Goal: Information Seeking & Learning: Learn about a topic

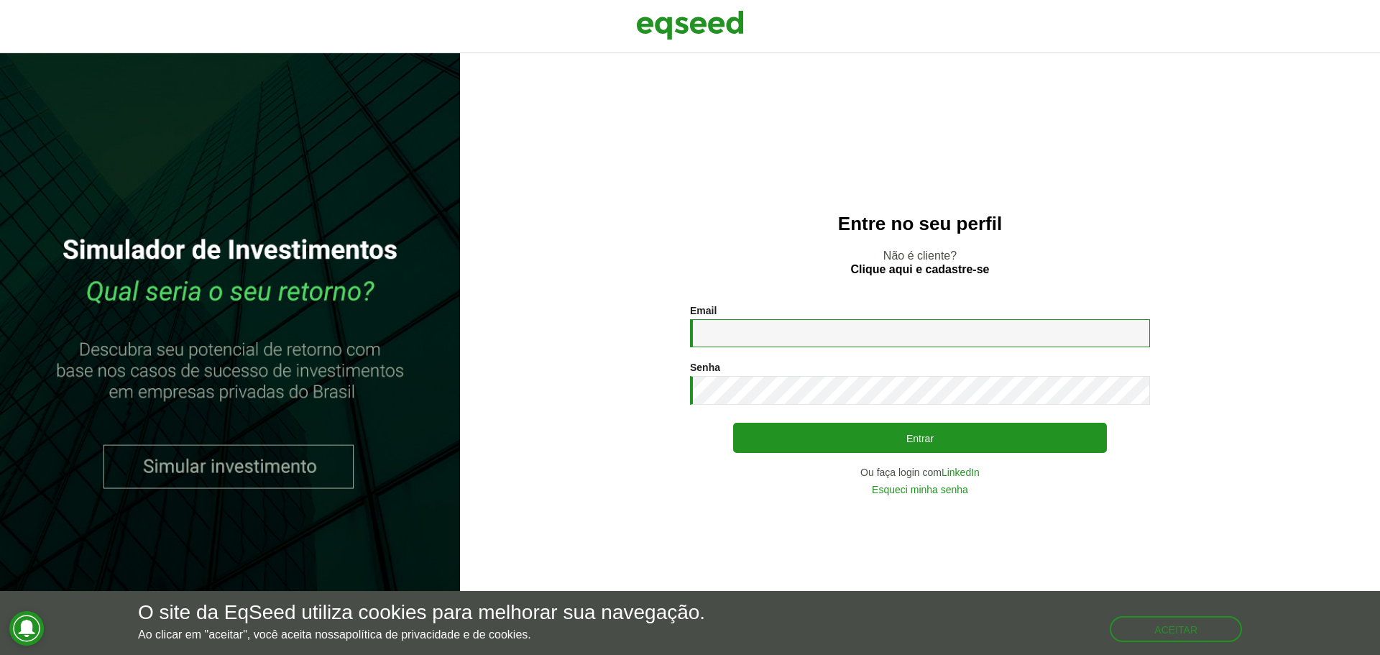
click at [786, 342] on input "Email *" at bounding box center [920, 333] width 460 height 28
type input "**********"
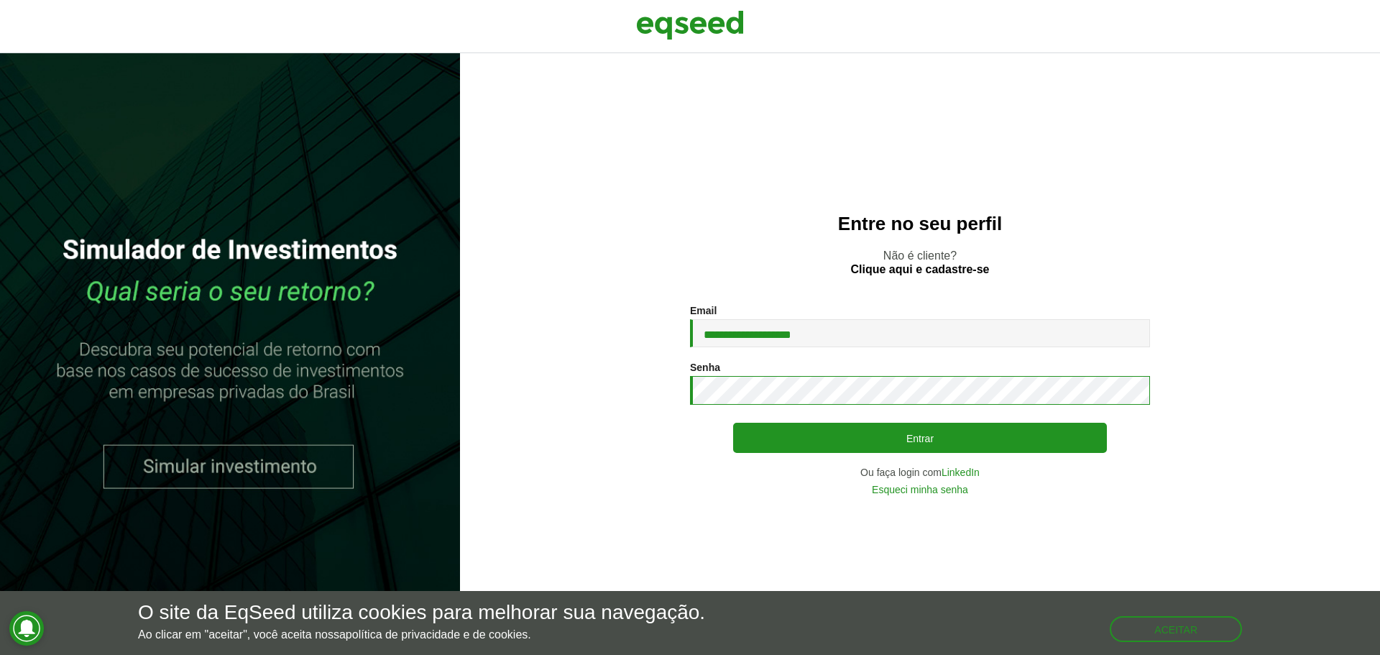
click at [733, 423] on button "Entrar" at bounding box center [920, 438] width 374 height 30
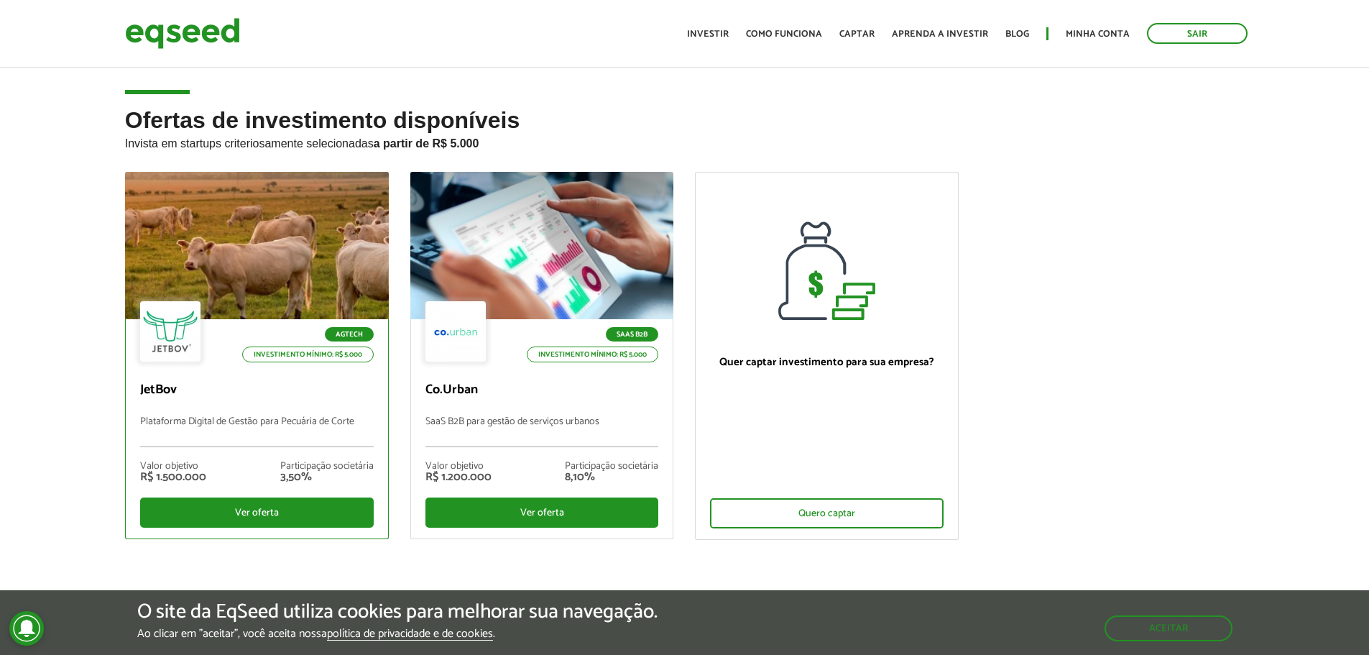
drag, startPoint x: 990, startPoint y: 555, endPoint x: 198, endPoint y: 202, distance: 867.3
click at [196, 202] on ul "Agtech Investimento mínimo: R$ 5.000 JetBov Plataforma Digital de Gestão para P…" at bounding box center [685, 368] width 1142 height 393
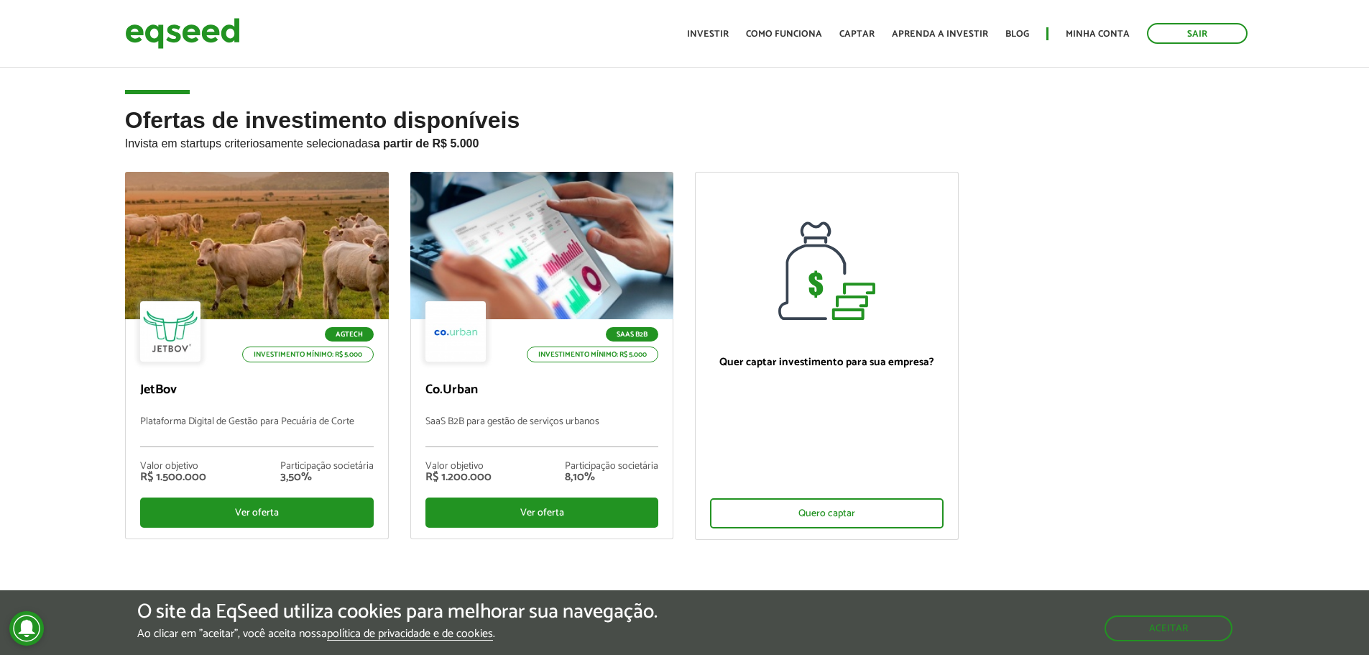
drag, startPoint x: 48, startPoint y: 128, endPoint x: 60, endPoint y: 121, distance: 13.2
click at [57, 122] on div "Ofertas de investimento disponíveis Invista em startups criteriosamente selecio…" at bounding box center [684, 370] width 1369 height 524
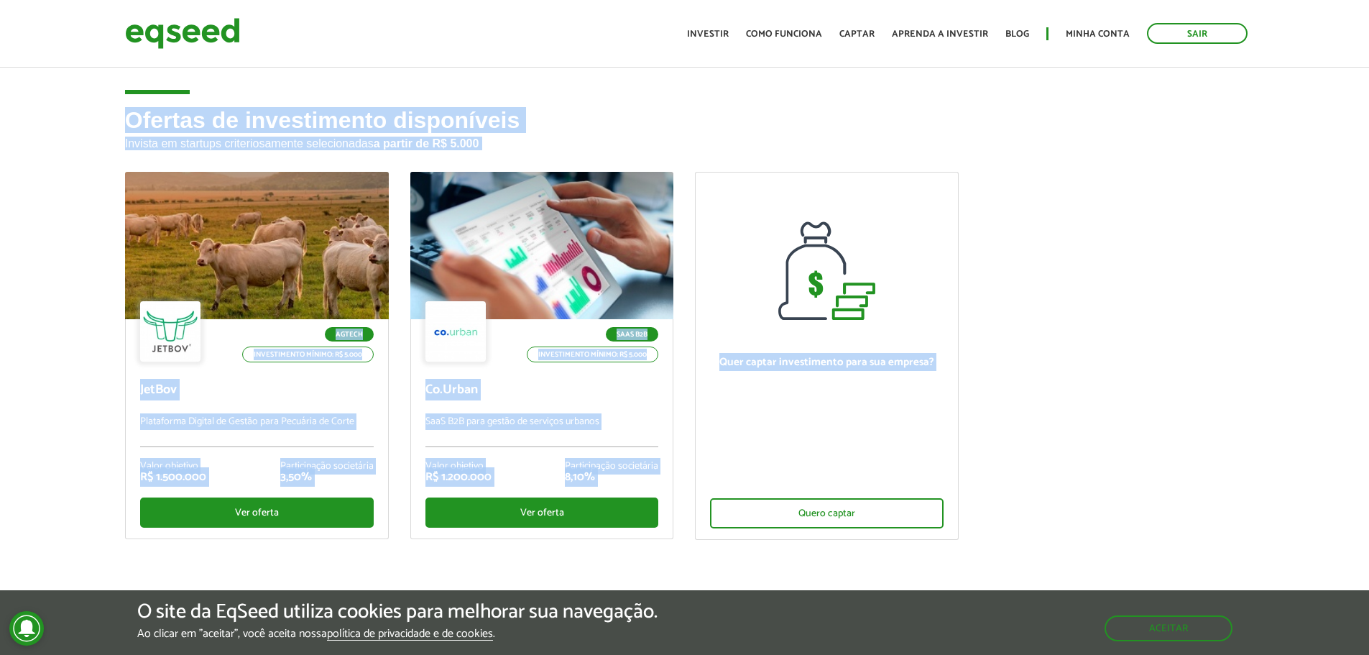
drag, startPoint x: 66, startPoint y: 115, endPoint x: 846, endPoint y: 497, distance: 868.7
click at [779, 471] on div "Ofertas de investimento disponíveis Invista em startups criteriosamente selecio…" at bounding box center [684, 370] width 1369 height 524
click at [1093, 449] on ul "Agtech Investimento mínimo: R$ 5.000 JetBov Plataforma Digital de Gestão para P…" at bounding box center [685, 368] width 1142 height 393
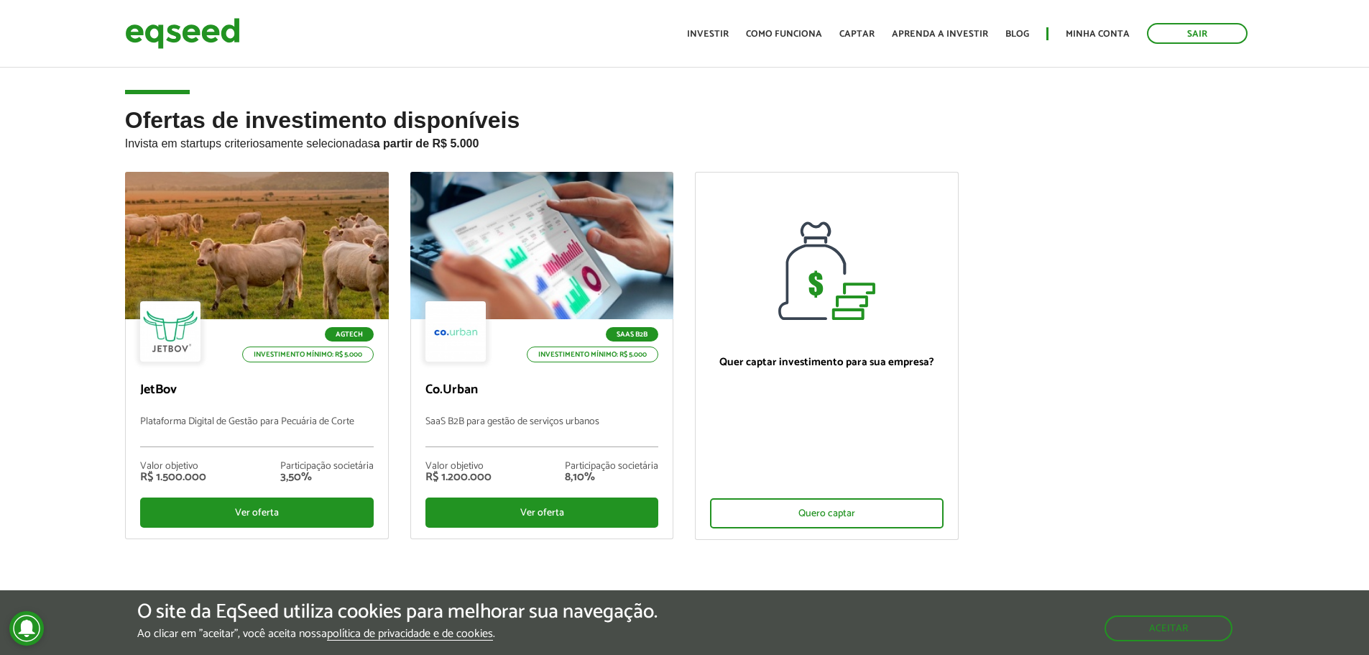
click at [1016, 529] on ul "Agtech Investimento mínimo: R$ 5.000 JetBov Plataforma Digital de Gestão para P…" at bounding box center [685, 368] width 1142 height 393
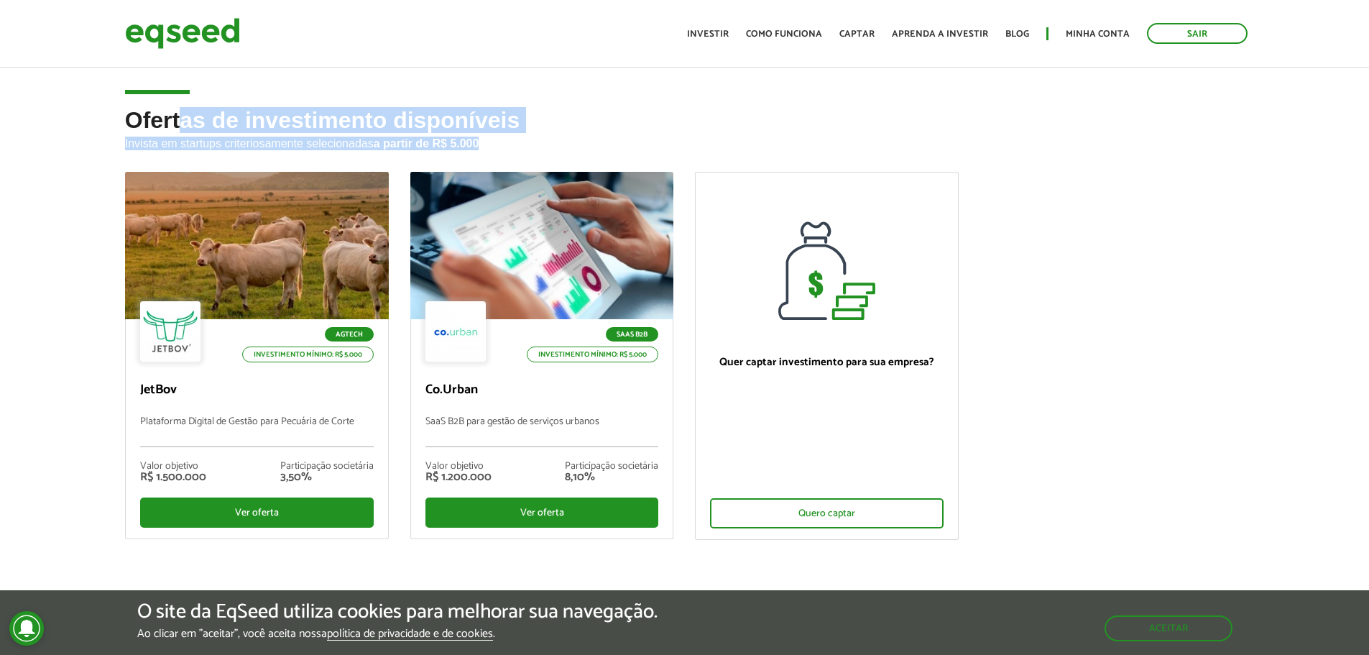
drag, startPoint x: 1021, startPoint y: 536, endPoint x: 128, endPoint y: 79, distance: 1003.1
click at [157, 108] on div "Ofertas de investimento disponíveis Invista em startups criteriosamente selecio…" at bounding box center [685, 370] width 1142 height 524
click at [116, 133] on div "Ofertas de investimento disponíveis Invista em startups criteriosamente selecio…" at bounding box center [685, 370] width 1142 height 524
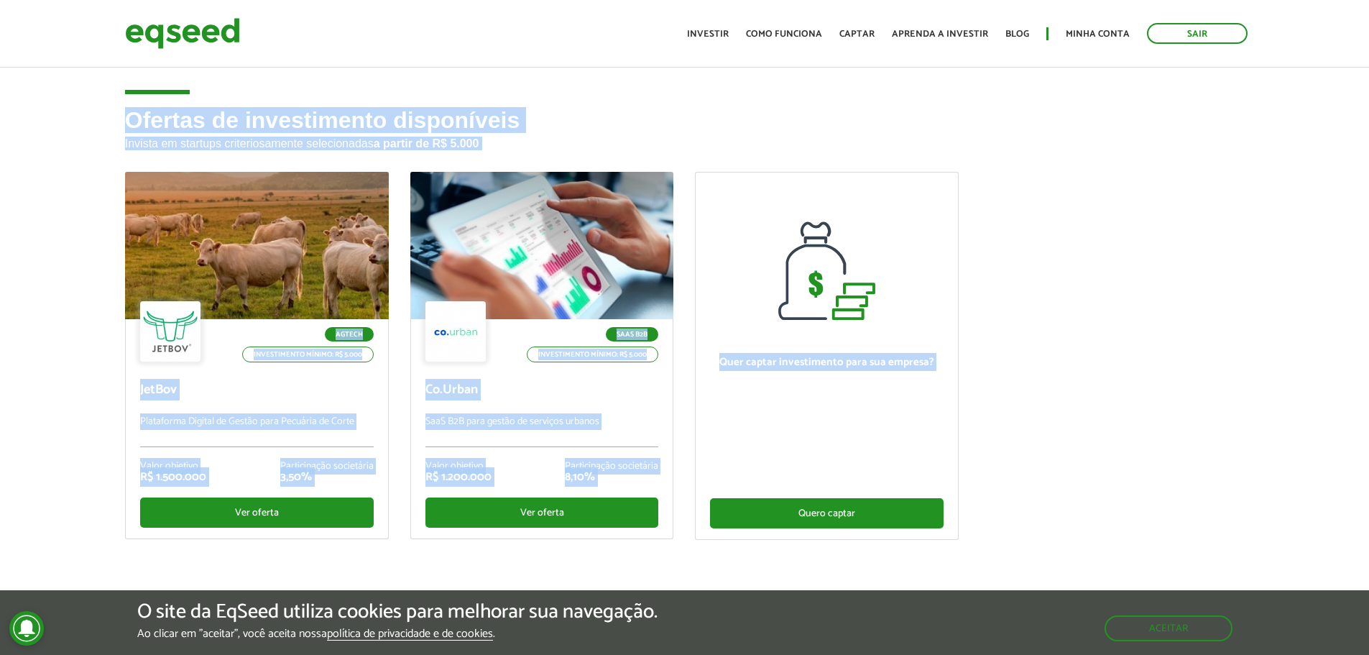
drag, startPoint x: 115, startPoint y: 123, endPoint x: 909, endPoint y: 510, distance: 883.2
click at [909, 510] on div "Ofertas de investimento disponíveis Invista em startups criteriosamente selecio…" at bounding box center [685, 370] width 1142 height 524
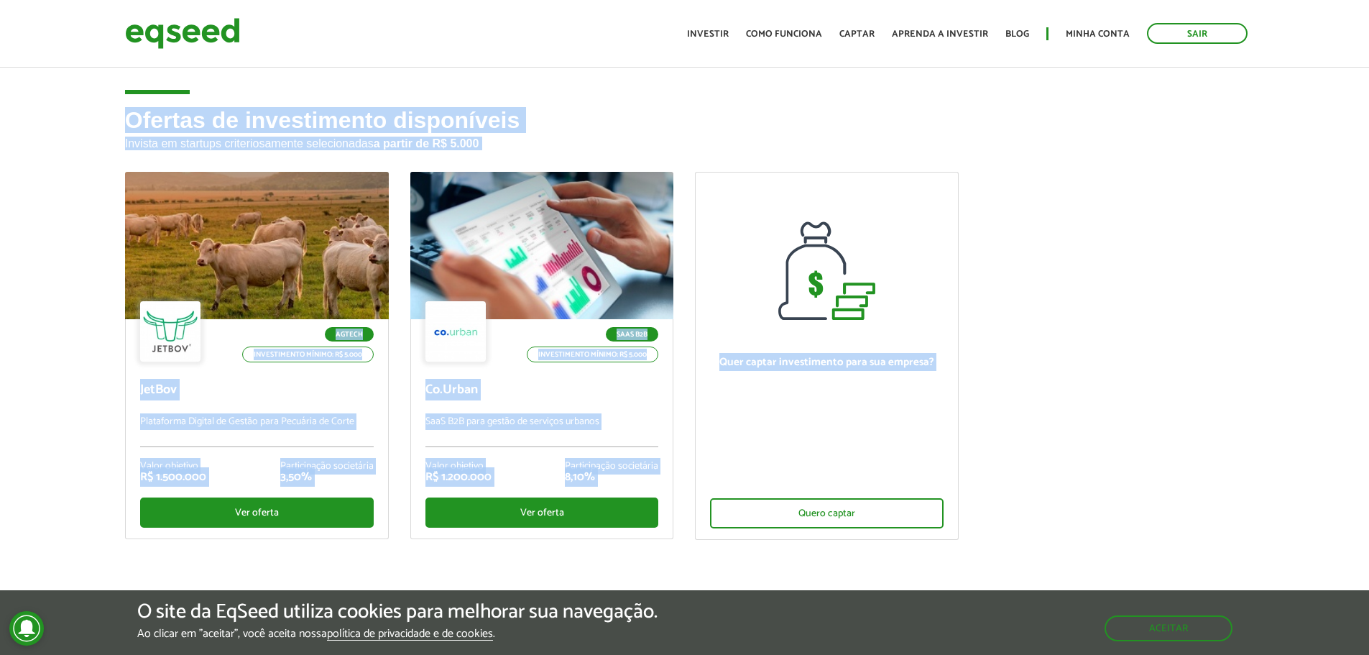
click at [1189, 441] on ul "Agtech Investimento mínimo: R$ 5.000 JetBov Plataforma Digital de Gestão para P…" at bounding box center [685, 368] width 1142 height 393
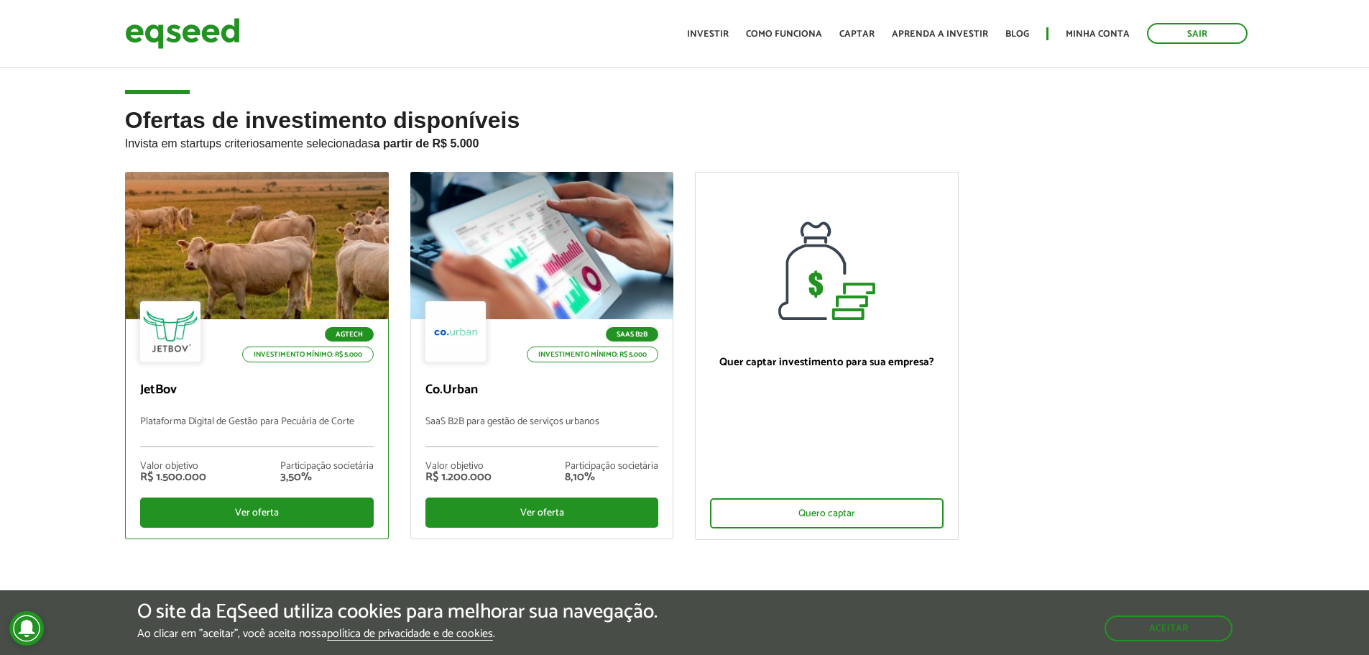
drag, startPoint x: 1018, startPoint y: 531, endPoint x: 172, endPoint y: 198, distance: 909.2
click at [198, 219] on ul "Agtech Investimento mínimo: R$ 5.000 JetBov Plataforma Digital de Gestão para P…" at bounding box center [685, 368] width 1142 height 393
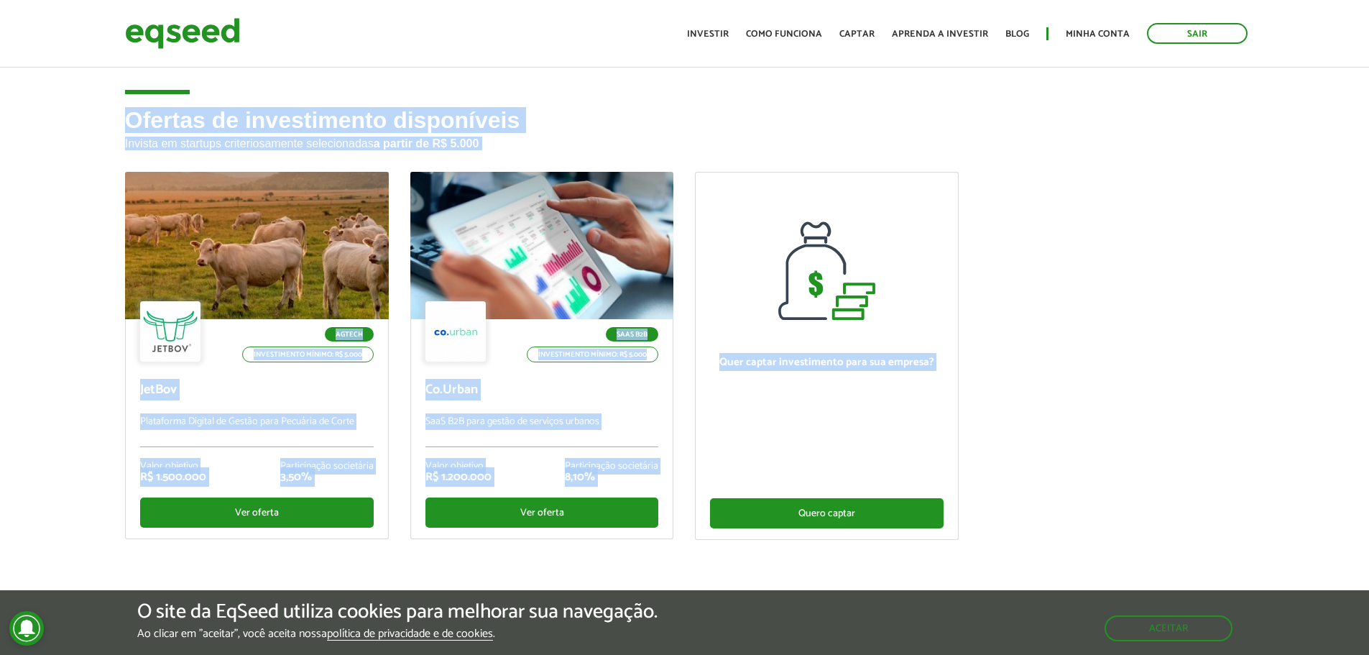
drag, startPoint x: 119, startPoint y: 125, endPoint x: 802, endPoint y: 500, distance: 779.5
click at [789, 499] on div "Ofertas de investimento disponíveis Invista em startups criteriosamente selecio…" at bounding box center [685, 370] width 1142 height 524
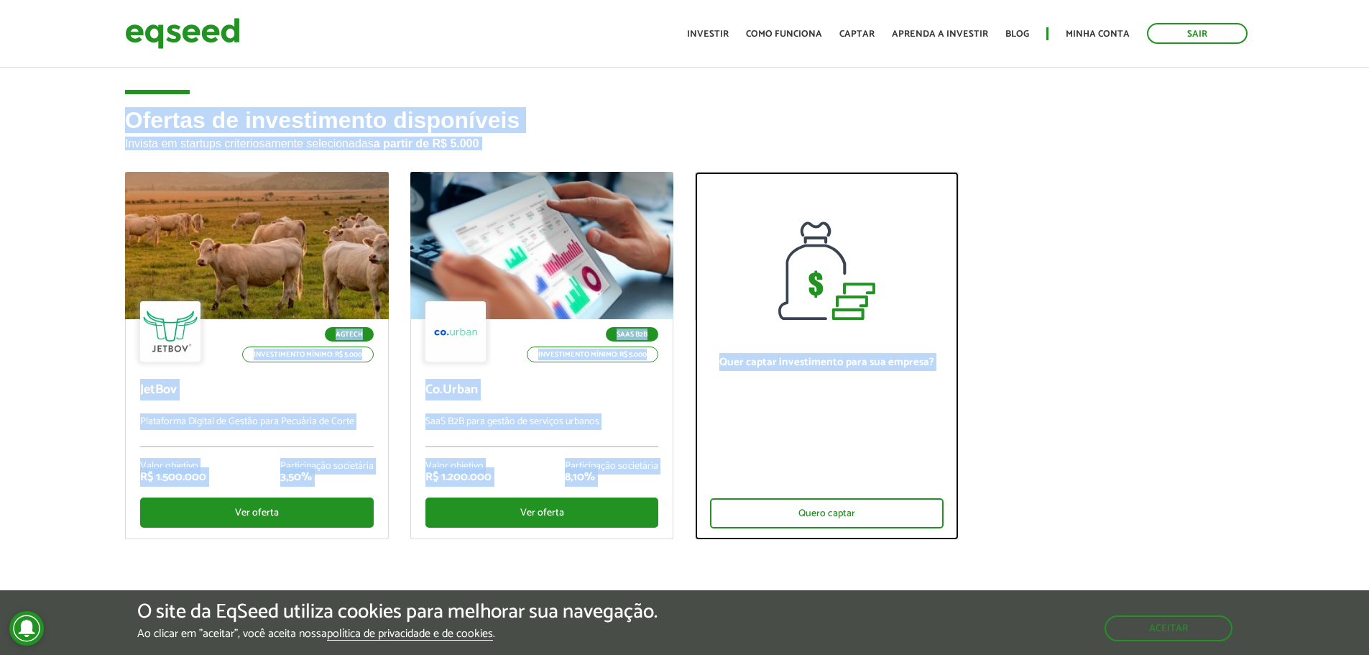
click at [947, 505] on div "Quer captar investimento para sua empresa? Quero captar" at bounding box center [827, 429] width 262 height 219
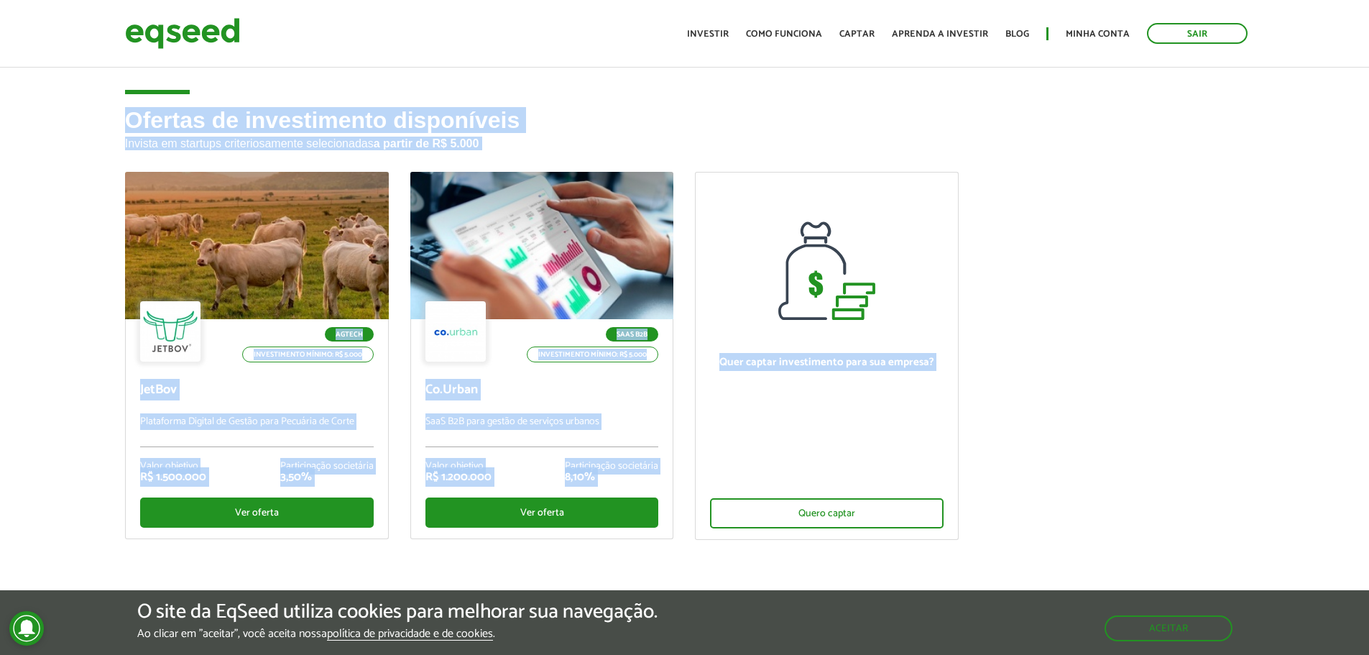
click at [1040, 463] on ul "Agtech Investimento mínimo: R$ 5.000 JetBov Plataforma Digital de Gestão para P…" at bounding box center [685, 368] width 1142 height 393
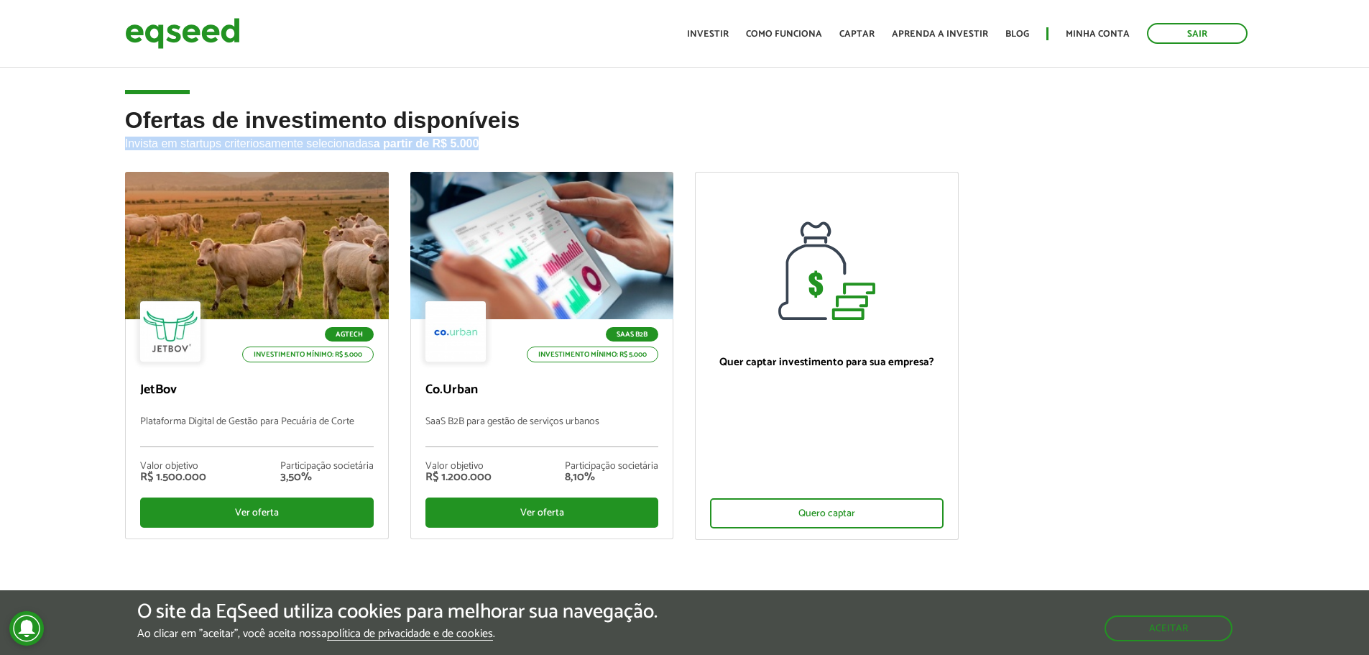
drag, startPoint x: 1007, startPoint y: 524, endPoint x: 119, endPoint y: 165, distance: 957.8
click at [119, 165] on div "Ofertas de investimento disponíveis Invista em startups criteriosamente selecio…" at bounding box center [685, 370] width 1142 height 524
click at [109, 116] on div "Ofertas de investimento disponíveis Invista em startups criteriosamente selecio…" at bounding box center [684, 370] width 1369 height 524
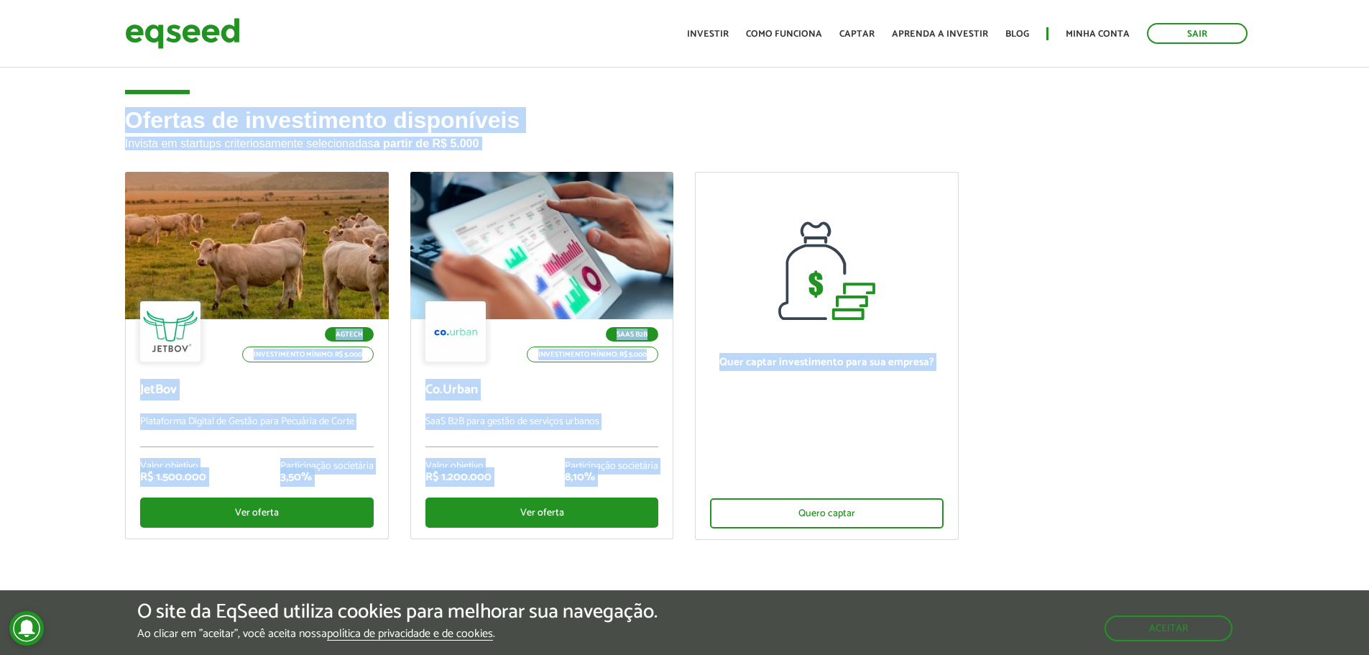
drag, startPoint x: 116, startPoint y: 116, endPoint x: 956, endPoint y: 502, distance: 924.2
click at [956, 502] on div "Ofertas de investimento disponíveis Invista em startups criteriosamente selecio…" at bounding box center [685, 370] width 1142 height 524
click at [999, 529] on ul "Agtech Investimento mínimo: R$ 5.000 JetBov Plataforma Digital de Gestão para P…" at bounding box center [685, 368] width 1142 height 393
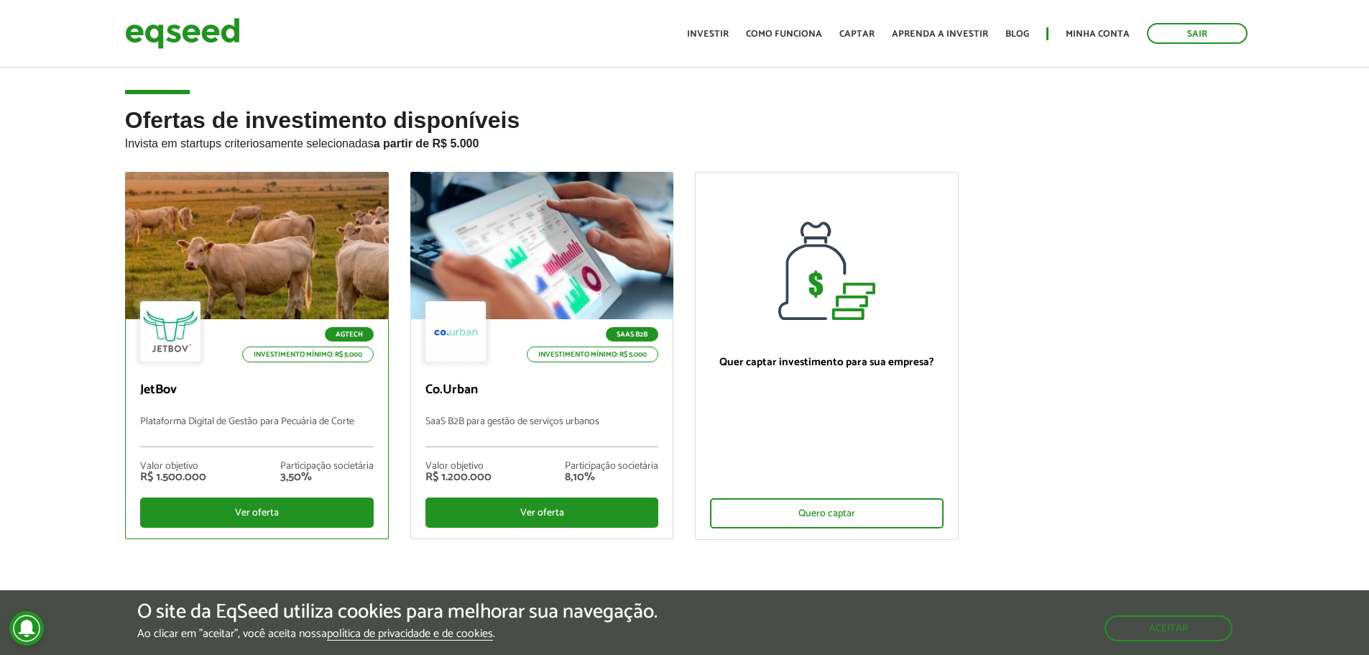
drag, startPoint x: 1012, startPoint y: 554, endPoint x: 337, endPoint y: 318, distance: 715.0
click at [337, 319] on ul "Agtech Investimento mínimo: R$ 5.000 JetBov Plataforma Digital de Gestão para P…" at bounding box center [685, 368] width 1142 height 393
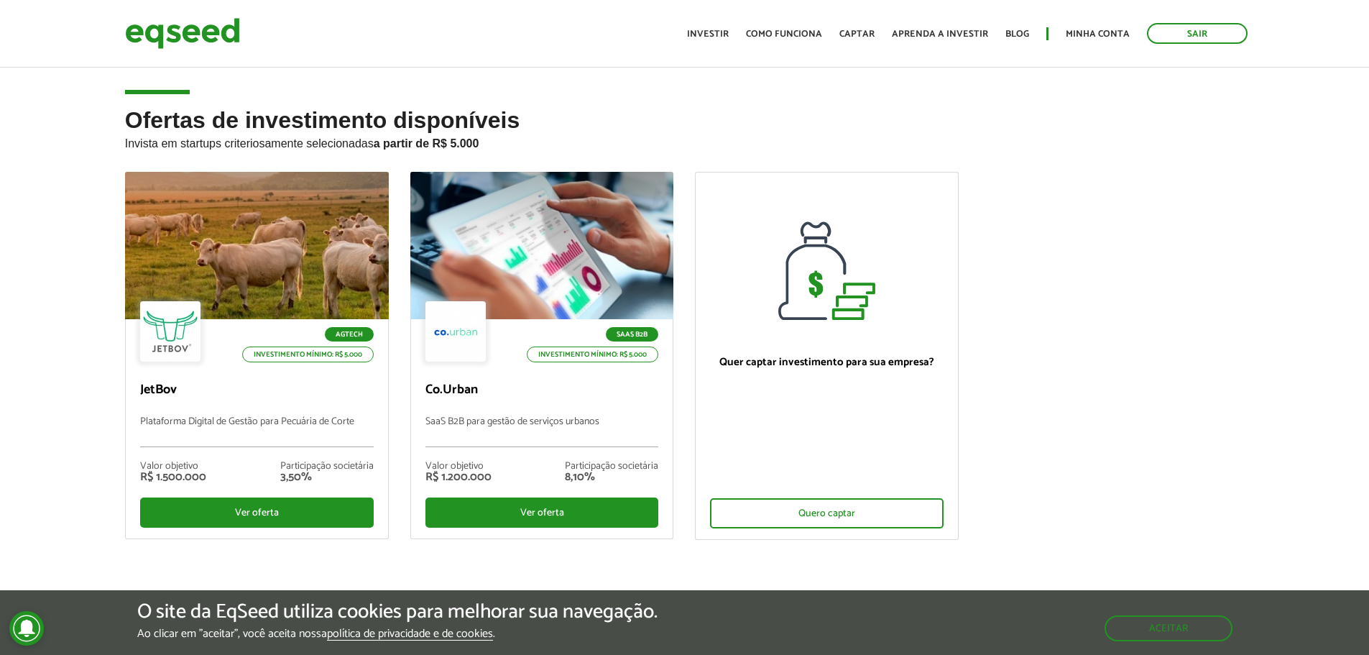
click at [1089, 218] on ul "Agtech Investimento mínimo: R$ 5.000 JetBov Plataforma Digital de Gestão para P…" at bounding box center [685, 368] width 1142 height 393
click at [1016, 519] on ul "Agtech Investimento mínimo: R$ 5.000 JetBov Plataforma Digital de Gestão para P…" at bounding box center [685, 368] width 1142 height 393
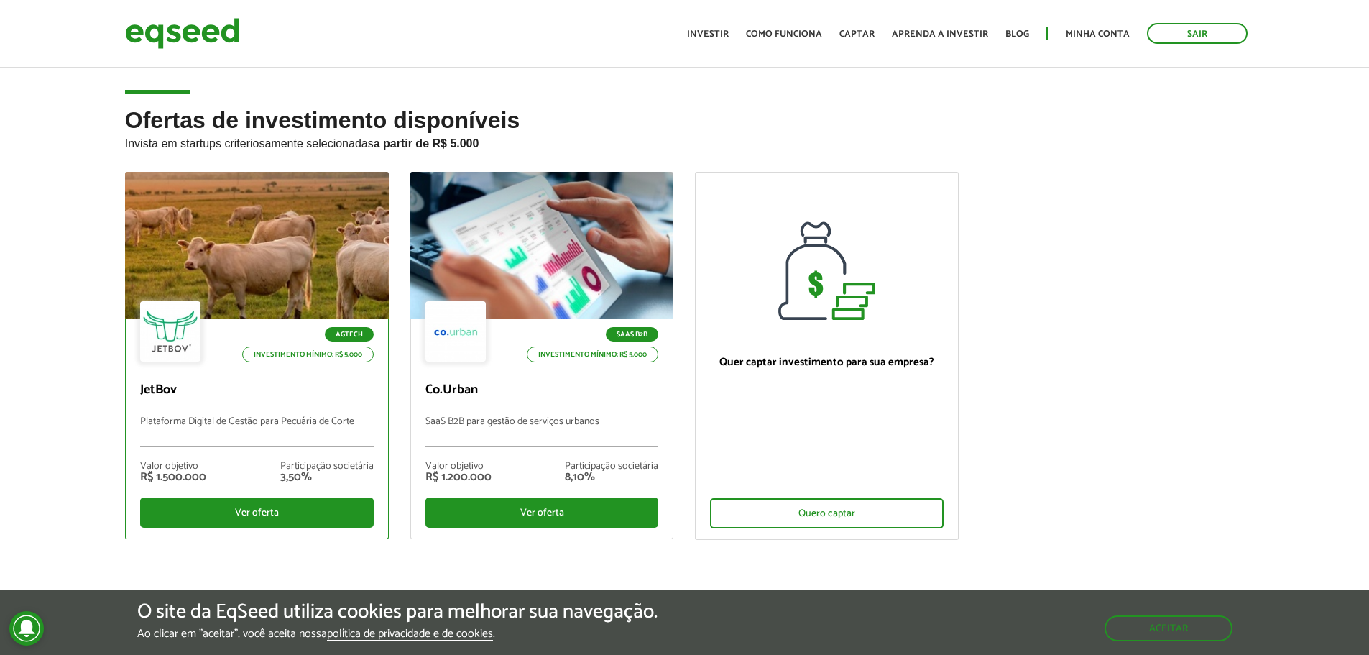
drag, startPoint x: 984, startPoint y: 533, endPoint x: 233, endPoint y: 204, distance: 820.2
click at [306, 252] on ul "Agtech Investimento mínimo: R$ 5.000 JetBov Plataforma Digital de Gestão para P…" at bounding box center [685, 368] width 1142 height 393
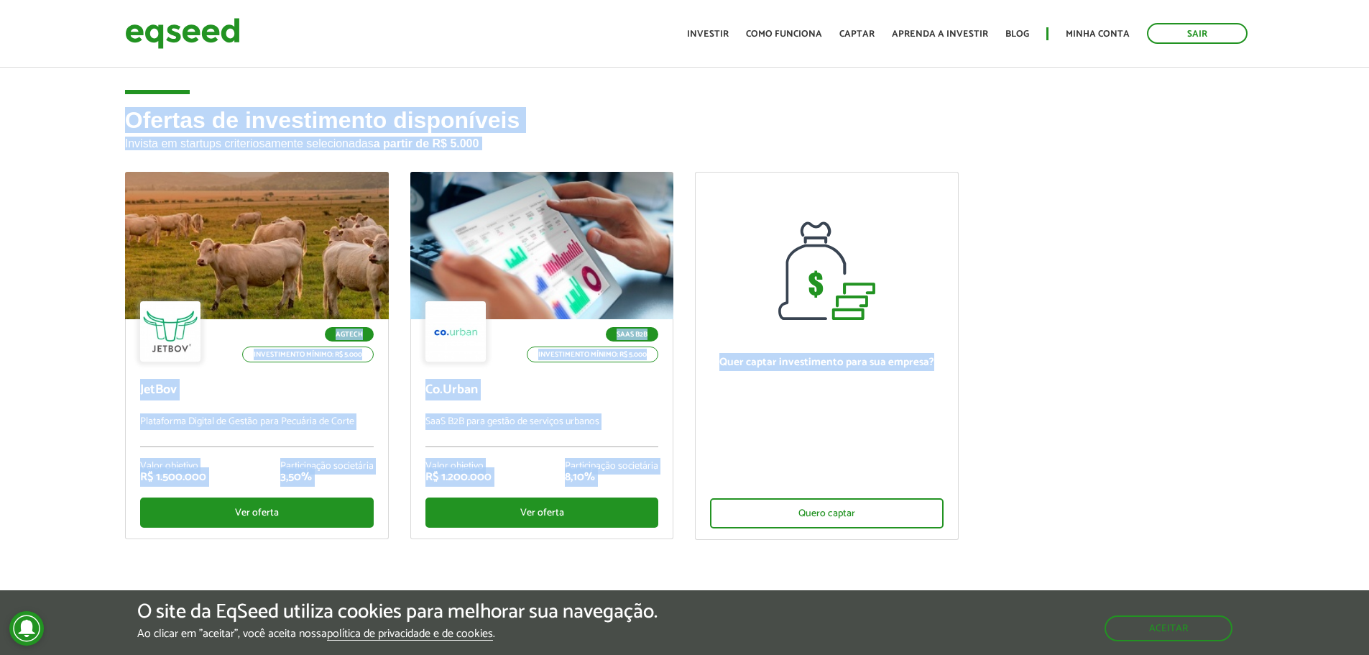
drag, startPoint x: 129, startPoint y: 121, endPoint x: 950, endPoint y: 514, distance: 909.6
click at [955, 514] on div "Ofertas de investimento disponíveis Invista em startups criteriosamente selecio…" at bounding box center [685, 370] width 1142 height 524
click at [1045, 504] on ul "Agtech Investimento mínimo: R$ 5.000 JetBov Plataforma Digital de Gestão para P…" at bounding box center [685, 368] width 1142 height 393
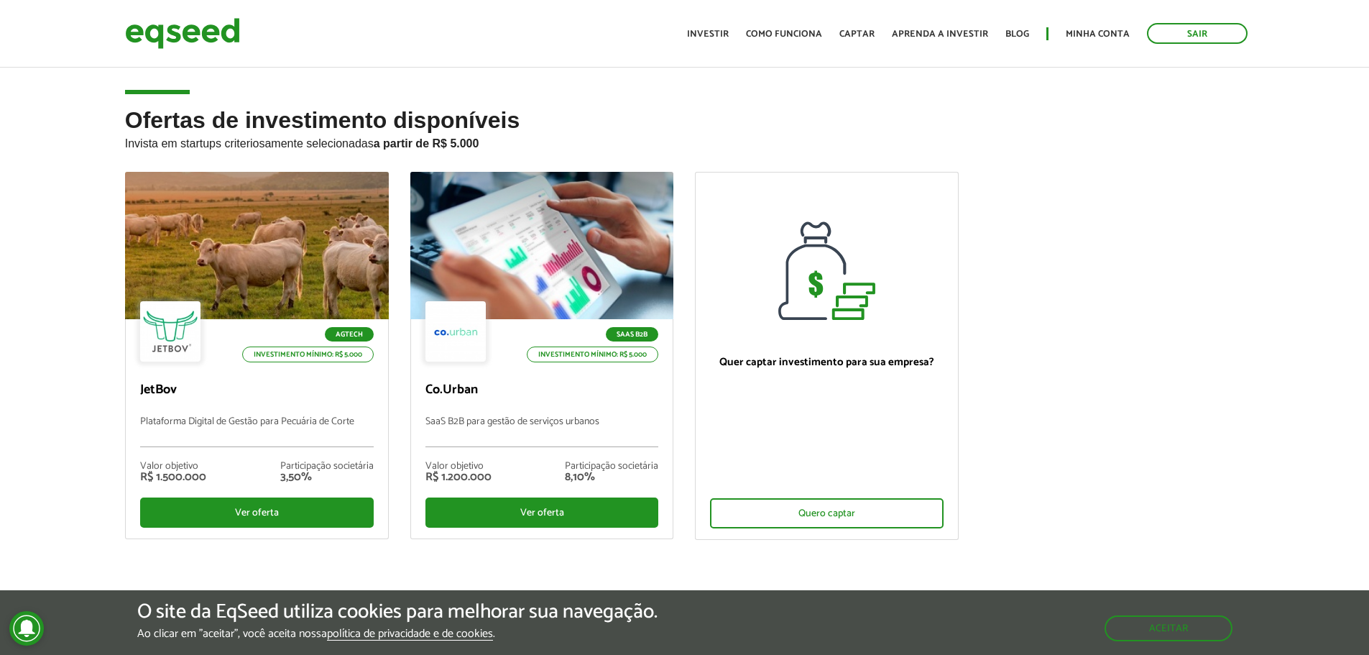
drag, startPoint x: 1017, startPoint y: 537, endPoint x: 177, endPoint y: 149, distance: 925.1
click at [242, 196] on ul "Agtech Investimento mínimo: R$ 5.000 JetBov Plataforma Digital de Gestão para P…" at bounding box center [685, 368] width 1142 height 393
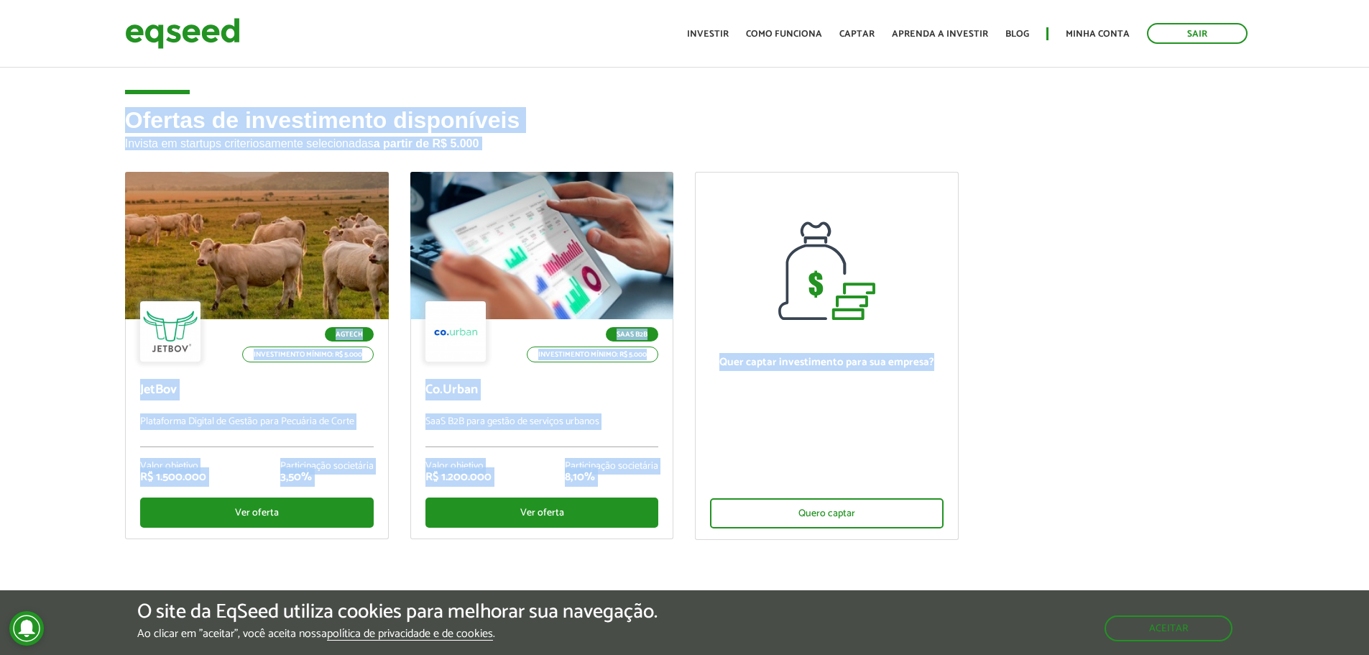
drag, startPoint x: 114, startPoint y: 113, endPoint x: 1005, endPoint y: 499, distance: 970.8
click at [978, 505] on div "Ofertas de investimento disponíveis Invista em startups criteriosamente selecio…" at bounding box center [684, 370] width 1369 height 524
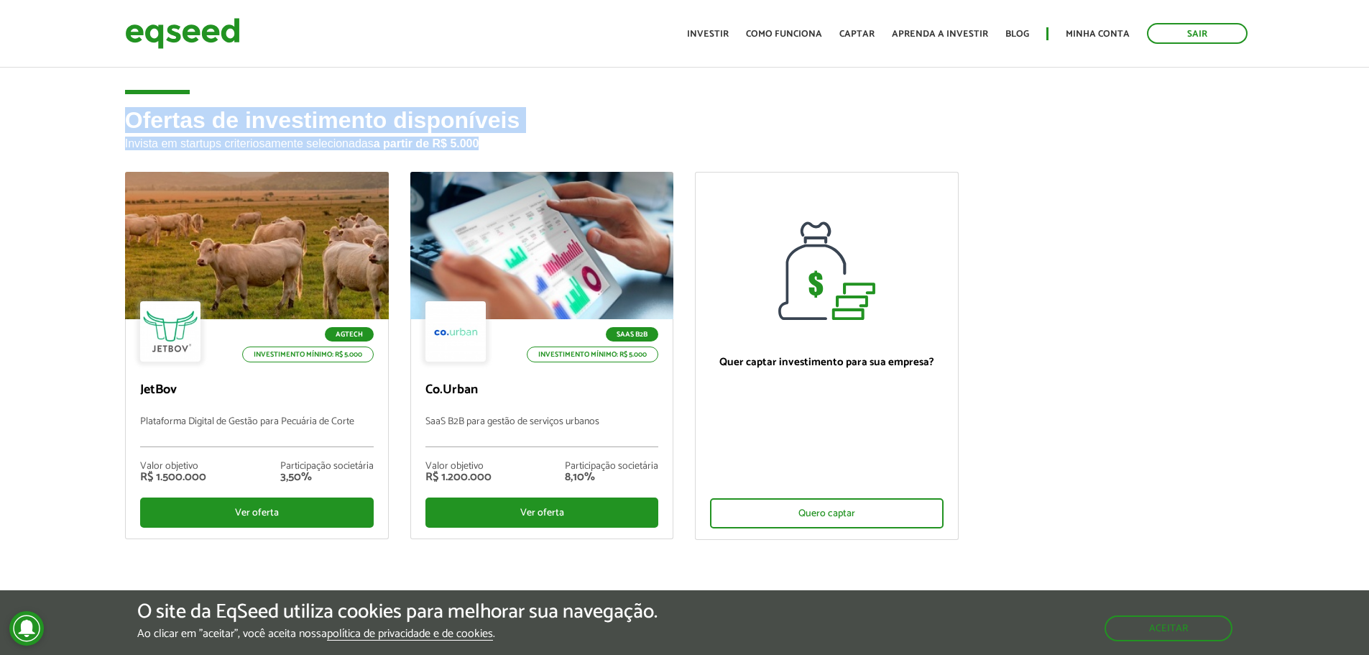
click at [167, 130] on h2 "Ofertas de investimento disponíveis Invista em startups criteriosamente selecio…" at bounding box center [685, 140] width 1120 height 64
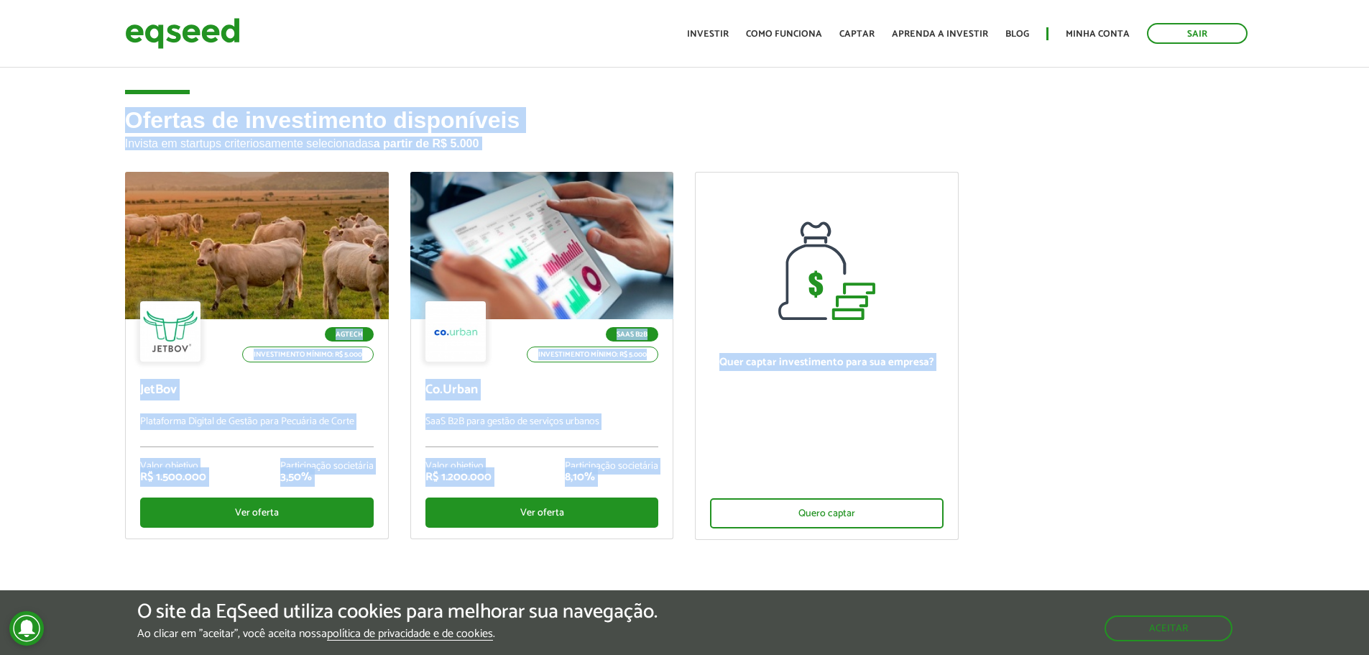
drag, startPoint x: 119, startPoint y: 117, endPoint x: 952, endPoint y: 538, distance: 933.6
click at [952, 538] on div "Ofertas de investimento disponíveis Invista em startups criteriosamente selecio…" at bounding box center [685, 370] width 1142 height 524
click at [87, 127] on div "Ofertas de investimento disponíveis Invista em startups criteriosamente selecio…" at bounding box center [684, 370] width 1369 height 524
drag, startPoint x: 106, startPoint y: 118, endPoint x: 957, endPoint y: 515, distance: 938.5
click at [957, 515] on div "Ofertas de investimento disponíveis Invista em startups criteriosamente selecio…" at bounding box center [684, 370] width 1369 height 524
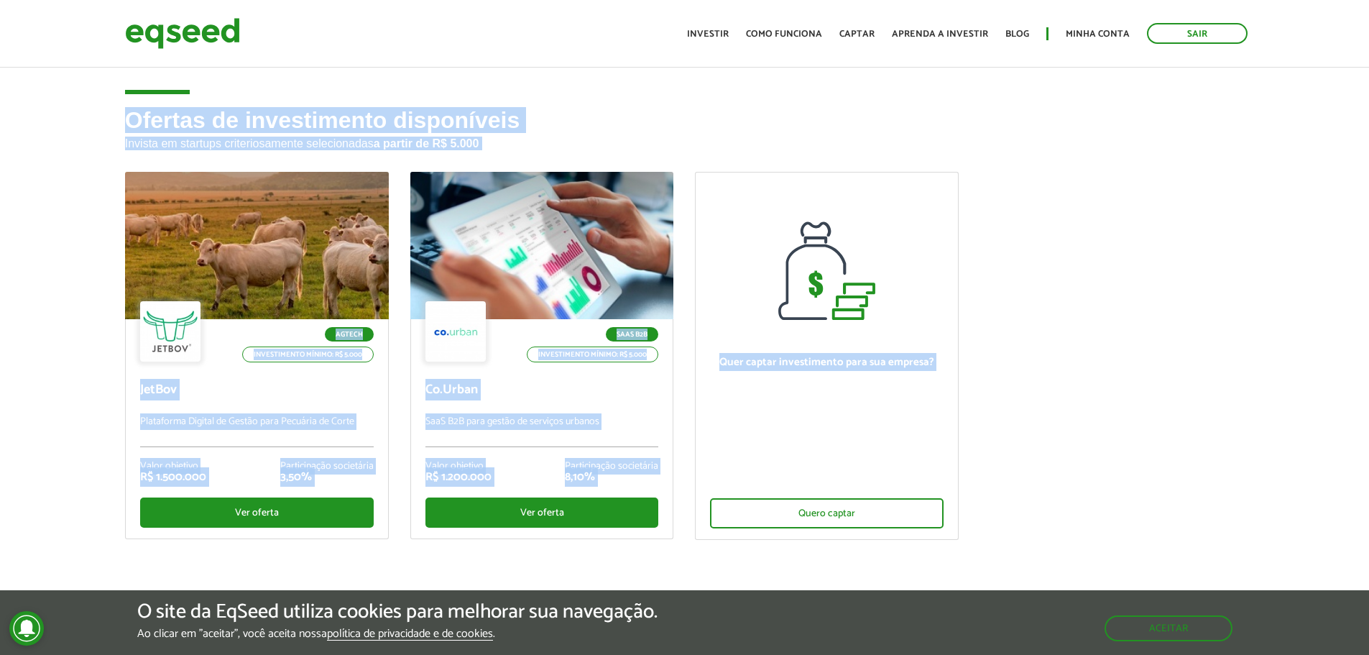
click at [1009, 487] on ul "Agtech Investimento mínimo: R$ 5.000 JetBov Plataforma Digital de Gestão para P…" at bounding box center [685, 368] width 1142 height 393
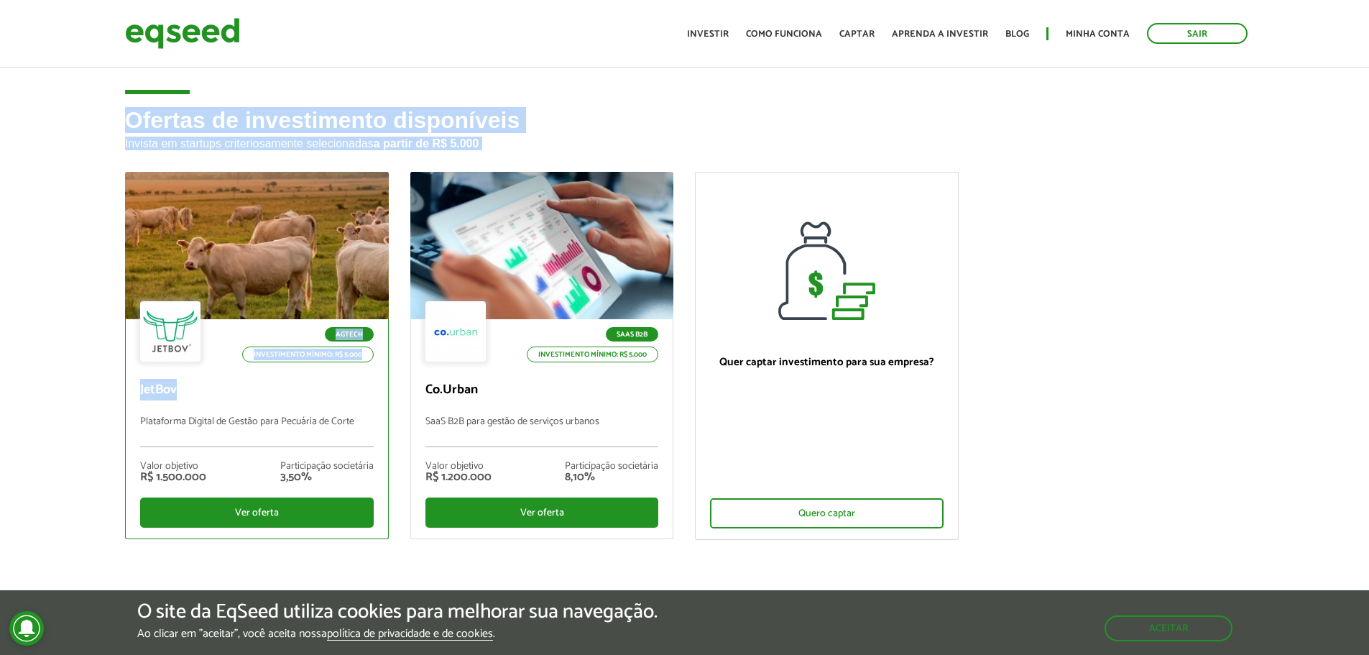
drag, startPoint x: 122, startPoint y: 129, endPoint x: 275, endPoint y: 411, distance: 320.4
click at [280, 408] on div "Ofertas de investimento disponíveis Invista em startups criteriosamente selecio…" at bounding box center [685, 370] width 1142 height 524
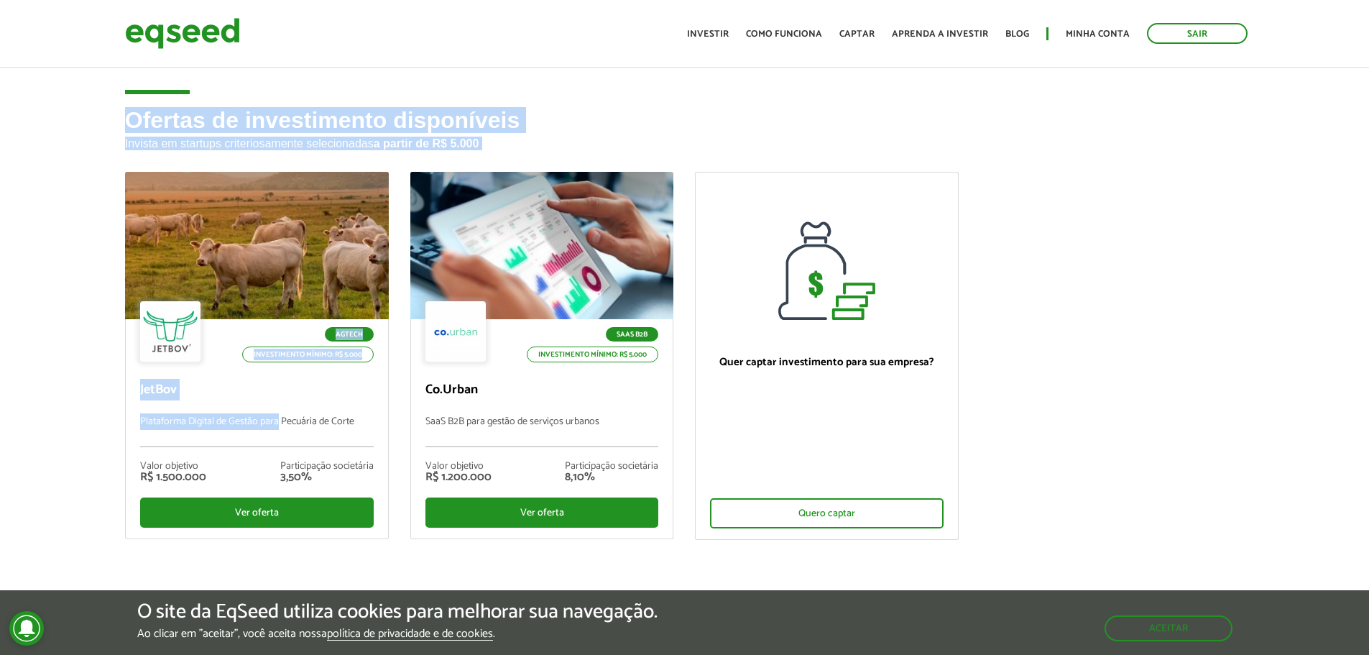
click at [77, 410] on div "Ofertas de investimento disponíveis Invista em startups criteriosamente selecio…" at bounding box center [684, 370] width 1369 height 524
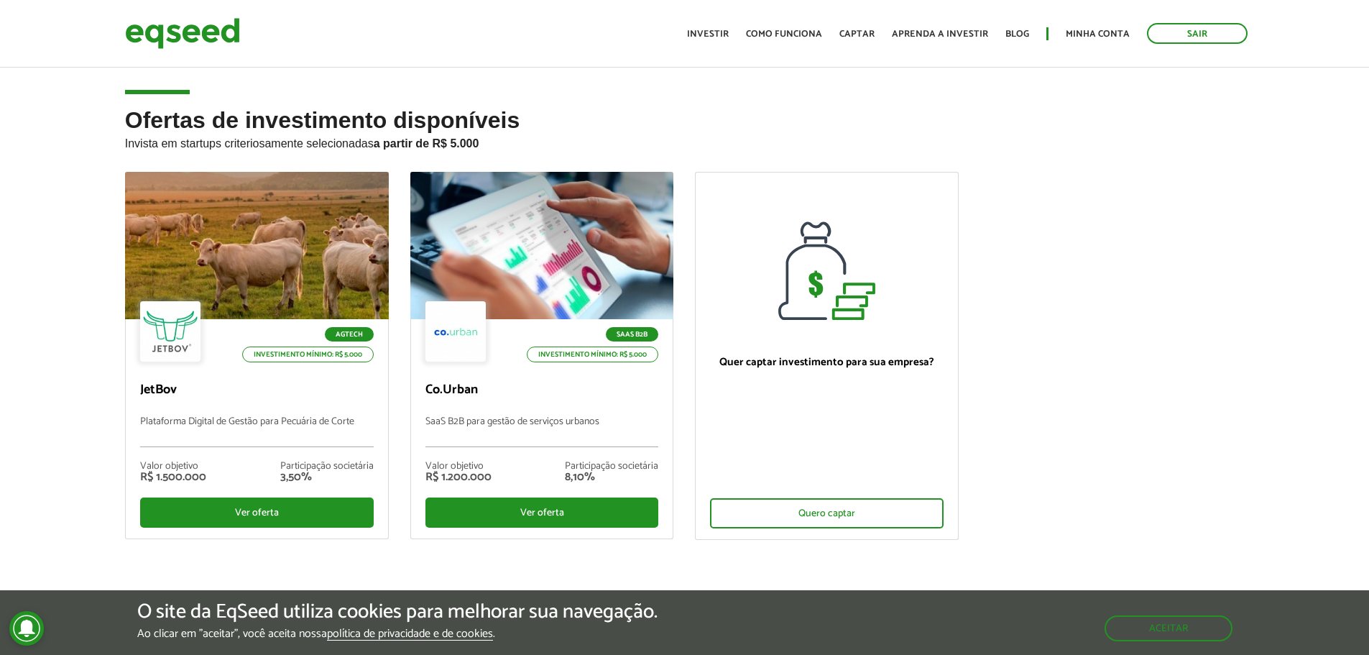
drag, startPoint x: 1012, startPoint y: 354, endPoint x: 935, endPoint y: 328, distance: 82.1
click at [1012, 354] on ul "Agtech Investimento mínimo: R$ 5.000 JetBov Plataforma Digital de Gestão para P…" at bounding box center [685, 368] width 1142 height 393
click at [1136, 288] on ul "Agtech Investimento mínimo: R$ 5.000 JetBov Plataforma Digital de Gestão para P…" at bounding box center [685, 368] width 1142 height 393
click at [1069, 331] on ul "Agtech Investimento mínimo: R$ 5.000 JetBov Plataforma Digital de Gestão para P…" at bounding box center [685, 368] width 1142 height 393
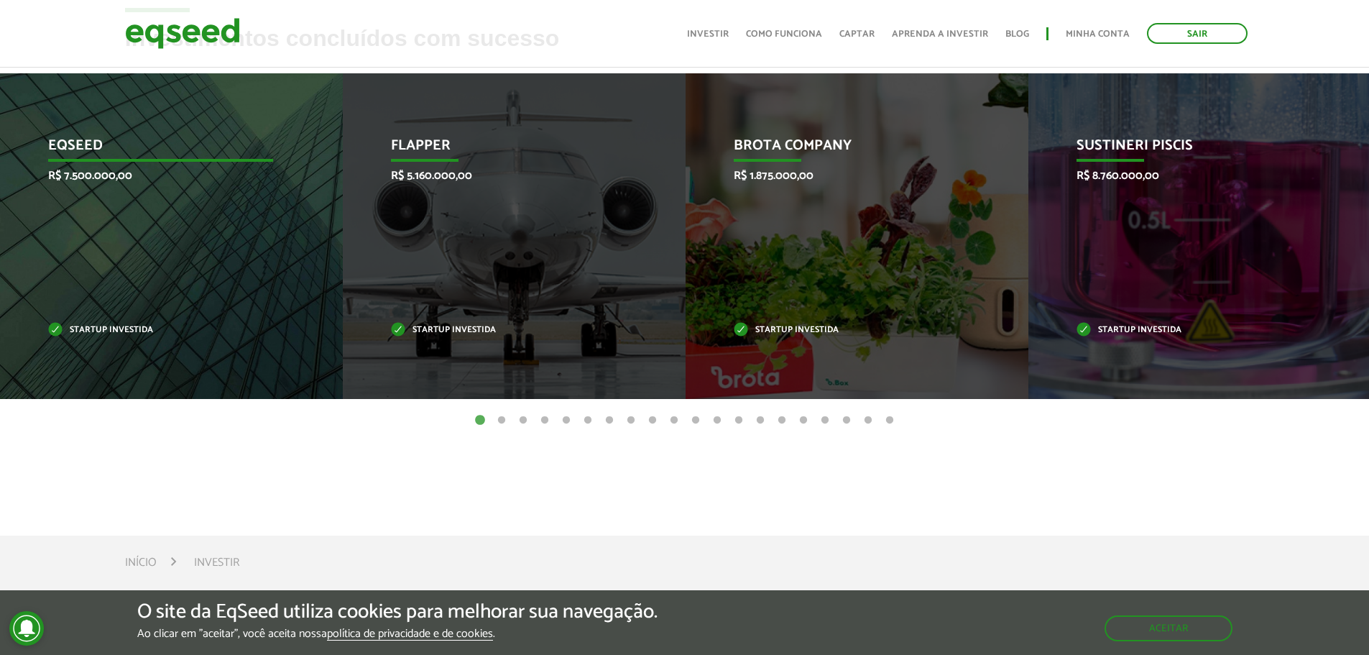
scroll to position [575, 0]
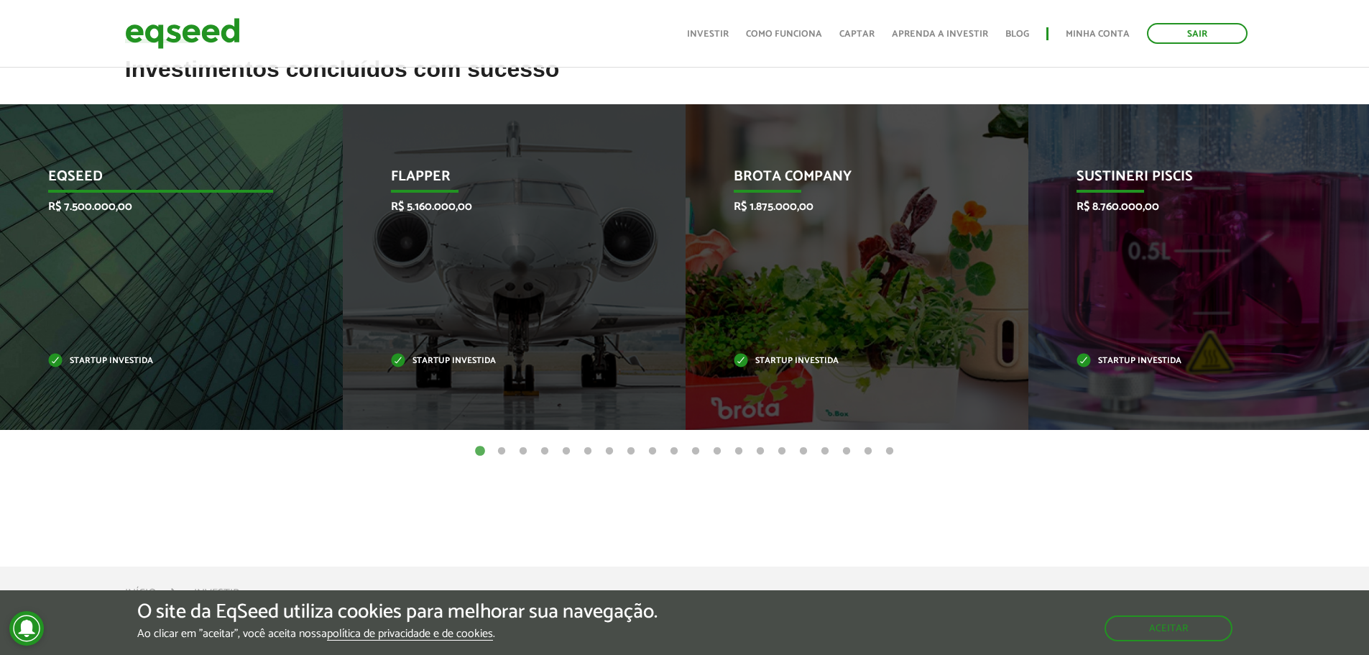
click at [78, 357] on p "Startup investida" at bounding box center [160, 361] width 225 height 8
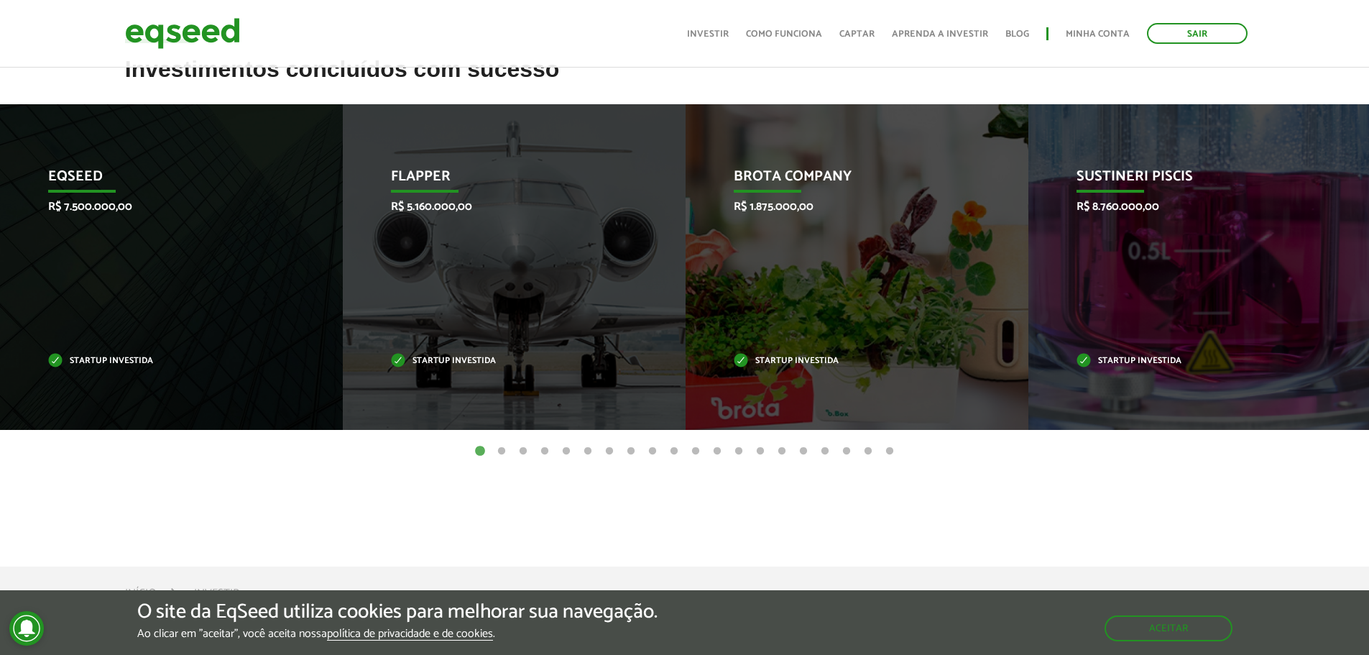
click at [495, 454] on button "2" at bounding box center [502, 451] width 14 height 14
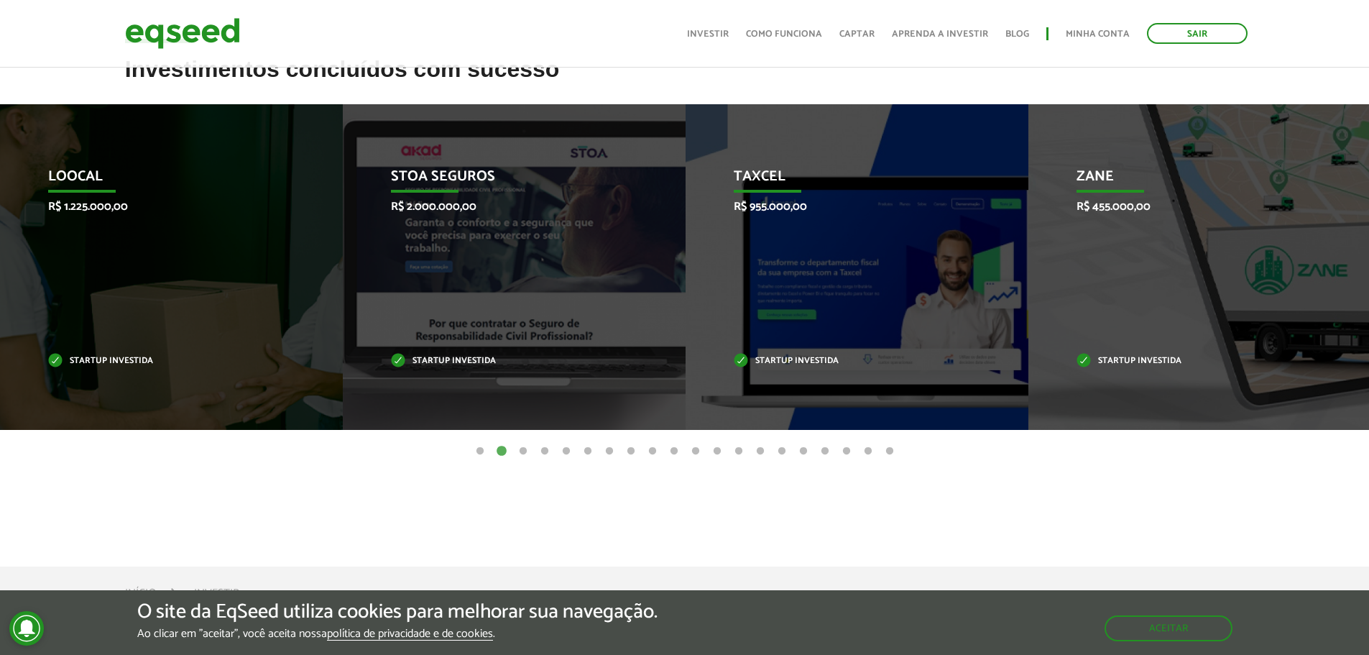
click at [525, 451] on button "3" at bounding box center [523, 451] width 14 height 14
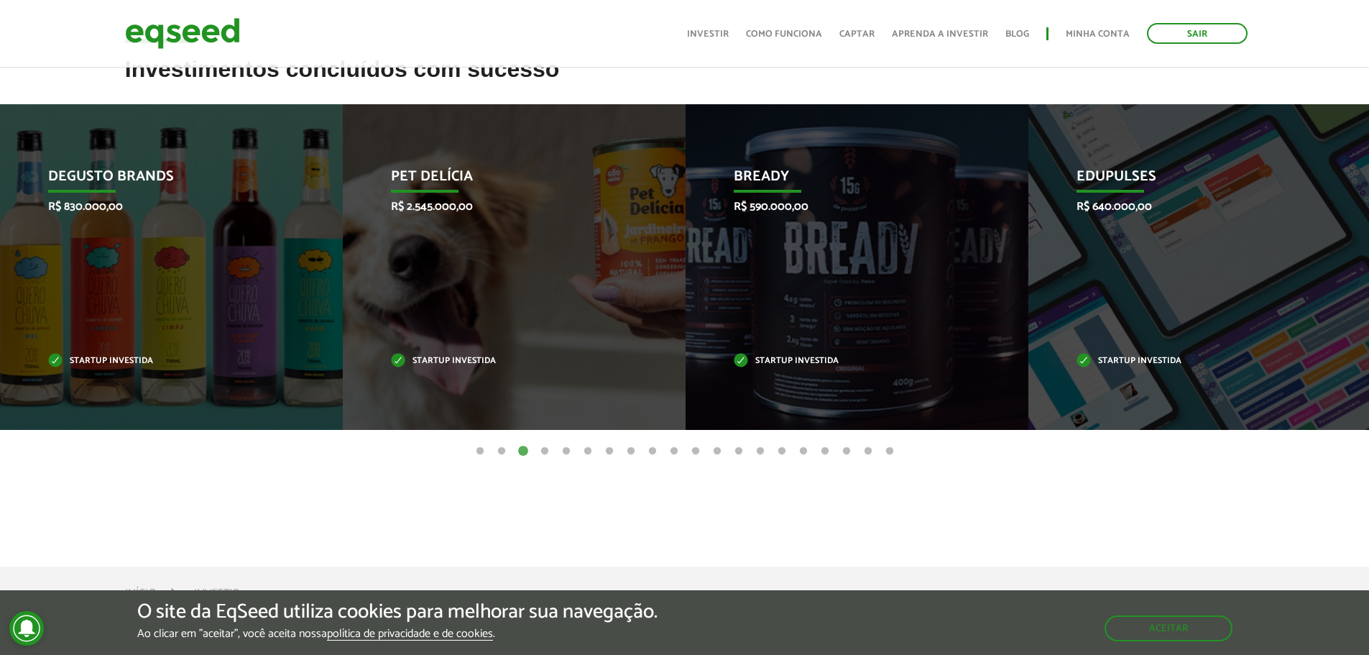
click at [503, 451] on button "2" at bounding box center [502, 451] width 14 height 14
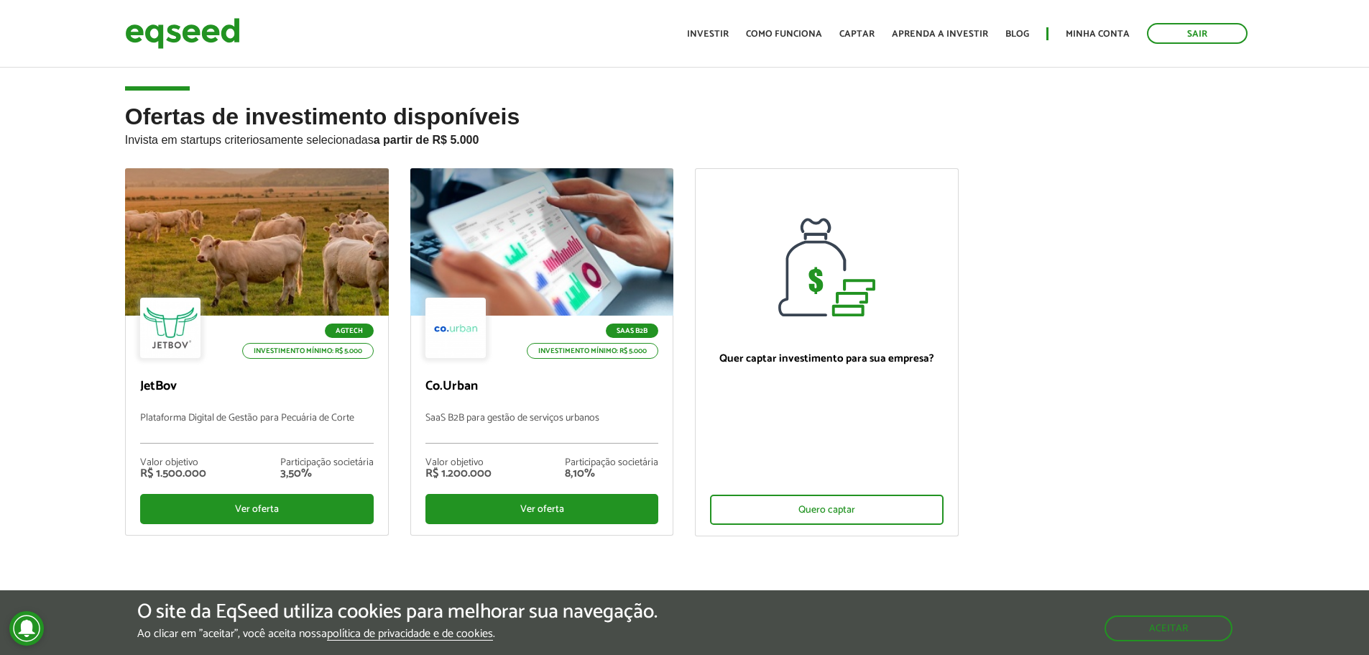
scroll to position [0, 0]
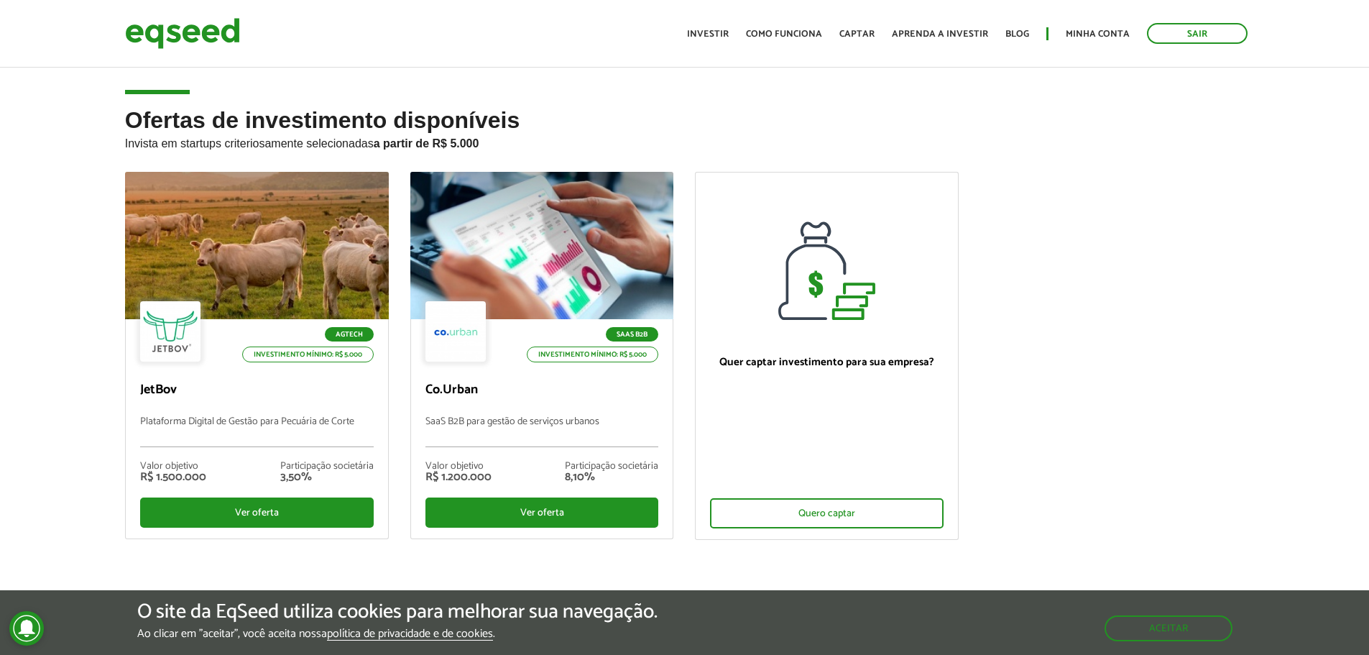
click at [1027, 275] on ul "Agtech Investimento mínimo: R$ 5.000 JetBov Plataforma Digital de Gestão para P…" at bounding box center [685, 368] width 1142 height 393
click at [1071, 262] on ul "Agtech Investimento mínimo: R$ 5.000 JetBov Plataforma Digital de Gestão para P…" at bounding box center [685, 368] width 1142 height 393
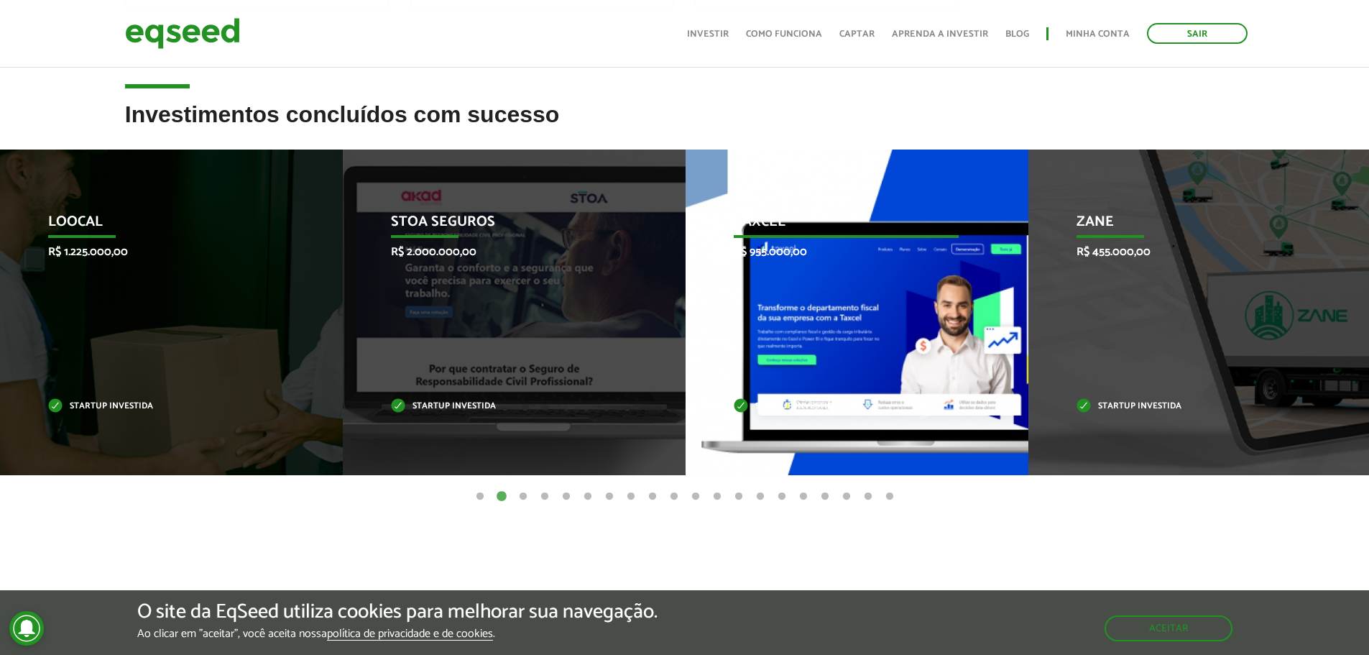
scroll to position [575, 0]
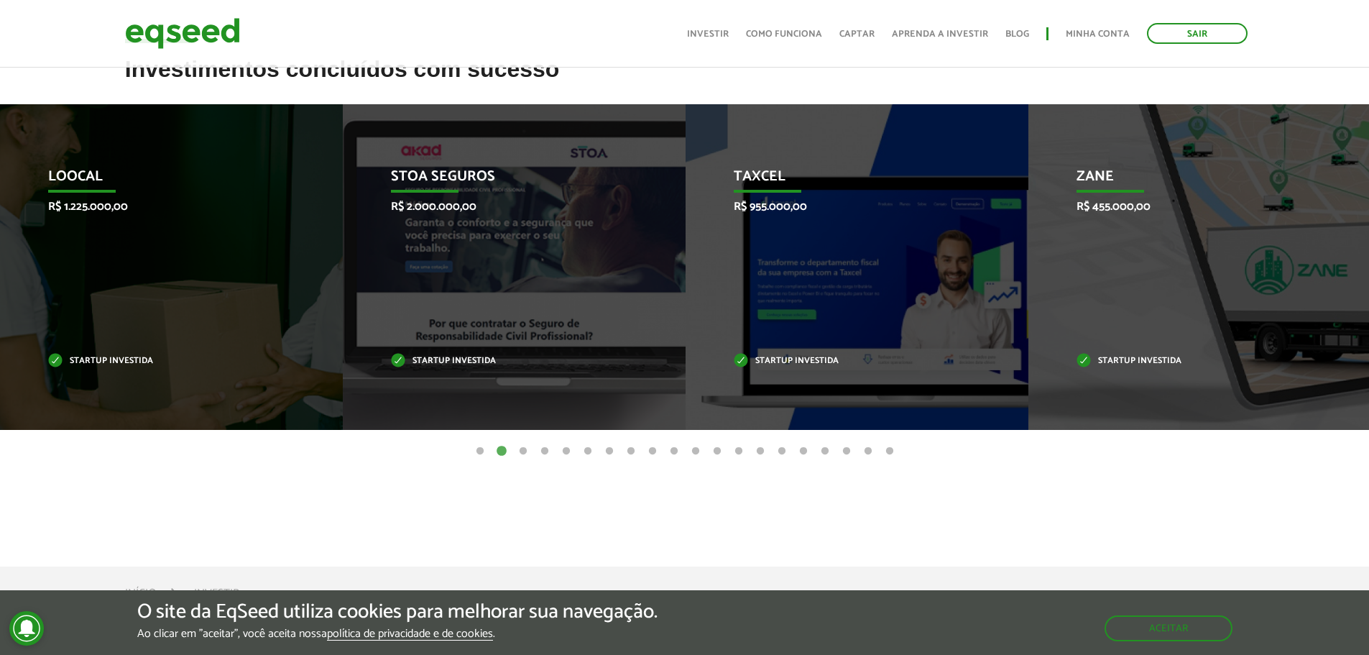
click at [519, 452] on button "3" at bounding box center [523, 451] width 14 height 14
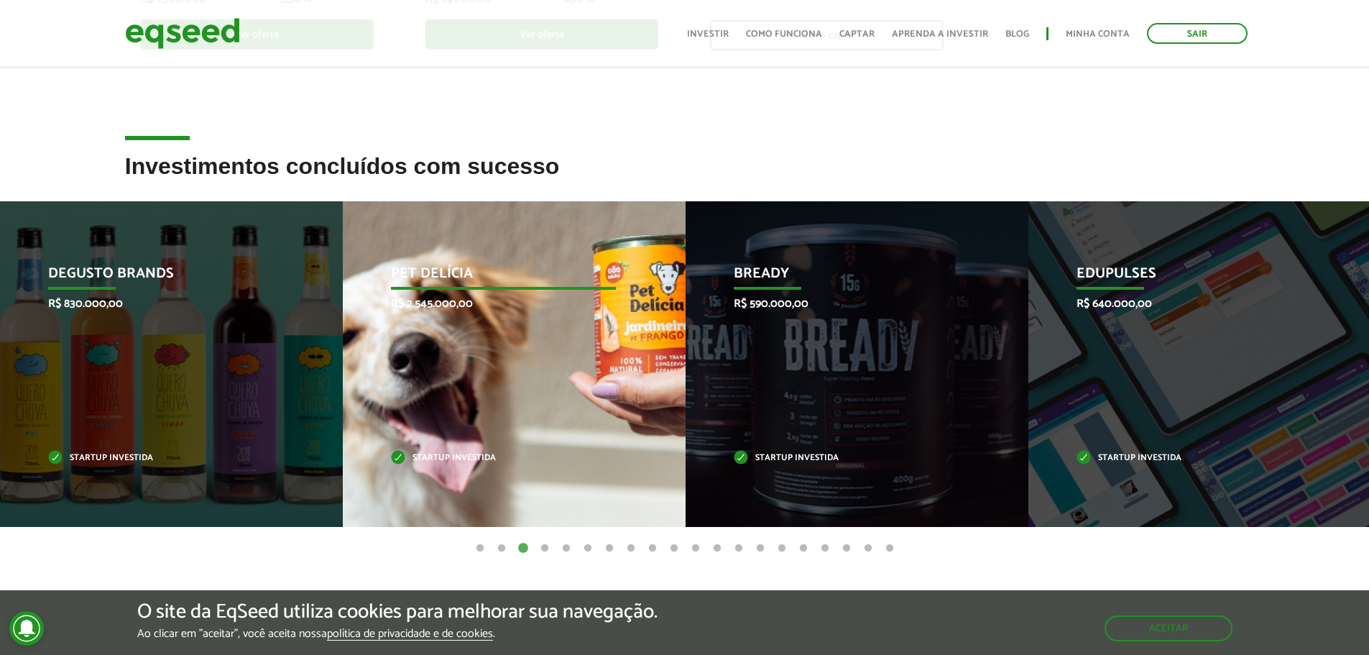
scroll to position [503, 0]
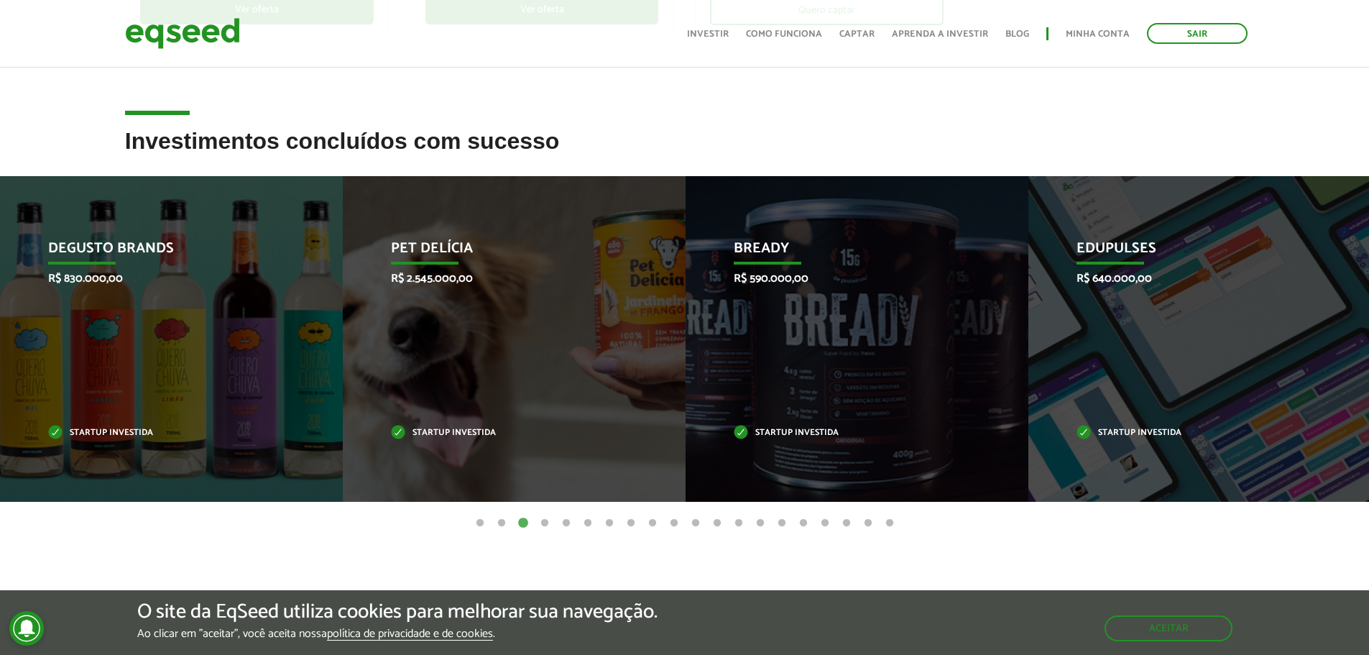
click at [538, 520] on ul "1 2 3 4 5 6 7 8 9 10 11 12 13 14 15 16 17 18 19 20" at bounding box center [684, 523] width 1369 height 16
click at [543, 520] on button "4" at bounding box center [545, 523] width 14 height 14
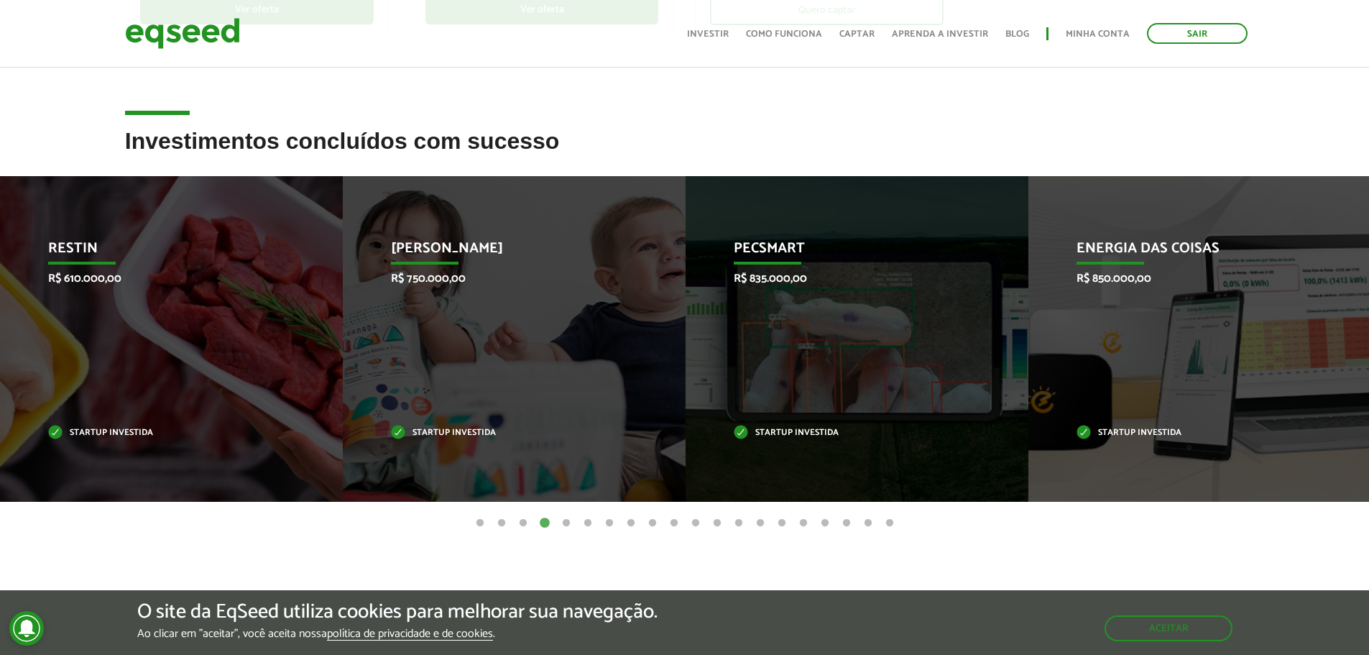
click at [479, 523] on button "1" at bounding box center [480, 523] width 14 height 14
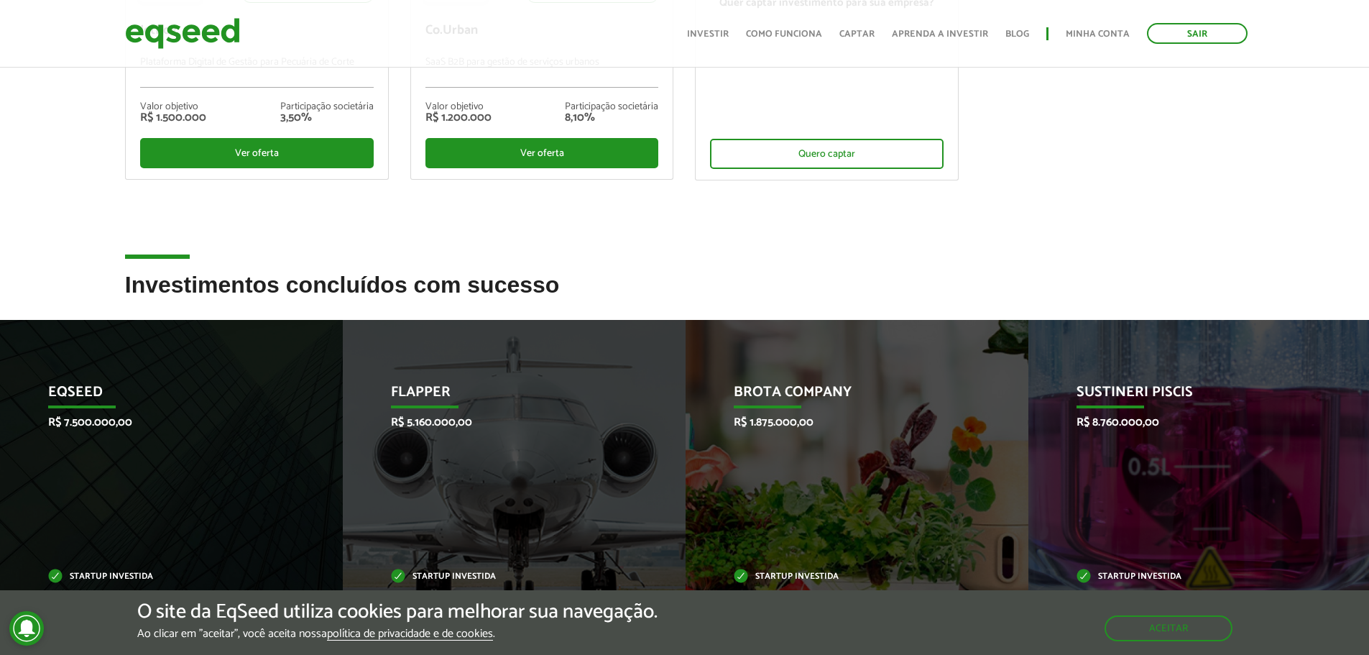
scroll to position [0, 0]
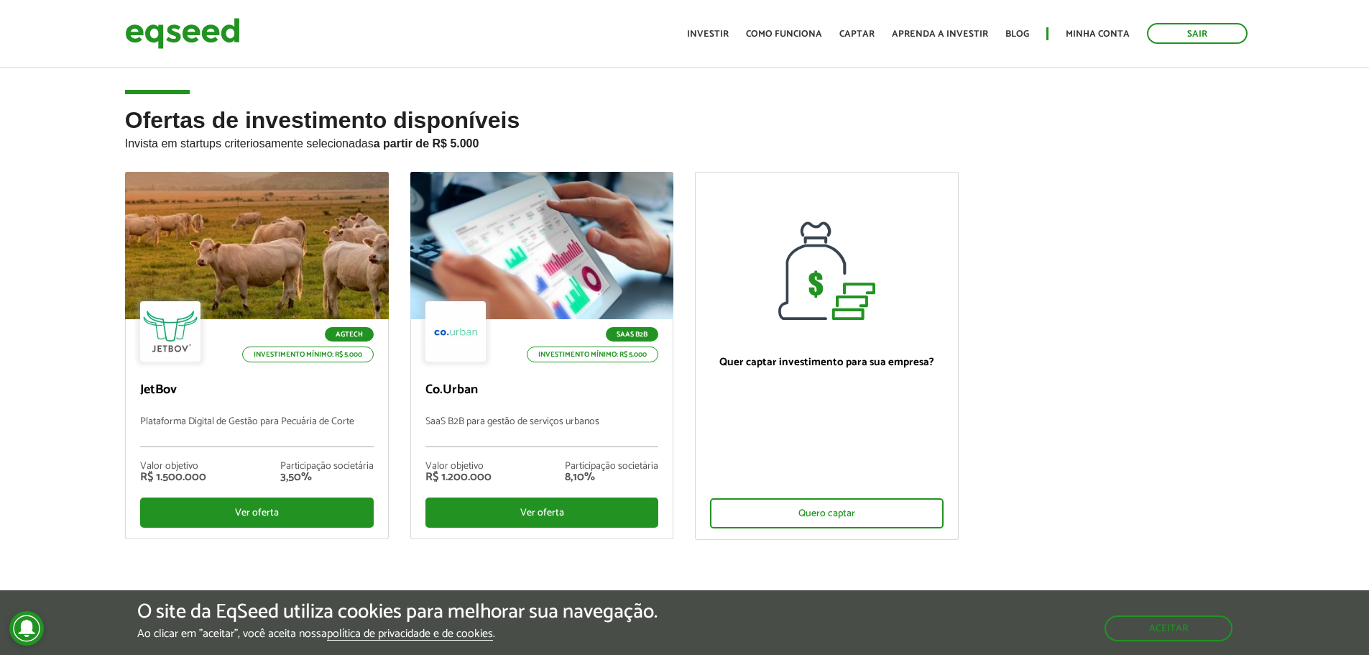
click at [972, 207] on ul "Agtech Investimento mínimo: R$ 5.000 JetBov Plataforma Digital de Gestão para P…" at bounding box center [685, 368] width 1142 height 393
click at [1061, 150] on p "Invista em startups criteriosamente selecionadas a partir de R$ 5.000" at bounding box center [685, 141] width 1120 height 17
drag, startPoint x: 1341, startPoint y: 58, endPoint x: 1290, endPoint y: 41, distance: 53.7
click at [1341, 58] on header "Sair Toggle navigation Toggle navigation Início Investir Como funciona Captar A…" at bounding box center [684, 34] width 1369 height 68
click at [1139, 239] on ul "Agtech Investimento mínimo: R$ 5.000 JetBov Plataforma Digital de Gestão para P…" at bounding box center [685, 368] width 1142 height 393
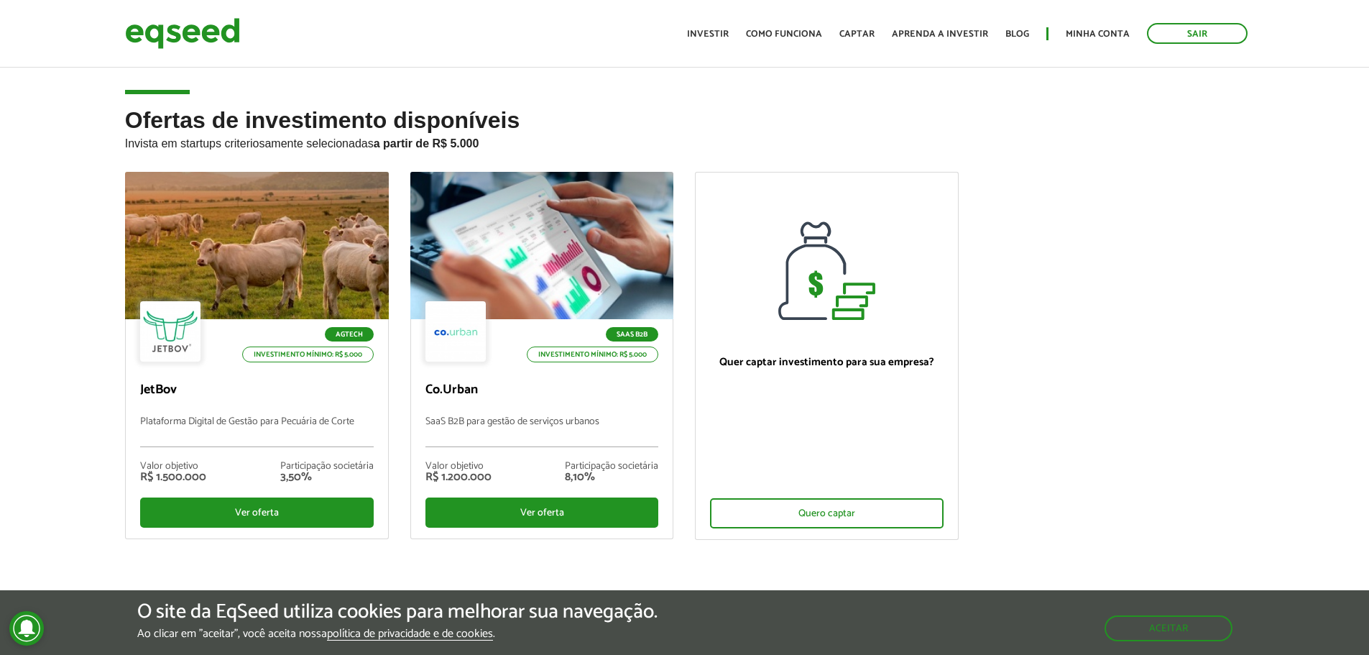
click at [1139, 239] on ul "Agtech Investimento mínimo: R$ 5.000 JetBov Plataforma Digital de Gestão para P…" at bounding box center [685, 368] width 1142 height 393
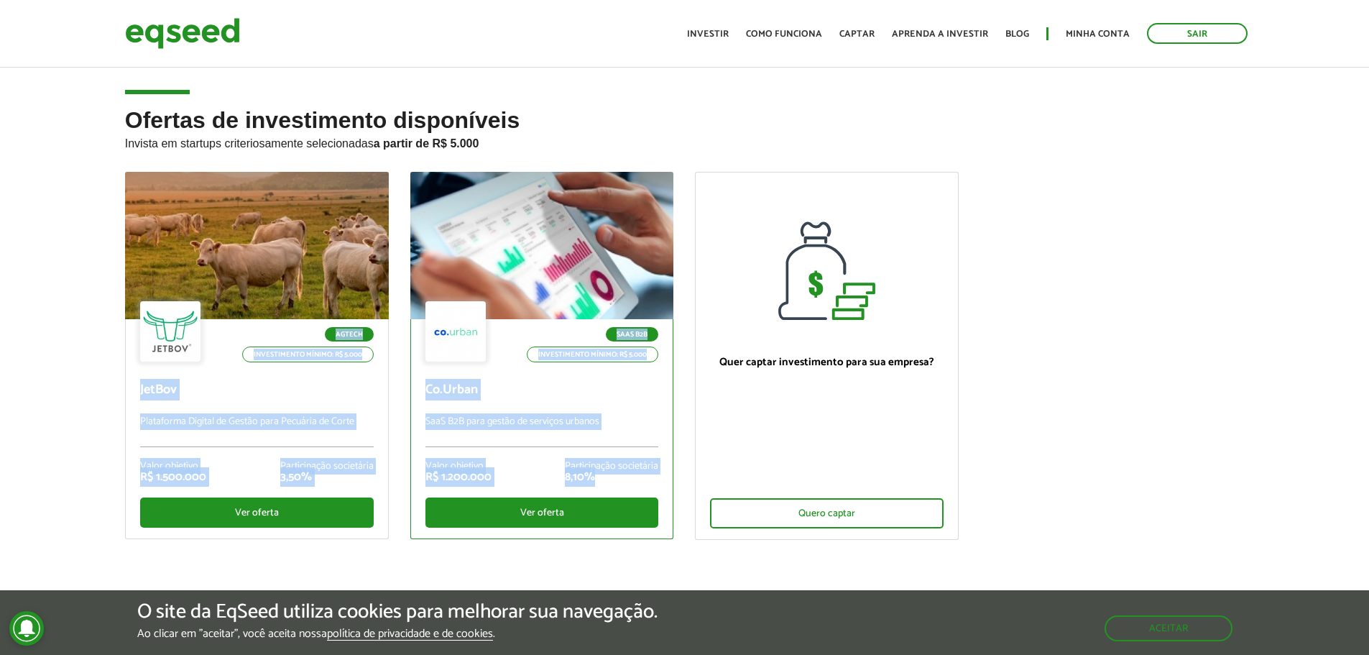
drag, startPoint x: 983, startPoint y: 533, endPoint x: 647, endPoint y: 474, distance: 341.6
click at [647, 474] on ul "Agtech Investimento mínimo: R$ 5.000 JetBov Plataforma Digital de Gestão para P…" at bounding box center [685, 368] width 1142 height 393
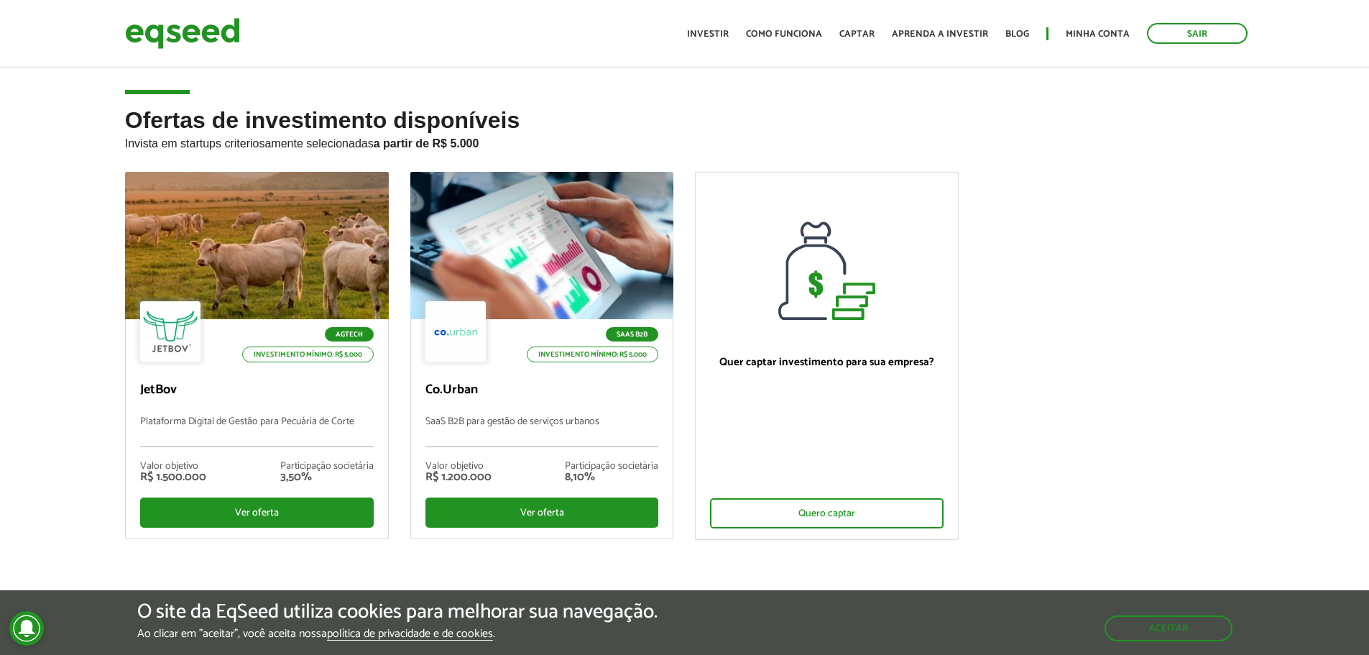
click at [1096, 441] on ul "Agtech Investimento mínimo: R$ 5.000 JetBov Plataforma Digital de Gestão para P…" at bounding box center [685, 368] width 1142 height 393
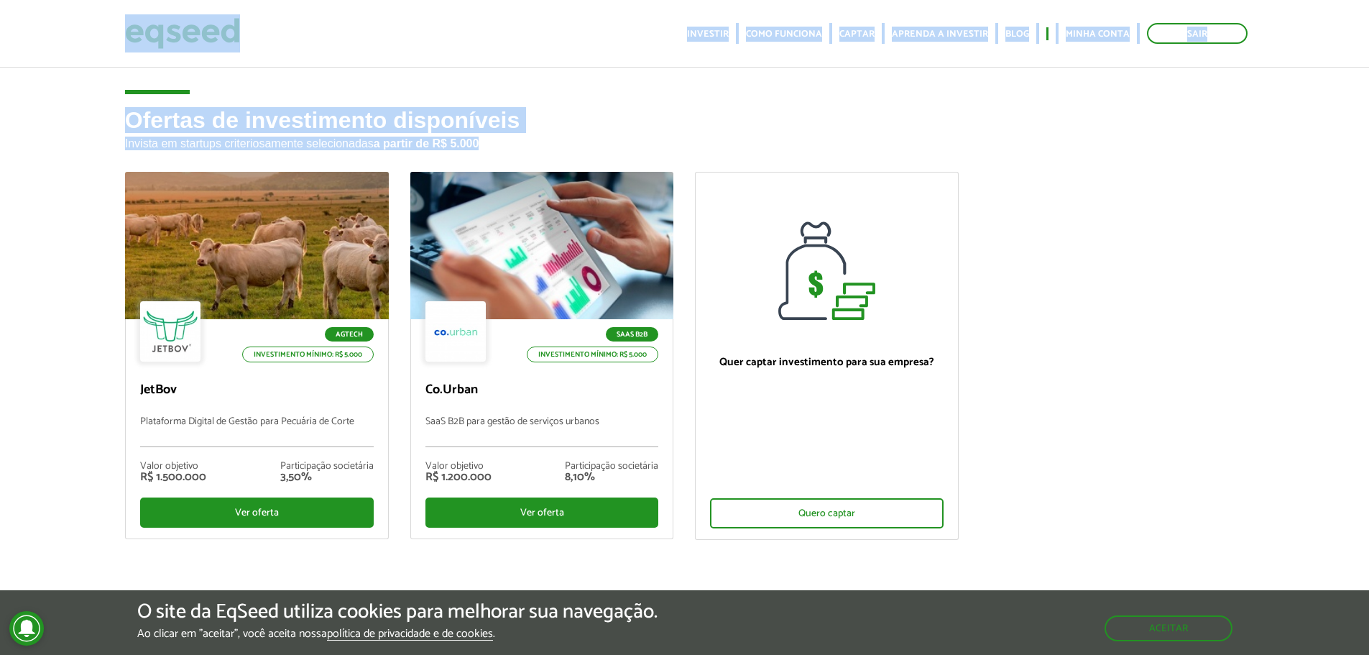
drag, startPoint x: 1046, startPoint y: 542, endPoint x: 145, endPoint y: 50, distance: 1026.2
click at [145, 50] on body "Sair Toggle navigation Toggle navigation Início Investir Como funciona" at bounding box center [684, 327] width 1369 height 655
click at [111, 92] on article "Ofertas de investimento disponíveis Invista em startups criteriosamente selecio…" at bounding box center [684, 348] width 1369 height 567
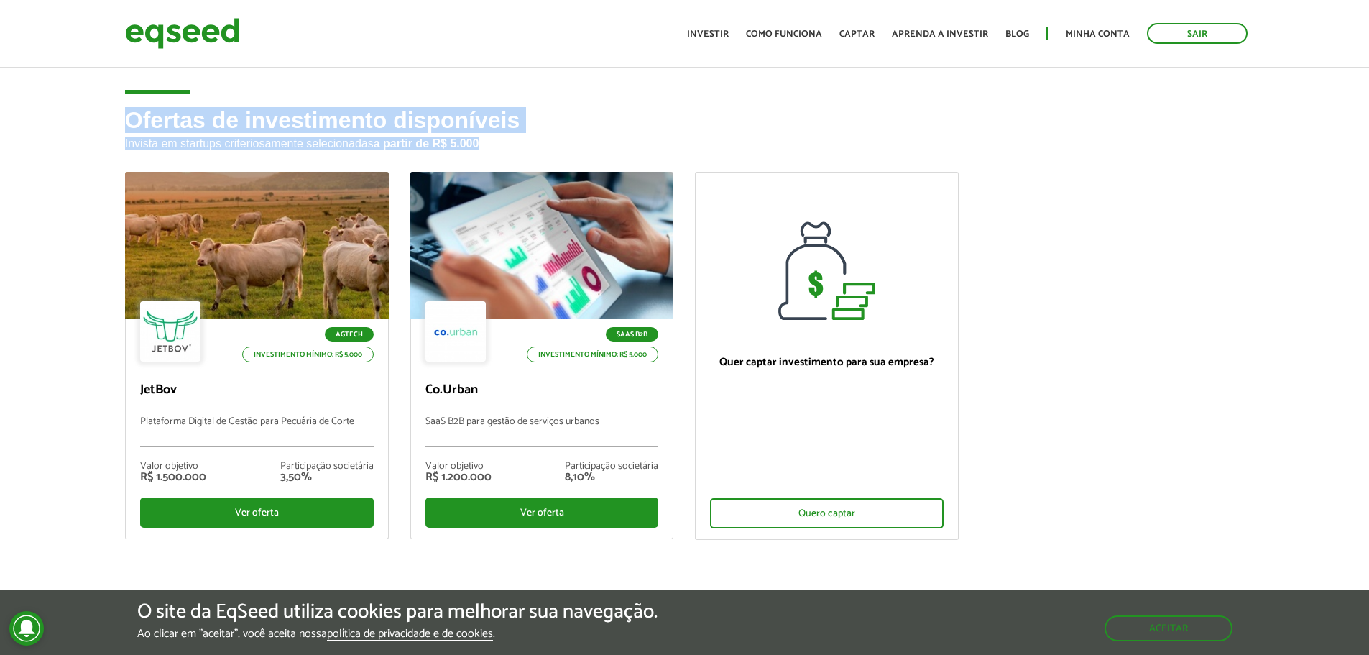
drag, startPoint x: 127, startPoint y: 118, endPoint x: 483, endPoint y: 134, distance: 357.0
click at [483, 134] on h2 "Ofertas de investimento disponíveis Invista em startups criteriosamente selecio…" at bounding box center [685, 140] width 1120 height 64
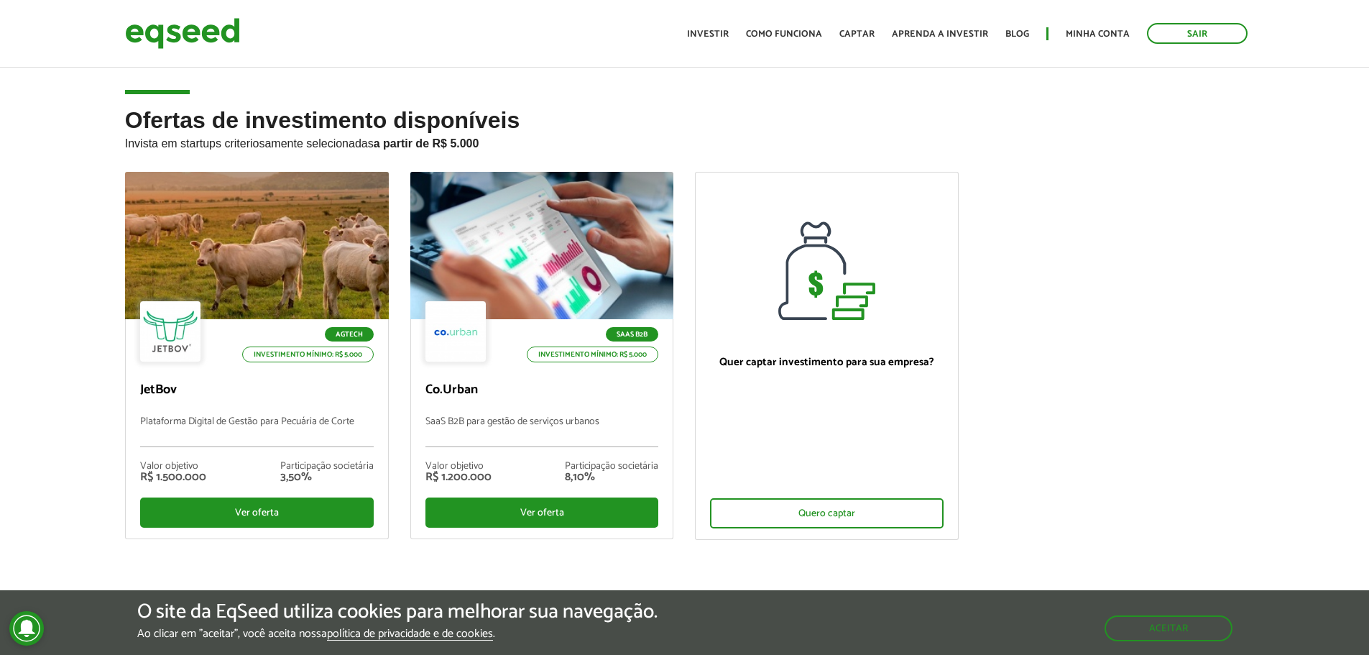
click at [1000, 293] on ul "Agtech Investimento mínimo: R$ 5.000 JetBov Plataforma Digital de Gestão para P…" at bounding box center [685, 368] width 1142 height 393
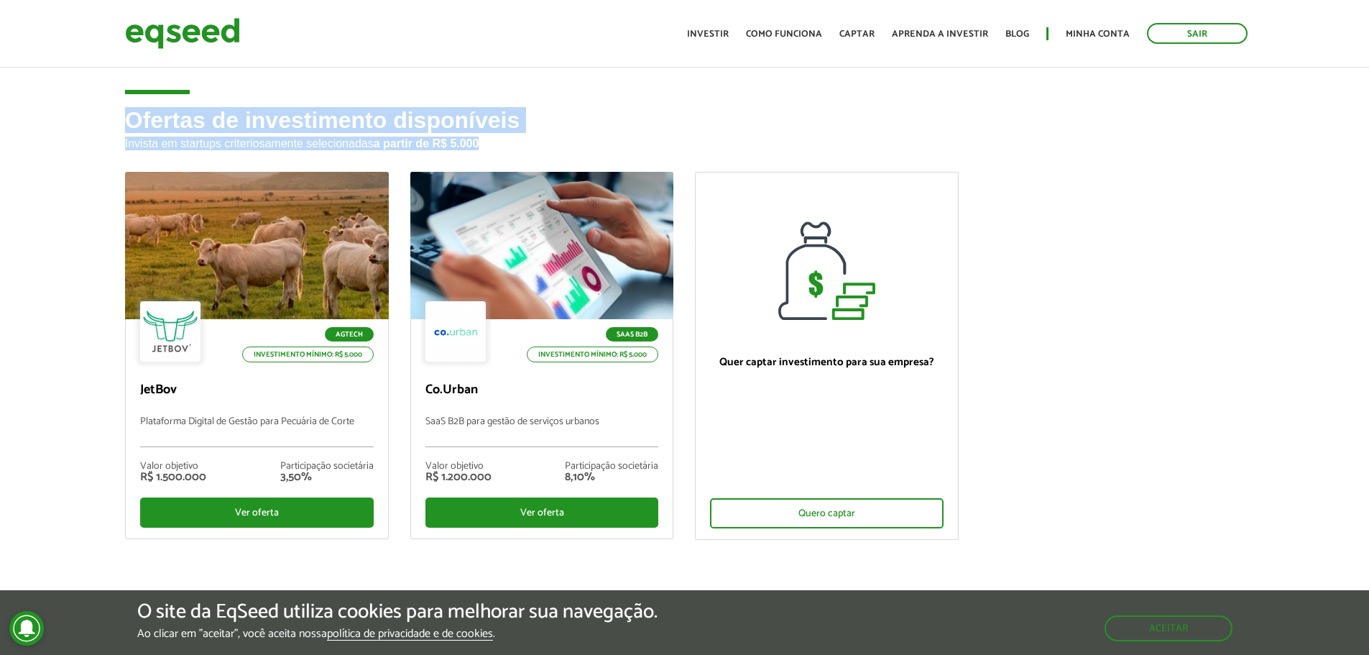
drag, startPoint x: 114, startPoint y: 115, endPoint x: 486, endPoint y: 143, distance: 372.7
click at [486, 143] on div "Ofertas de investimento disponíveis Invista em startups criteriosamente selecio…" at bounding box center [685, 370] width 1142 height 524
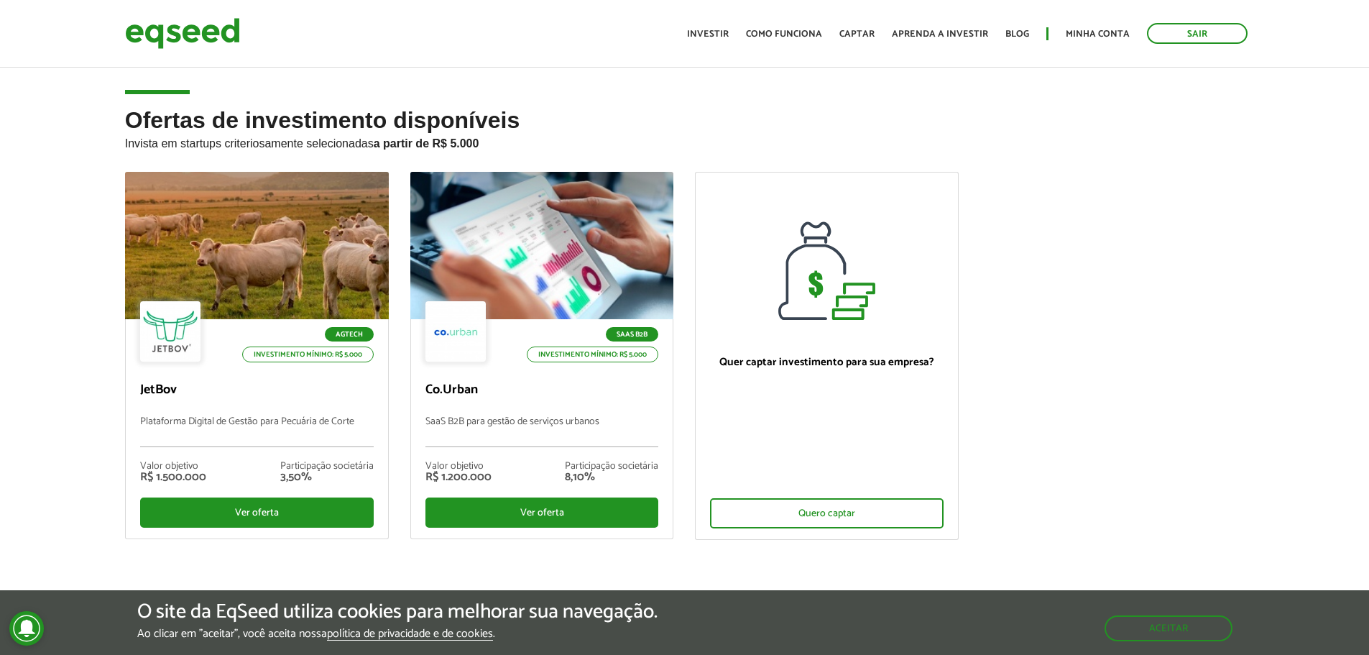
drag, startPoint x: 1063, startPoint y: 573, endPoint x: 1051, endPoint y: 564, distance: 15.0
click at [1057, 569] on div "Agtech Investimento mínimo: R$ 5.000 JetBov Plataforma Digital de Gestão para P…" at bounding box center [685, 402] width 1142 height 460
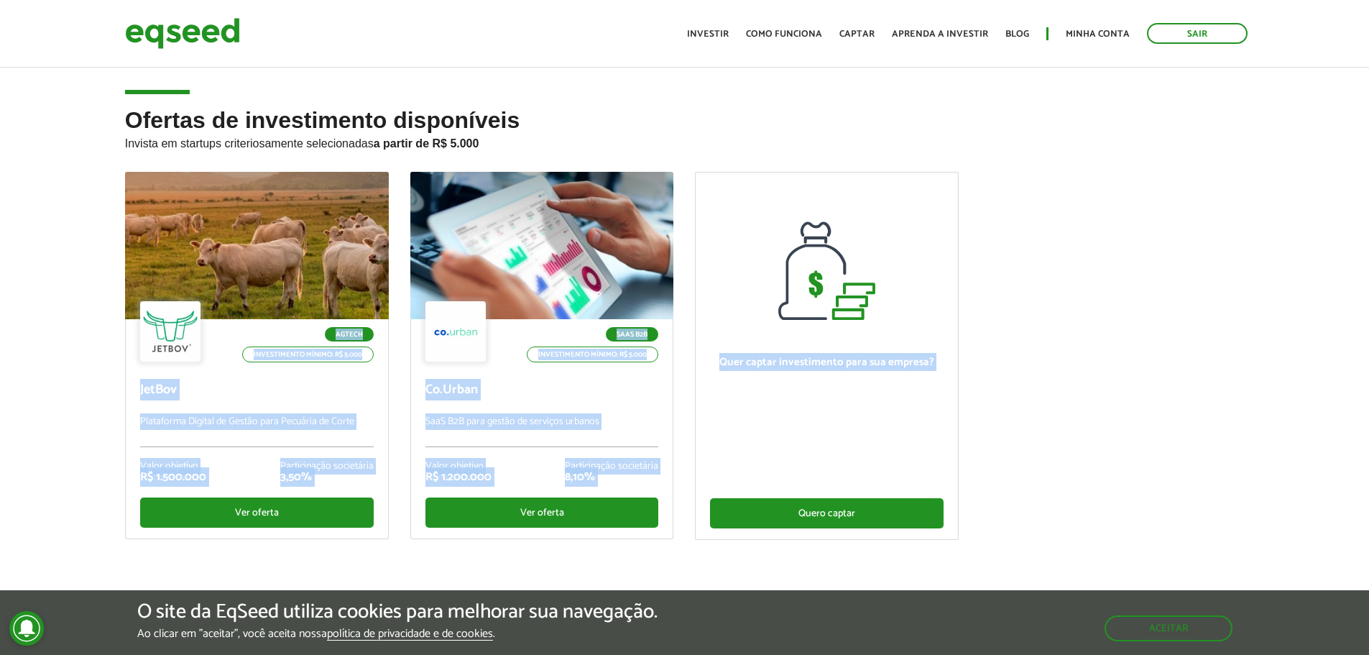
drag, startPoint x: 1030, startPoint y: 546, endPoint x: 715, endPoint y: 502, distance: 318.0
click at [715, 502] on ul "Agtech Investimento mínimo: R$ 5.000 JetBov Plataforma Digital de Gestão para P…" at bounding box center [685, 368] width 1142 height 393
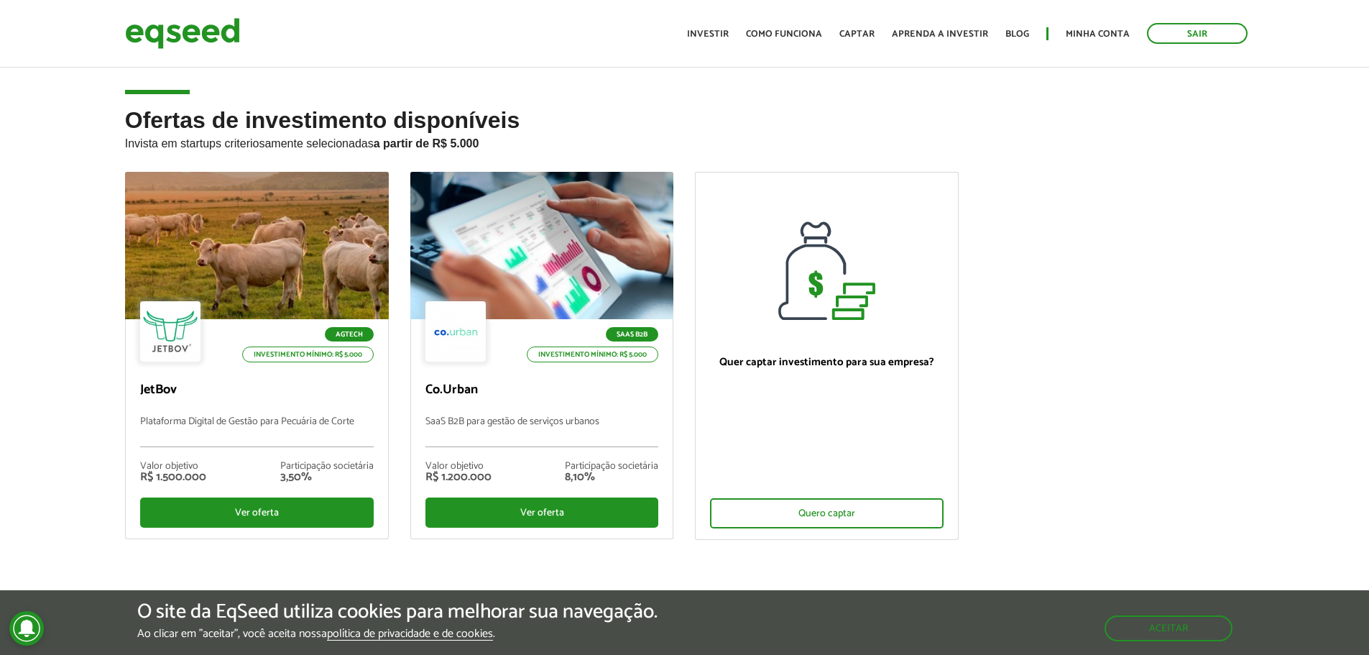
click at [1017, 482] on ul "Agtech Investimento mínimo: R$ 5.000 JetBov Plataforma Digital de Gestão para P…" at bounding box center [685, 368] width 1142 height 393
click at [1041, 519] on ul "Agtech Investimento mínimo: R$ 5.000 JetBov Plataforma Digital de Gestão para P…" at bounding box center [685, 368] width 1142 height 393
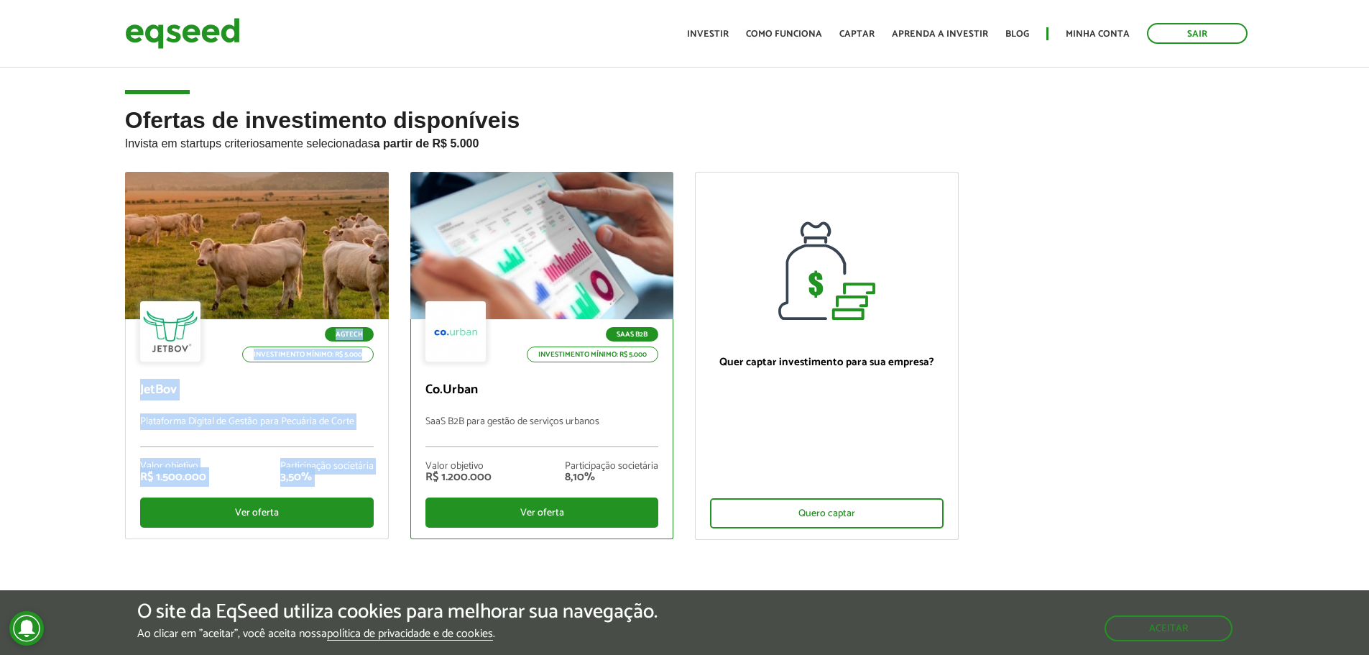
drag, startPoint x: 1014, startPoint y: 525, endPoint x: 510, endPoint y: 274, distance: 563.6
click at [510, 274] on ul "Agtech Investimento mínimo: R$ 5.000 JetBov Plataforma Digital de Gestão para P…" at bounding box center [685, 368] width 1142 height 393
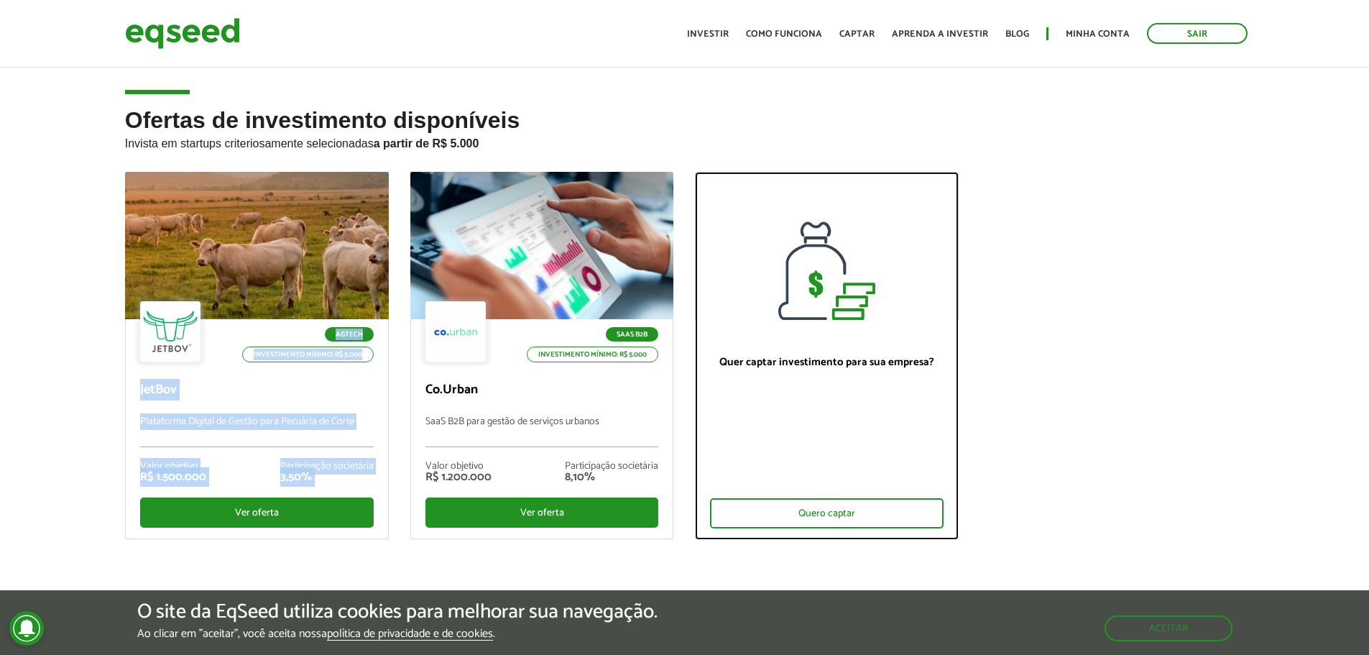
click at [932, 347] on div "Quer captar investimento para sua empresa? Quero captar" at bounding box center [827, 429] width 262 height 219
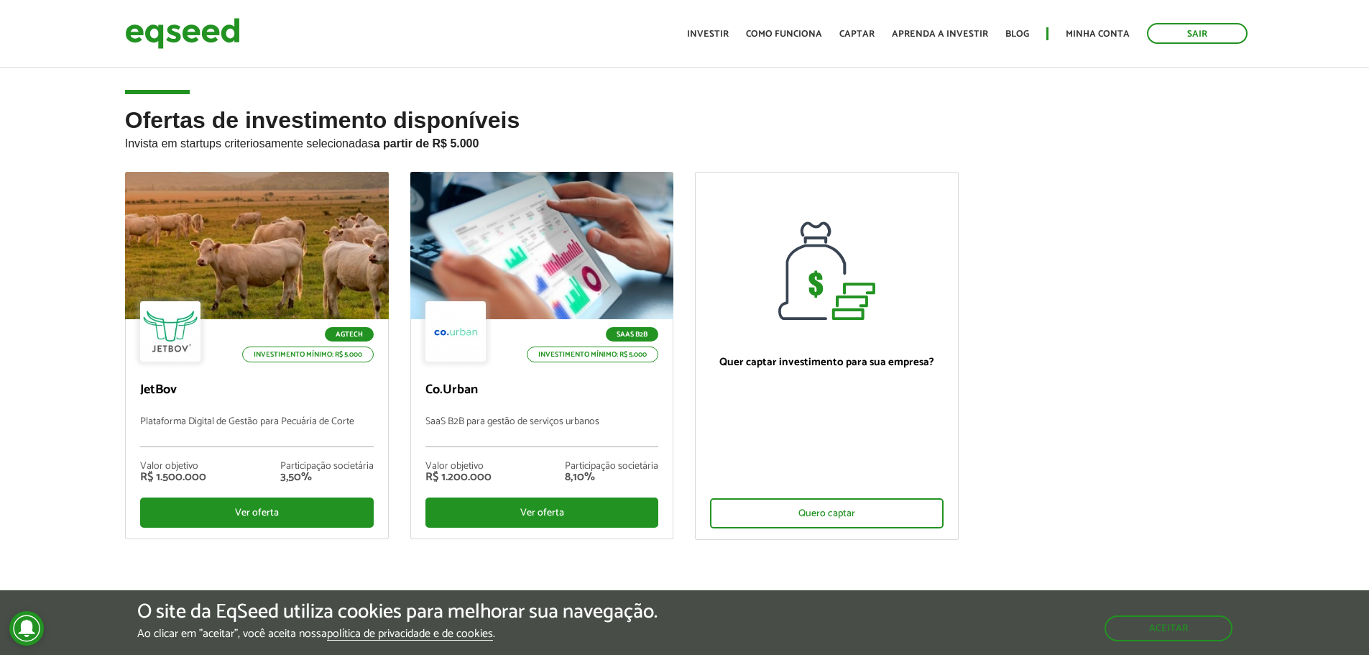
click at [1002, 257] on ul "Agtech Investimento mínimo: R$ 5.000 JetBov Plataforma Digital de Gestão para P…" at bounding box center [685, 368] width 1142 height 393
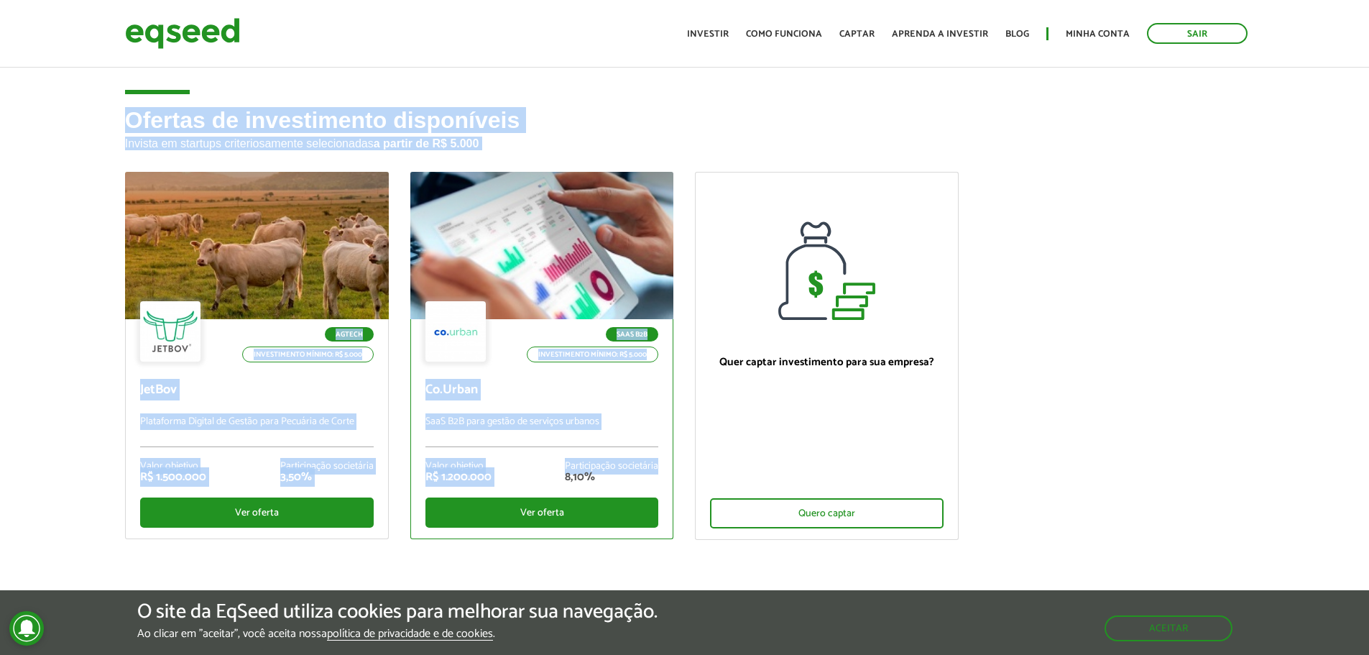
drag, startPoint x: 108, startPoint y: 113, endPoint x: 669, endPoint y: 471, distance: 665.9
click at [669, 471] on div "Ofertas de investimento disponíveis Invista em startups criteriosamente selecio…" at bounding box center [684, 370] width 1369 height 524
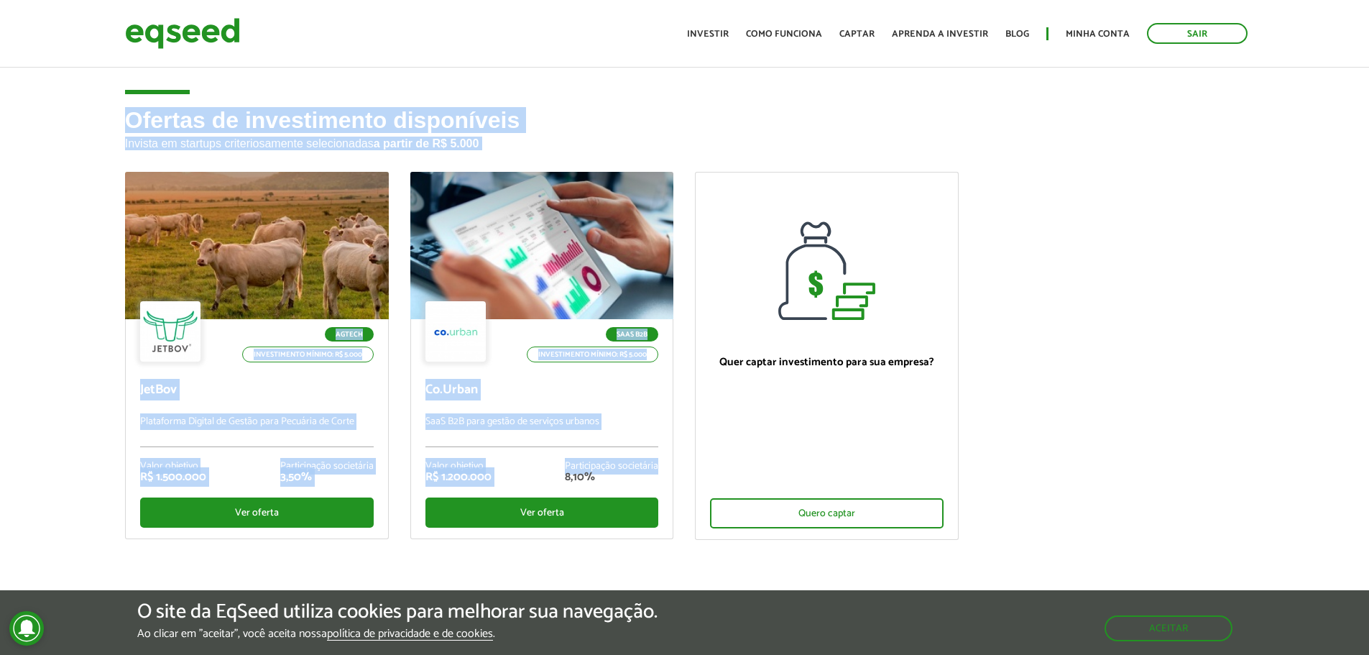
click at [1167, 382] on ul "Agtech Investimento mínimo: R$ 5.000 JetBov Plataforma Digital de Gestão para P…" at bounding box center [685, 368] width 1142 height 393
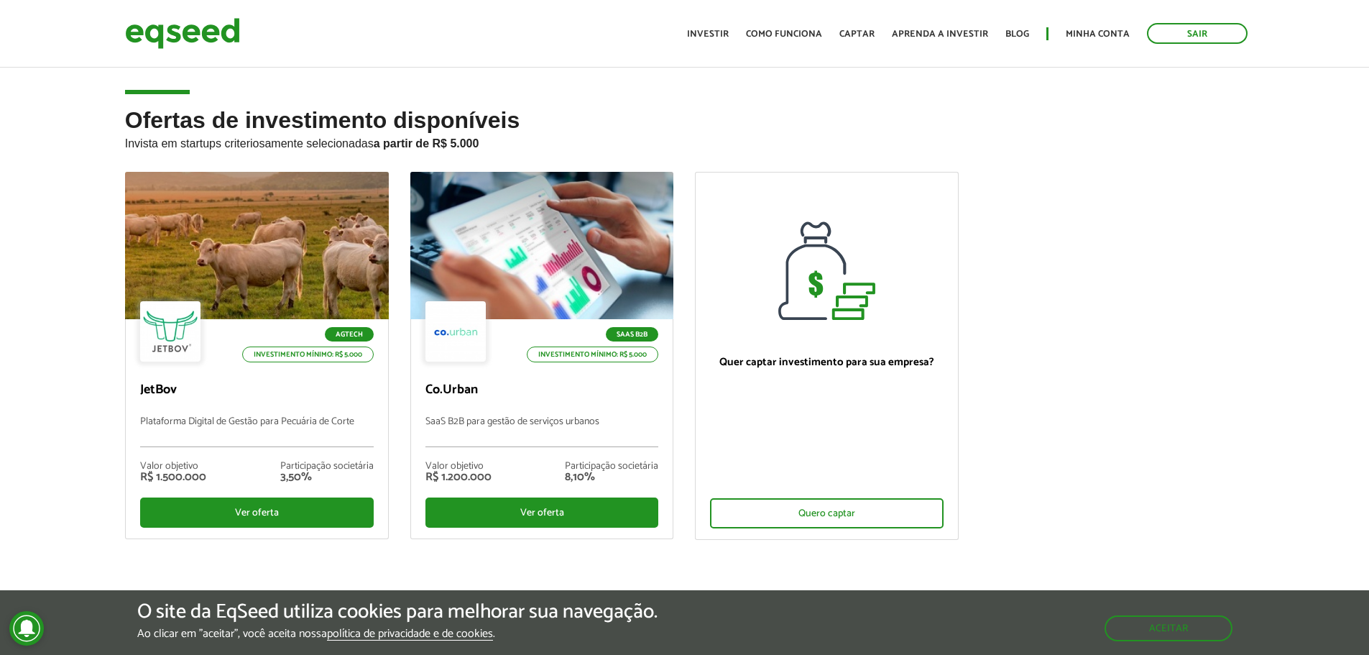
click at [6, 234] on div "Ofertas de investimento disponíveis Invista em startups criteriosamente selecio…" at bounding box center [684, 370] width 1369 height 524
click at [1038, 408] on ul "Agtech Investimento mínimo: R$ 5.000 JetBov Plataforma Digital de Gestão para P…" at bounding box center [685, 368] width 1142 height 393
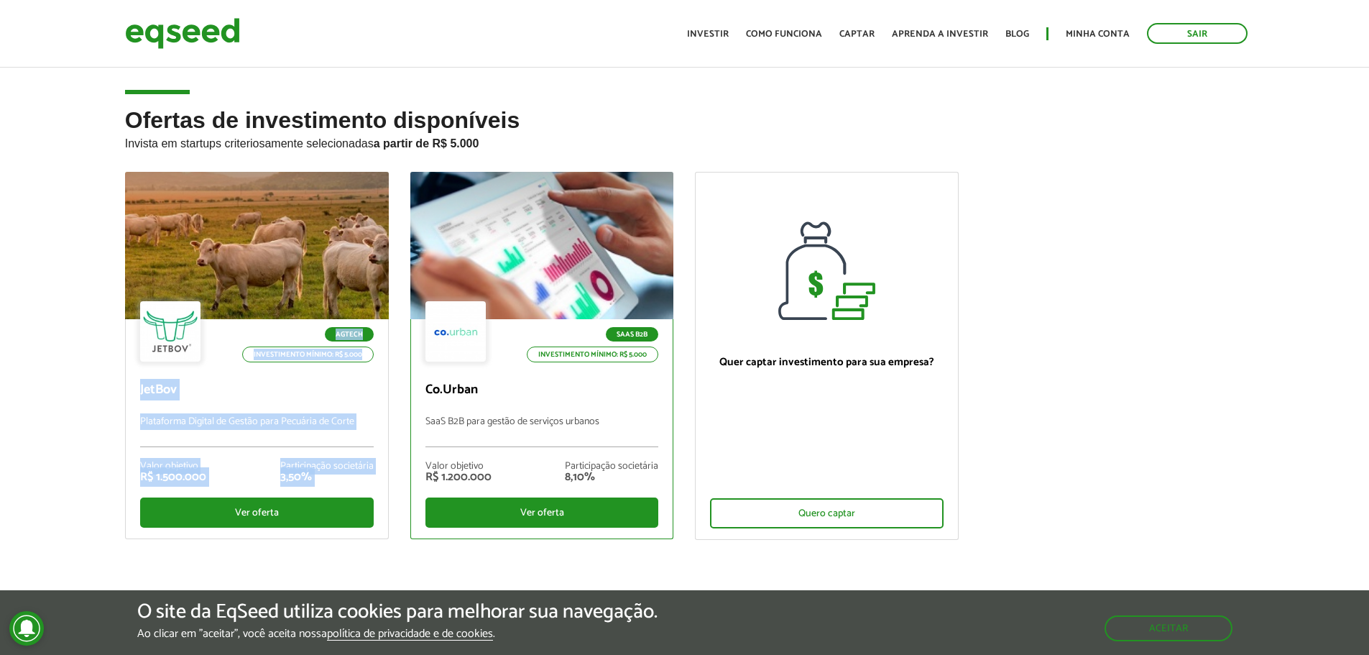
drag, startPoint x: 1028, startPoint y: 519, endPoint x: 552, endPoint y: 290, distance: 528.3
click at [482, 317] on ul "Agtech Investimento mínimo: R$ 5.000 JetBov Plataforma Digital de Gestão para P…" at bounding box center [685, 368] width 1142 height 393
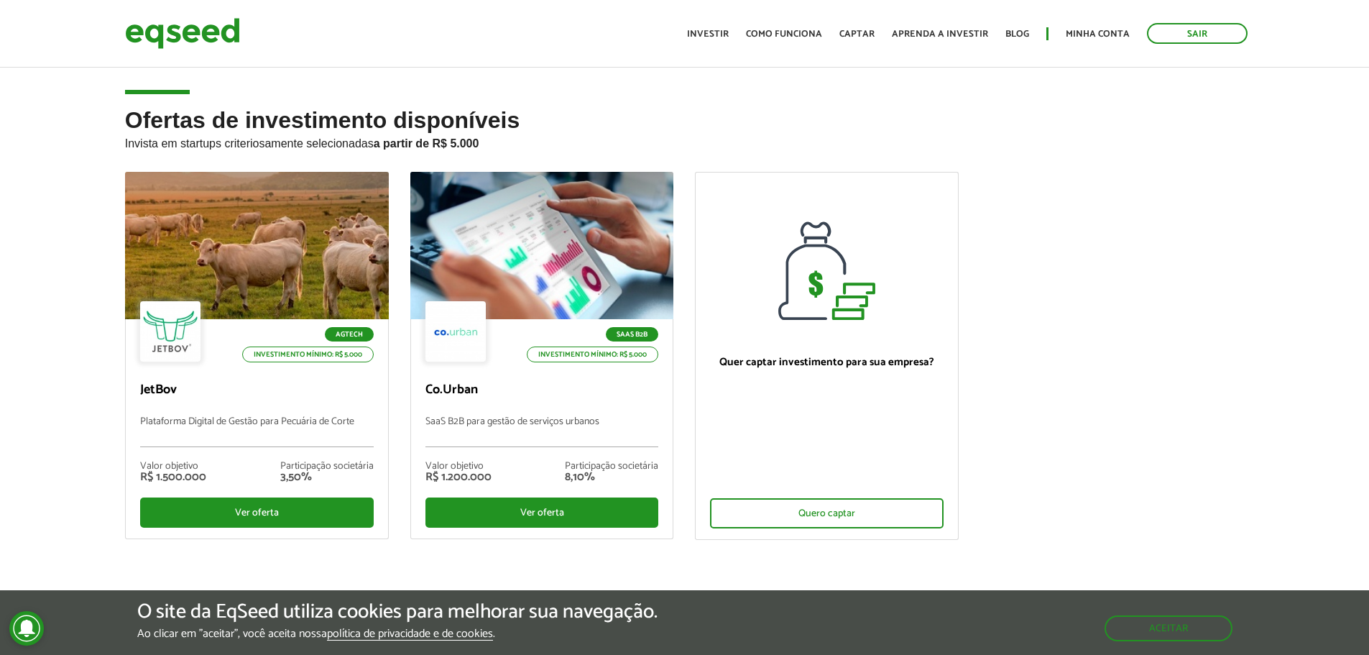
click at [1042, 318] on ul "Agtech Investimento mínimo: R$ 5.000 JetBov Plataforma Digital de Gestão para P…" at bounding box center [685, 368] width 1142 height 393
click at [1074, 441] on ul "Agtech Investimento mínimo: R$ 5.000 JetBov Plataforma Digital de Gestão para P…" at bounding box center [685, 368] width 1142 height 393
drag, startPoint x: 1049, startPoint y: 533, endPoint x: 1003, endPoint y: 439, distance: 104.2
click at [1003, 439] on ul "Agtech Investimento mínimo: R$ 5.000 JetBov Plataforma Digital de Gestão para P…" at bounding box center [685, 368] width 1142 height 393
click at [1019, 361] on ul "Agtech Investimento mínimo: R$ 5.000 JetBov Plataforma Digital de Gestão para P…" at bounding box center [685, 368] width 1142 height 393
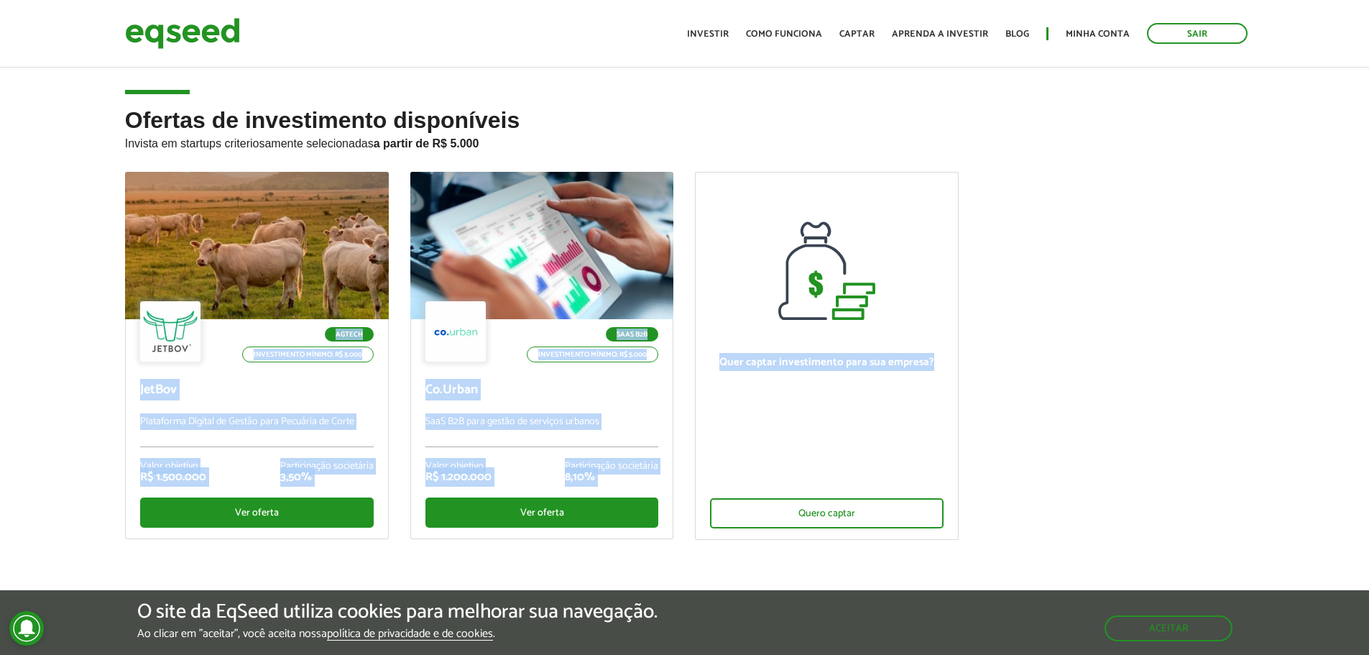
drag, startPoint x: 1011, startPoint y: 505, endPoint x: 955, endPoint y: 410, distance: 110.2
click at [955, 410] on ul "Agtech Investimento mínimo: R$ 5.000 JetBov Plataforma Digital de Gestão para P…" at bounding box center [685, 368] width 1142 height 393
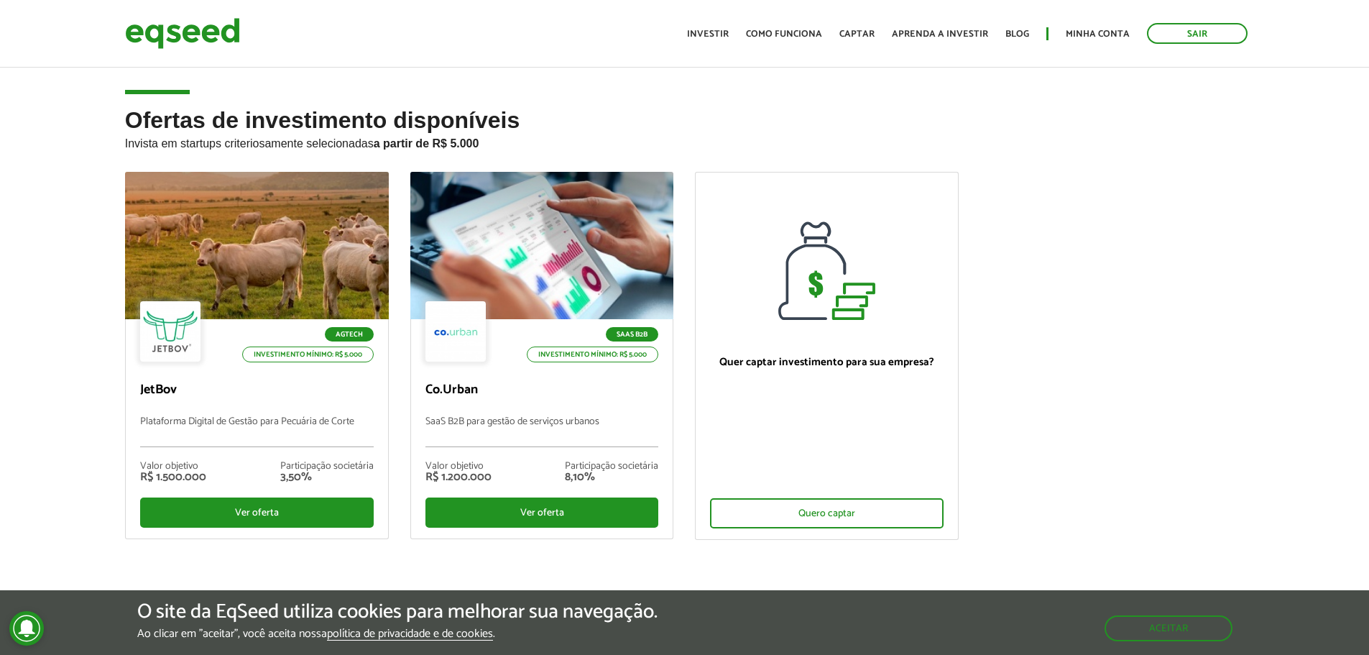
click at [1007, 413] on ul "Agtech Investimento mínimo: R$ 5.000 JetBov Plataforma Digital de Gestão para P…" at bounding box center [685, 368] width 1142 height 393
drag, startPoint x: 1047, startPoint y: 426, endPoint x: 1045, endPoint y: 522, distance: 96.4
click at [1047, 426] on ul "Agtech Investimento mínimo: R$ 5.000 JetBov Plataforma Digital de Gestão para P…" at bounding box center [685, 368] width 1142 height 393
click at [157, 114] on h2 "Ofertas de investimento disponíveis Invista em startups criteriosamente selecio…" at bounding box center [685, 140] width 1120 height 64
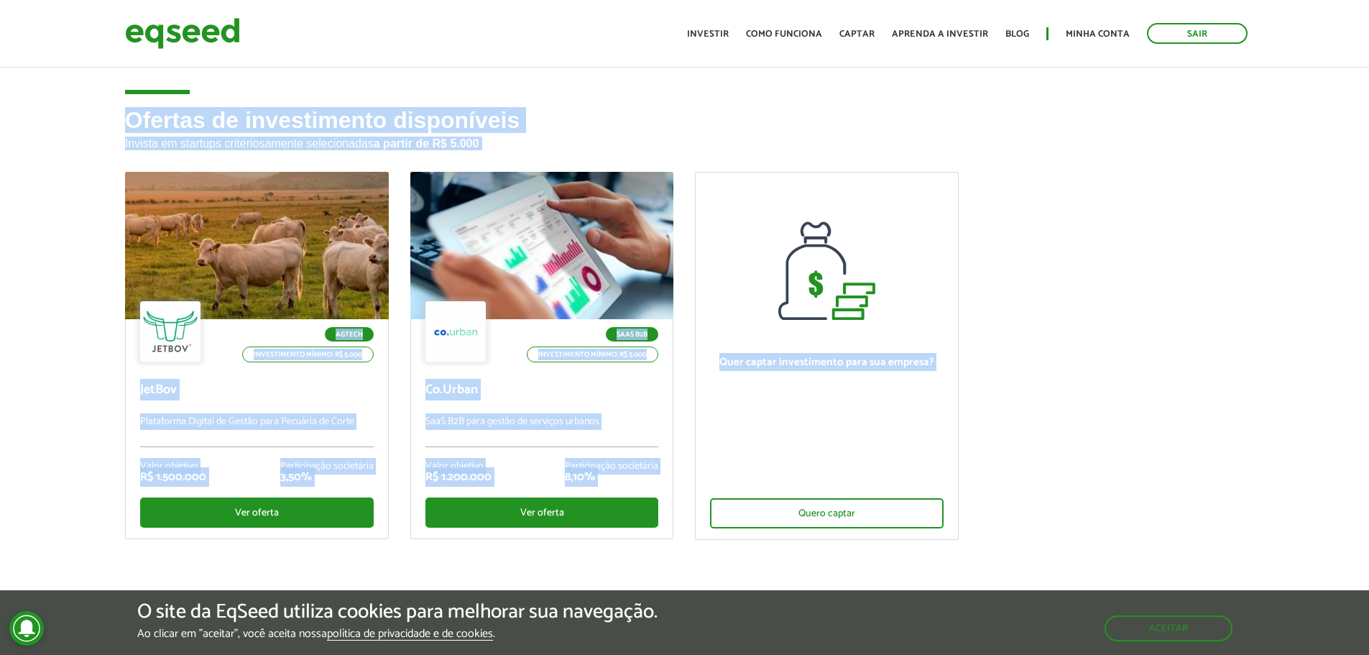
drag, startPoint x: 114, startPoint y: 116, endPoint x: 945, endPoint y: 508, distance: 918.1
click at [945, 508] on div "Ofertas de investimento disponíveis Invista em startups criteriosamente selecio…" at bounding box center [685, 370] width 1142 height 524
click at [1009, 476] on ul "Agtech Investimento mínimo: R$ 5.000 JetBov Plataforma Digital de Gestão para P…" at bounding box center [685, 368] width 1142 height 393
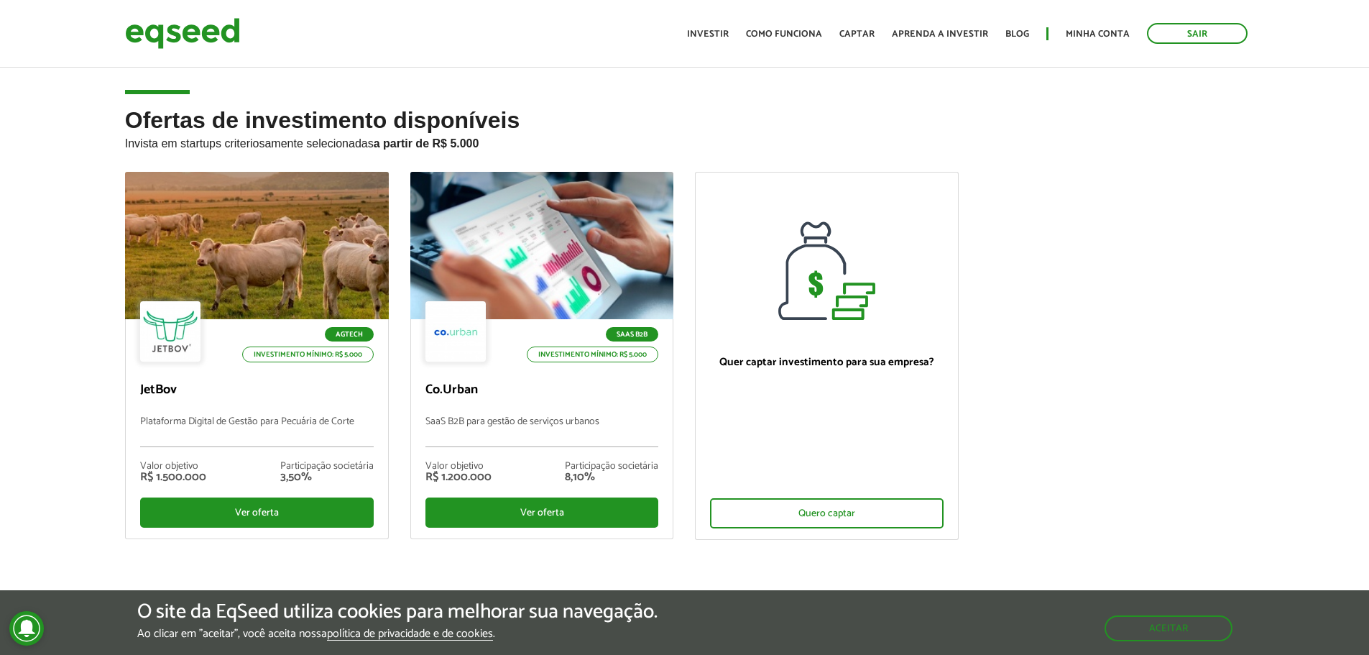
click at [119, 115] on div "Ofertas de investimento disponíveis Invista em startups criteriosamente selecio…" at bounding box center [685, 370] width 1142 height 524
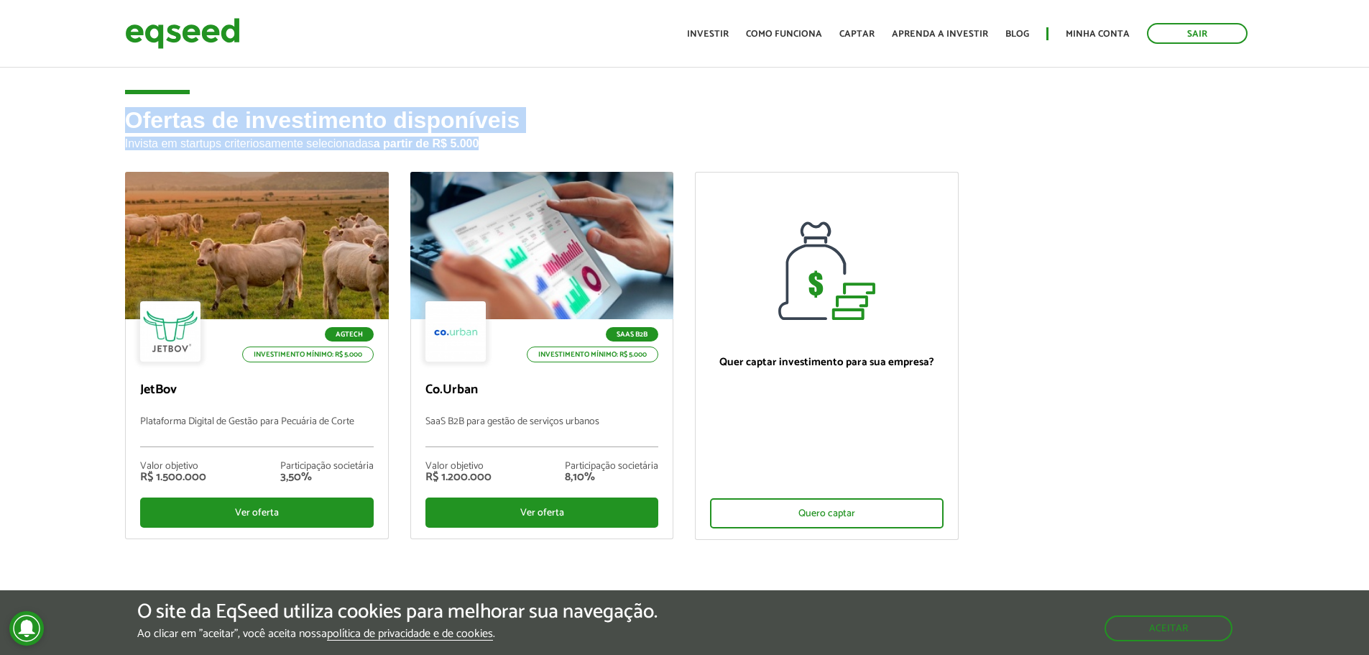
drag, startPoint x: 109, startPoint y: 116, endPoint x: 490, endPoint y: 137, distance: 381.6
click at [490, 137] on div "Ofertas de investimento disponíveis Invista em startups criteriosamente selecio…" at bounding box center [684, 370] width 1369 height 524
click at [114, 119] on div "Ofertas de investimento disponíveis Invista em startups criteriosamente selecio…" at bounding box center [685, 370] width 1142 height 524
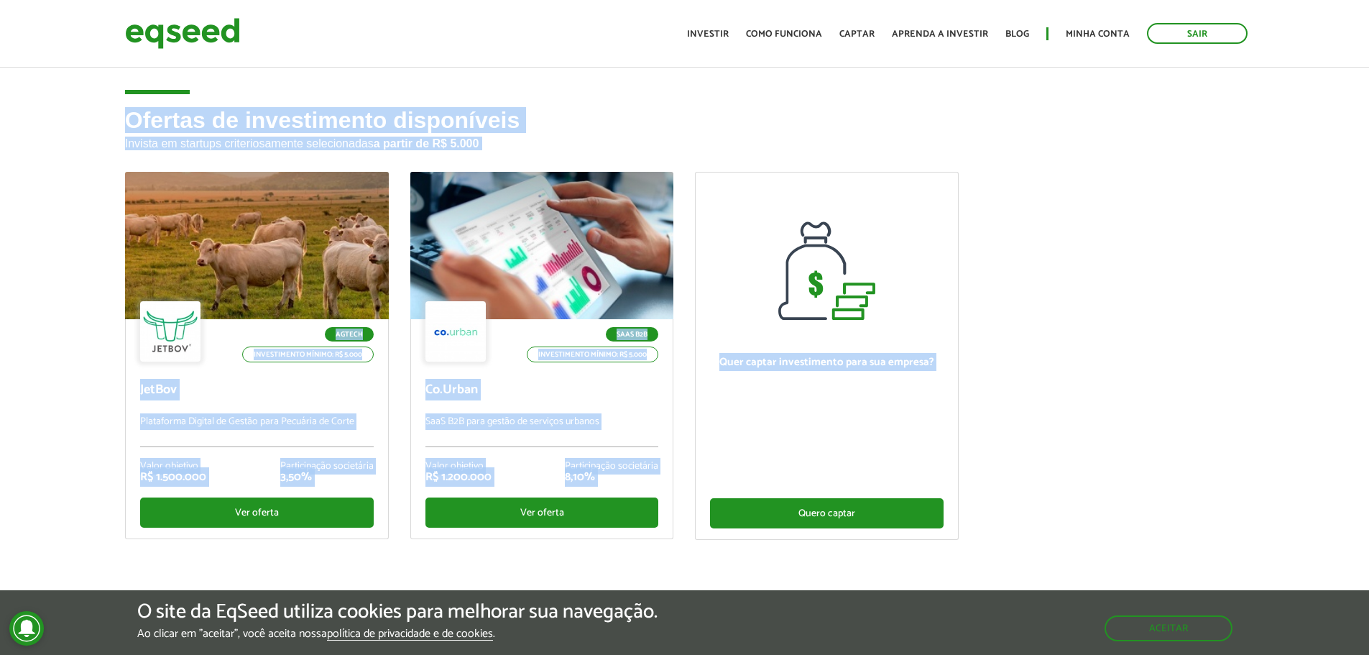
drag, startPoint x: 115, startPoint y: 118, endPoint x: 937, endPoint y: 503, distance: 908.2
click at [936, 503] on div "Ofertas de investimento disponíveis Invista em startups criteriosamente selecio…" at bounding box center [685, 370] width 1142 height 524
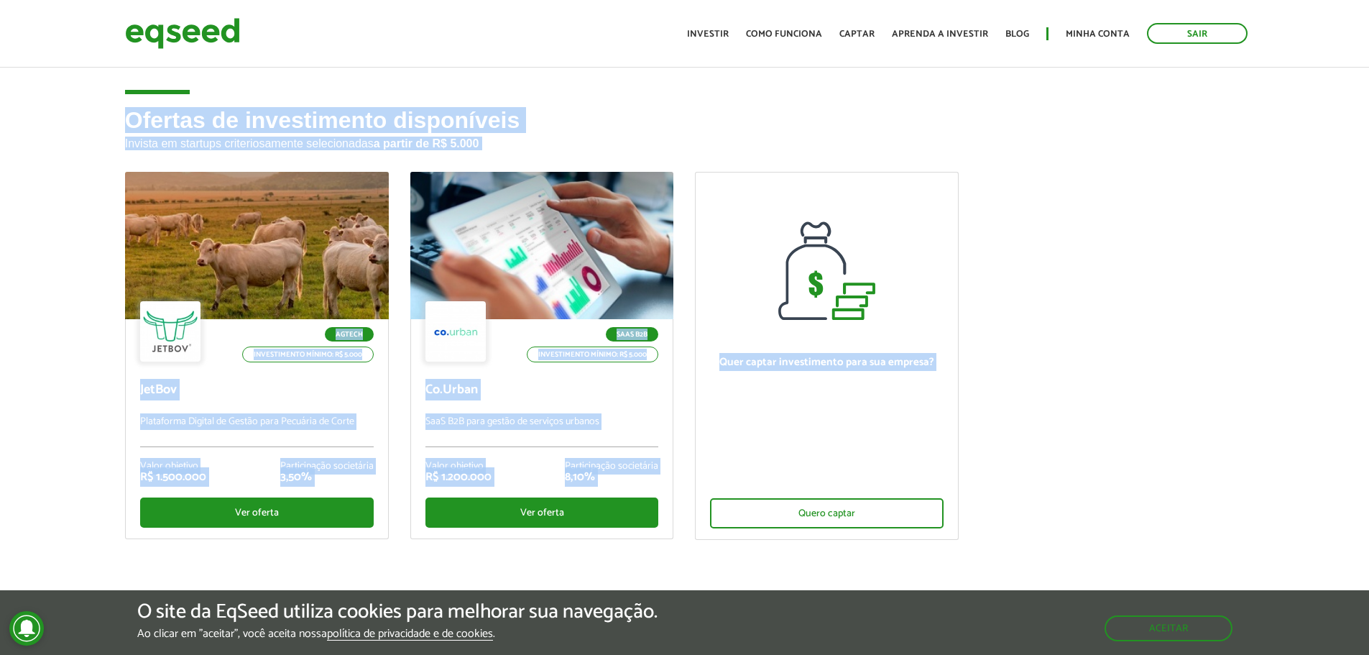
click at [1054, 423] on ul "Agtech Investimento mínimo: R$ 5.000 JetBov Plataforma Digital de Gestão para P…" at bounding box center [685, 368] width 1142 height 393
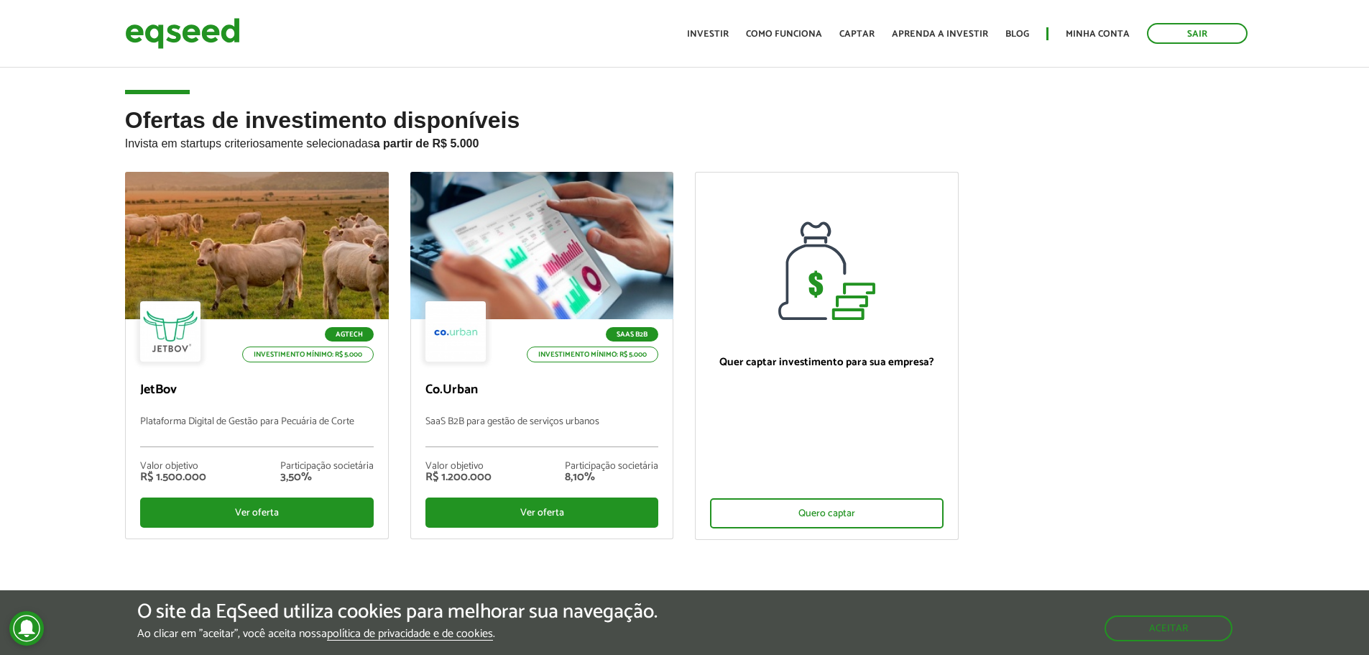
click at [108, 134] on div "Ofertas de investimento disponíveis Invista em startups criteriosamente selecio…" at bounding box center [684, 370] width 1369 height 524
drag, startPoint x: 122, startPoint y: 139, endPoint x: 449, endPoint y: 140, distance: 326.4
click at [449, 140] on div "Ofertas de investimento disponíveis Invista em startups criteriosamente selecio…" at bounding box center [685, 370] width 1142 height 524
click at [479, 143] on strong "a partir de R$ 5.000" at bounding box center [427, 143] width 106 height 12
click at [117, 116] on div "Ofertas de investimento disponíveis Invista em startups criteriosamente selecio…" at bounding box center [685, 370] width 1142 height 524
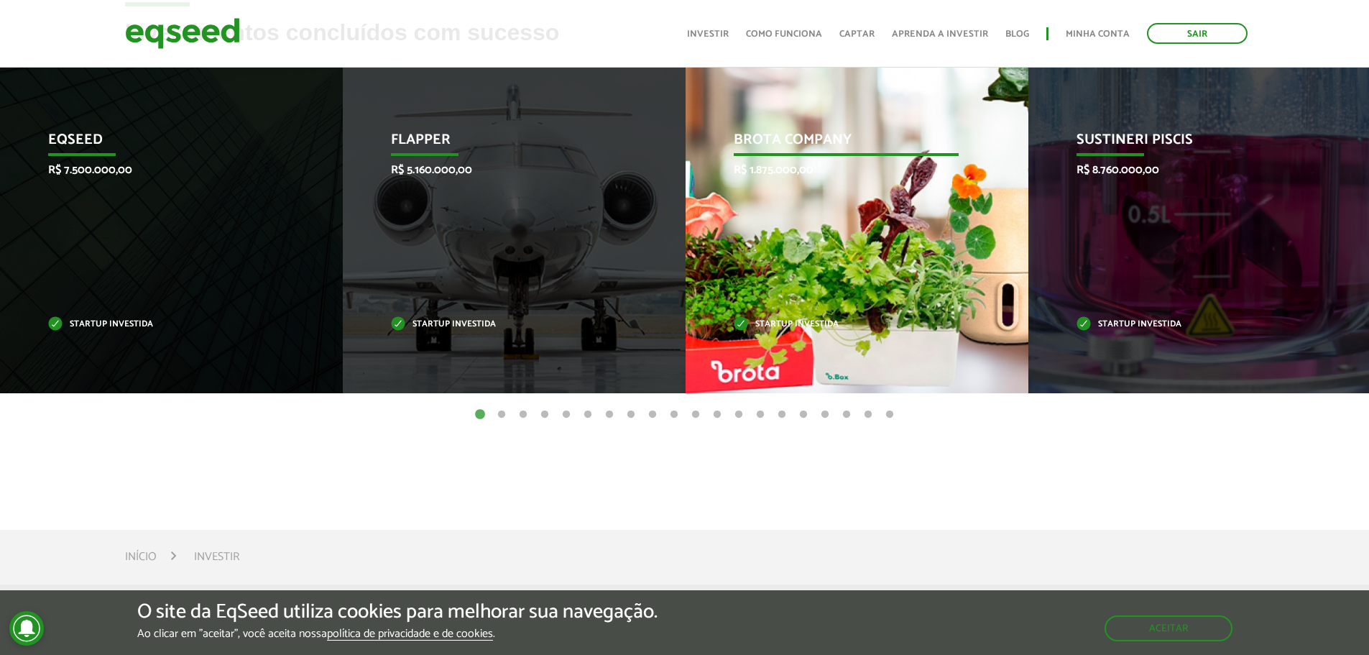
scroll to position [719, 0]
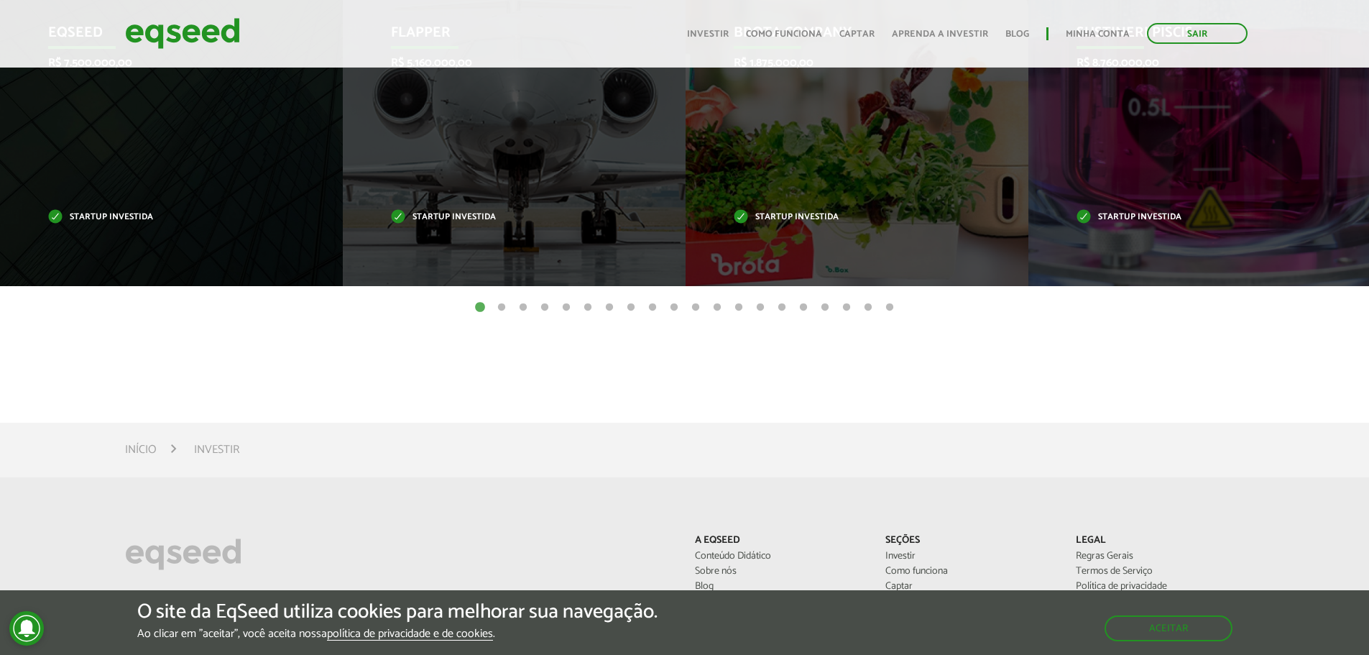
click at [529, 308] on button "3" at bounding box center [523, 307] width 14 height 14
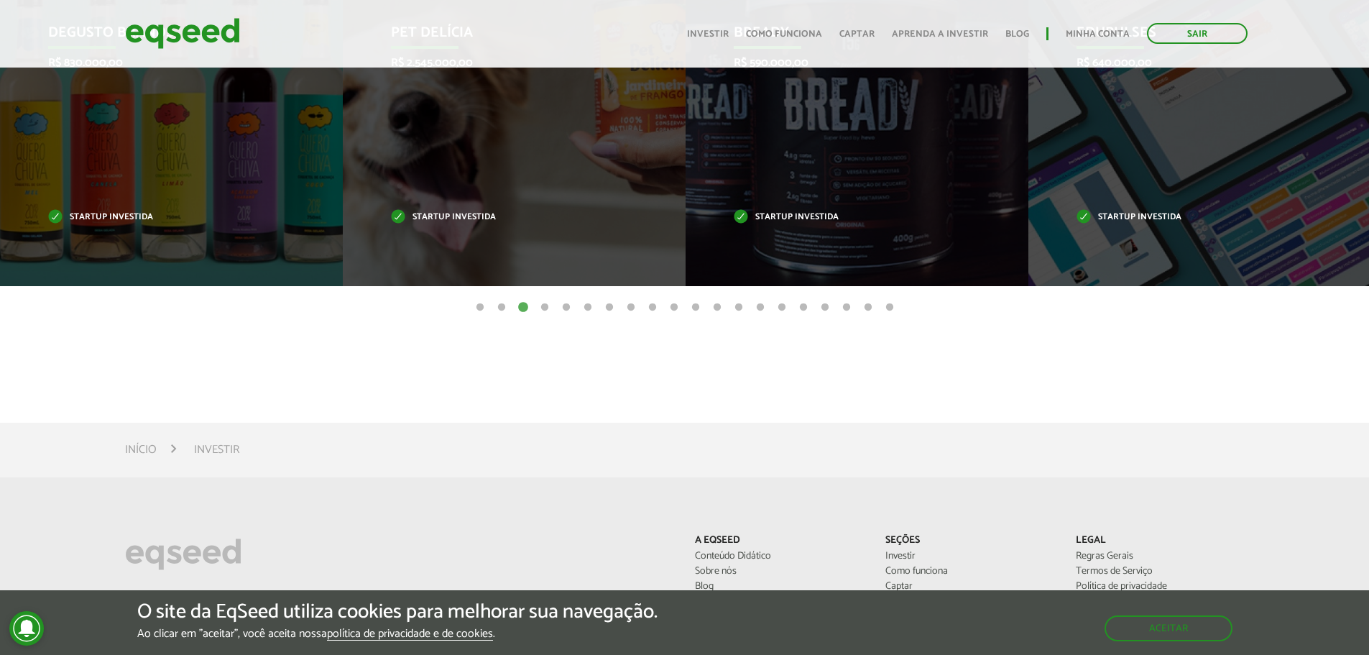
click at [472, 304] on ul "1 2 3 4 5 6 7 8 9 10 11 12 13 14 15 16 17 18 19 20" at bounding box center [684, 307] width 1369 height 16
click at [482, 306] on button "1" at bounding box center [480, 307] width 14 height 14
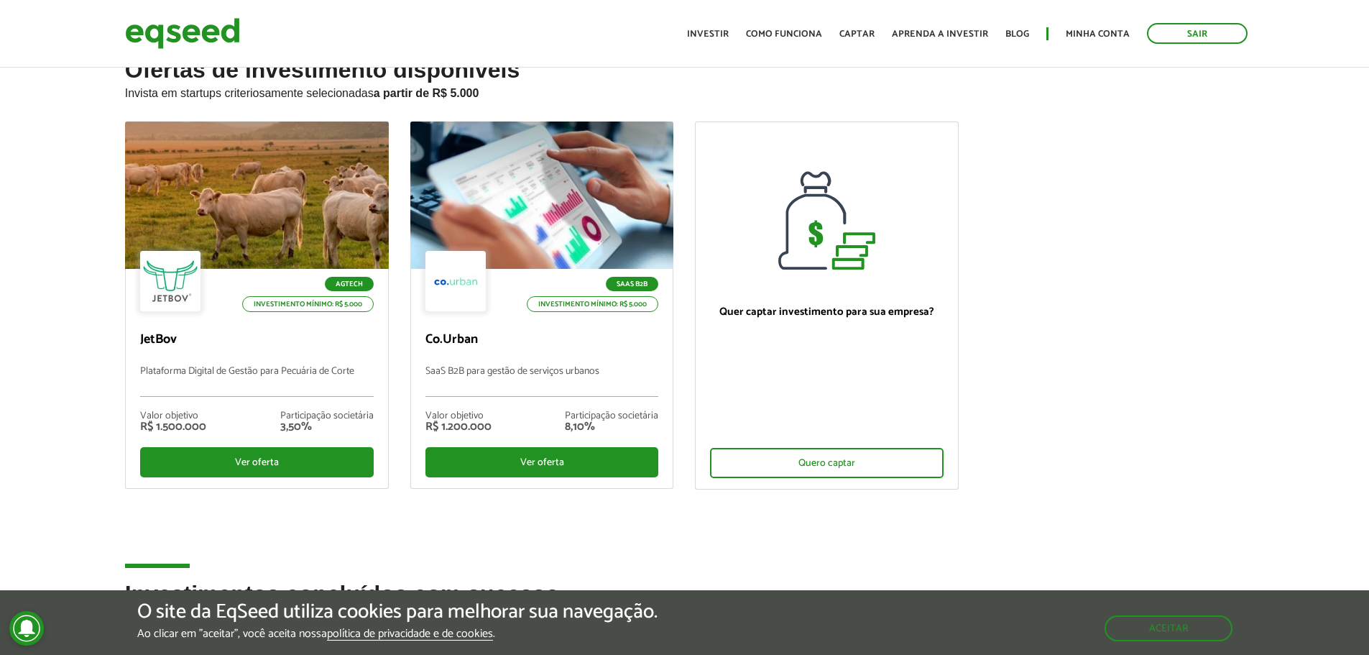
scroll to position [0, 0]
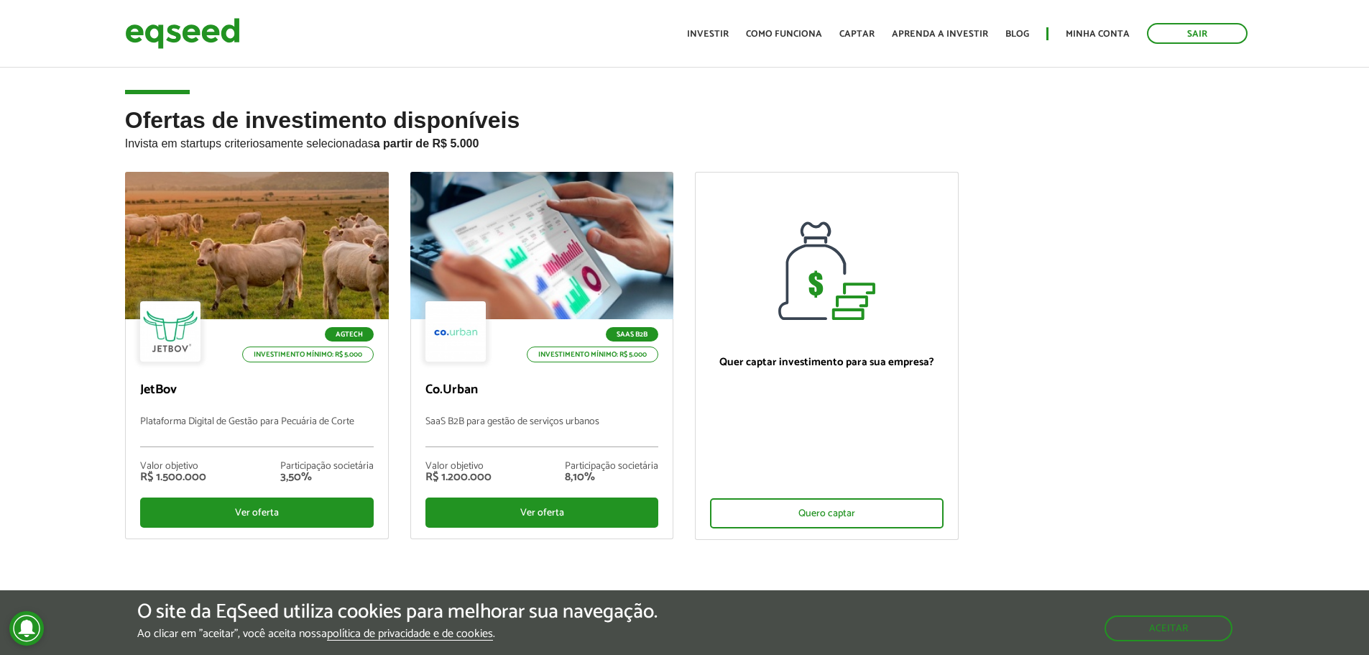
drag, startPoint x: 13, startPoint y: 355, endPoint x: 55, endPoint y: 206, distance: 155.4
click at [13, 355] on div "Ofertas de investimento disponíveis Invista em startups criteriosamente selecio…" at bounding box center [684, 370] width 1369 height 524
click at [113, 110] on div "Ofertas de investimento disponíveis Invista em startups criteriosamente selecio…" at bounding box center [684, 370] width 1369 height 524
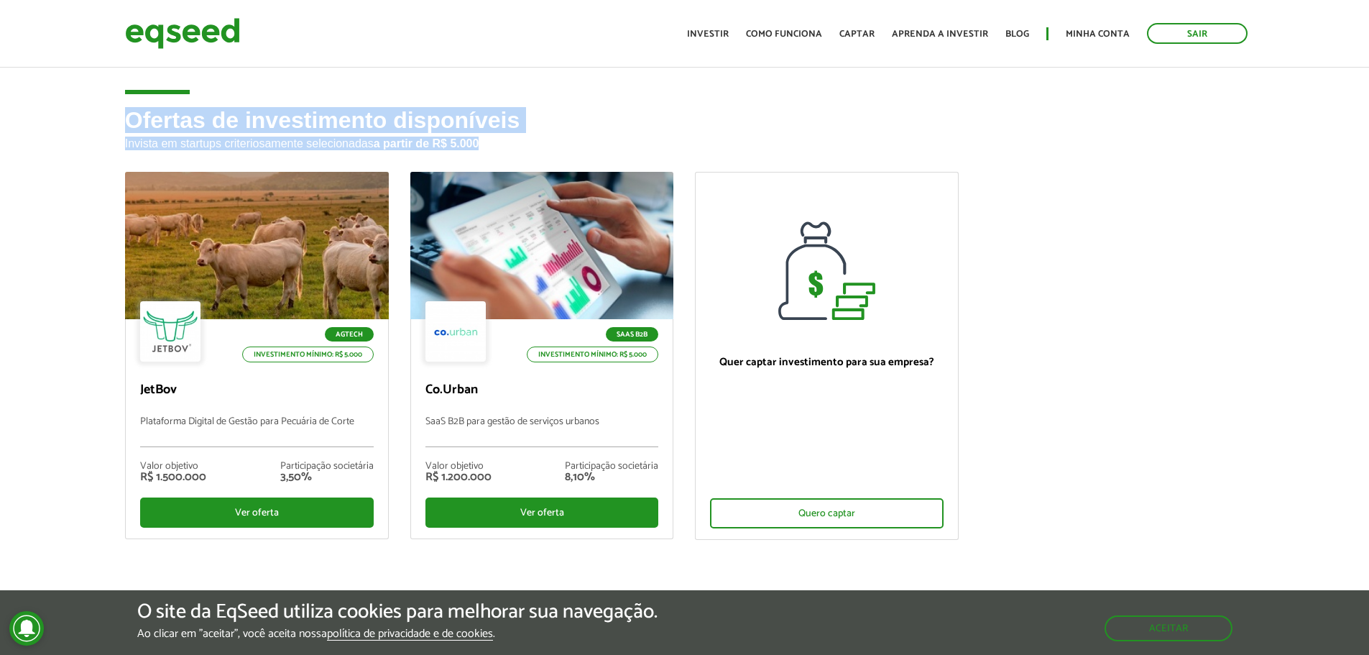
drag, startPoint x: 128, startPoint y: 114, endPoint x: 485, endPoint y: 146, distance: 358.7
click at [485, 146] on div "Ofertas de investimento disponíveis Invista em startups criteriosamente selecio…" at bounding box center [685, 370] width 1142 height 524
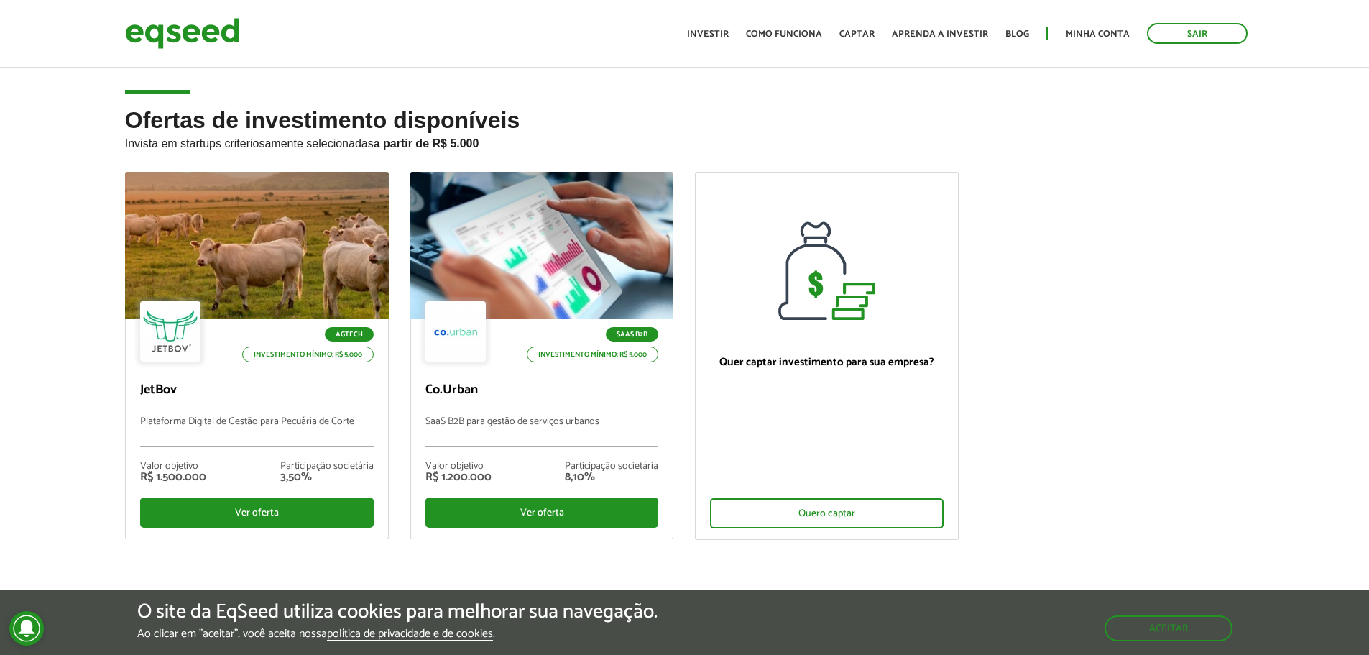
click at [12, 460] on div "Ofertas de investimento disponíveis Invista em startups criteriosamente selecio…" at bounding box center [684, 370] width 1369 height 524
drag, startPoint x: 1067, startPoint y: 364, endPoint x: 1029, endPoint y: 347, distance: 41.8
click at [1067, 364] on ul "Agtech Investimento mínimo: R$ 5.000 JetBov Plataforma Digital de Gestão para P…" at bounding box center [685, 368] width 1142 height 393
click at [186, 132] on h2 "Ofertas de investimento disponíveis Invista em startups criteriosamente selecio…" at bounding box center [685, 140] width 1120 height 64
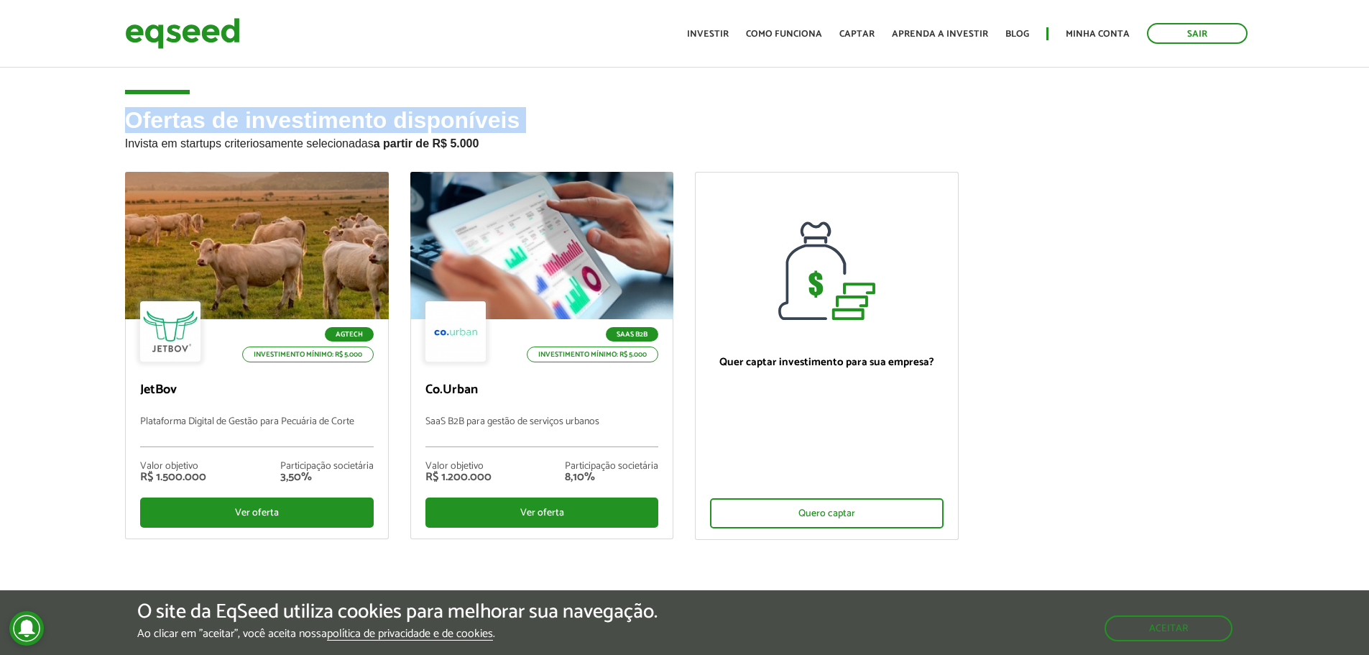
click at [186, 132] on h2 "Ofertas de investimento disponíveis Invista em startups criteriosamente selecio…" at bounding box center [685, 140] width 1120 height 64
drag, startPoint x: 1098, startPoint y: 203, endPoint x: 1070, endPoint y: 208, distance: 27.8
click at [1098, 203] on ul "Agtech Investimento mínimo: R$ 5.000 JetBov Plataforma Digital de Gestão para P…" at bounding box center [685, 368] width 1142 height 393
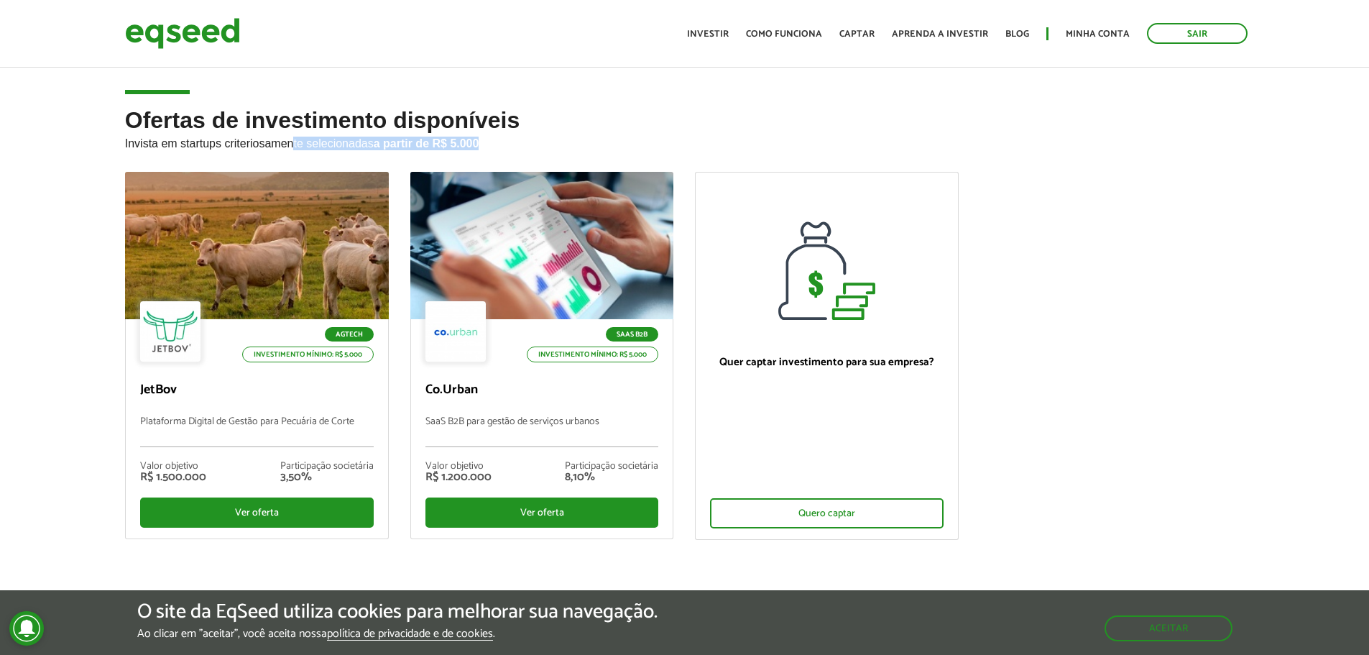
drag, startPoint x: 989, startPoint y: 543, endPoint x: 285, endPoint y: 151, distance: 805.8
click at [291, 157] on div "Ofertas de investimento disponíveis Invista em startups criteriosamente selecio…" at bounding box center [685, 370] width 1142 height 524
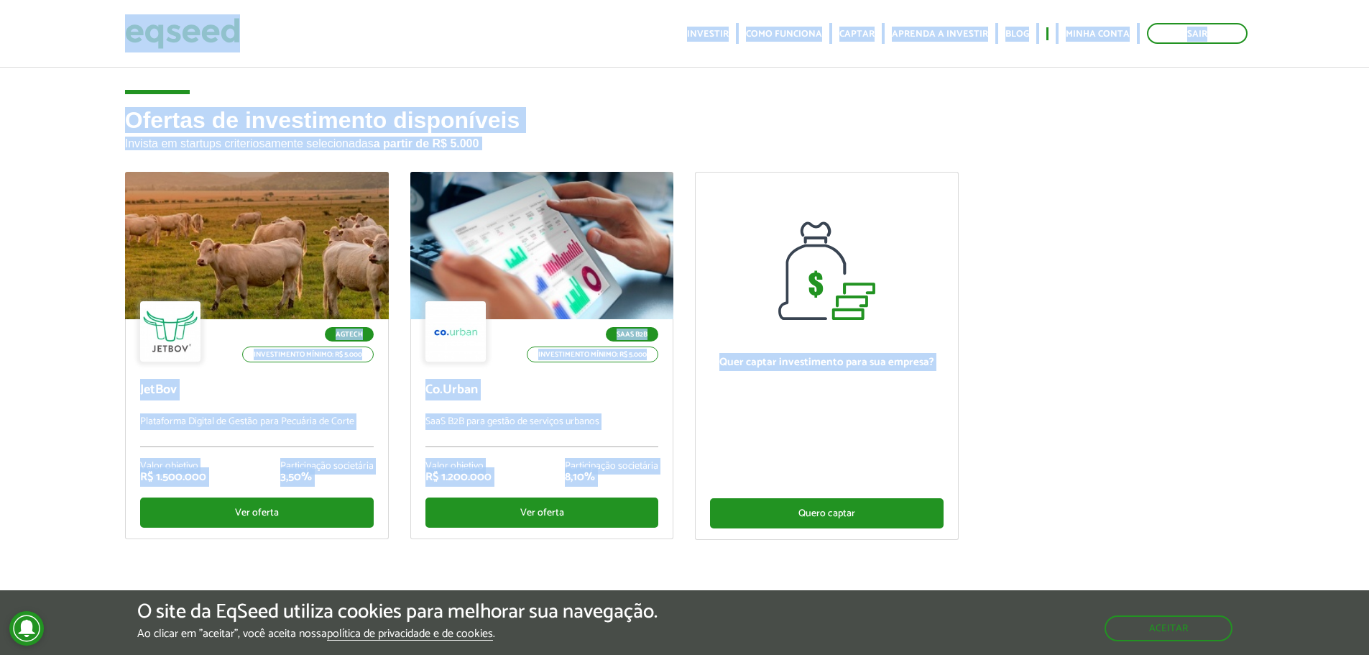
drag, startPoint x: 100, startPoint y: 31, endPoint x: 891, endPoint y: 516, distance: 928.4
click at [891, 516] on body "Sair Toggle navigation Toggle navigation Início Investir Como funciona" at bounding box center [684, 327] width 1369 height 655
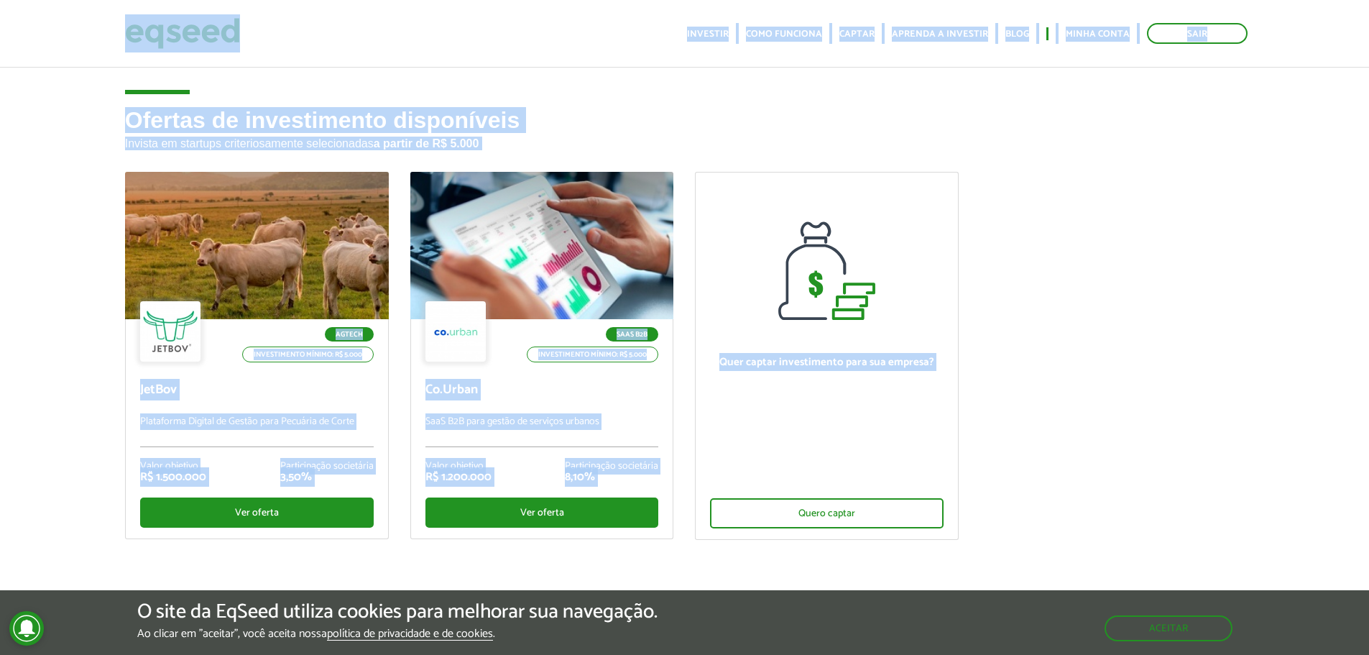
click at [1120, 457] on ul "Agtech Investimento mínimo: R$ 5.000 JetBov Plataforma Digital de Gestão para P…" at bounding box center [685, 368] width 1142 height 393
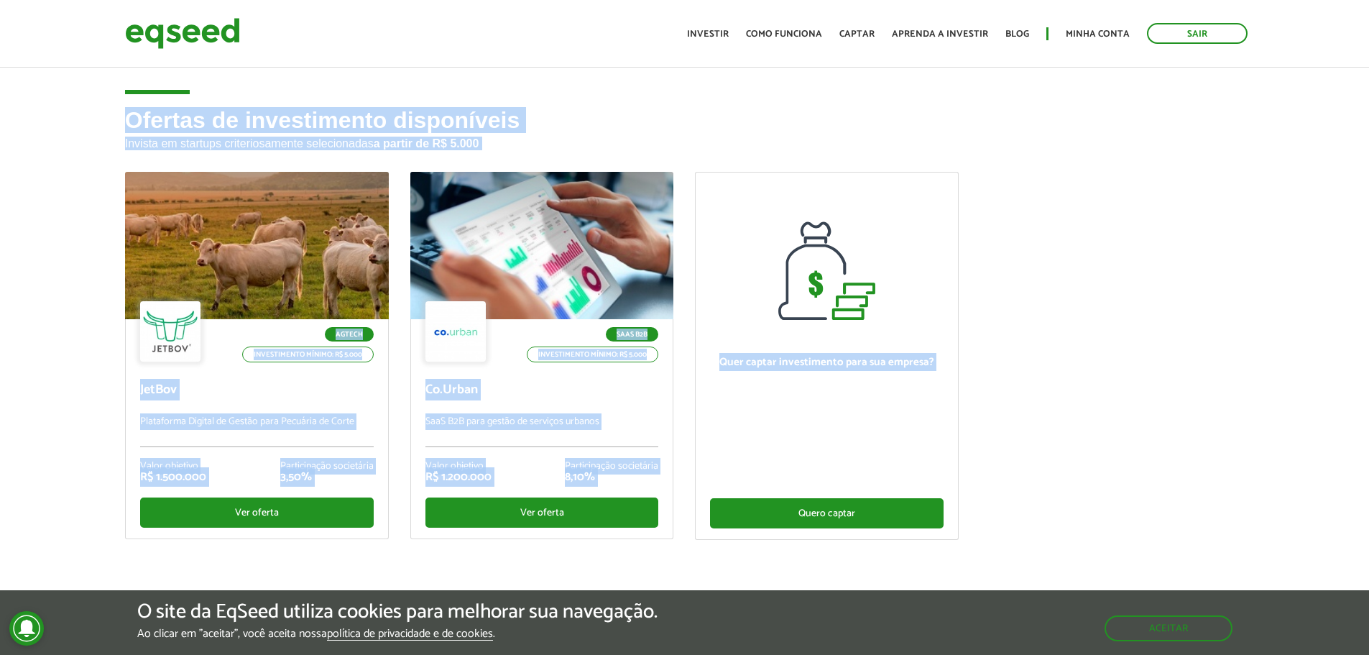
drag, startPoint x: 45, startPoint y: 34, endPoint x: 935, endPoint y: 510, distance: 1010.2
click at [935, 510] on body "Sair Toggle navigation Toggle navigation Início Investir Como funciona" at bounding box center [684, 327] width 1369 height 655
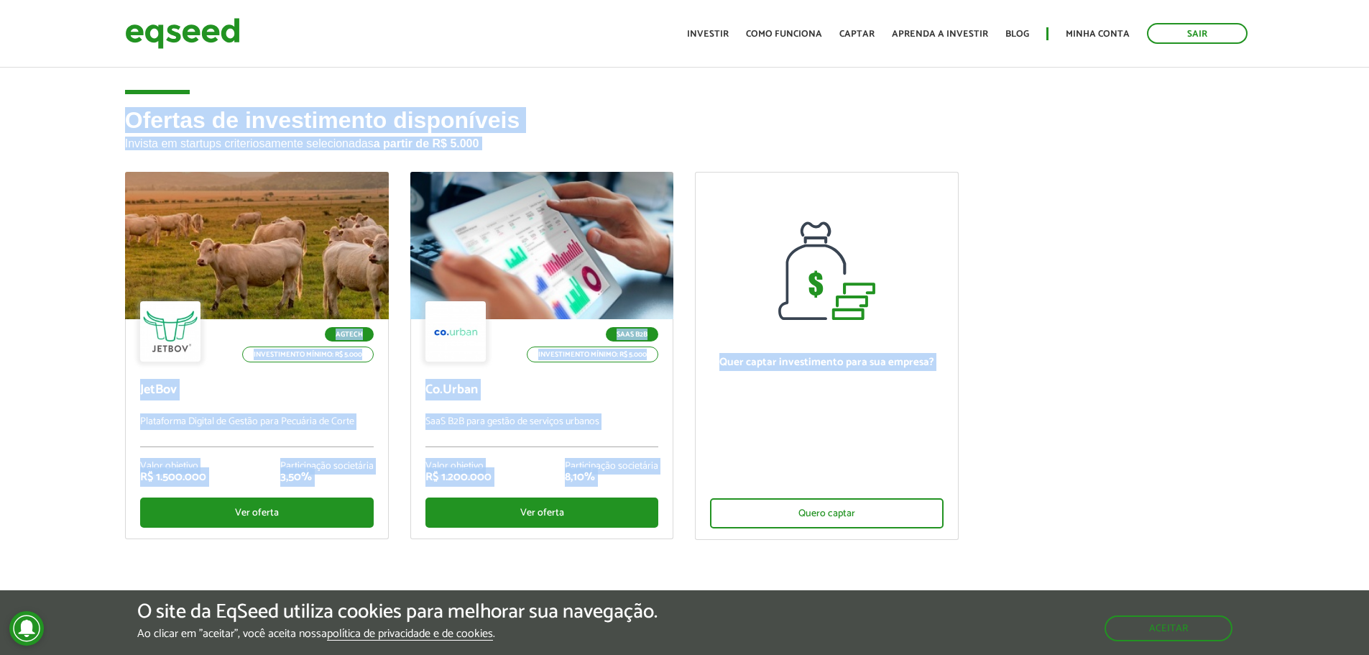
click at [1012, 464] on ul "Agtech Investimento mínimo: R$ 5.000 JetBov Plataforma Digital de Gestão para P…" at bounding box center [685, 368] width 1142 height 393
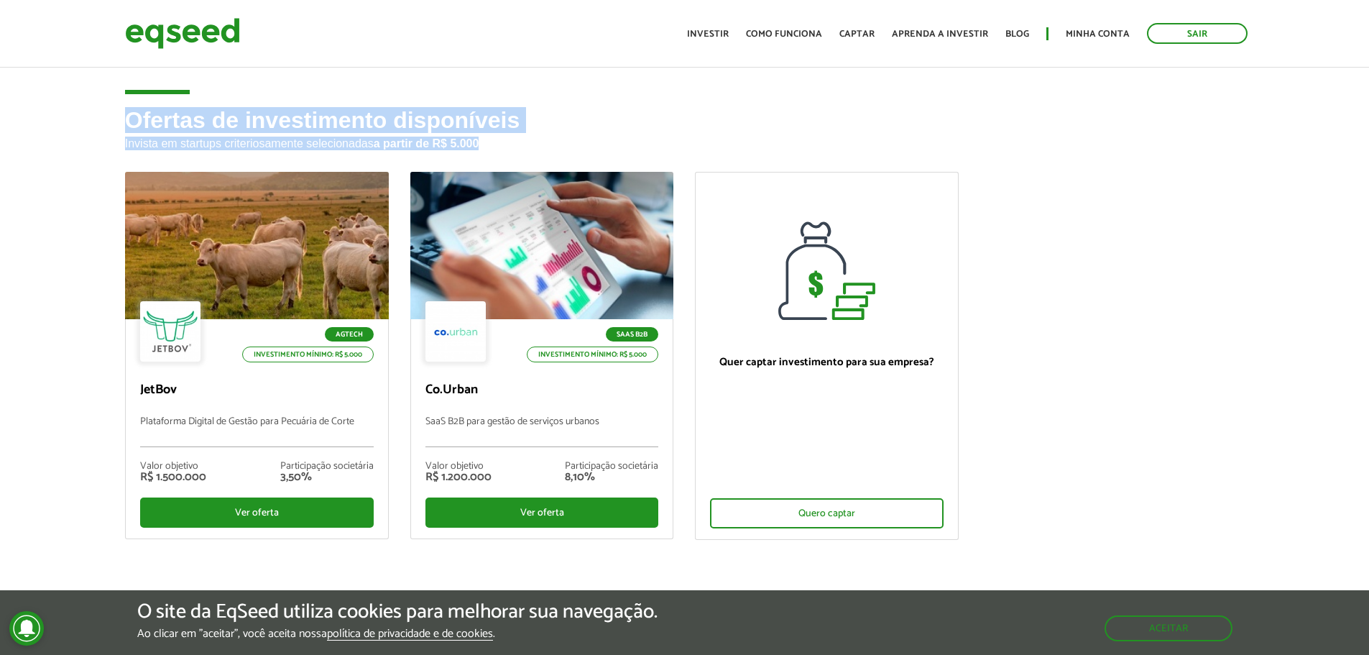
drag, startPoint x: 1035, startPoint y: 526, endPoint x: 27, endPoint y: 90, distance: 1098.9
click at [35, 94] on article "Ofertas de investimento disponíveis Invista em startups criteriosamente selecio…" at bounding box center [684, 348] width 1369 height 567
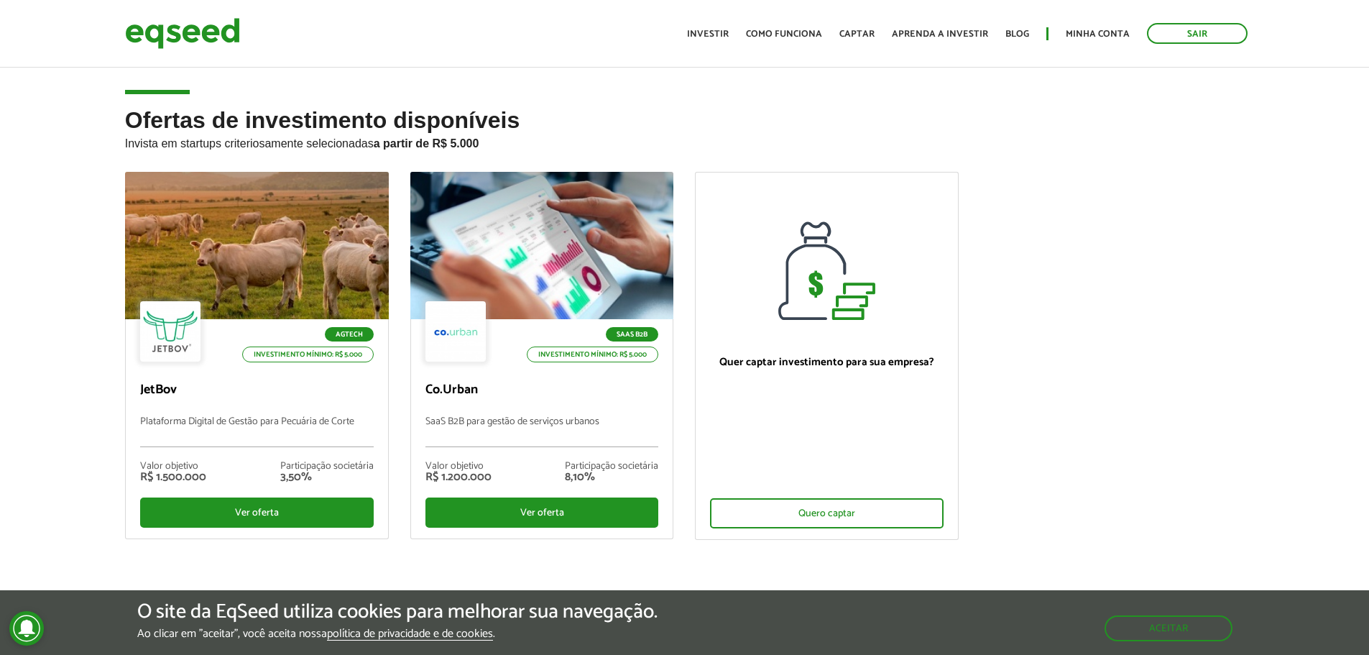
click at [27, 90] on article "Ofertas de investimento disponíveis Invista em startups criteriosamente selecio…" at bounding box center [684, 348] width 1369 height 567
click at [1003, 517] on ul "Agtech Investimento mínimo: R$ 5.000 JetBov Plataforma Digital de Gestão para P…" at bounding box center [685, 368] width 1142 height 393
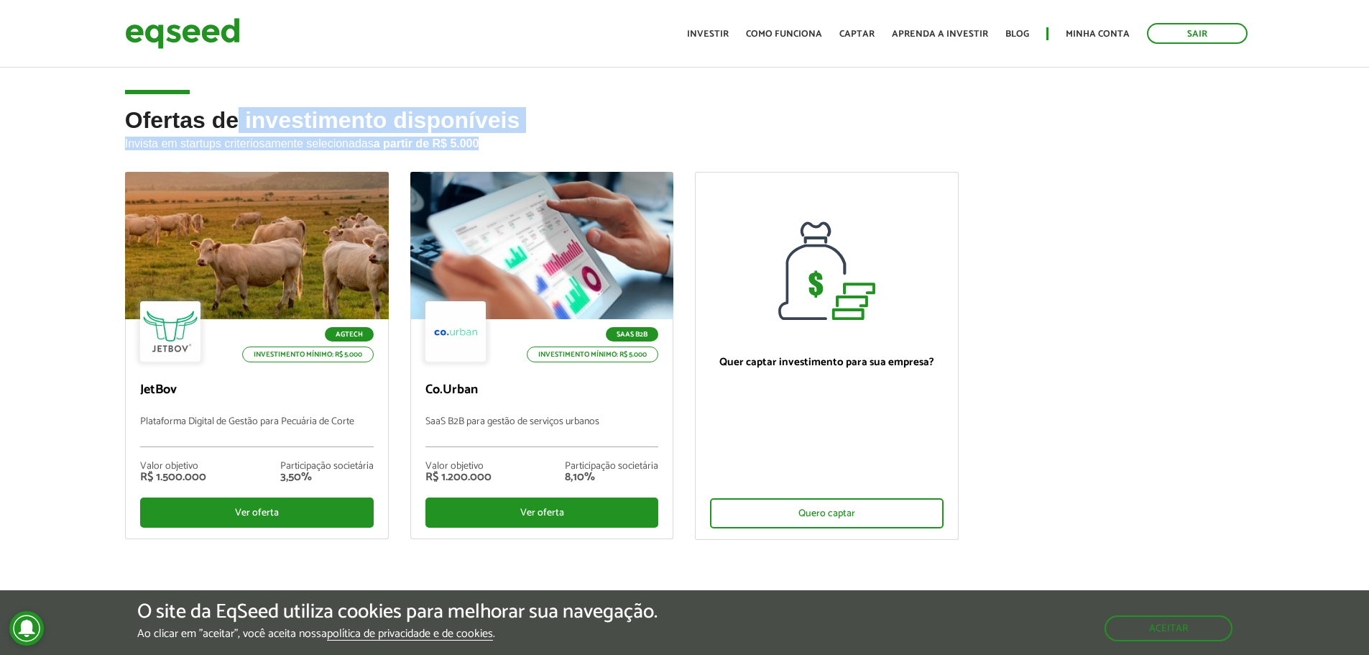
drag, startPoint x: 999, startPoint y: 537, endPoint x: 211, endPoint y: 114, distance: 894.5
click at [234, 127] on div "Ofertas de investimento disponíveis Invista em startups criteriosamente selecio…" at bounding box center [685, 370] width 1142 height 524
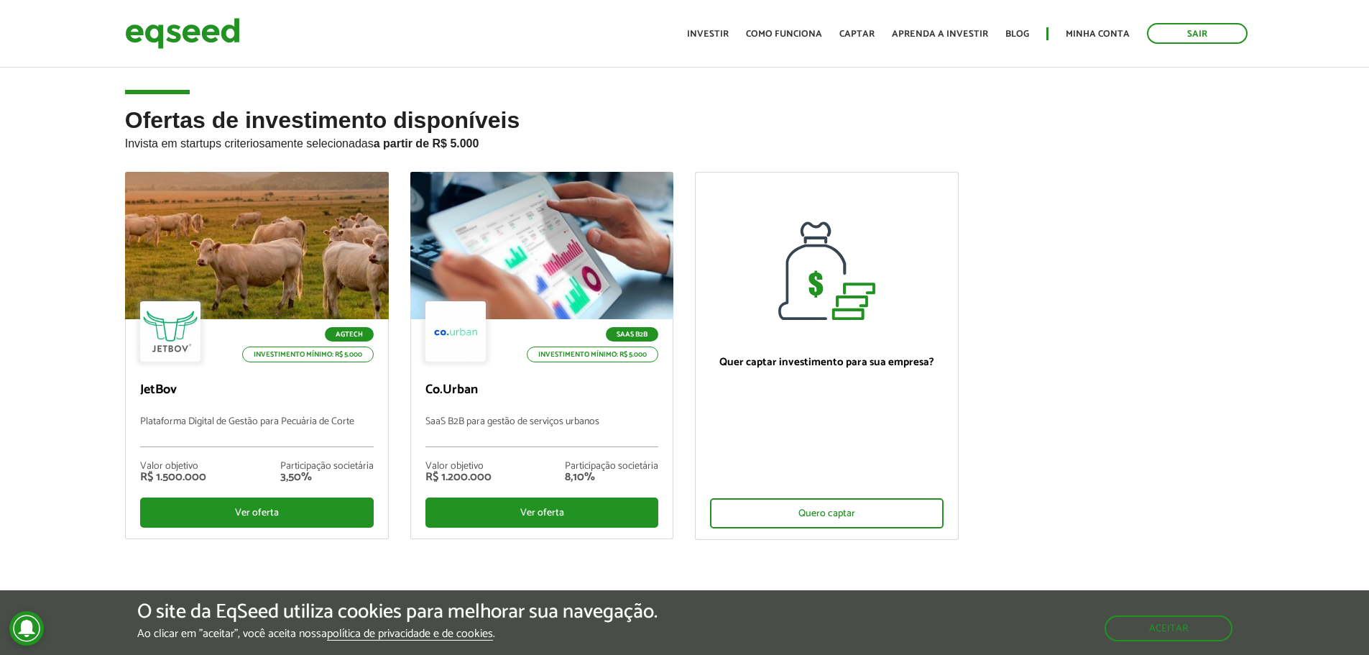
click at [128, 106] on article "Ofertas de investimento disponíveis Invista em startups criteriosamente selecio…" at bounding box center [684, 348] width 1369 height 567
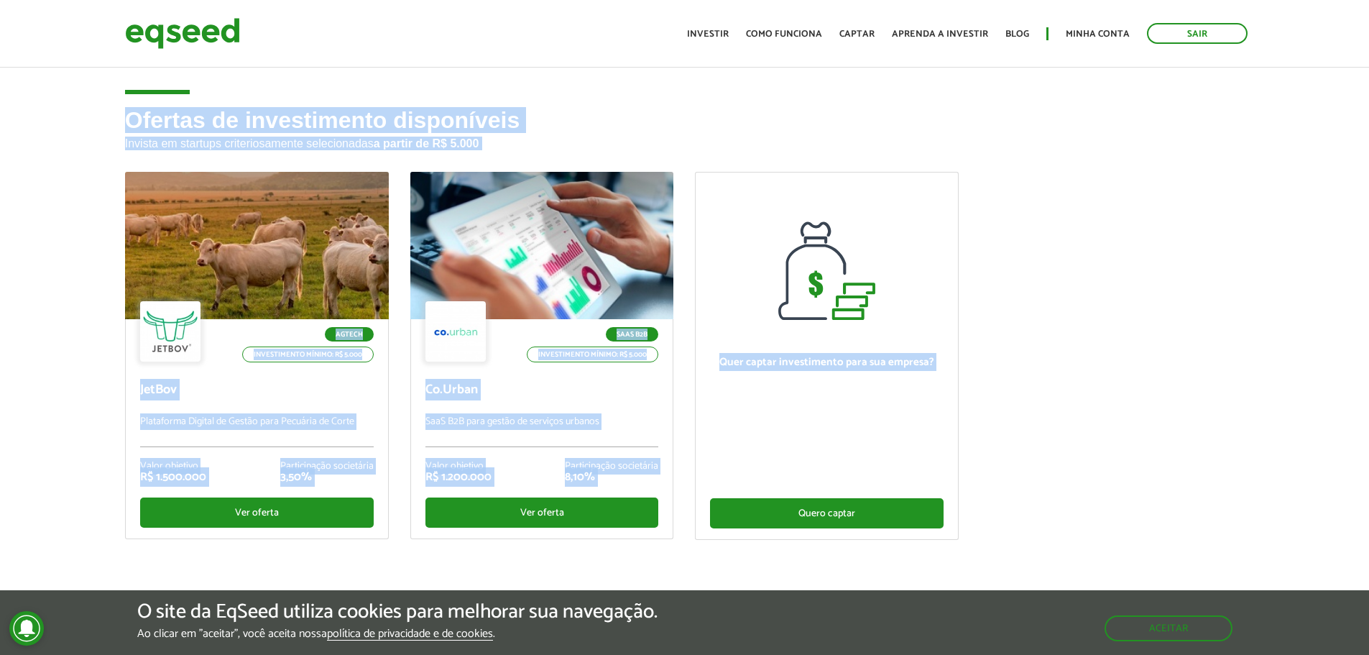
drag, startPoint x: 122, startPoint y: 113, endPoint x: 924, endPoint y: 510, distance: 894.7
click at [924, 510] on div "Ofertas de investimento disponíveis Invista em startups criteriosamente selecio…" at bounding box center [685, 370] width 1142 height 524
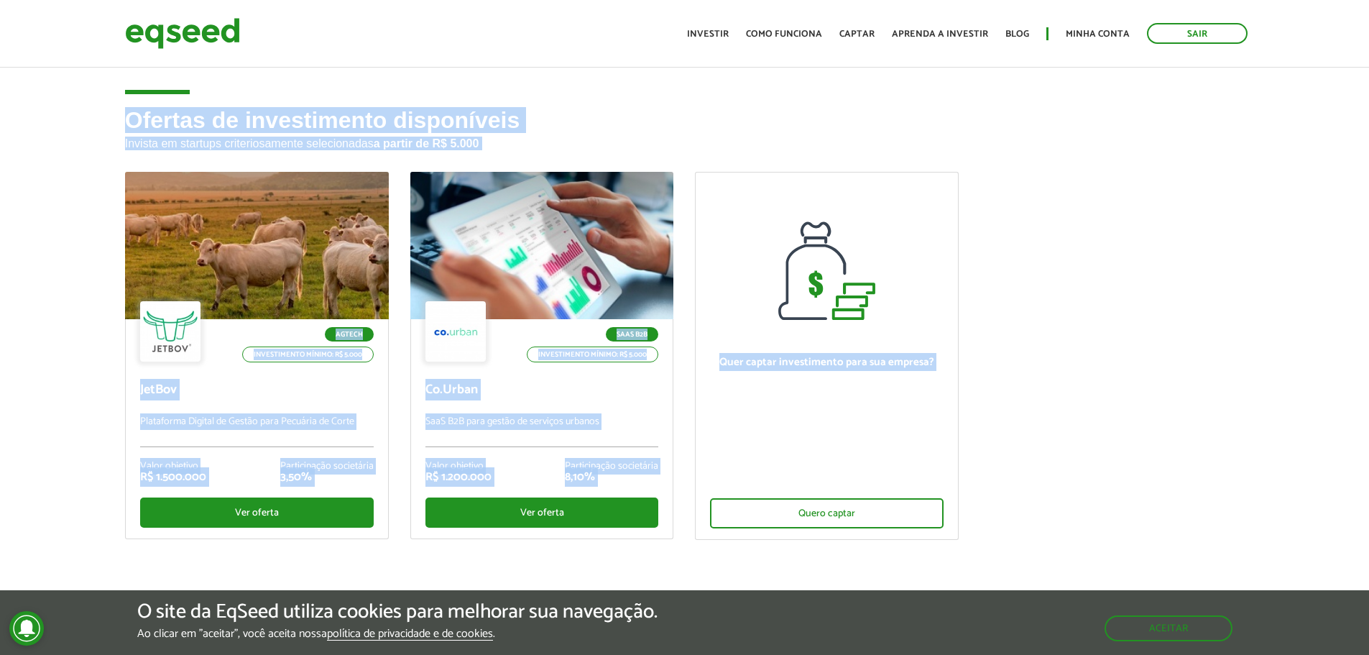
click at [1008, 488] on ul "Agtech Investimento mínimo: R$ 5.000 JetBov Plataforma Digital de Gestão para P…" at bounding box center [685, 368] width 1142 height 393
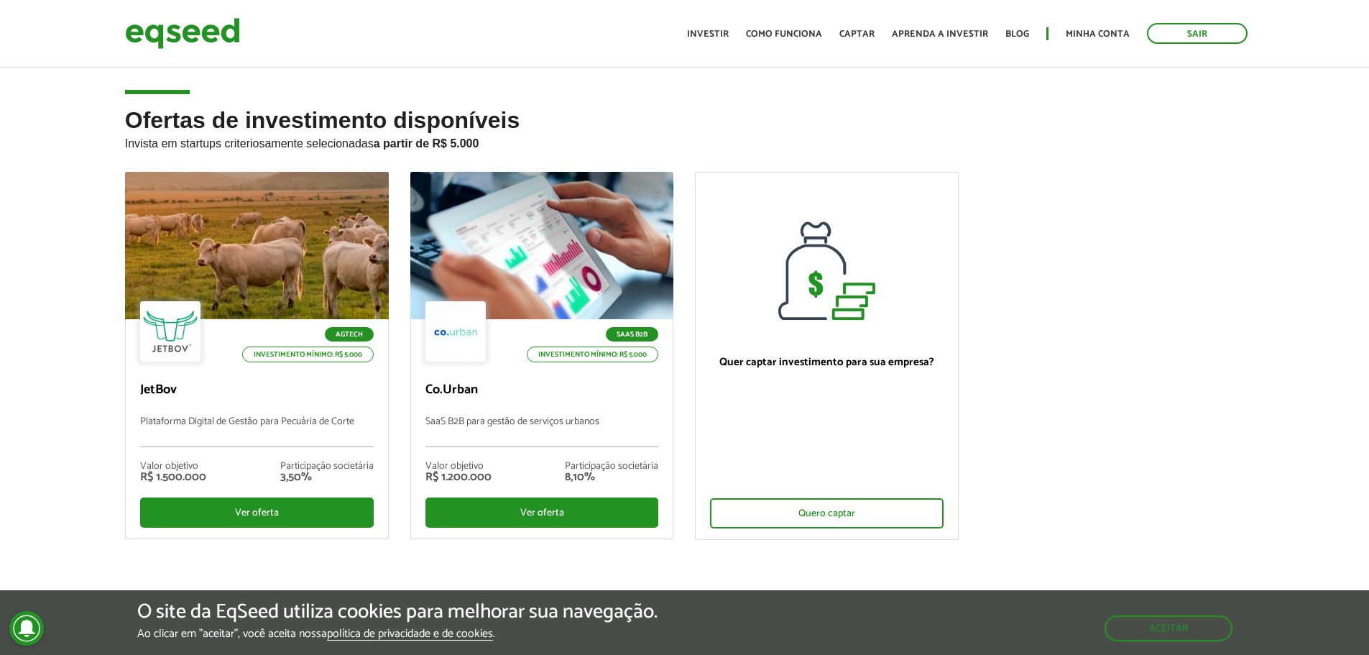
click at [1008, 488] on ul "Agtech Investimento mínimo: R$ 5.000 JetBov Plataforma Digital de Gestão para P…" at bounding box center [685, 368] width 1142 height 393
drag, startPoint x: 1008, startPoint y: 508, endPoint x: 968, endPoint y: 523, distance: 42.1
click at [972, 521] on ul "Agtech Investimento mínimo: R$ 5.000 JetBov Plataforma Digital de Gestão para P…" at bounding box center [685, 368] width 1142 height 393
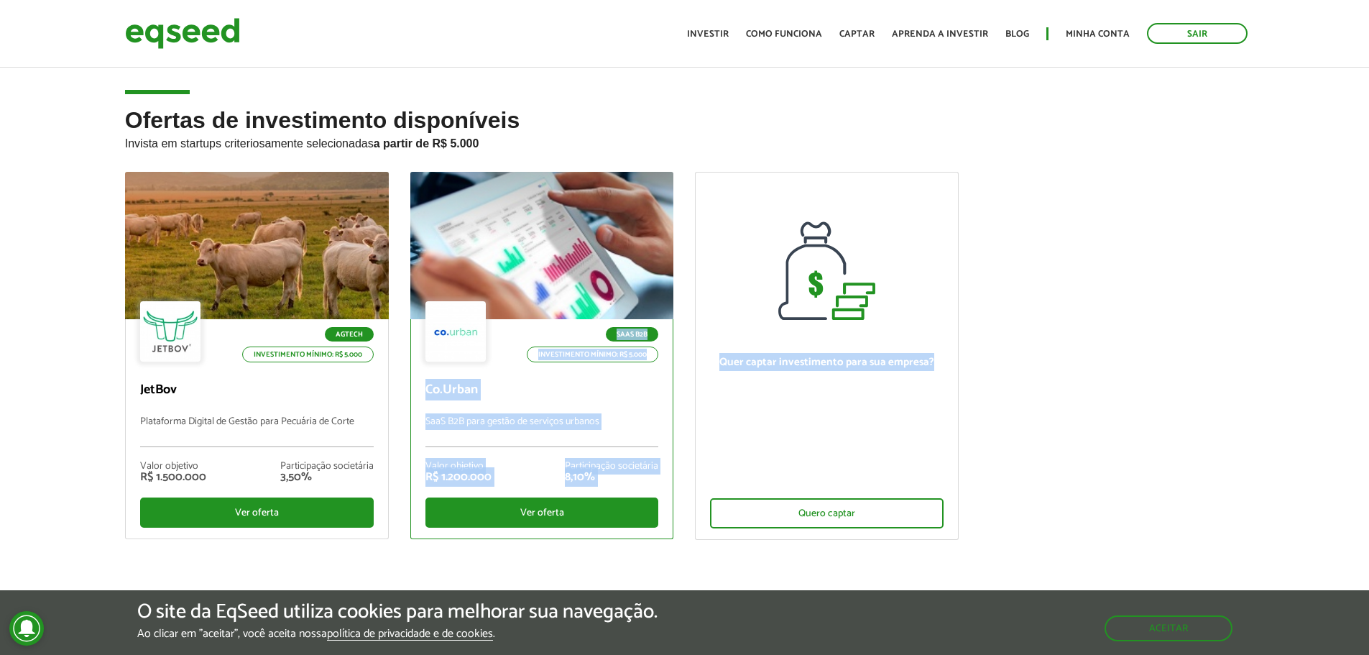
drag, startPoint x: 964, startPoint y: 535, endPoint x: 460, endPoint y: 270, distance: 569.5
click at [520, 303] on ul "Agtech Investimento mínimo: R$ 5.000 JetBov Plataforma Digital de Gestão para P…" at bounding box center [685, 368] width 1142 height 393
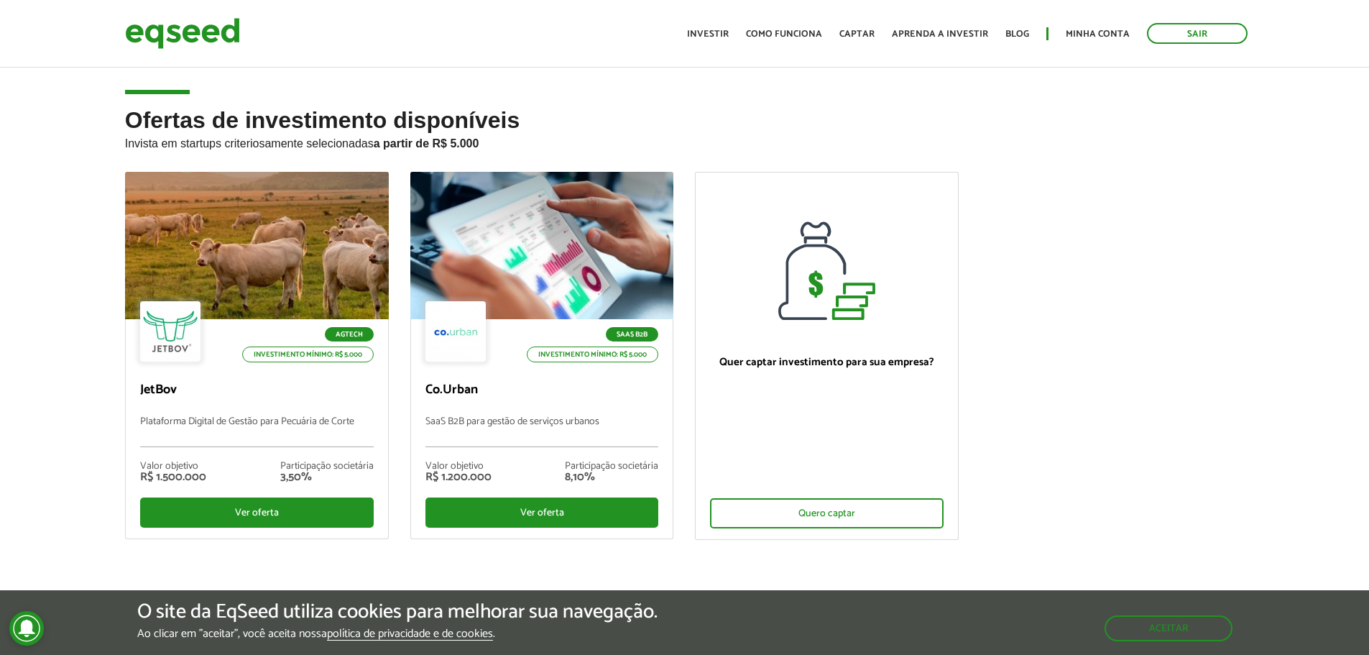
click at [74, 36] on div "Sair Toggle navigation Toggle navigation Início Investir Como funciona Captar A…" at bounding box center [684, 33] width 1369 height 38
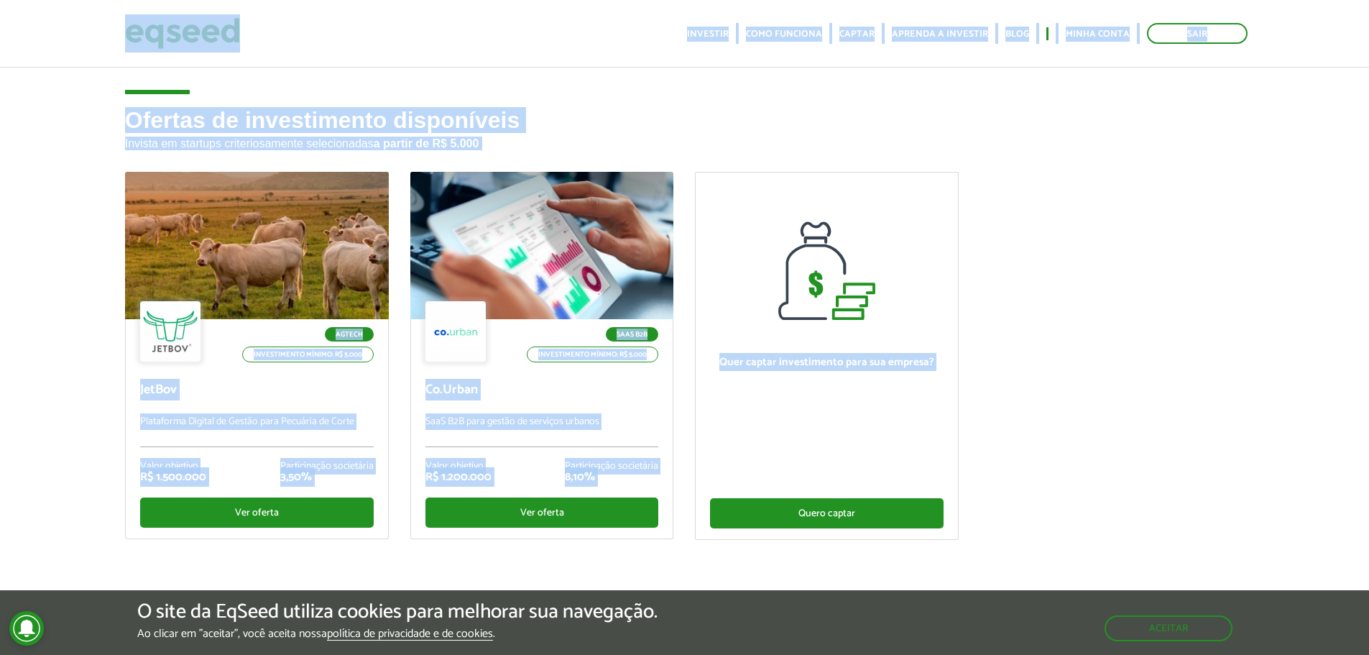
drag, startPoint x: 107, startPoint y: 29, endPoint x: 939, endPoint y: 513, distance: 962.2
click at [908, 513] on body "Sair Toggle navigation Toggle navigation Início Investir Como funciona" at bounding box center [684, 327] width 1369 height 655
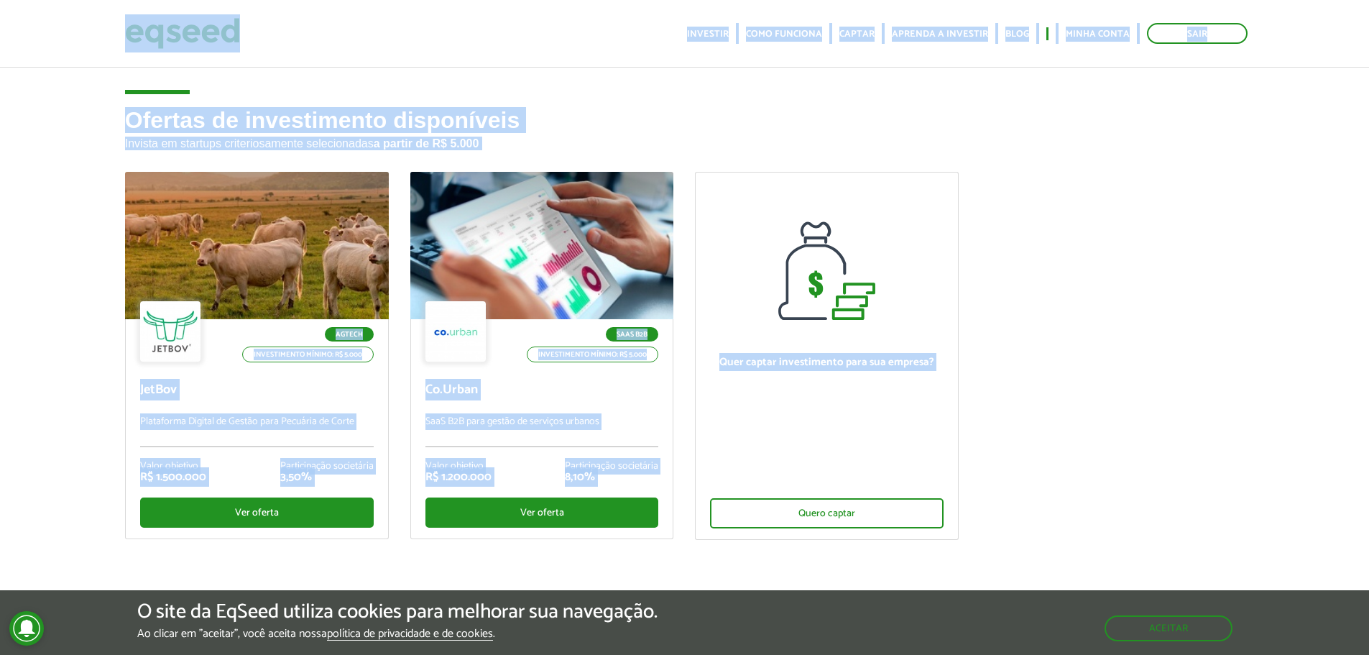
click at [1026, 509] on ul "Agtech Investimento mínimo: R$ 5.000 JetBov Plataforma Digital de Gestão para P…" at bounding box center [685, 368] width 1142 height 393
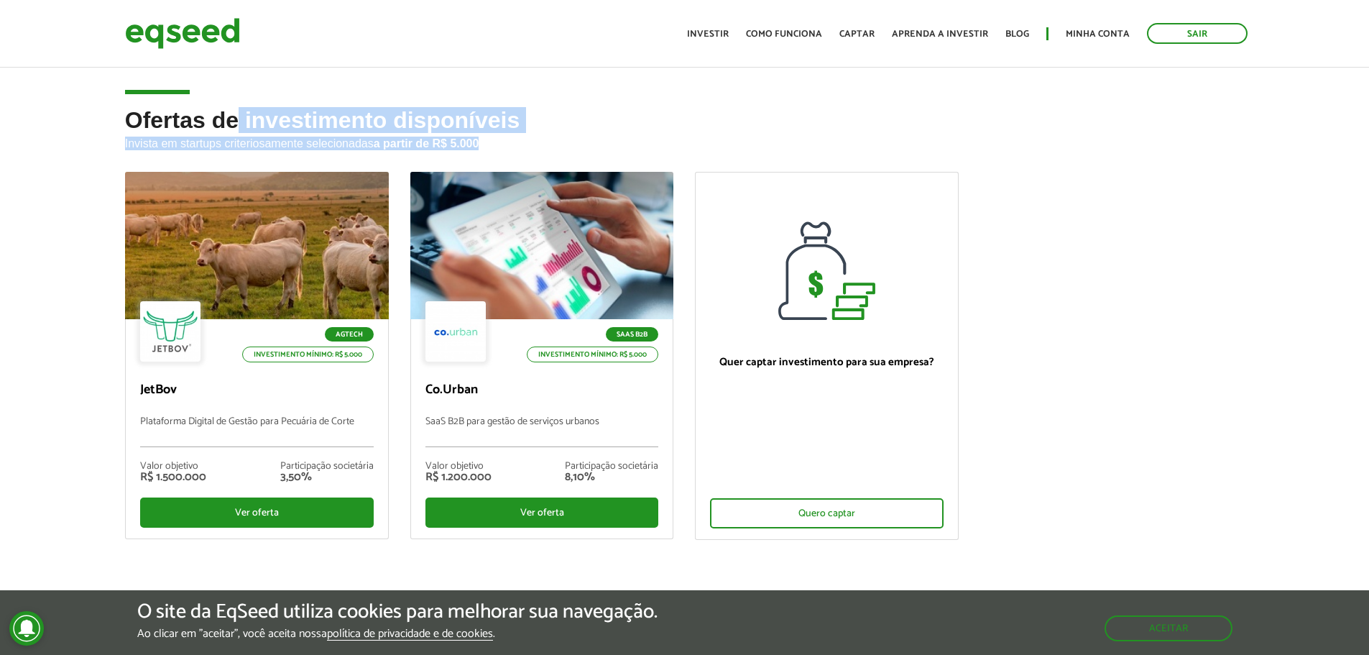
drag, startPoint x: 1026, startPoint y: 529, endPoint x: 114, endPoint y: 22, distance: 1043.3
click at [203, 52] on body "Sair Toggle navigation Toggle navigation Início Investir Como funciona" at bounding box center [684, 327] width 1369 height 655
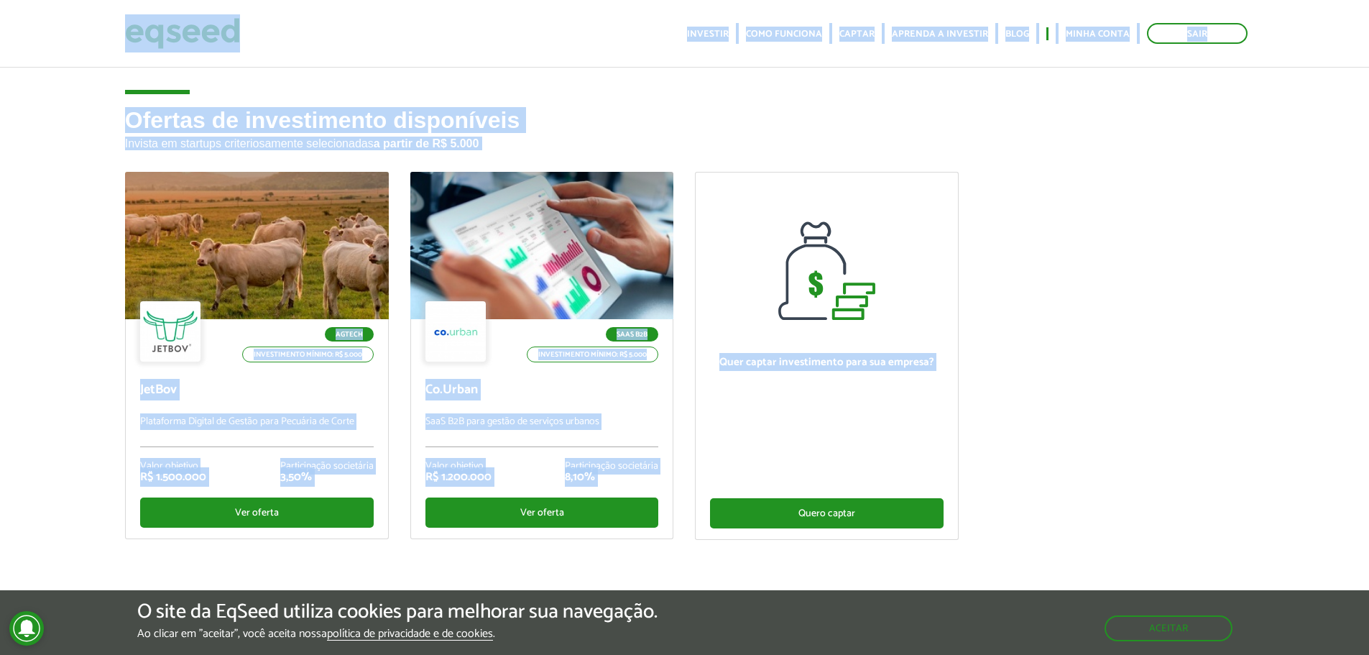
drag, startPoint x: 106, startPoint y: 22, endPoint x: 925, endPoint y: 526, distance: 961.5
click at [925, 526] on body "Sair Toggle navigation Toggle navigation Início Investir Como funciona" at bounding box center [684, 327] width 1369 height 655
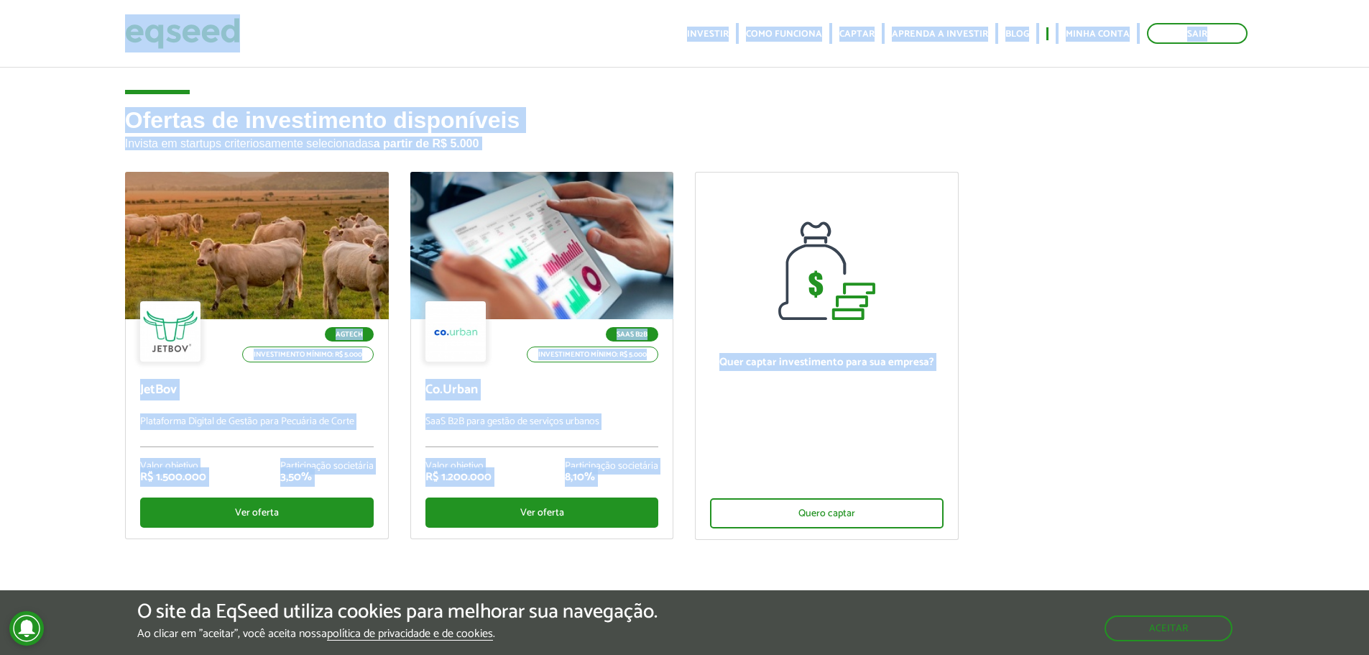
click at [1017, 499] on ul "Agtech Investimento mínimo: R$ 5.000 JetBov Plataforma Digital de Gestão para P…" at bounding box center [685, 368] width 1142 height 393
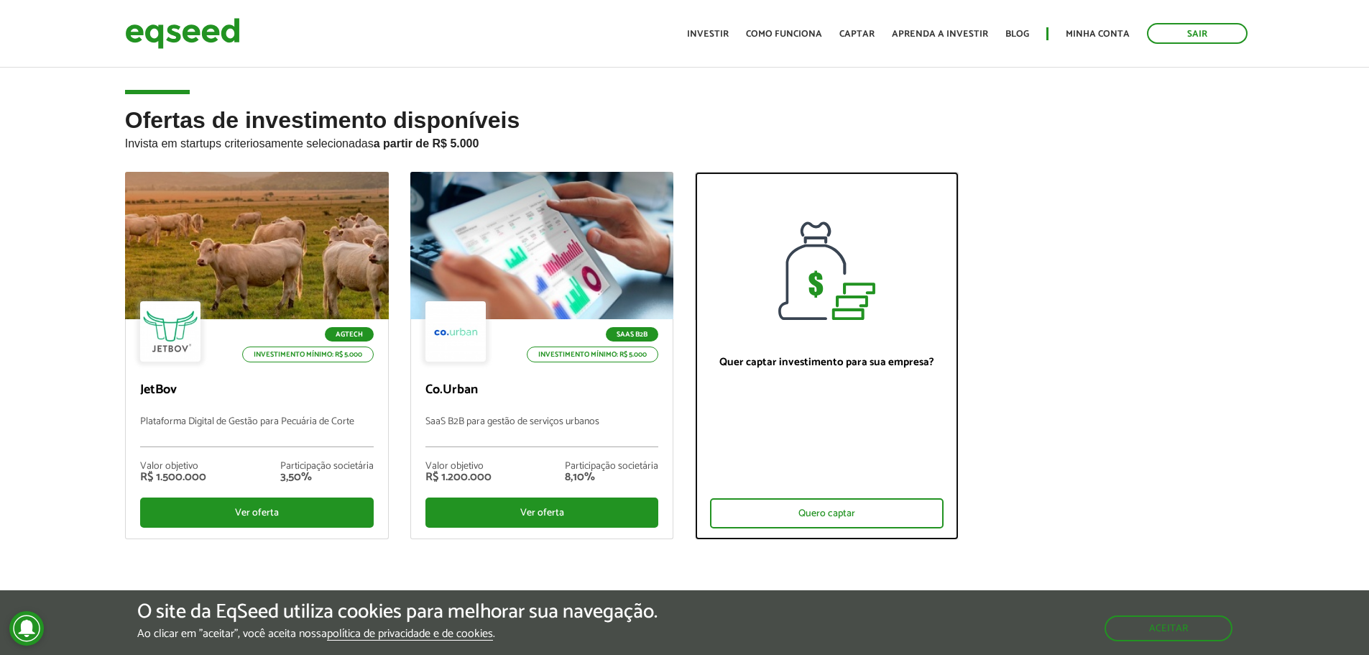
click at [928, 238] on div at bounding box center [827, 246] width 262 height 147
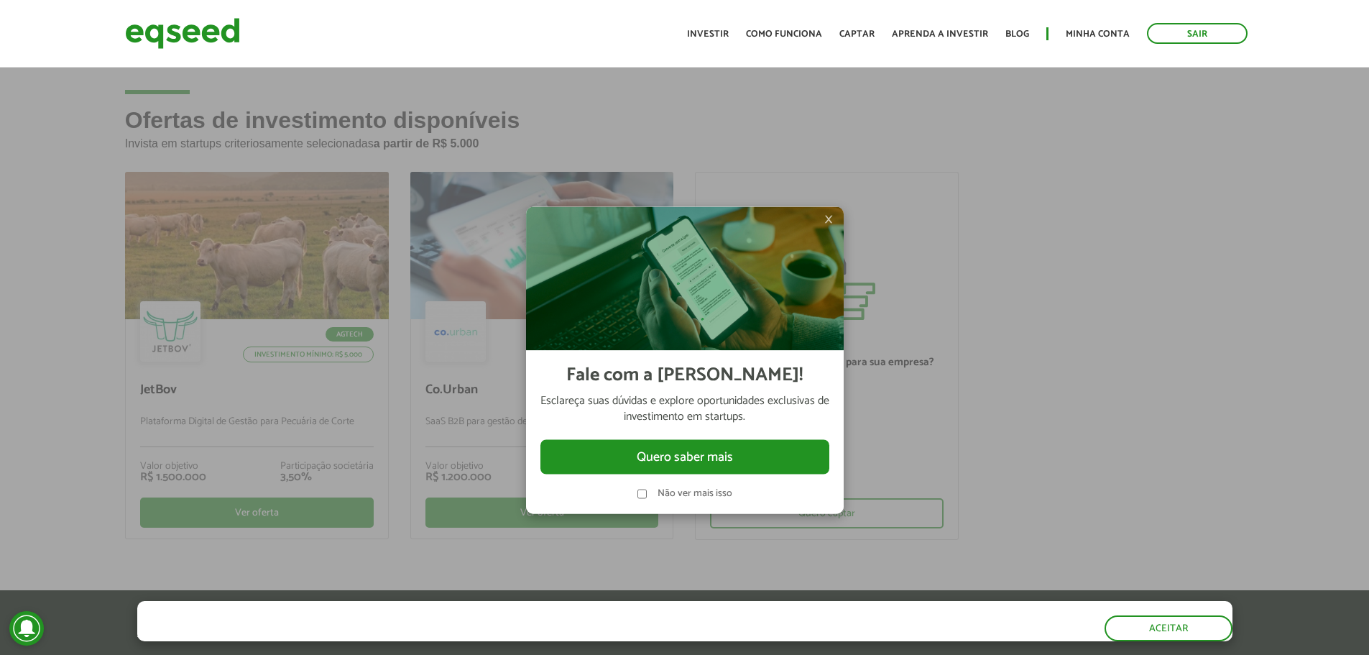
click at [829, 219] on span "×" at bounding box center [829, 219] width 9 height 17
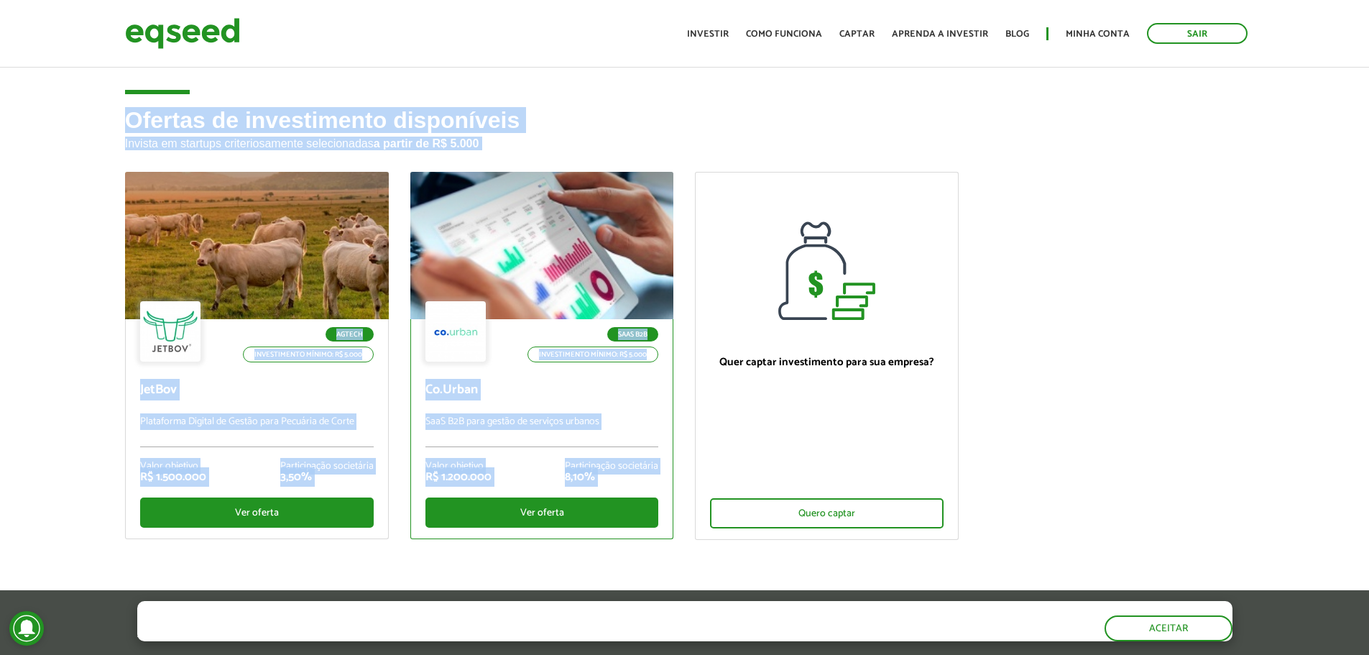
drag, startPoint x: 85, startPoint y: 117, endPoint x: 641, endPoint y: 529, distance: 692.3
click at [641, 529] on div "Ofertas de investimento disponíveis Invista em startups criteriosamente selecio…" at bounding box center [684, 370] width 1369 height 524
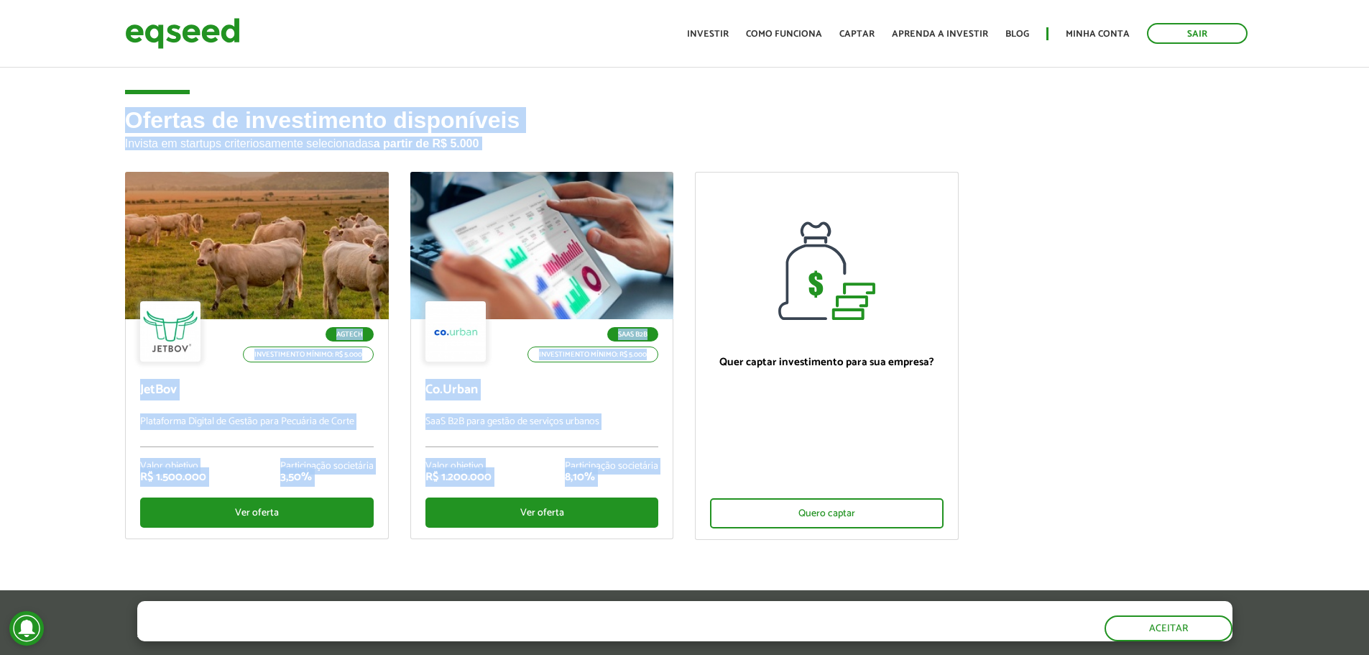
click at [1109, 339] on ul "Agtech Investimento mínimo: R$ 5.000 JetBov Plataforma Digital de Gestão para P…" at bounding box center [685, 368] width 1142 height 393
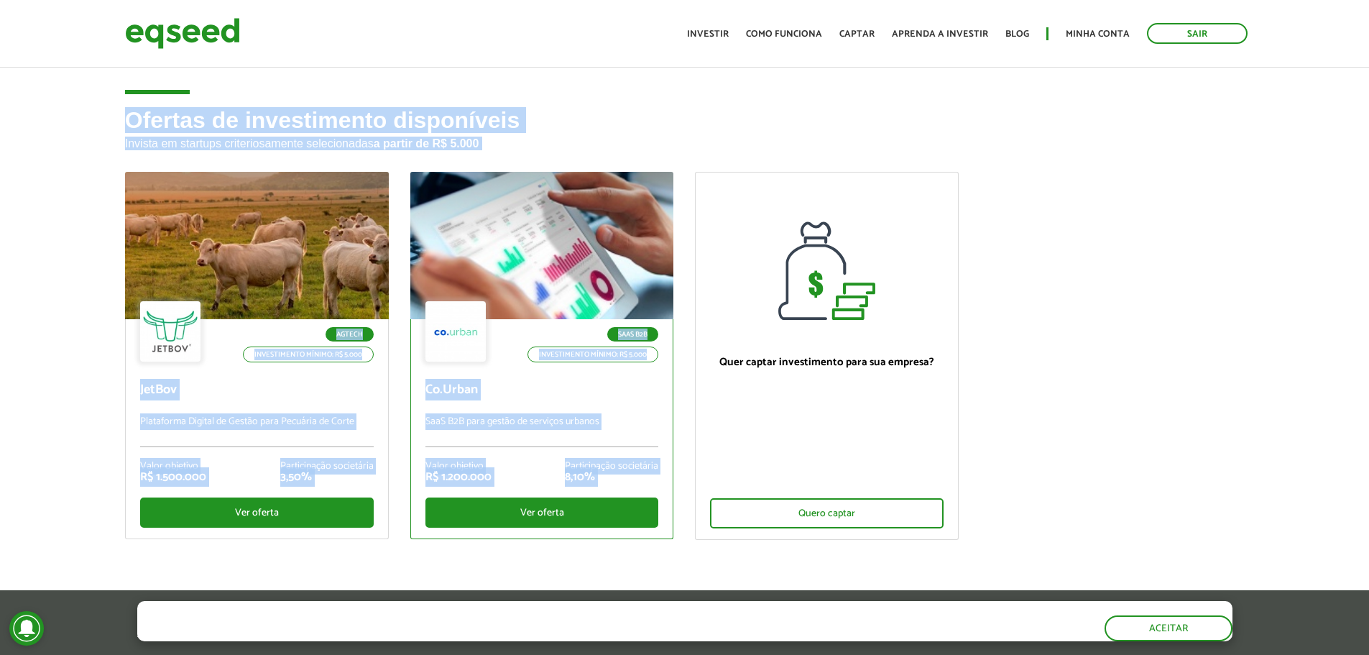
drag, startPoint x: 58, startPoint y: 122, endPoint x: 671, endPoint y: 515, distance: 728.7
click at [671, 515] on div "Ofertas de investimento disponíveis Invista em startups criteriosamente selecio…" at bounding box center [684, 370] width 1369 height 524
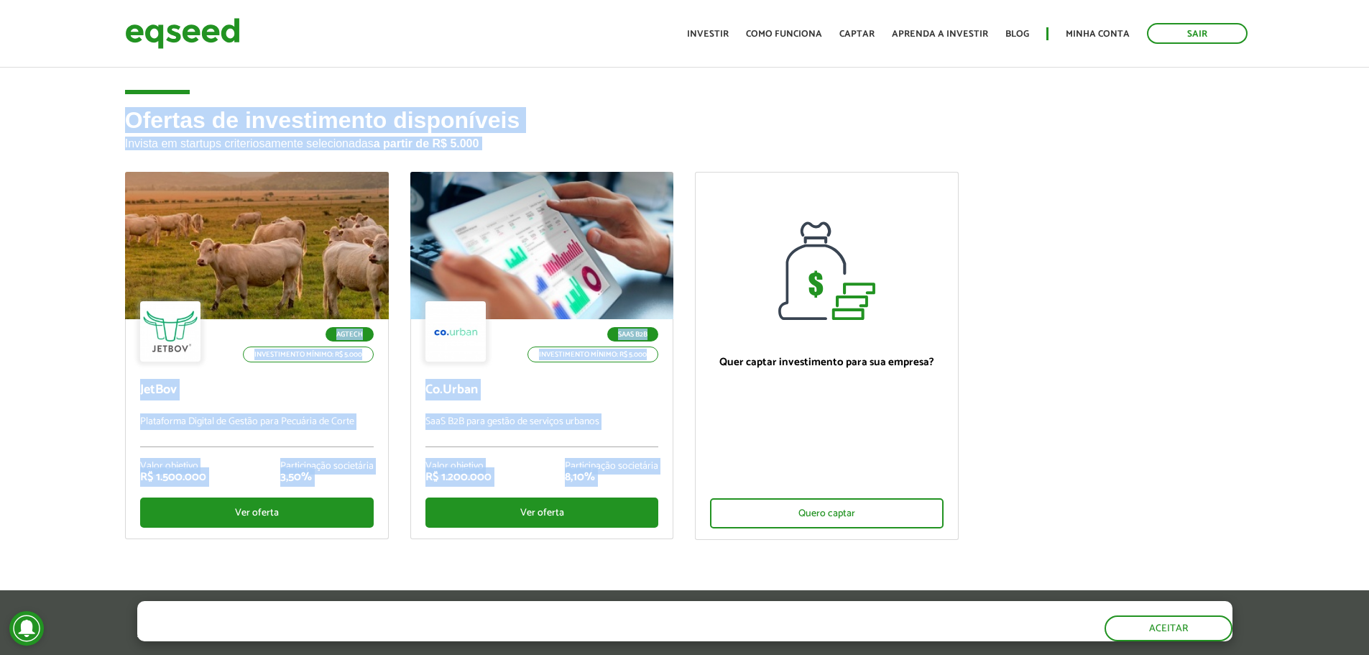
click at [1227, 426] on ul "Agtech Investimento mínimo: R$ 5.000 JetBov Plataforma Digital de Gestão para P…" at bounding box center [685, 368] width 1142 height 393
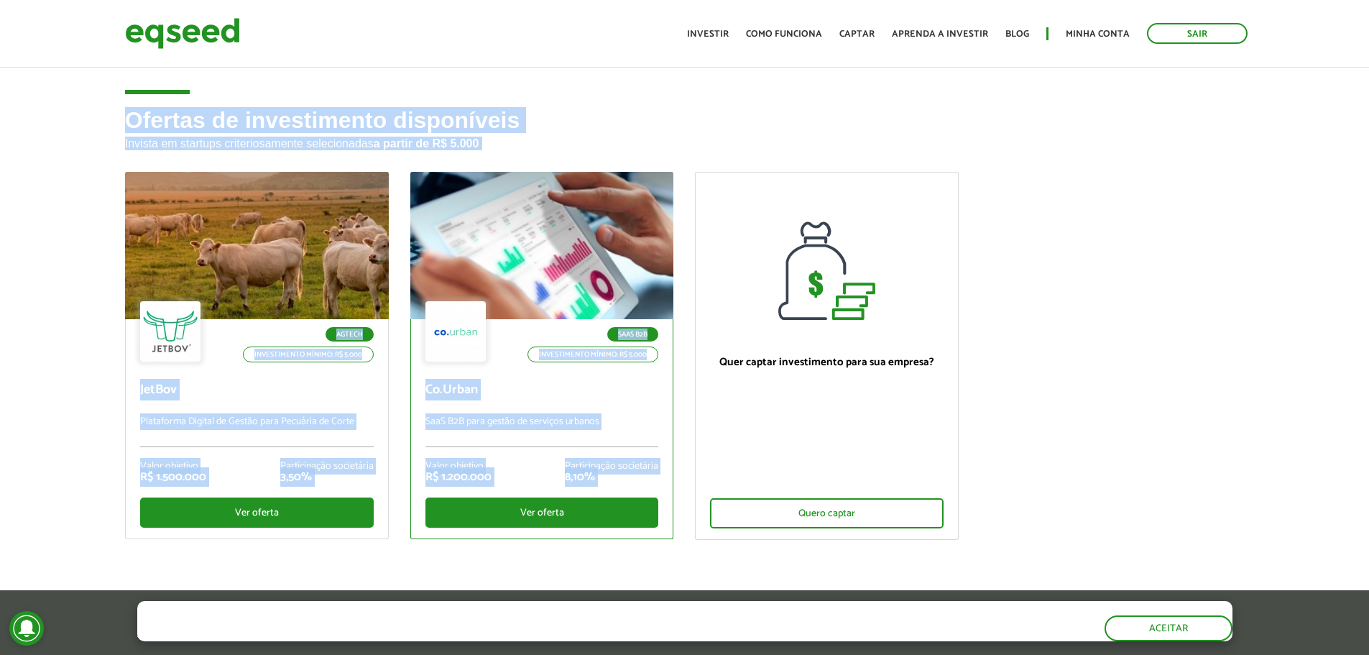
drag, startPoint x: 116, startPoint y: 115, endPoint x: 658, endPoint y: 529, distance: 682.1
click at [658, 529] on div "Ofertas de investimento disponíveis Invista em startups criteriosamente selecio…" at bounding box center [685, 370] width 1142 height 524
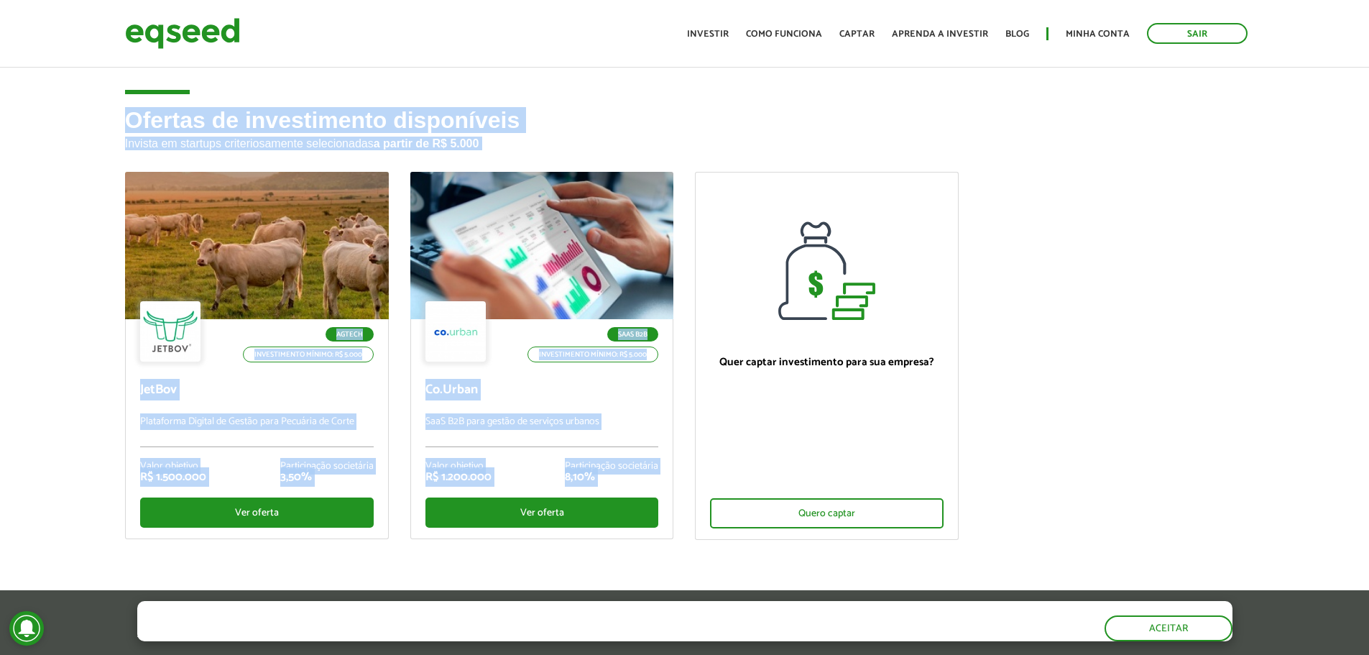
click at [1147, 421] on ul "Agtech Investimento mínimo: R$ 5.000 JetBov Plataforma Digital de Gestão para P…" at bounding box center [685, 368] width 1142 height 393
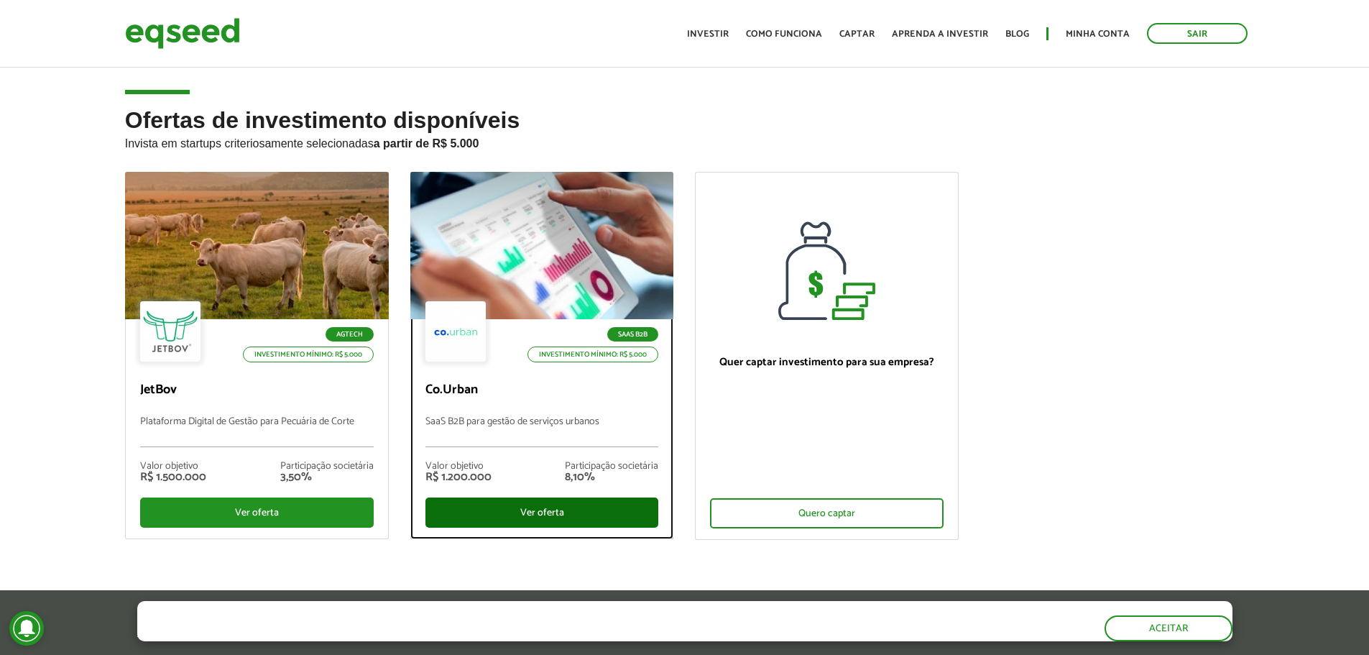
click at [474, 507] on div "Ver oferta" at bounding box center [543, 512] width 234 height 30
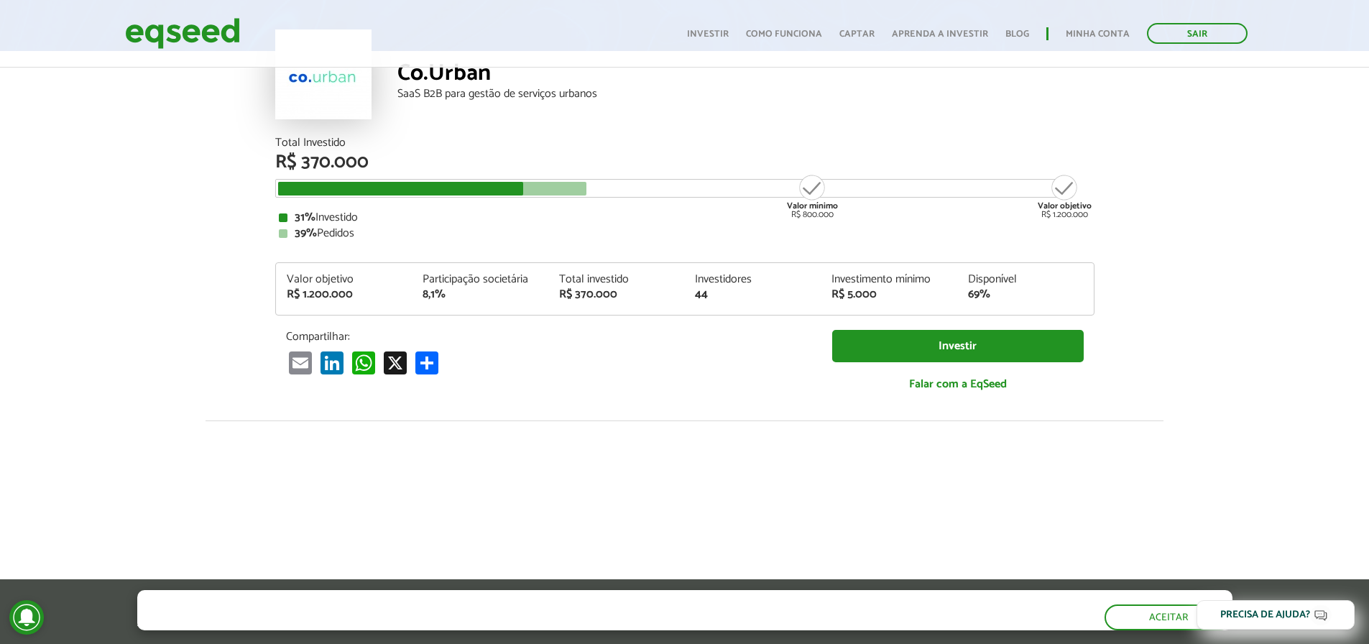
scroll to position [72, 0]
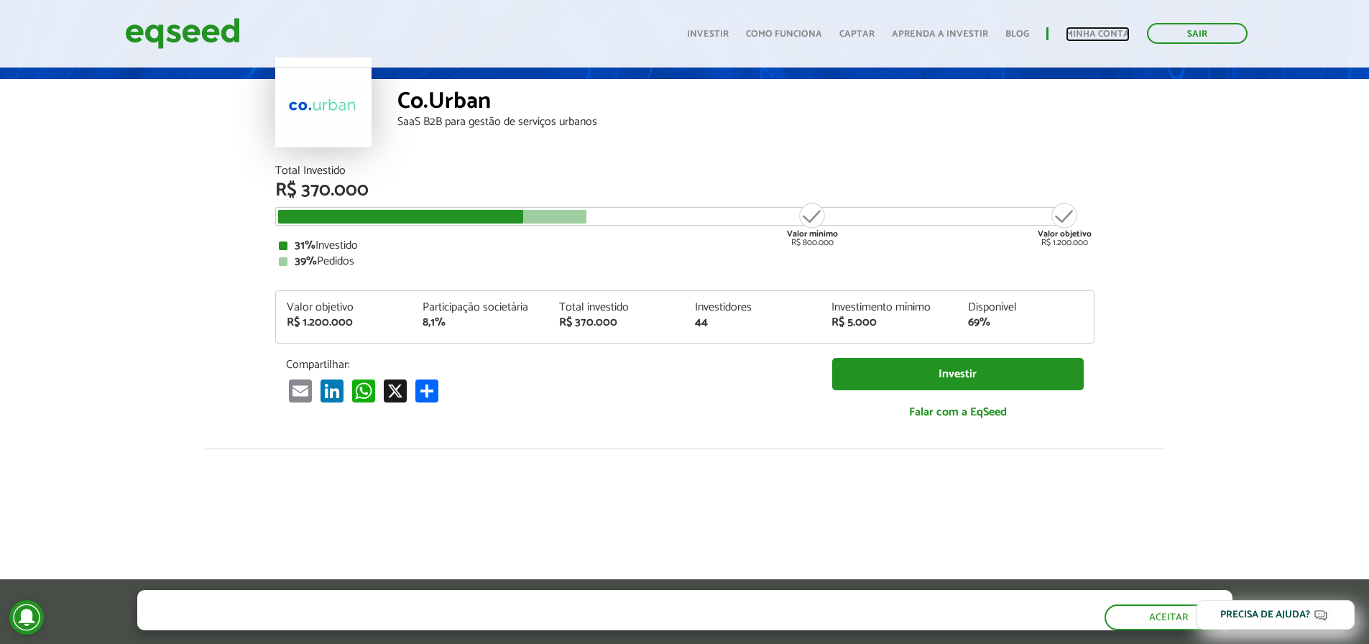
click at [1103, 30] on link "Minha conta" at bounding box center [1098, 33] width 64 height 9
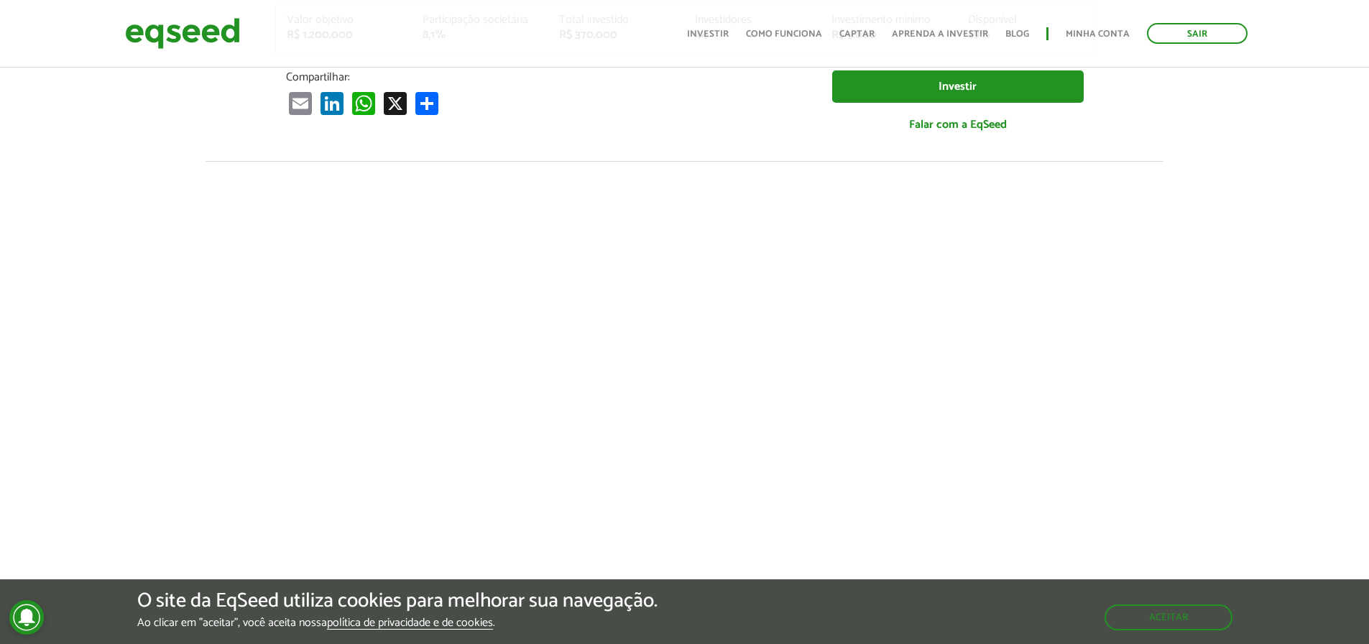
scroll to position [863, 0]
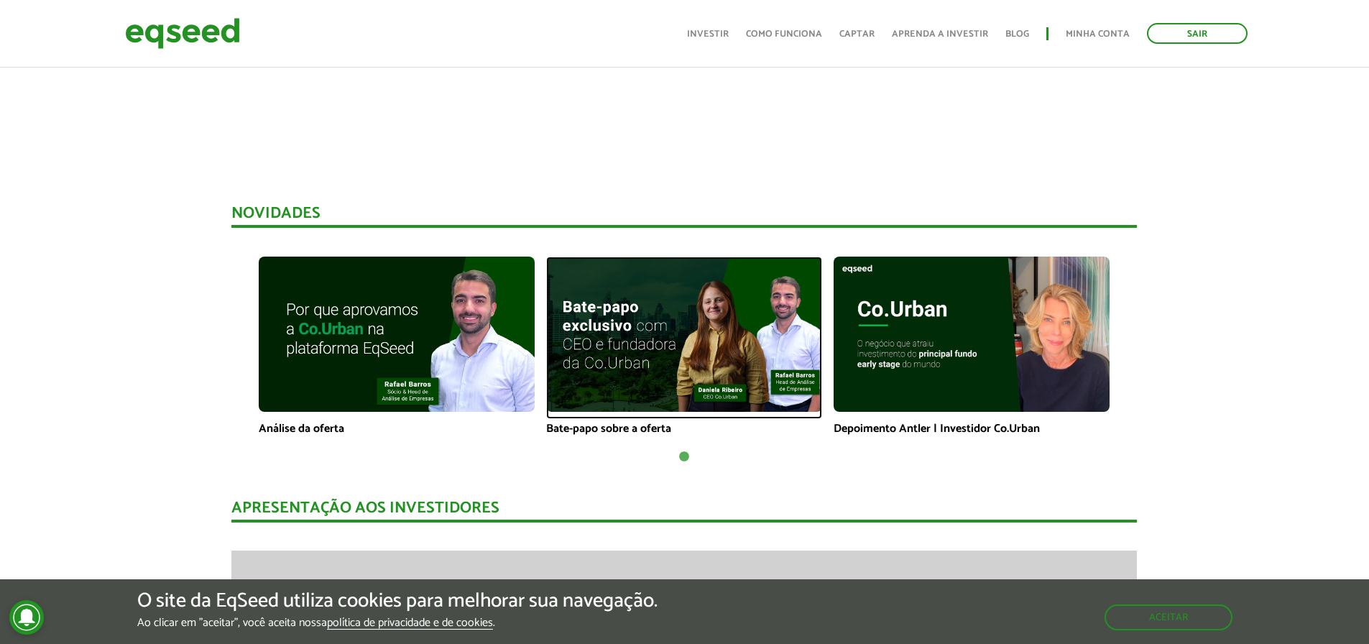
click at [724, 340] on img at bounding box center [684, 334] width 276 height 155
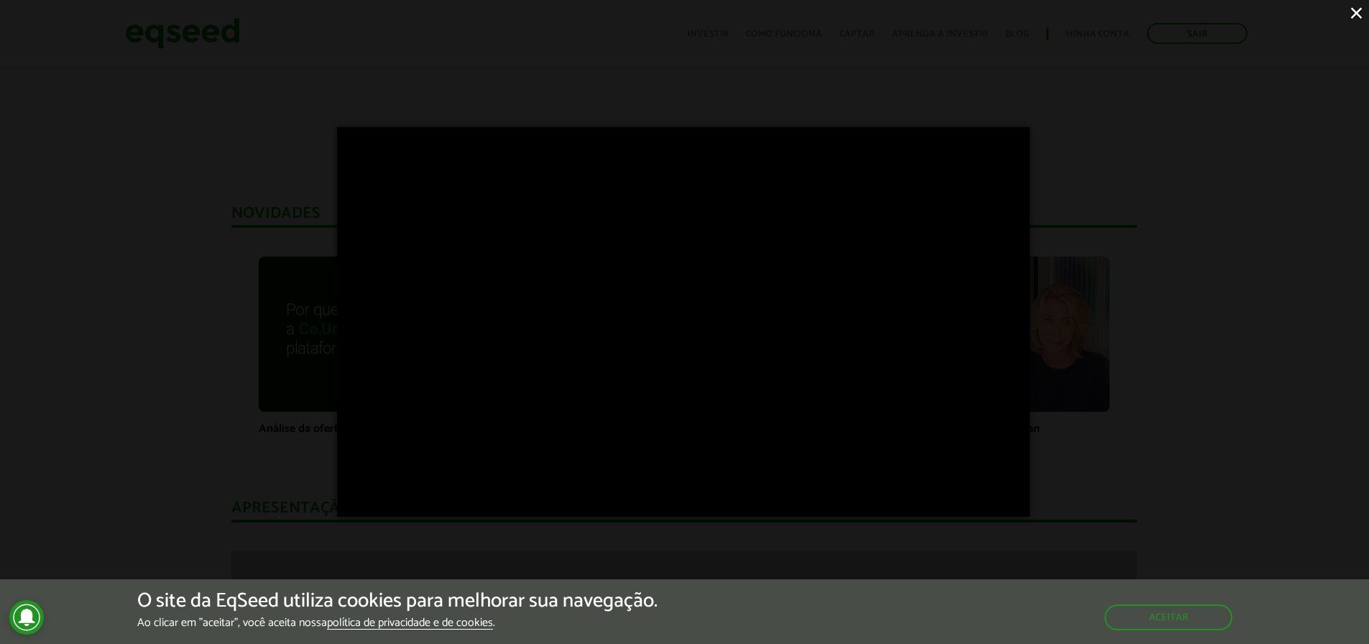
click at [1144, 226] on div "×" at bounding box center [684, 322] width 1369 height 644
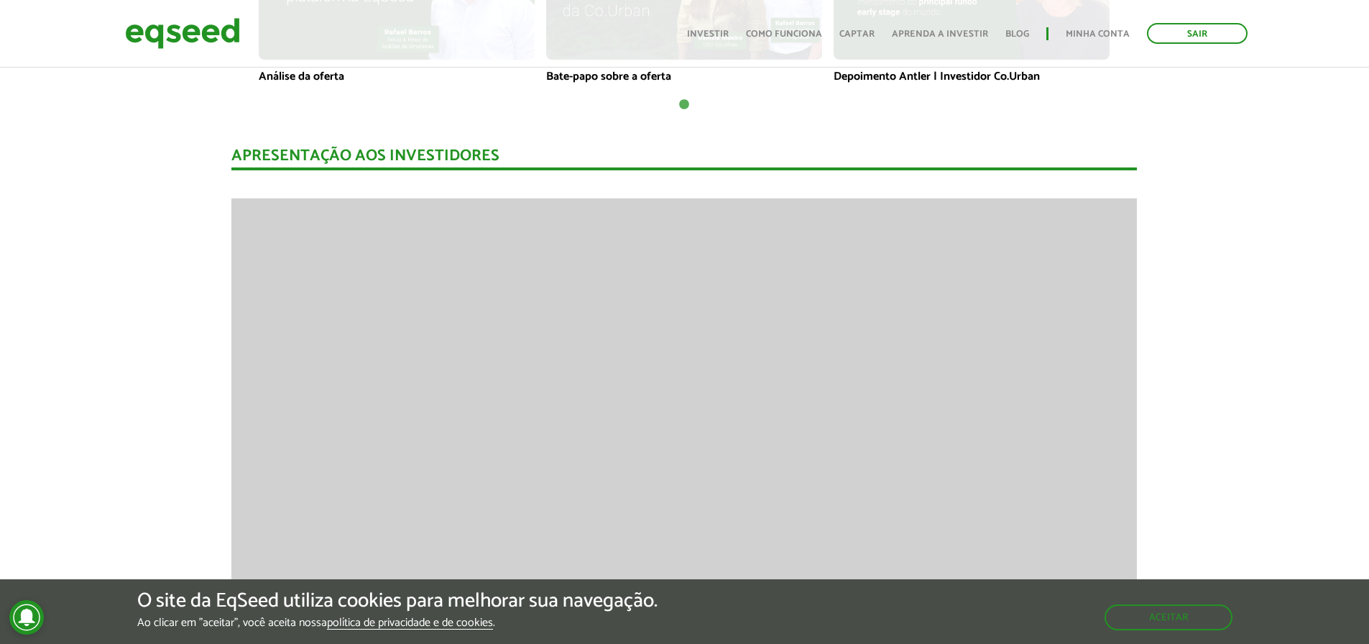
scroll to position [1294, 0]
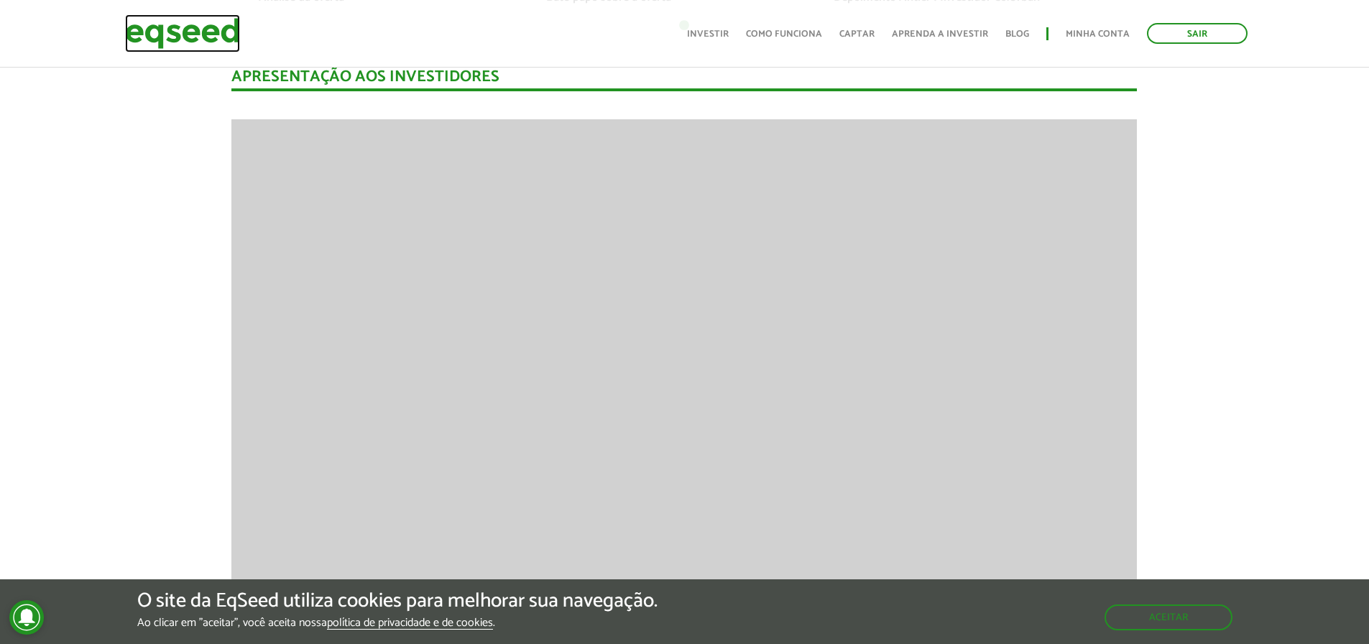
click at [208, 22] on img at bounding box center [182, 33] width 115 height 38
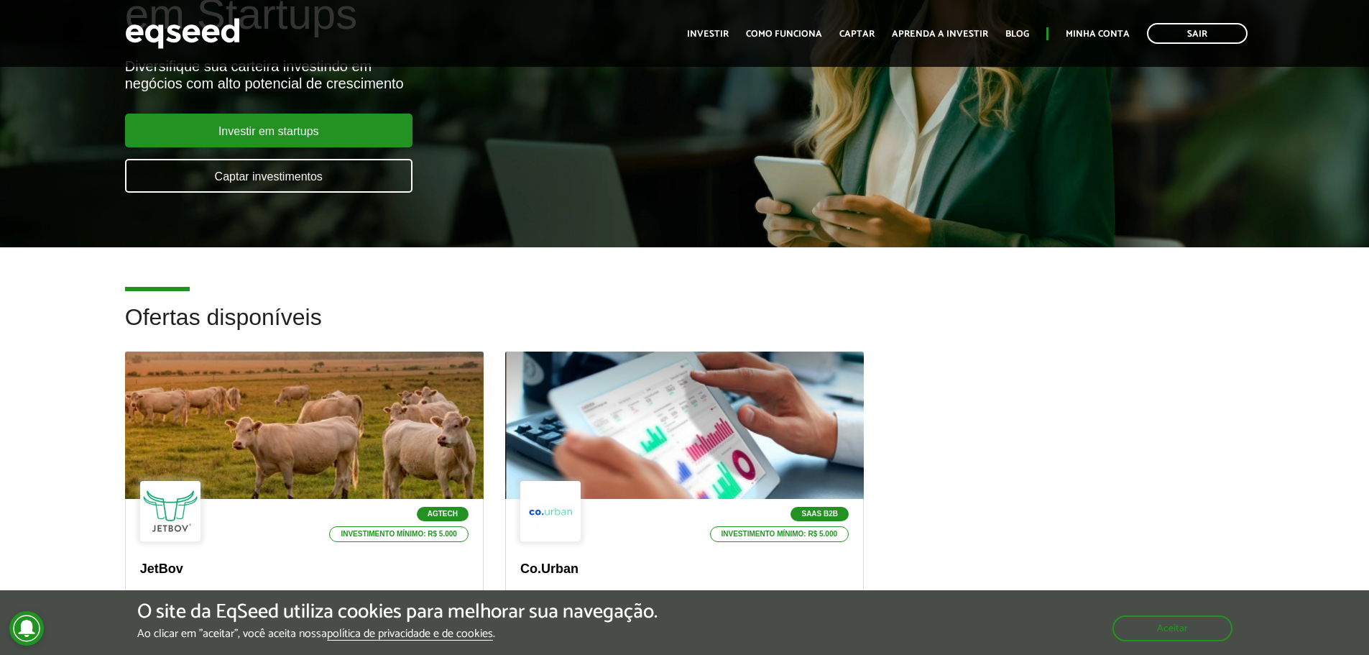
scroll to position [216, 0]
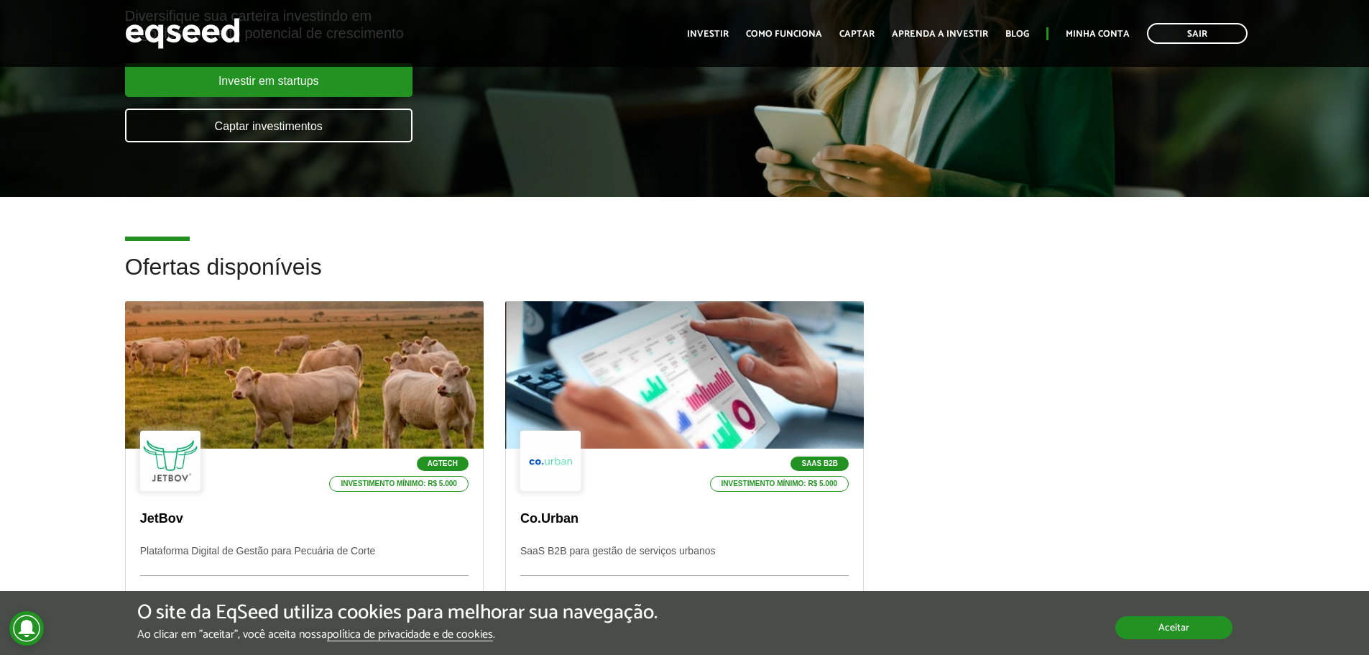
click at [1165, 624] on button "Aceitar" at bounding box center [1174, 627] width 117 height 23
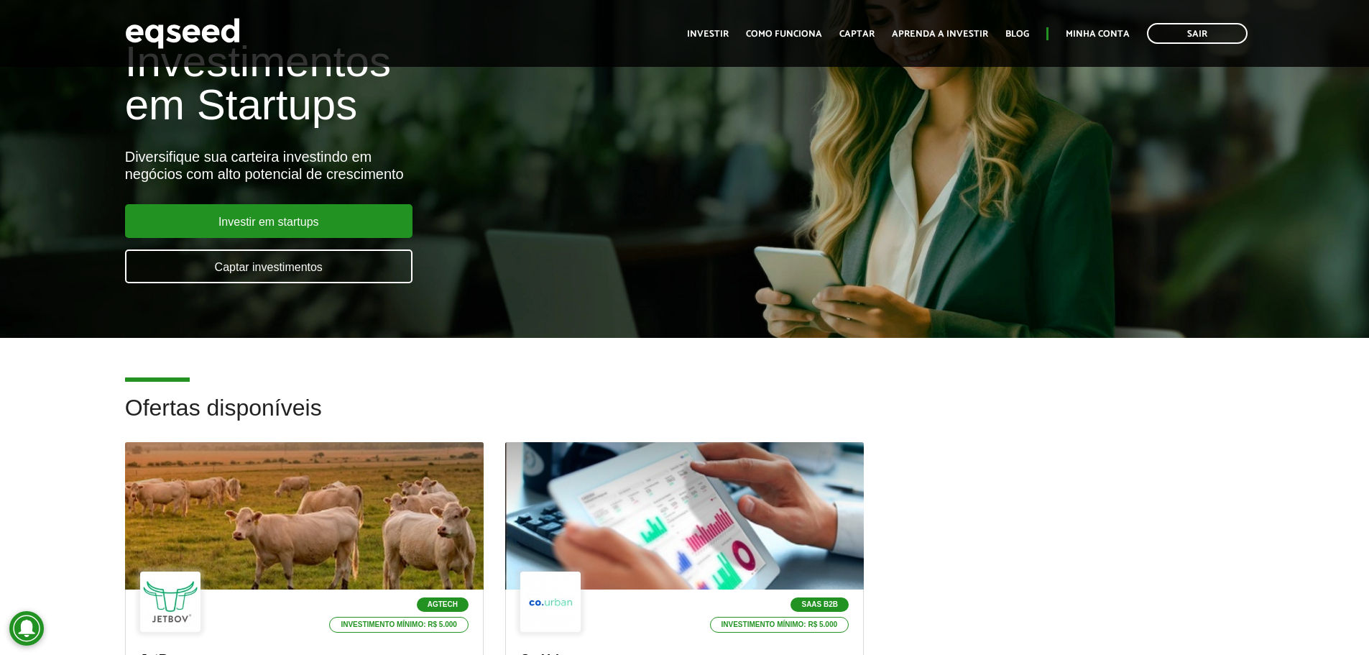
scroll to position [72, 0]
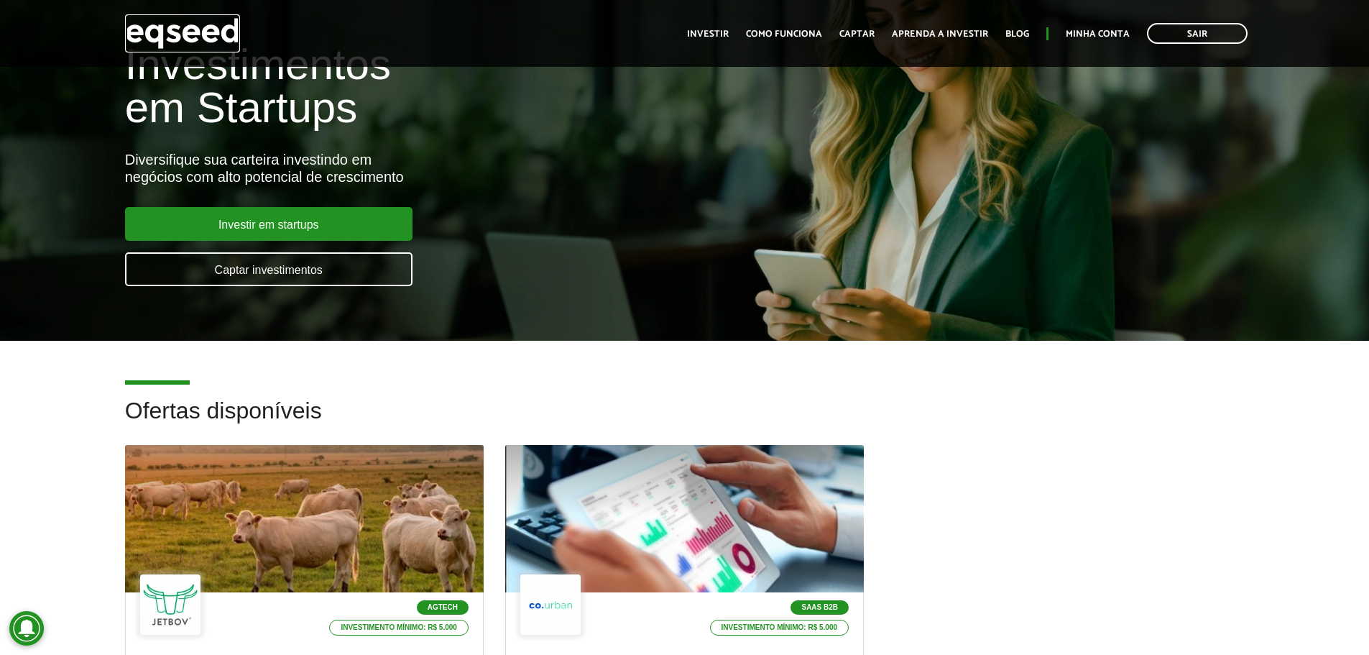
click at [165, 37] on img at bounding box center [182, 33] width 115 height 38
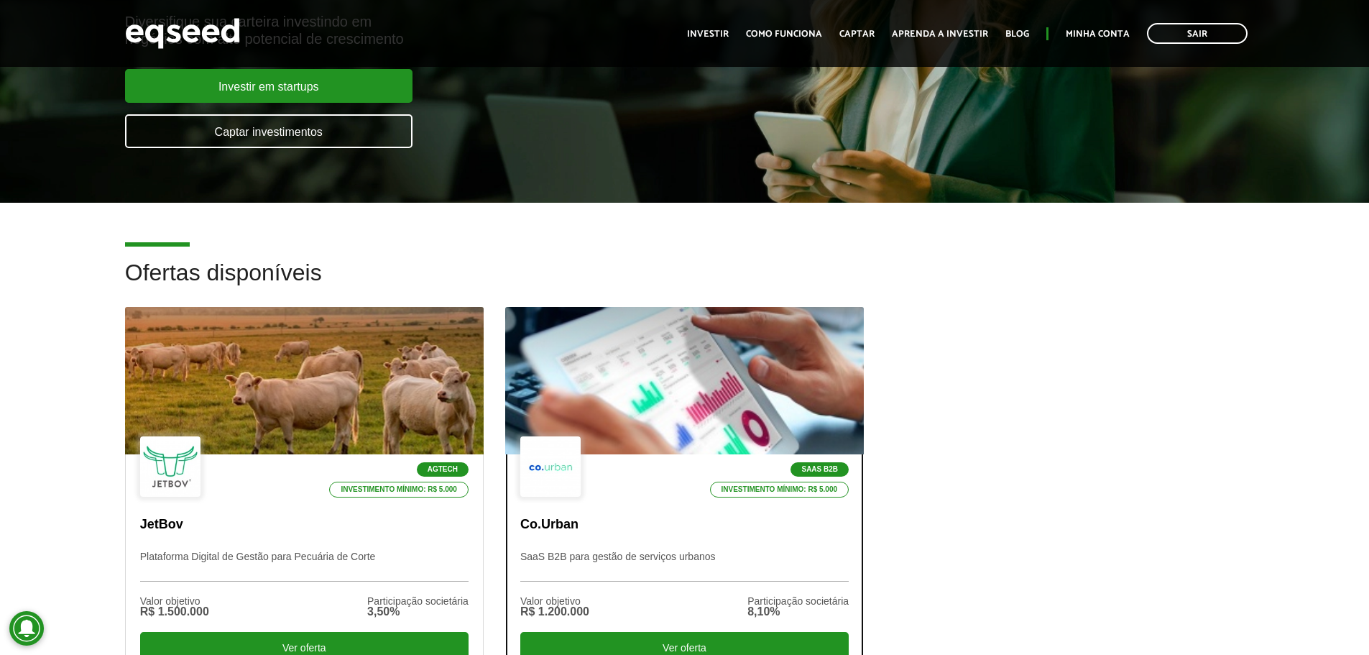
scroll to position [216, 0]
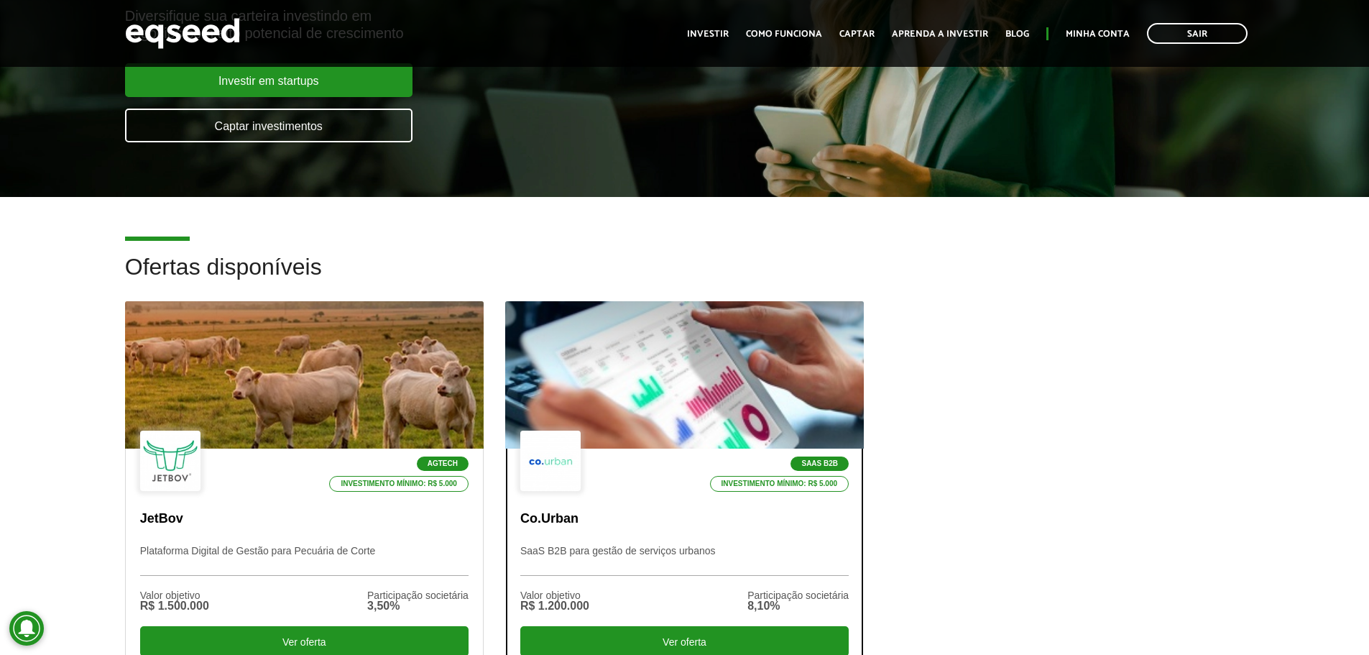
click at [602, 471] on div "SaaS B2B Investimento mínimo: R$ 5.000" at bounding box center [684, 462] width 329 height 63
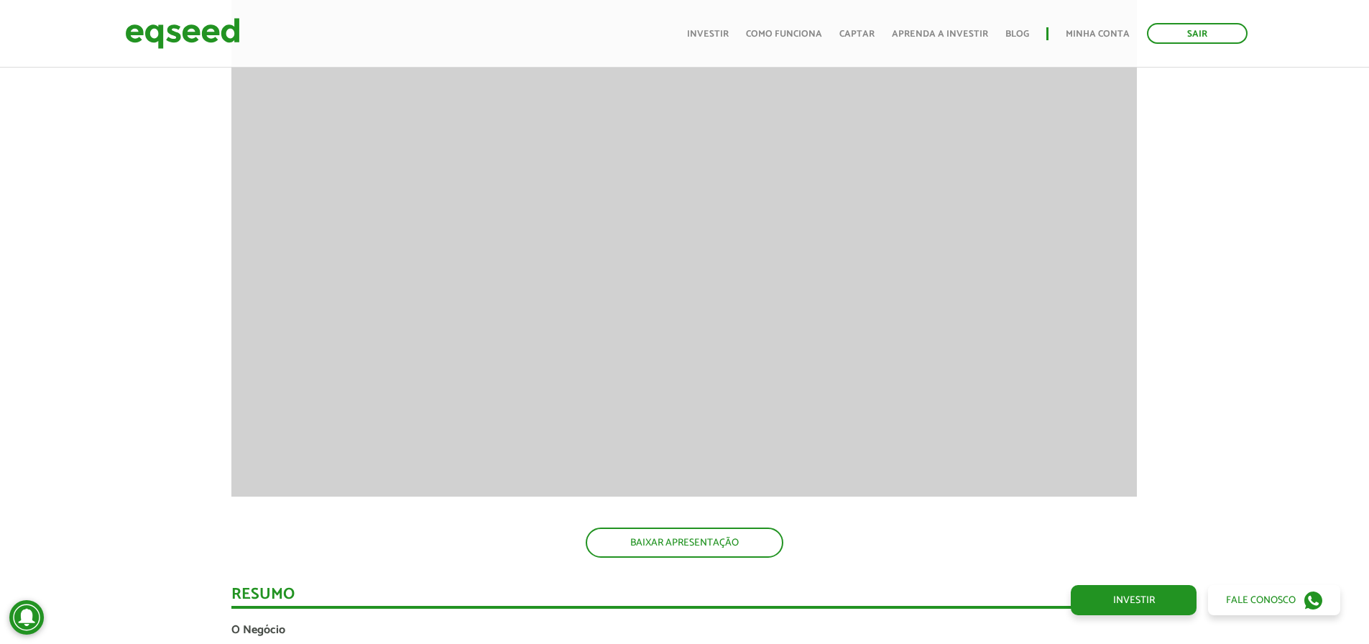
scroll to position [1366, 0]
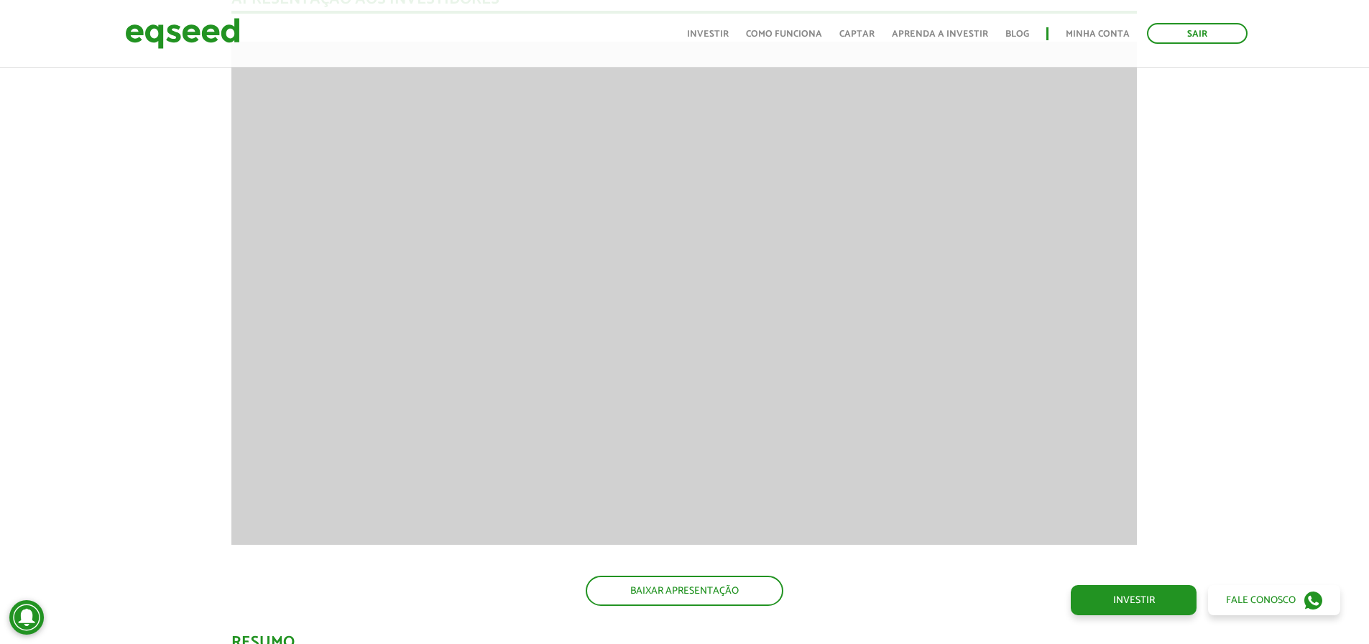
scroll to position [1294, 0]
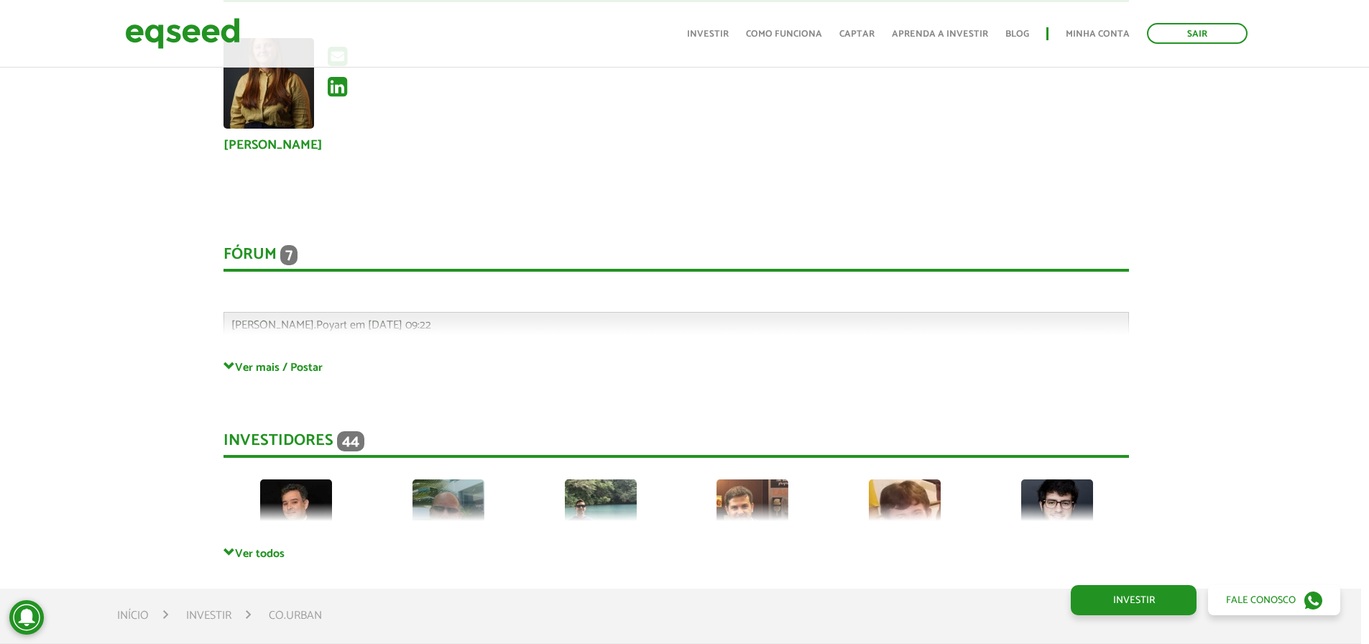
scroll to position [2617, 8]
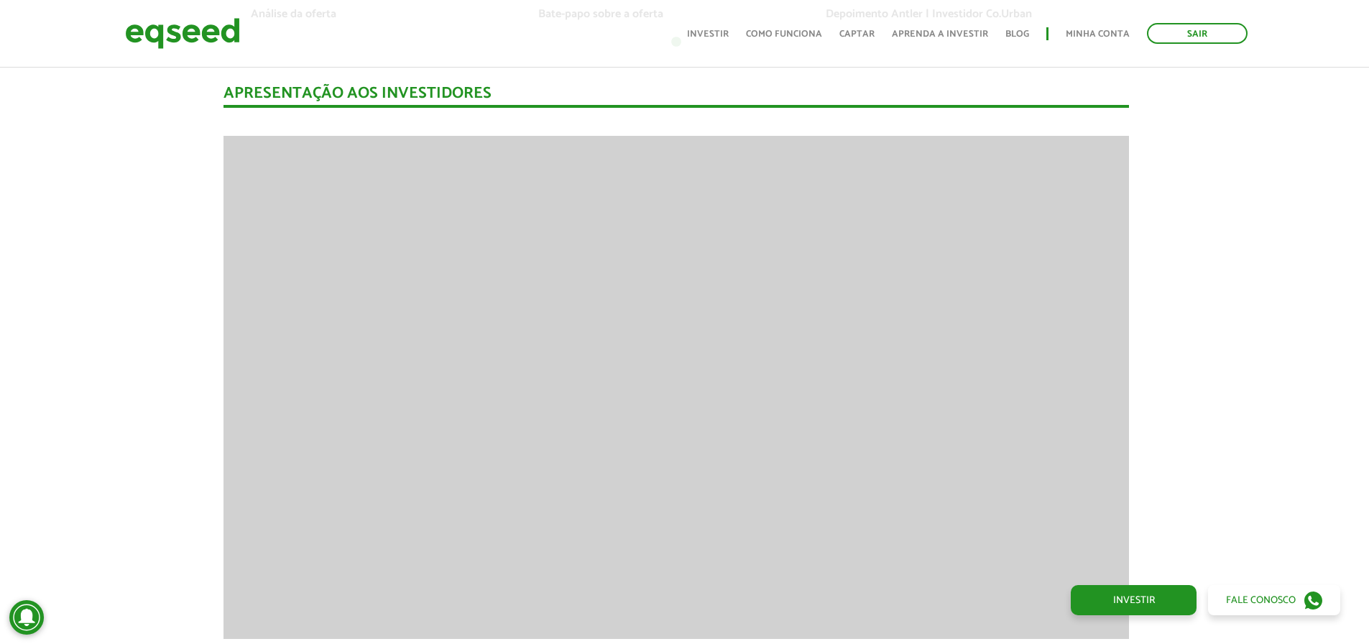
scroll to position [1246, 8]
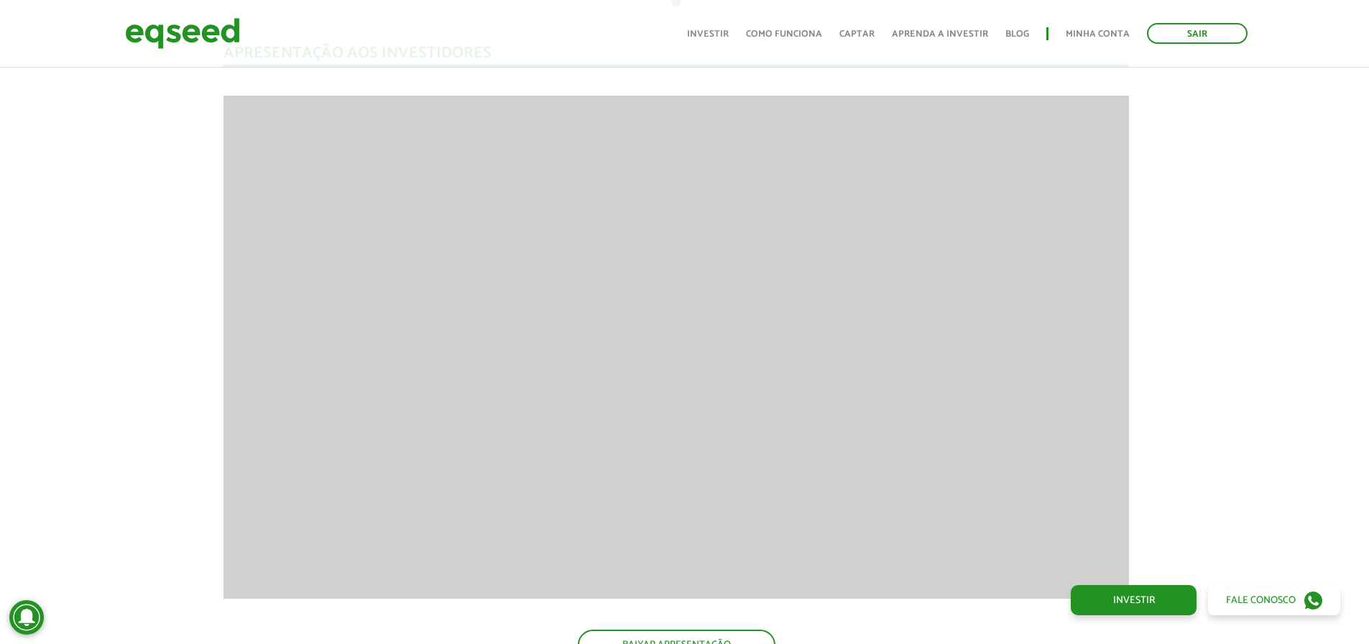
scroll to position [1310, 8]
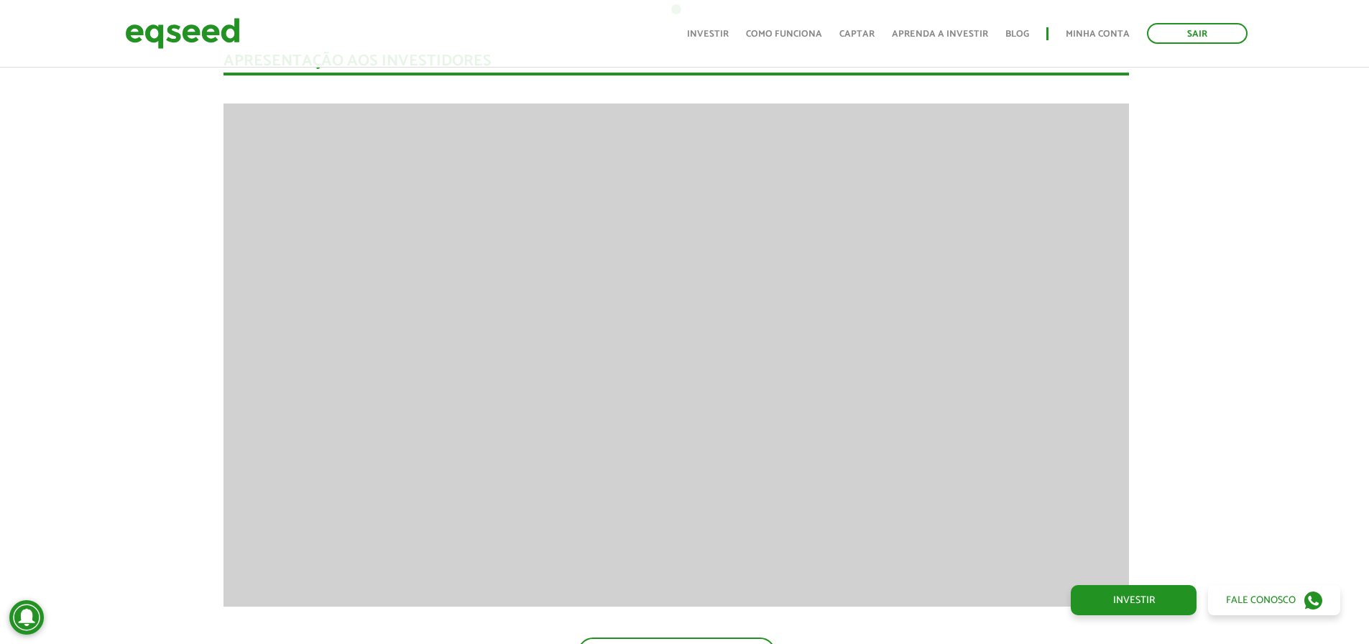
drag, startPoint x: 1239, startPoint y: 326, endPoint x: 1235, endPoint y: 336, distance: 10.9
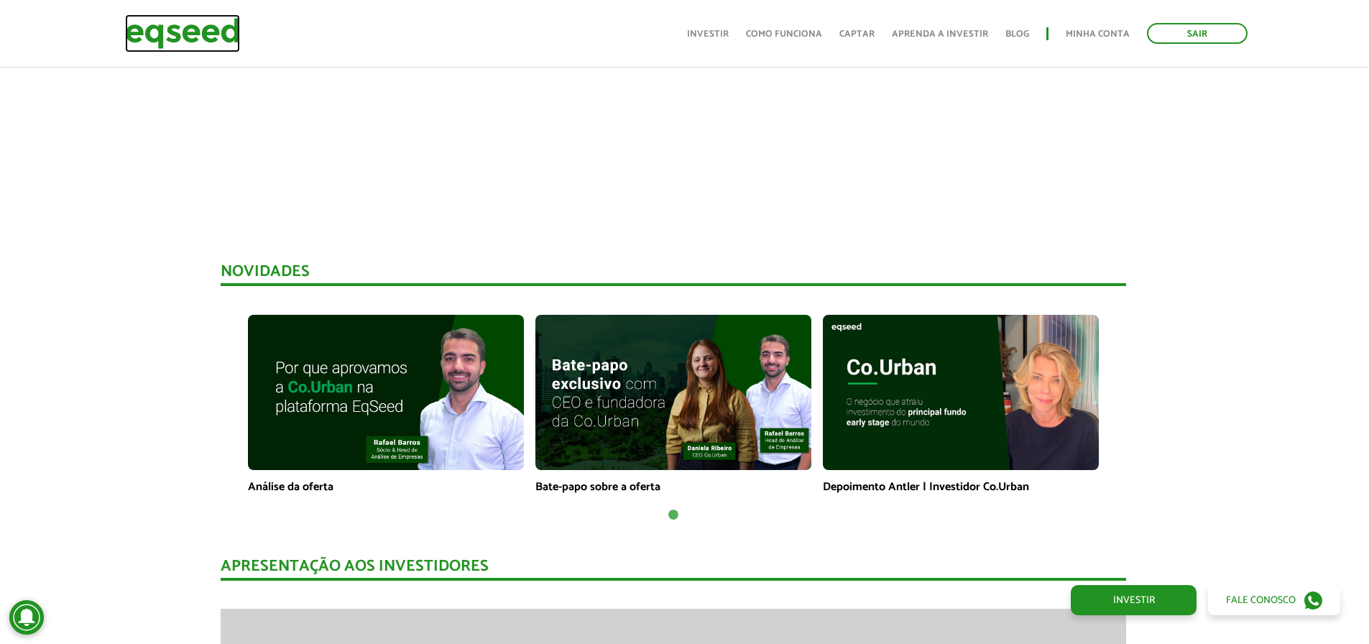
click at [199, 37] on img at bounding box center [182, 33] width 115 height 38
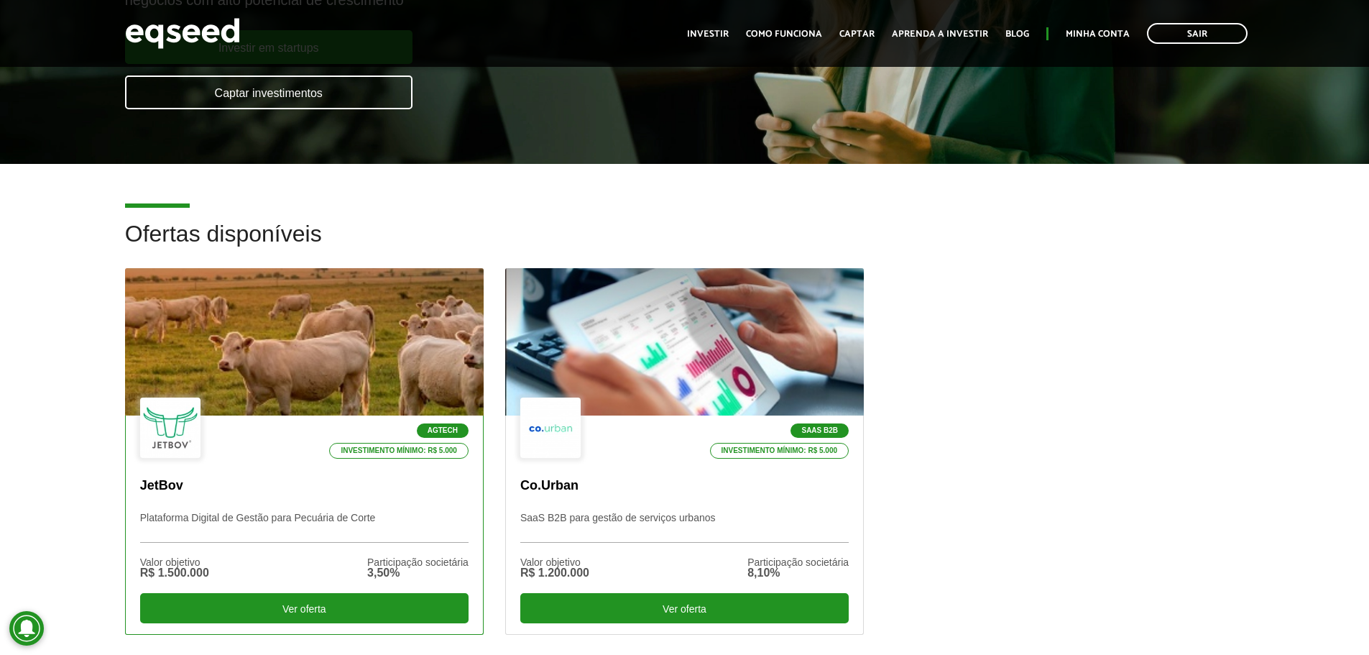
scroll to position [359, 0]
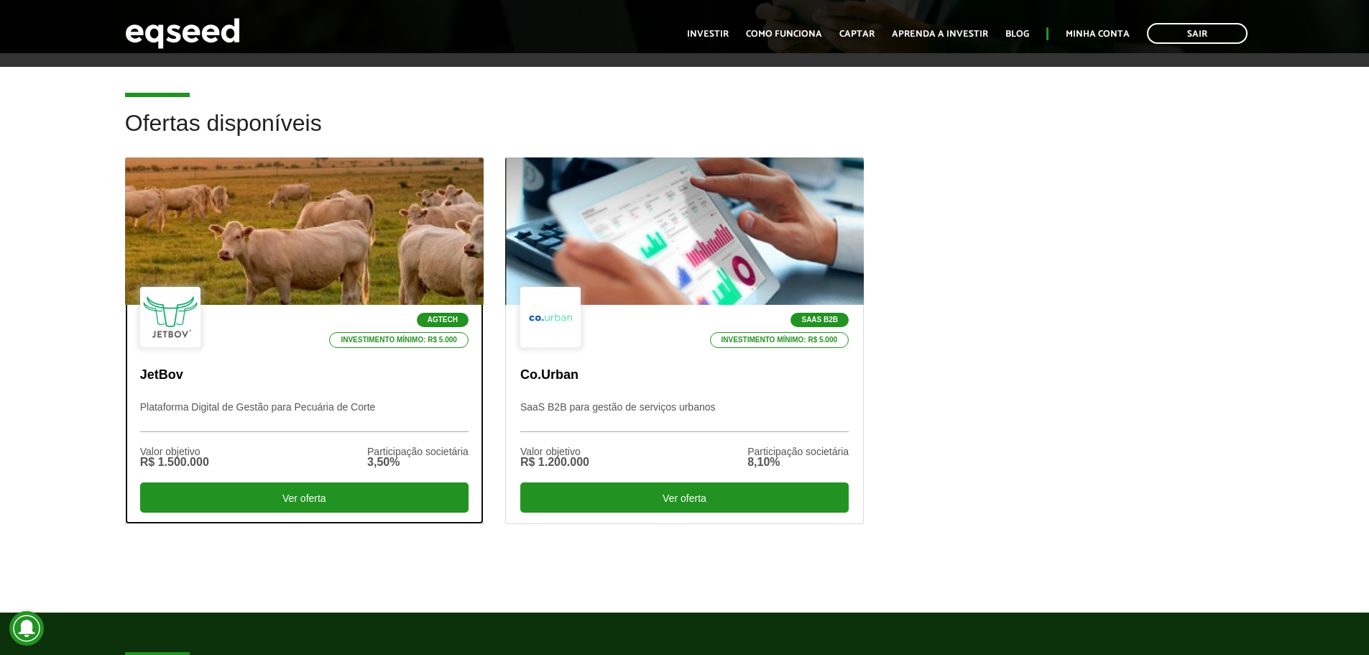
click at [247, 328] on div "Agtech Investimento mínimo: R$ 5.000" at bounding box center [304, 318] width 329 height 63
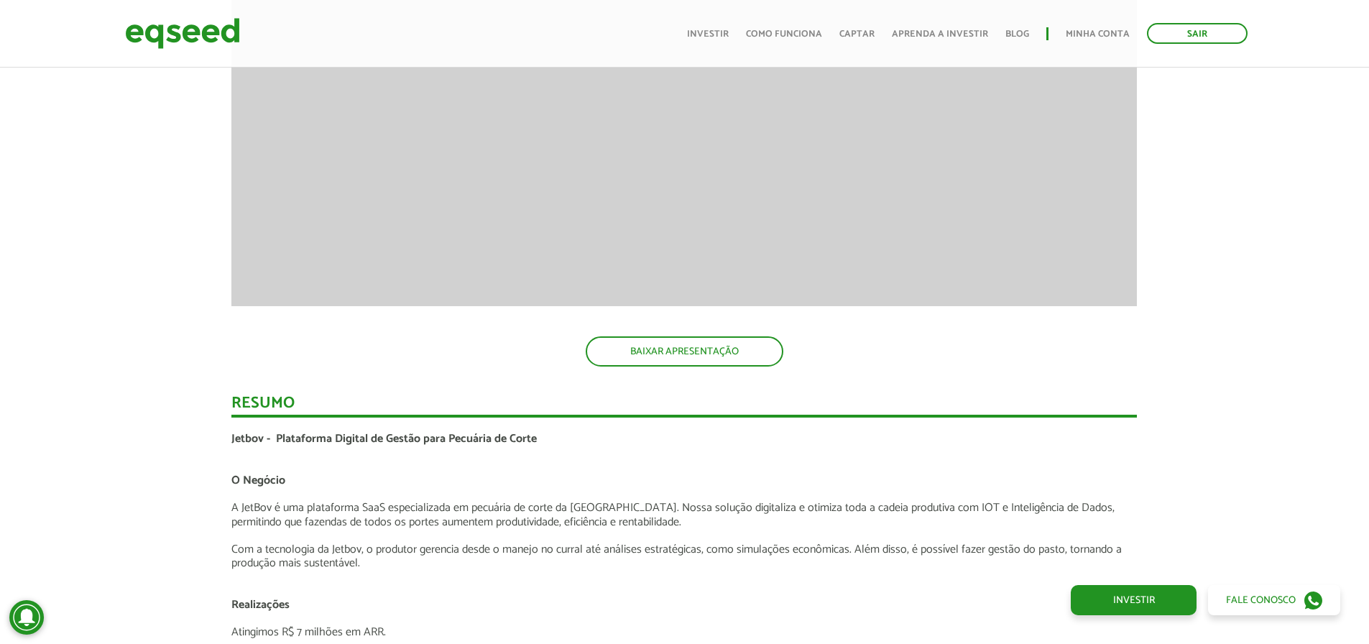
scroll to position [2229, 0]
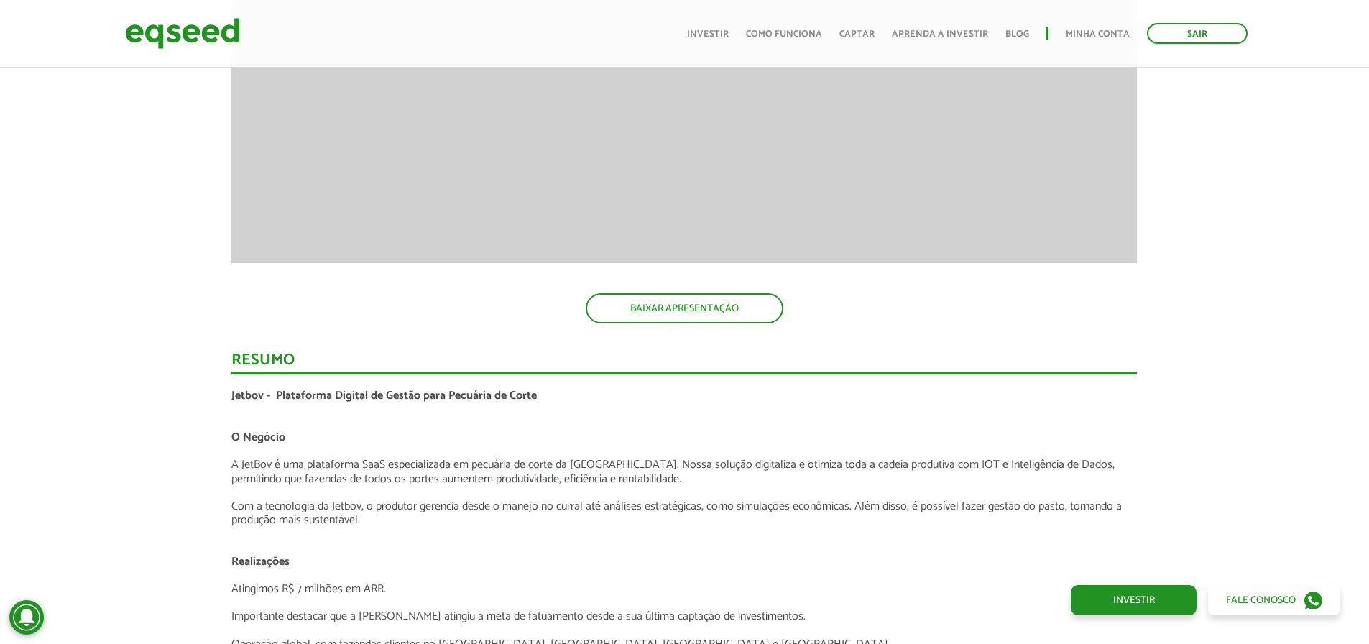
click at [346, 469] on p "A JetBov é uma plataforma SaaS especializada em pecuária de corte da América La…" at bounding box center [684, 471] width 906 height 27
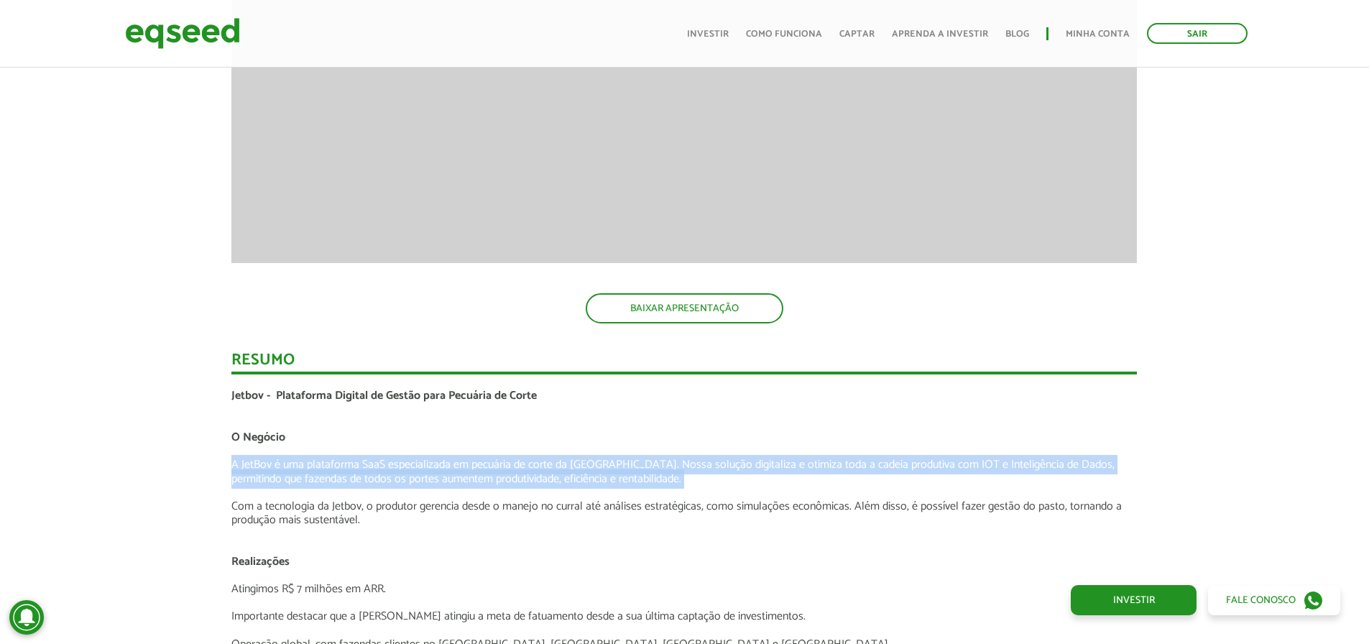
click at [346, 469] on p "A JetBov é uma plataforma SaaS especializada em pecuária de corte da América La…" at bounding box center [684, 471] width 906 height 27
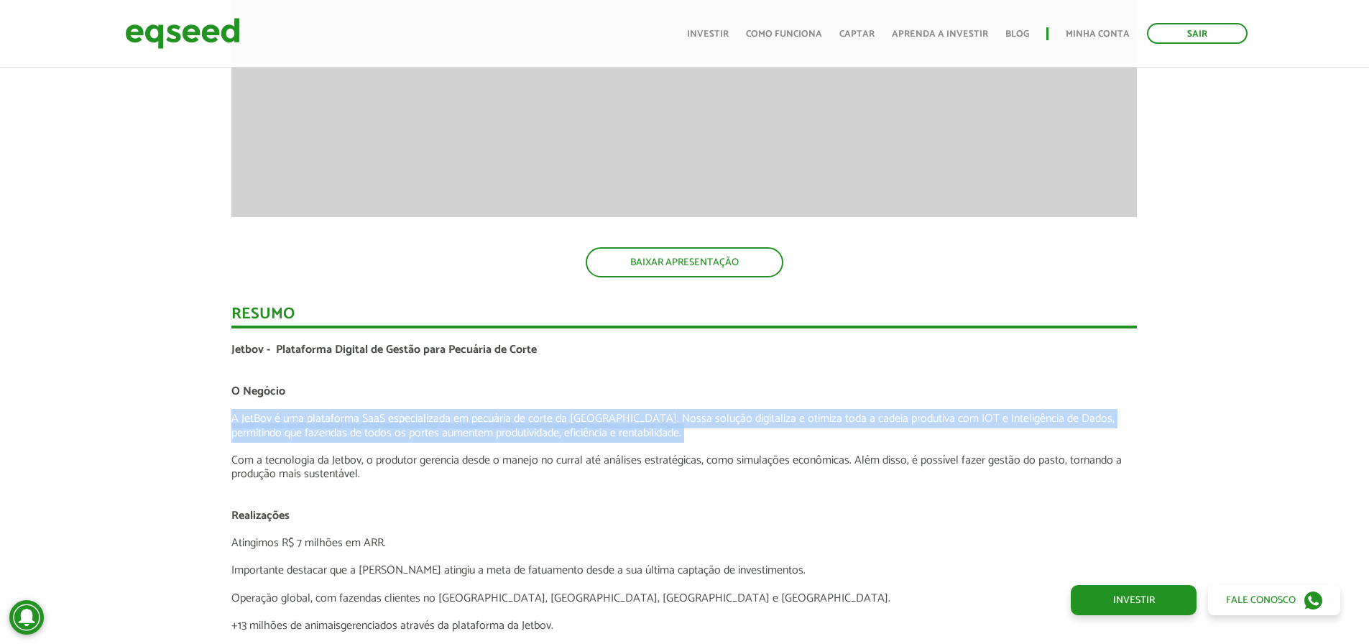
scroll to position [2300, 0]
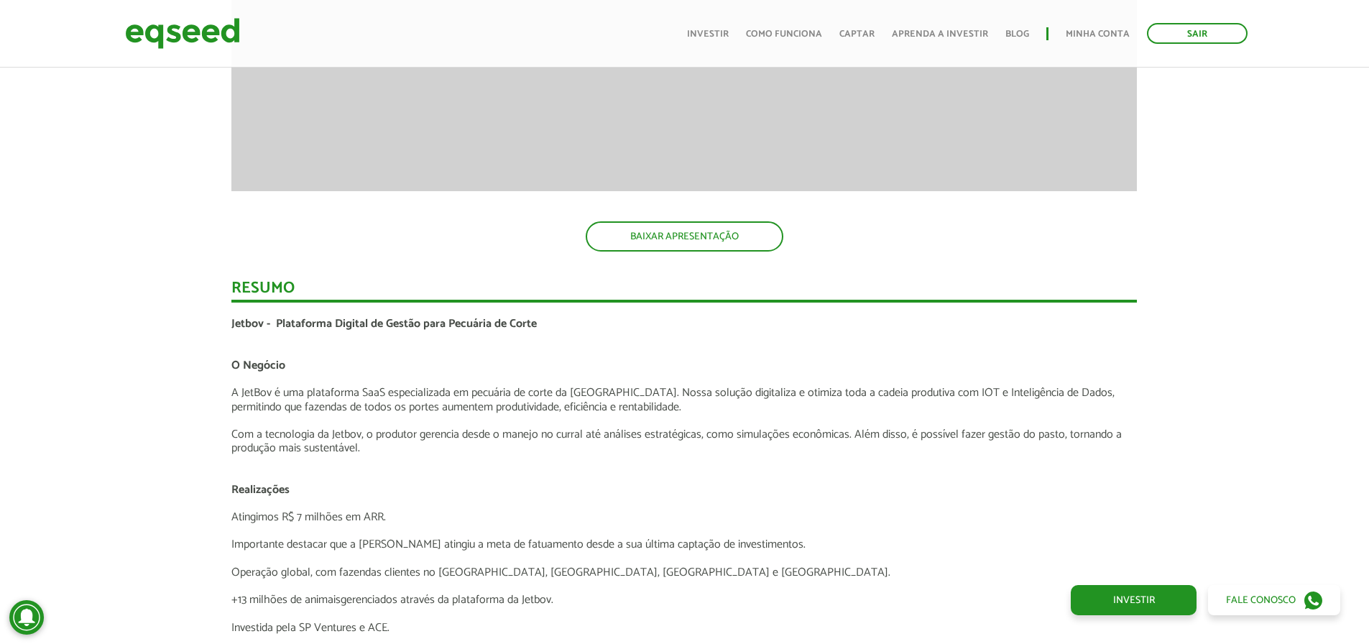
click at [329, 460] on p at bounding box center [684, 462] width 906 height 14
click at [363, 554] on p at bounding box center [684, 559] width 906 height 14
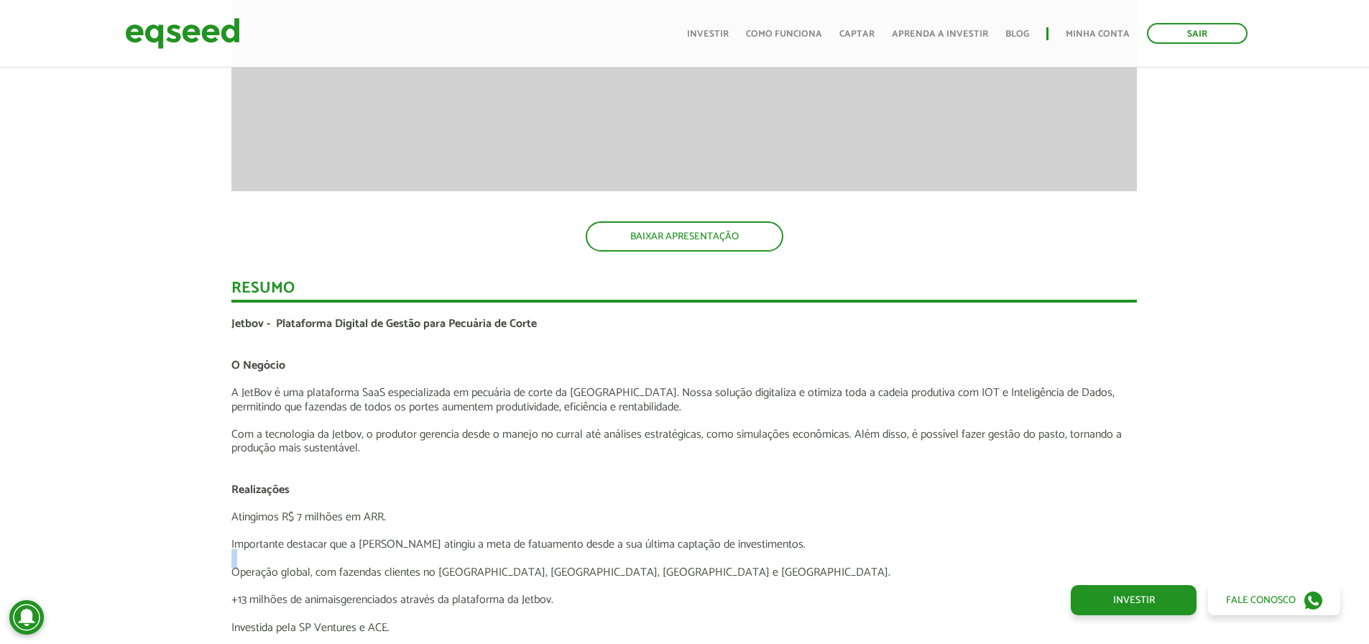
click at [363, 554] on p at bounding box center [684, 559] width 906 height 14
click at [365, 550] on p "Importante destacar que a Jetbov atingiu a meta de fatuamento desde a sua últim…" at bounding box center [684, 545] width 906 height 14
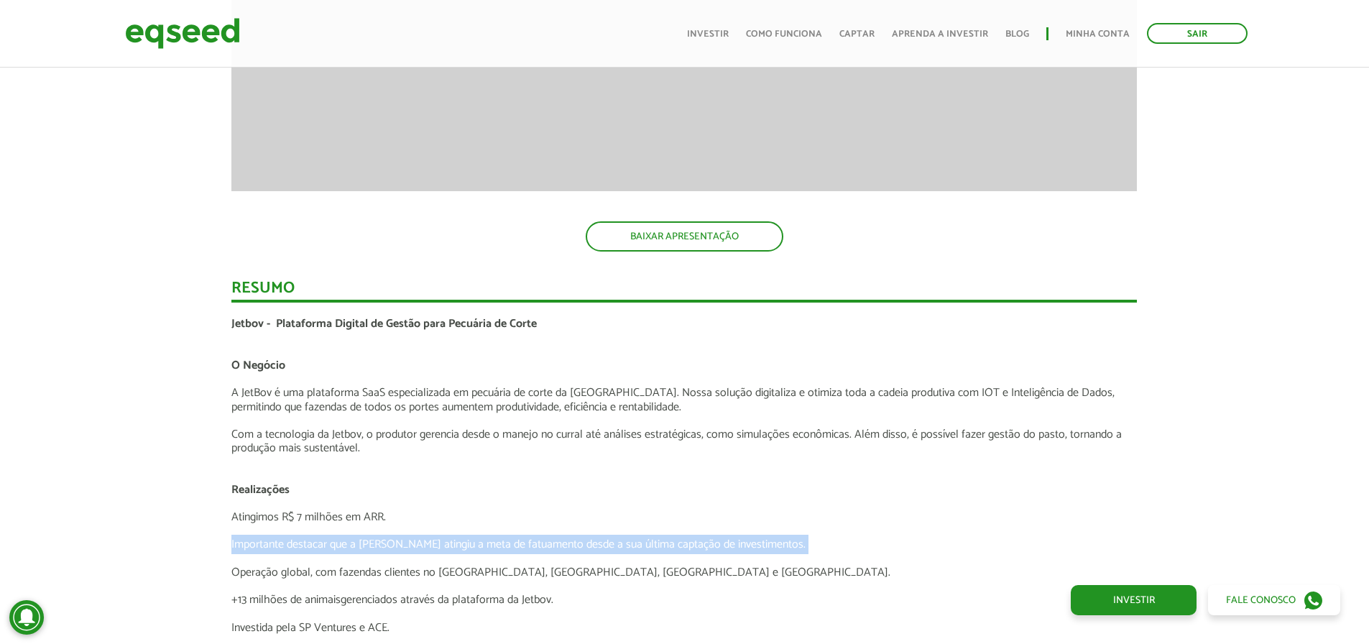
click at [365, 550] on p "Importante destacar que a Jetbov atingiu a meta de fatuamento desde a sua últim…" at bounding box center [684, 545] width 906 height 14
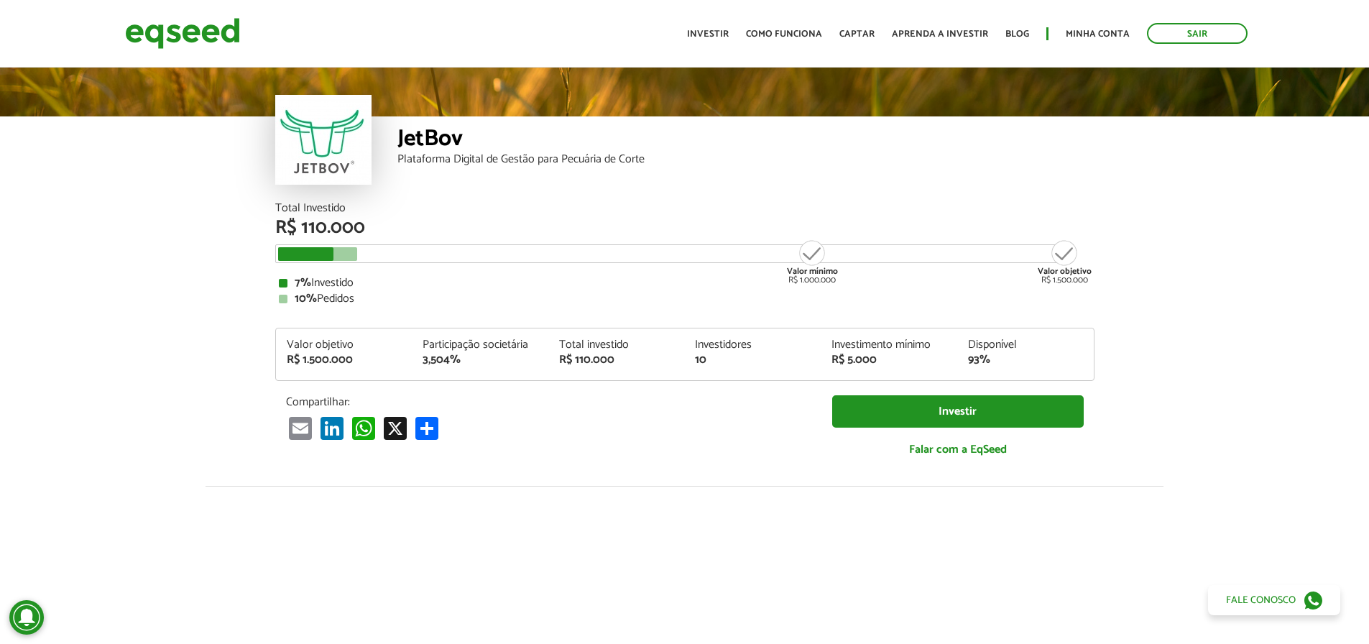
scroll to position [0, 0]
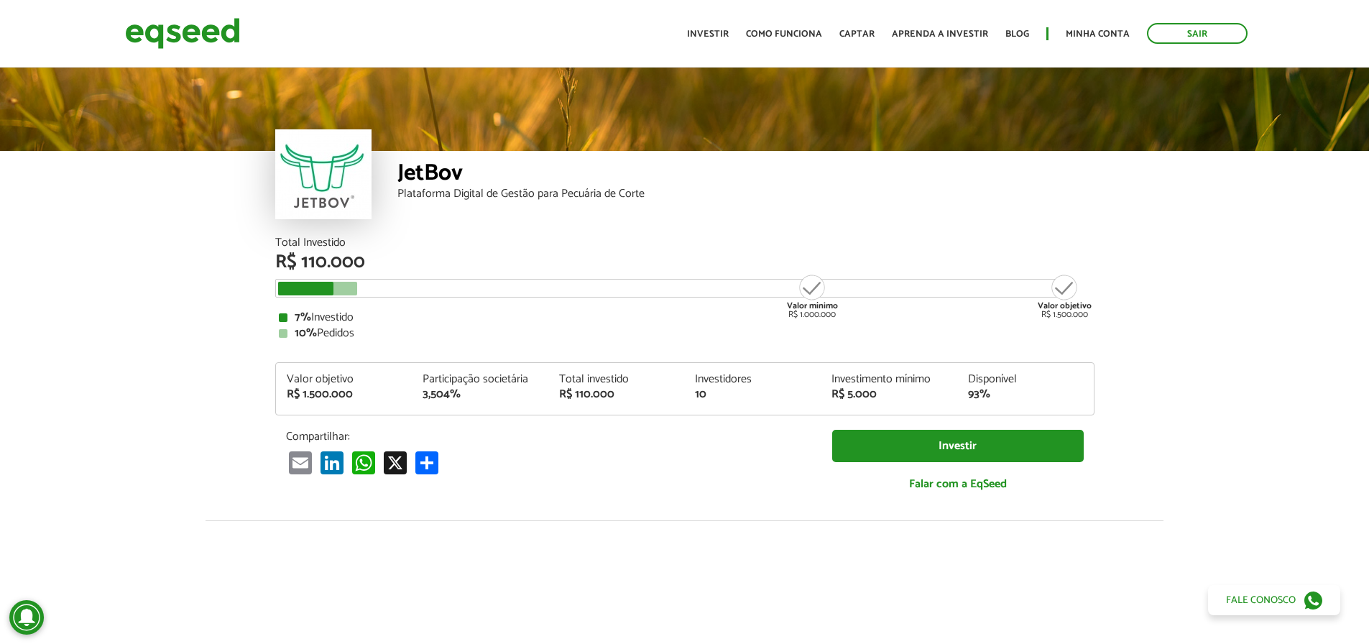
click at [490, 385] on div "Participação societária" at bounding box center [480, 380] width 115 height 12
click at [574, 389] on div "R$ 110.000" at bounding box center [616, 395] width 115 height 12
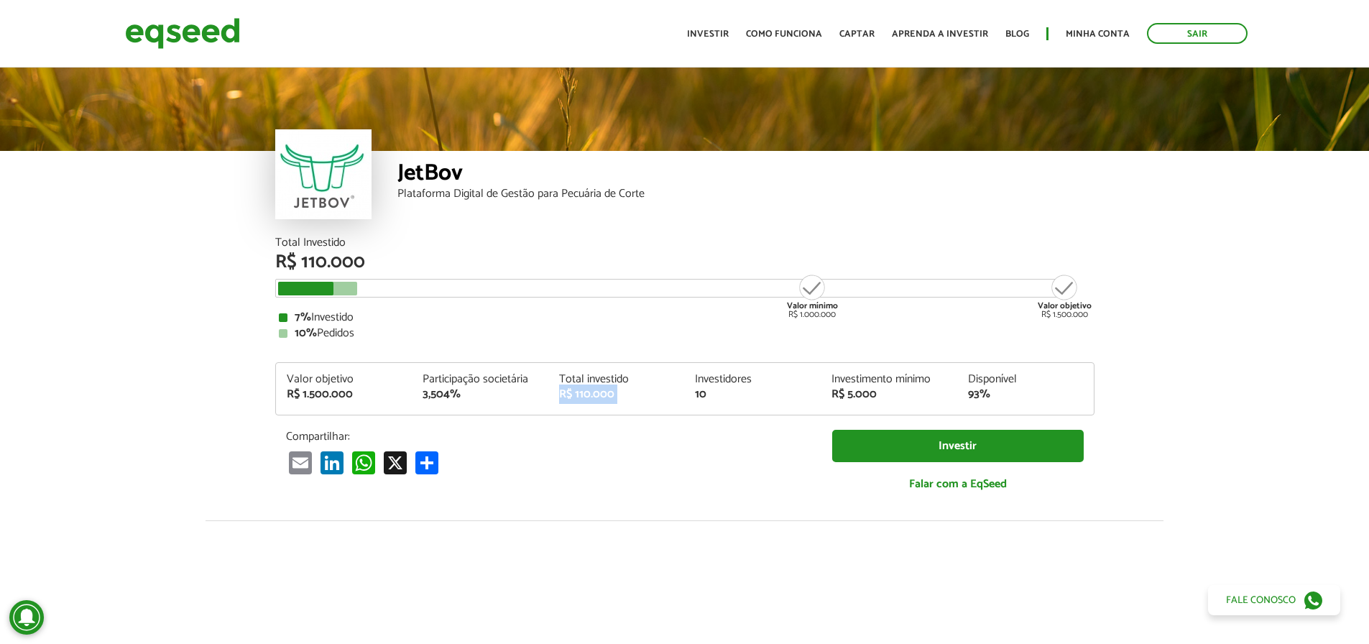
click at [574, 389] on div "R$ 110.000" at bounding box center [616, 395] width 115 height 12
click at [0, 367] on article "JetBov Plataforma Digital de Gestão para Pecuária de Corte Total Investido R$ 1…" at bounding box center [684, 538] width 1369 height 946
click at [165, 29] on img at bounding box center [182, 33] width 115 height 38
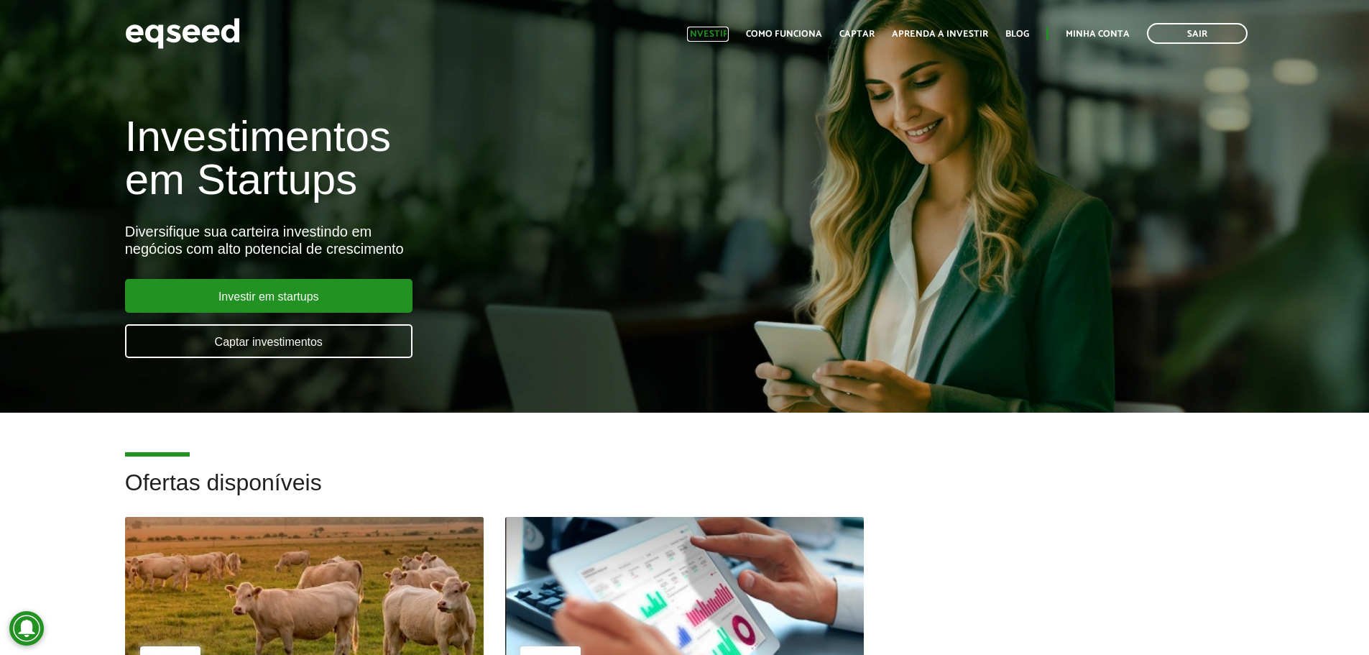
click at [702, 29] on link "Investir" at bounding box center [708, 33] width 42 height 9
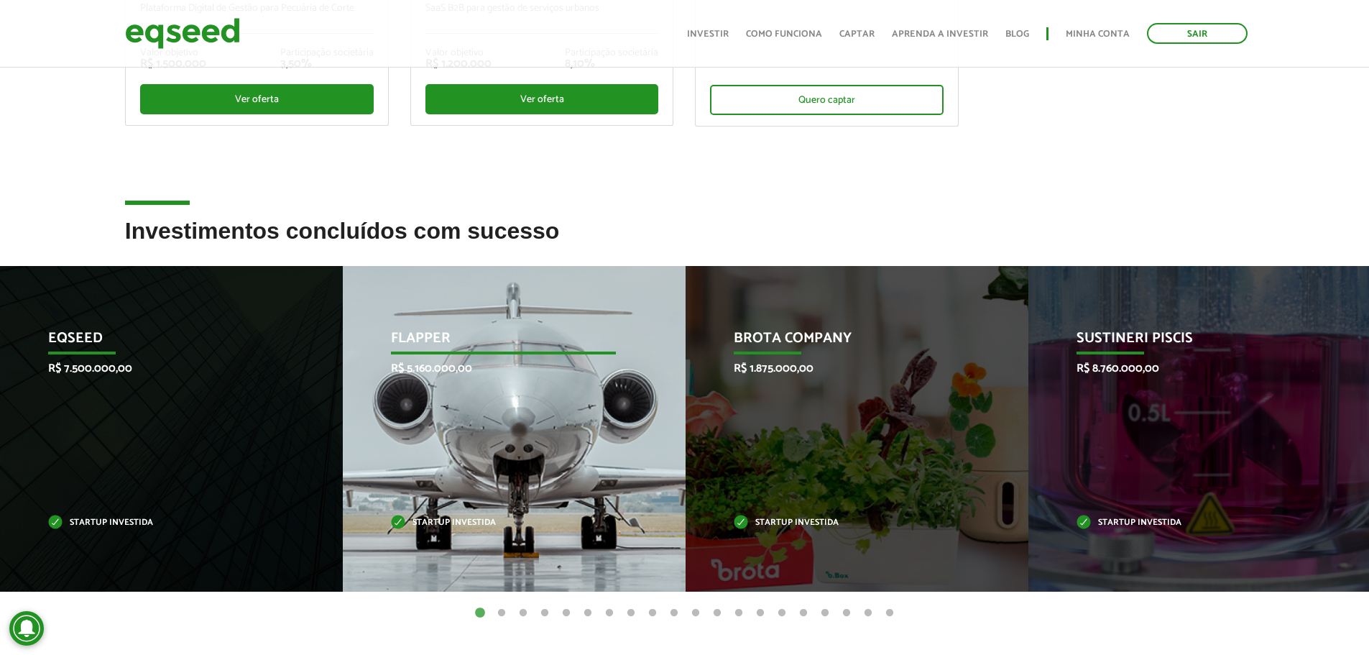
scroll to position [503, 0]
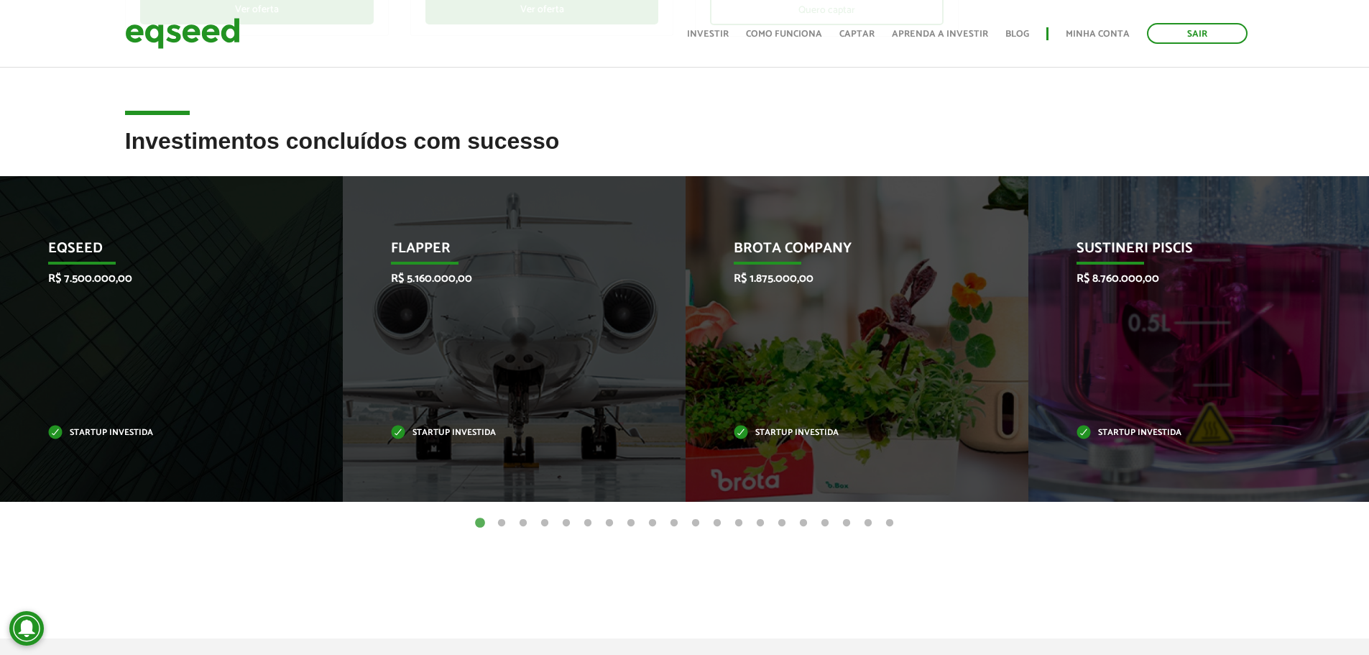
click at [503, 520] on button "2" at bounding box center [502, 523] width 14 height 14
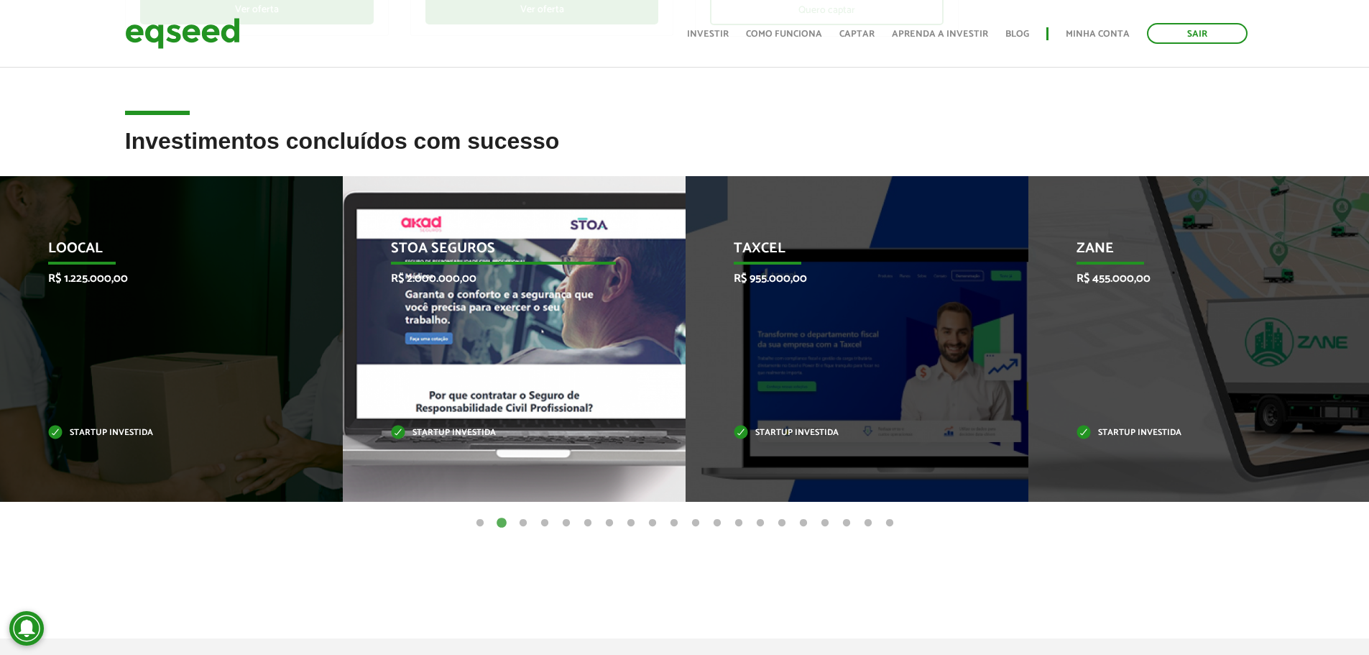
click at [452, 258] on p "STOA Seguros" at bounding box center [503, 252] width 225 height 24
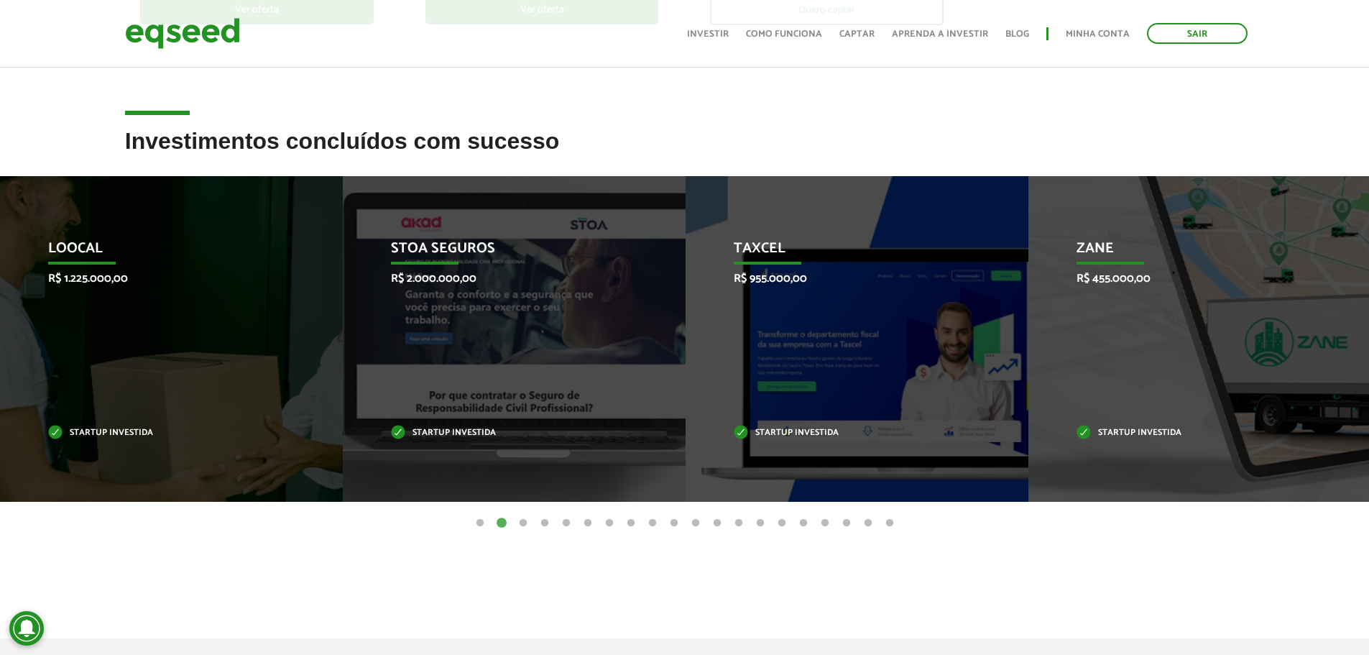
click at [524, 522] on button "3" at bounding box center [523, 523] width 14 height 14
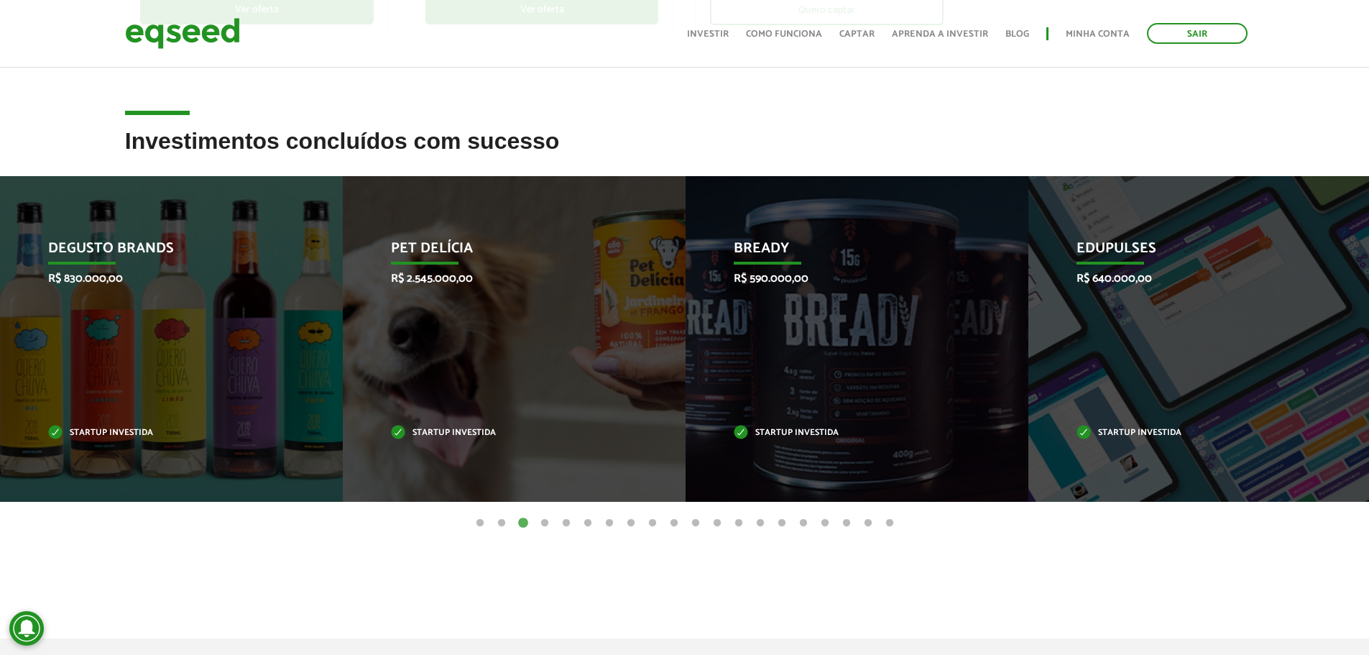
click at [550, 520] on button "4" at bounding box center [545, 523] width 14 height 14
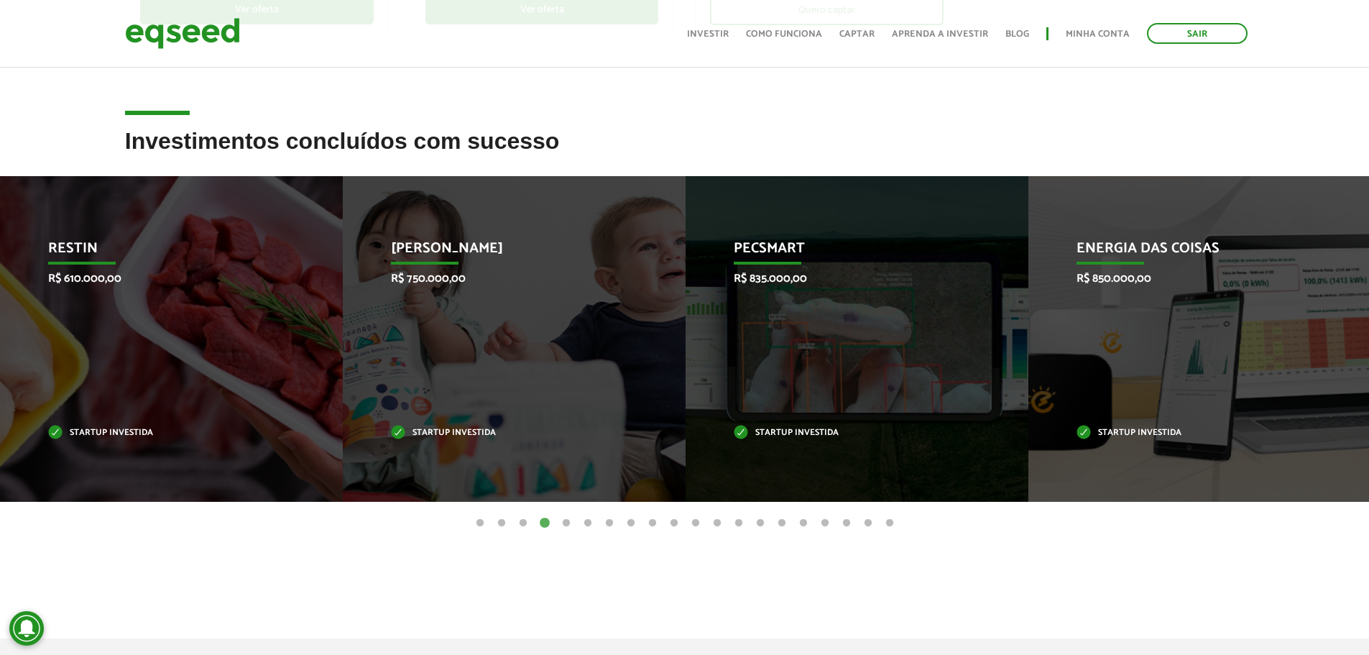
click at [566, 523] on button "5" at bounding box center [566, 523] width 14 height 14
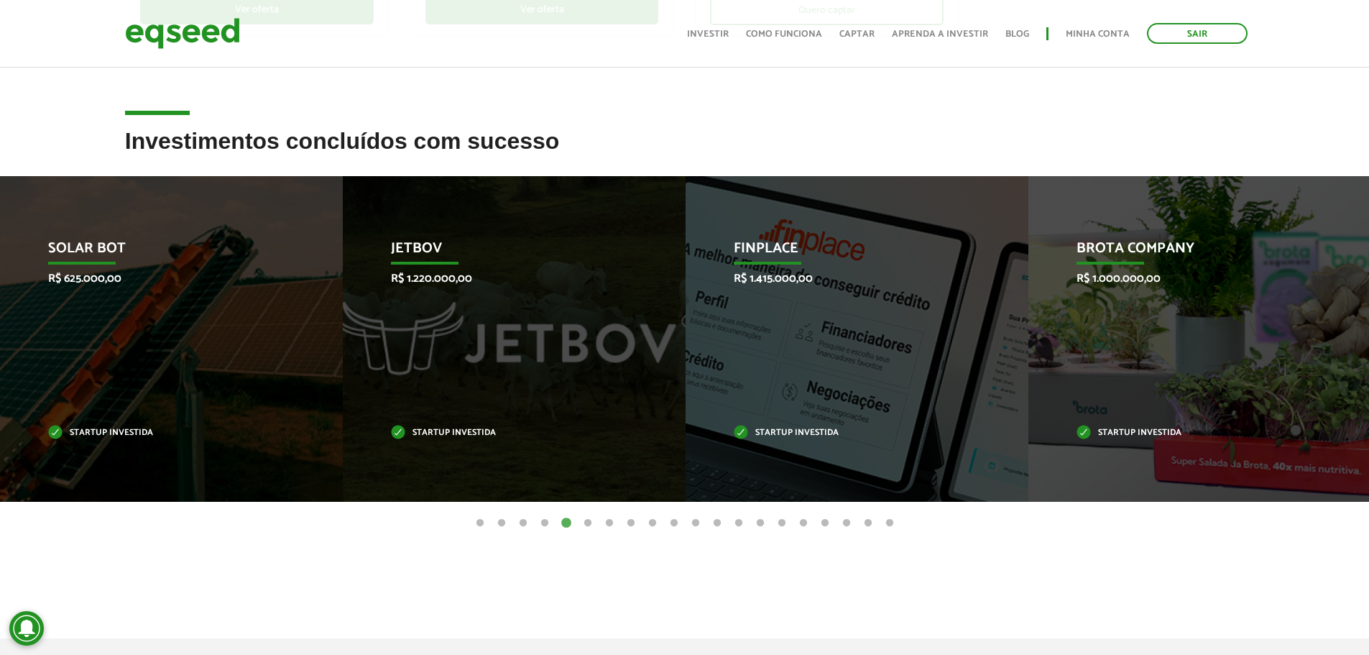
click at [603, 527] on button "7" at bounding box center [609, 523] width 14 height 14
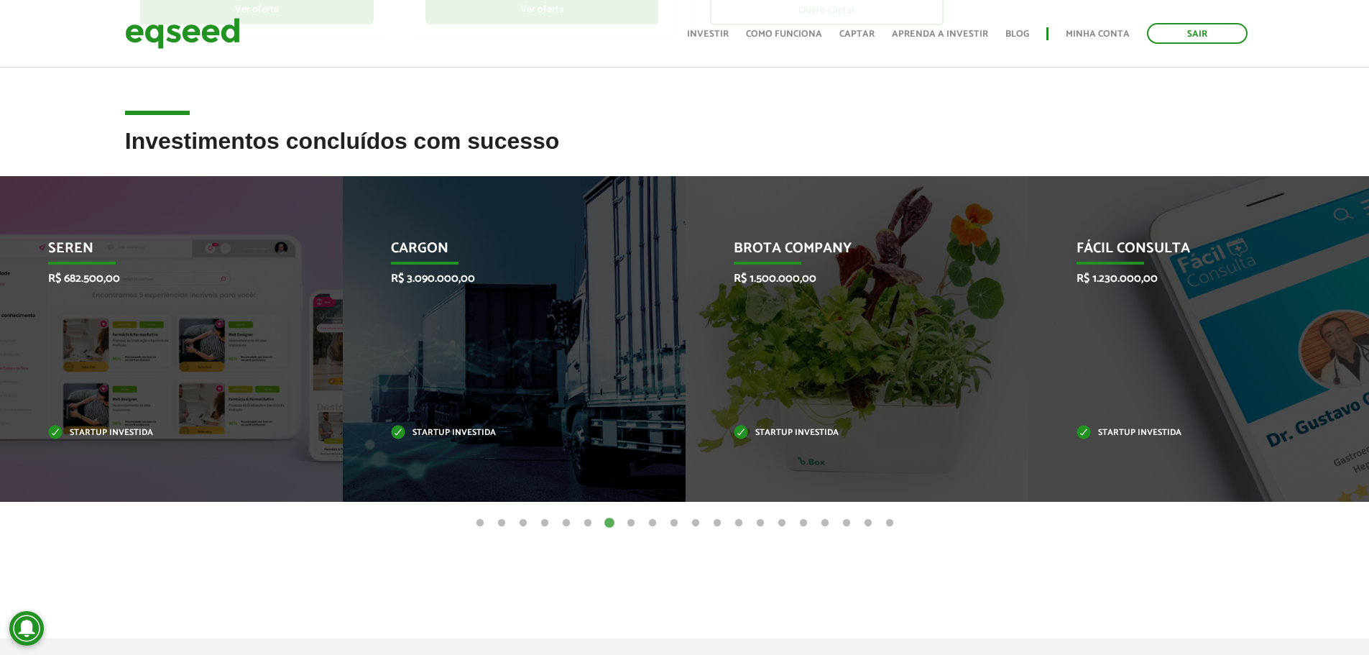
click at [624, 527] on button "8" at bounding box center [631, 523] width 14 height 14
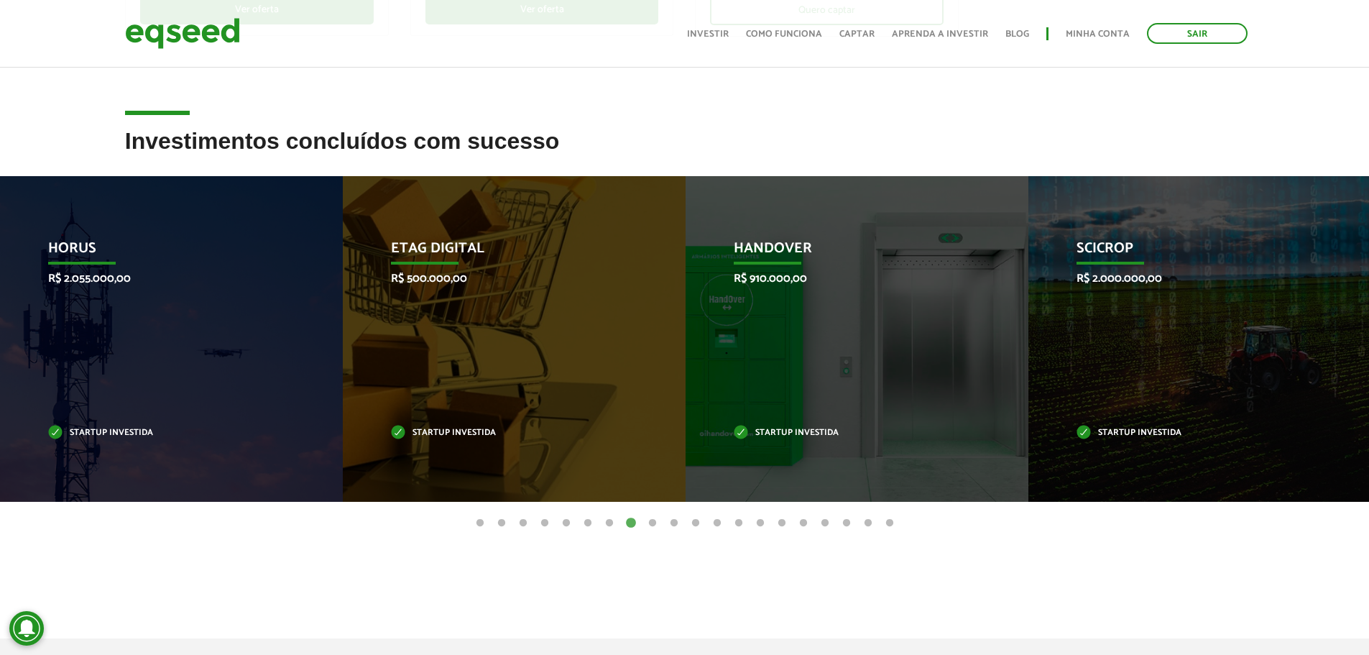
click at [653, 522] on button "9" at bounding box center [653, 523] width 14 height 14
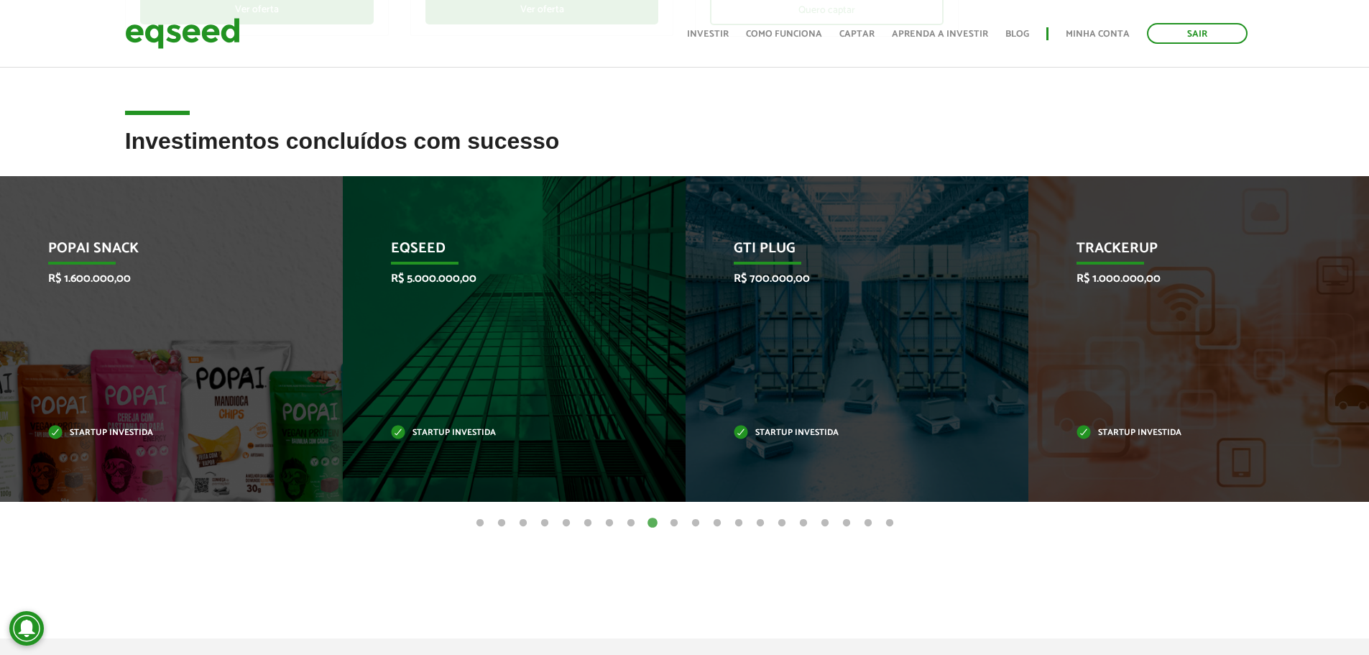
click at [672, 526] on button "10" at bounding box center [674, 523] width 14 height 14
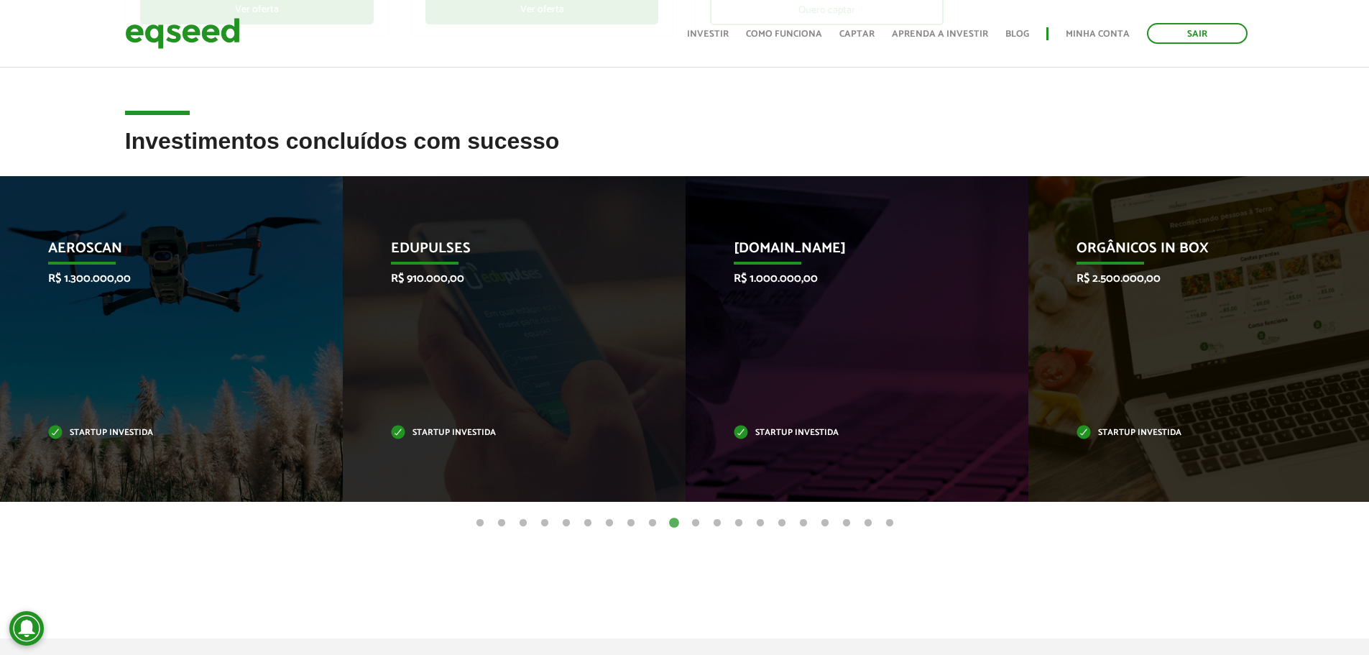
click at [692, 526] on button "11" at bounding box center [696, 523] width 14 height 14
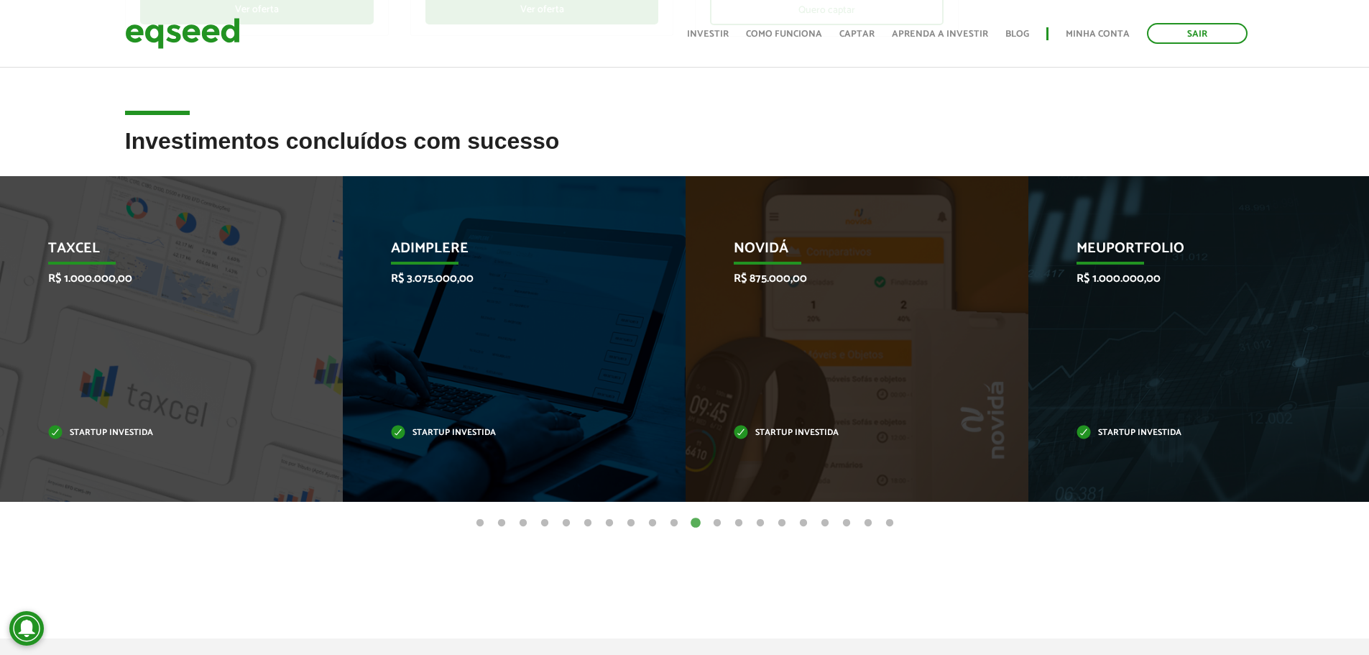
click at [720, 523] on button "12" at bounding box center [717, 523] width 14 height 14
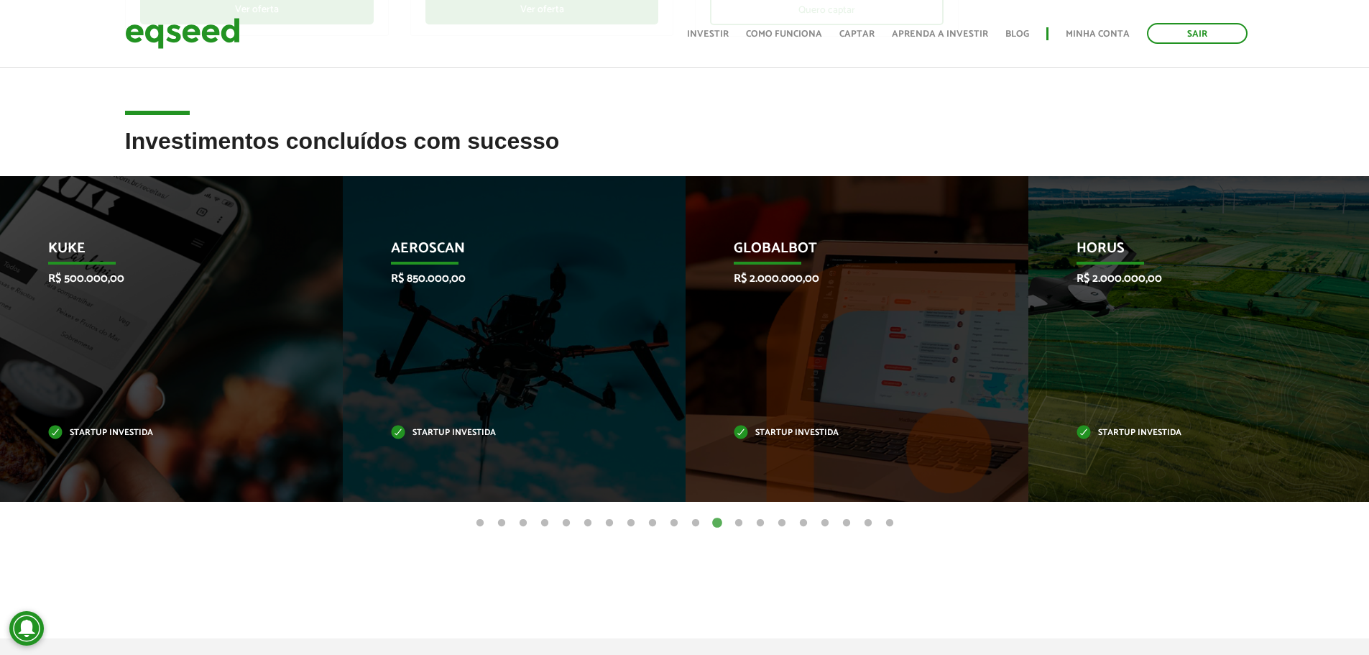
click at [740, 527] on button "13" at bounding box center [739, 523] width 14 height 14
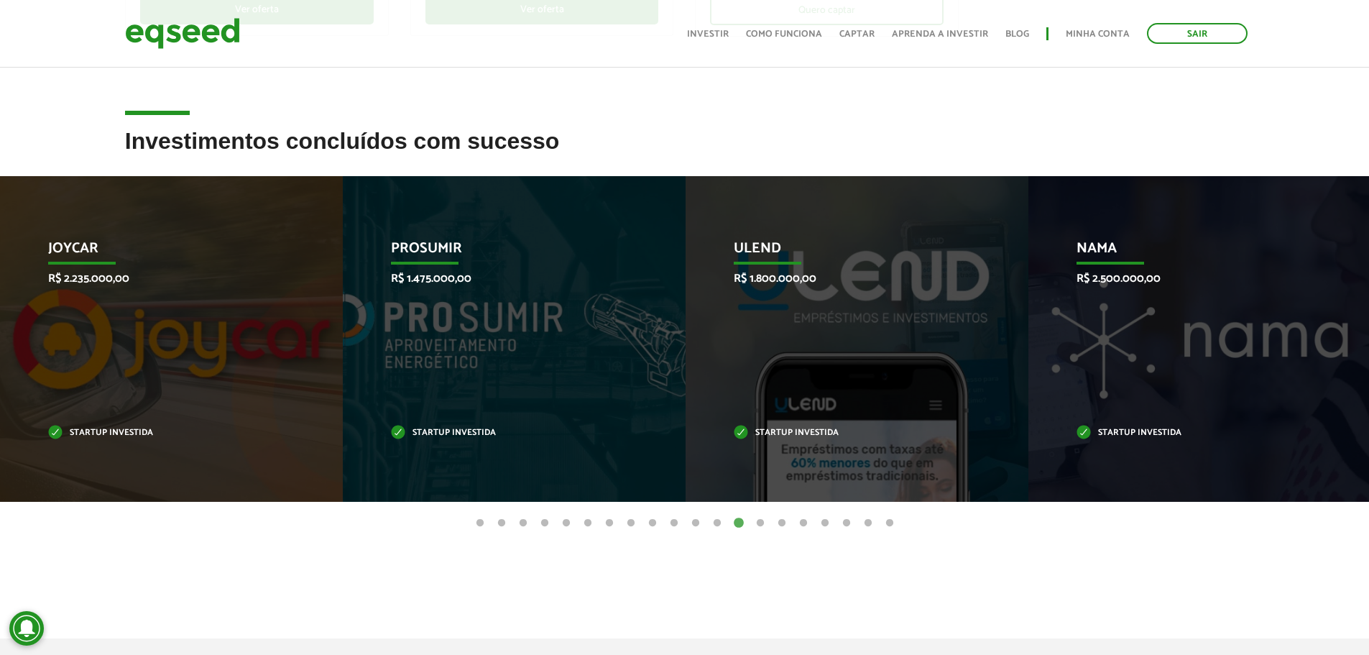
click at [756, 527] on button "14" at bounding box center [760, 523] width 14 height 14
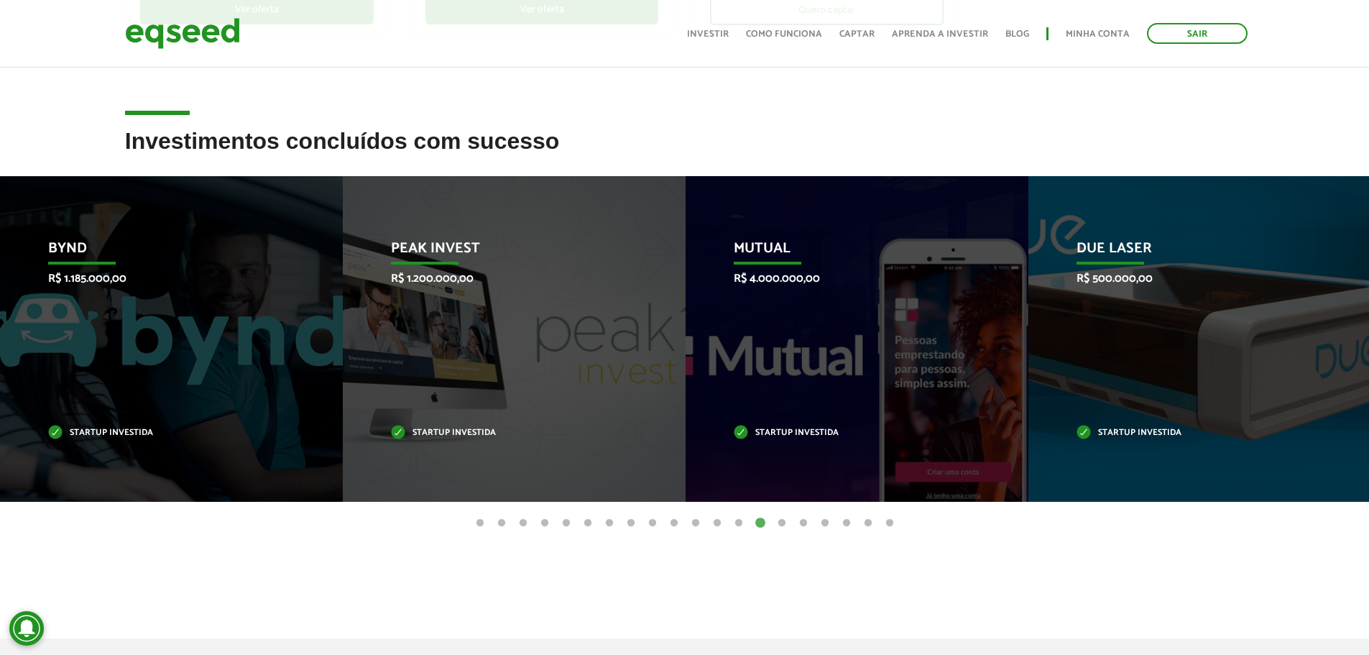
click at [786, 526] on button "15" at bounding box center [782, 523] width 14 height 14
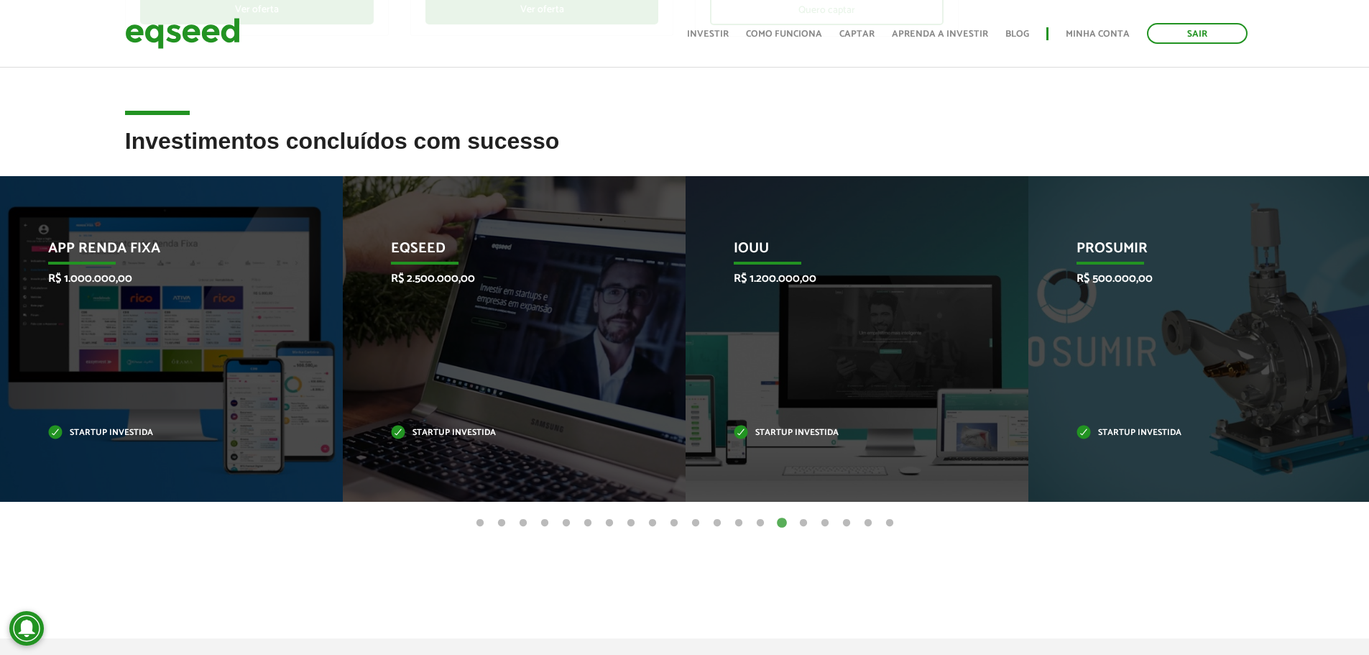
click at [803, 520] on button "16" at bounding box center [804, 523] width 14 height 14
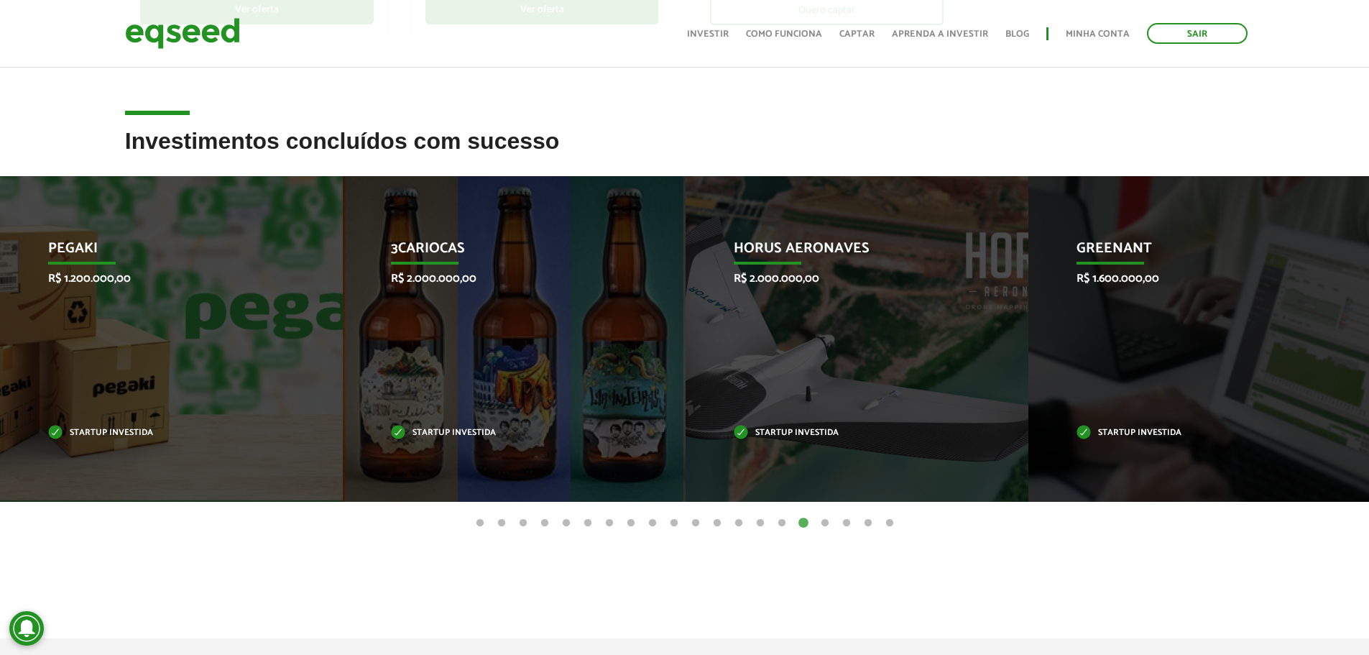
click at [827, 520] on button "17" at bounding box center [825, 523] width 14 height 14
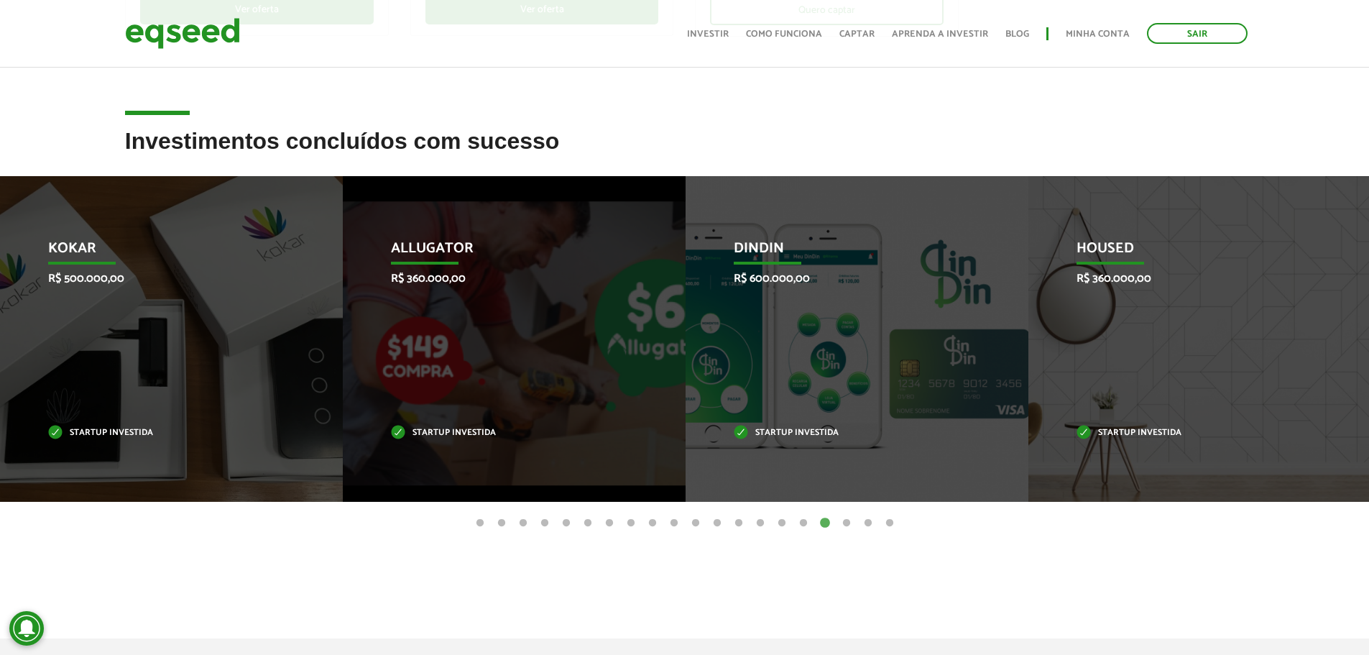
click at [845, 523] on button "18" at bounding box center [847, 523] width 14 height 14
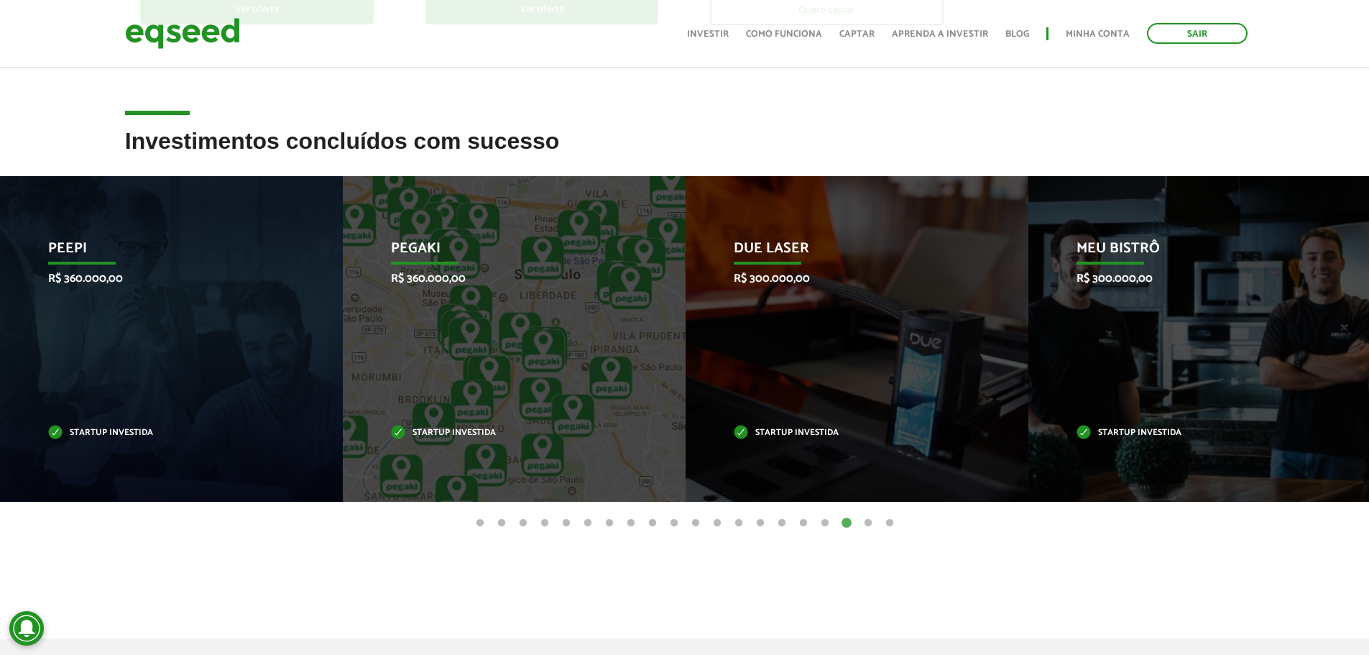
click at [868, 522] on button "19" at bounding box center [868, 523] width 14 height 14
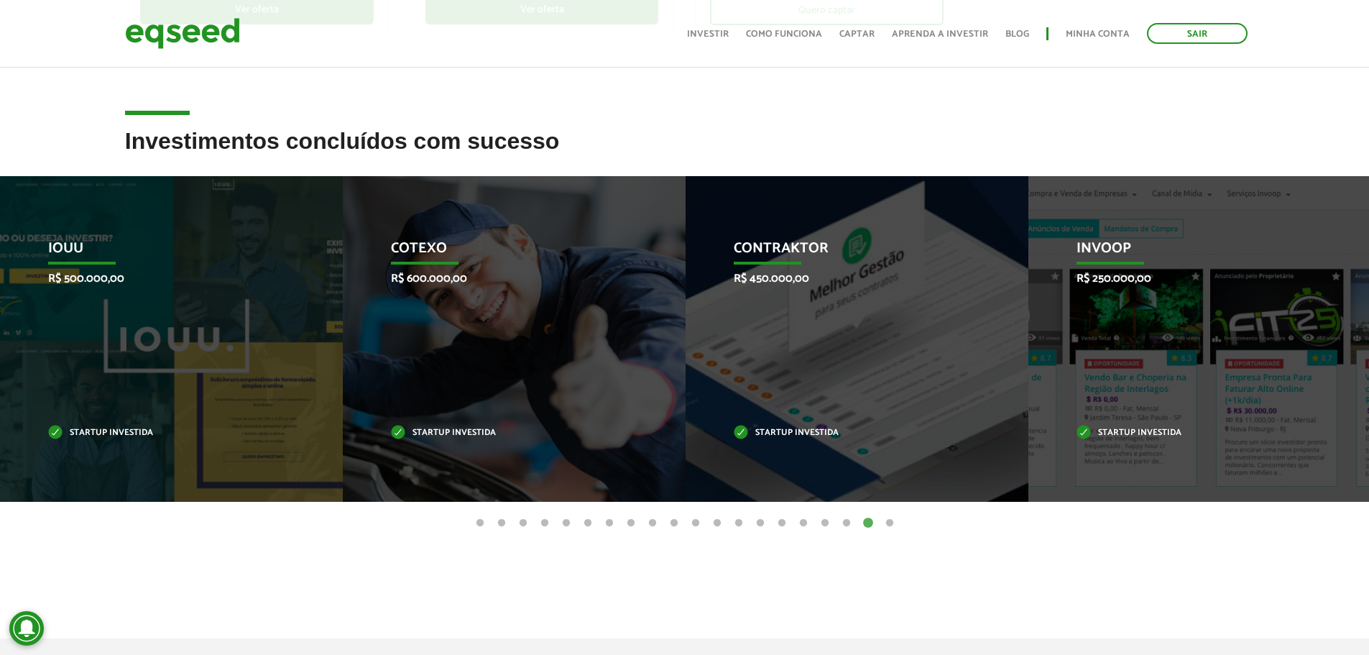
click at [895, 521] on button "20" at bounding box center [890, 523] width 14 height 14
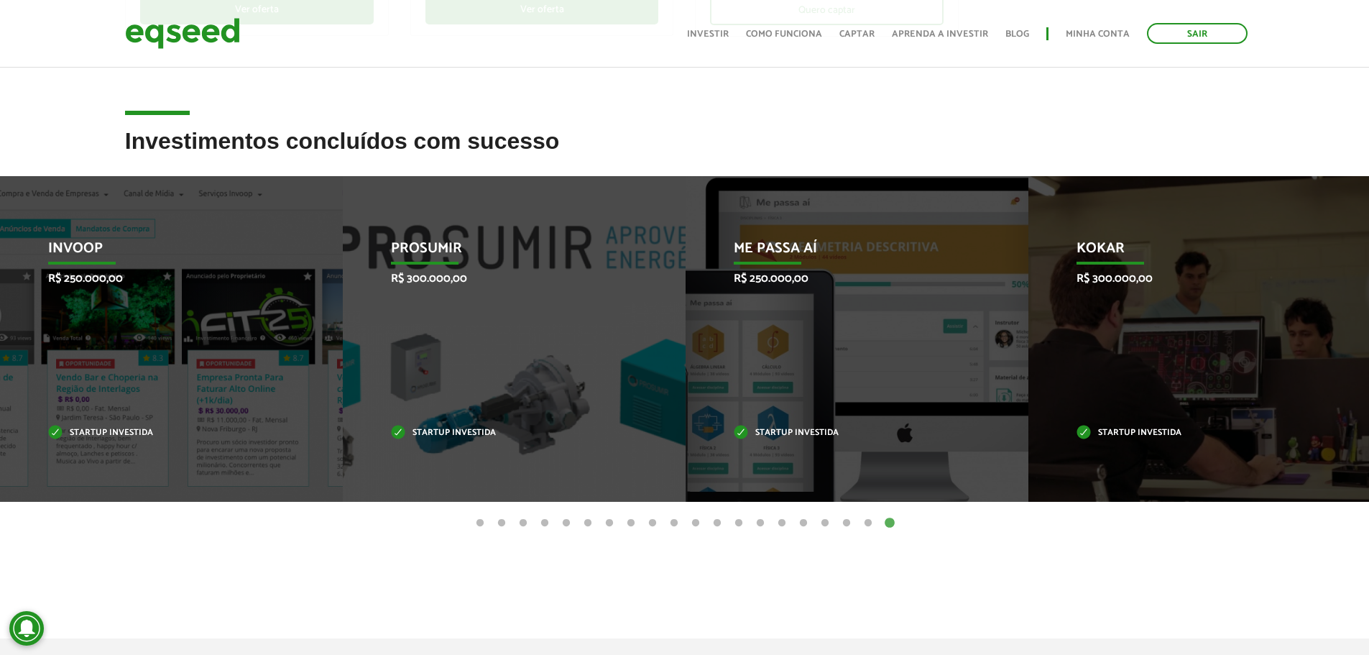
click at [844, 524] on button "18" at bounding box center [847, 523] width 14 height 14
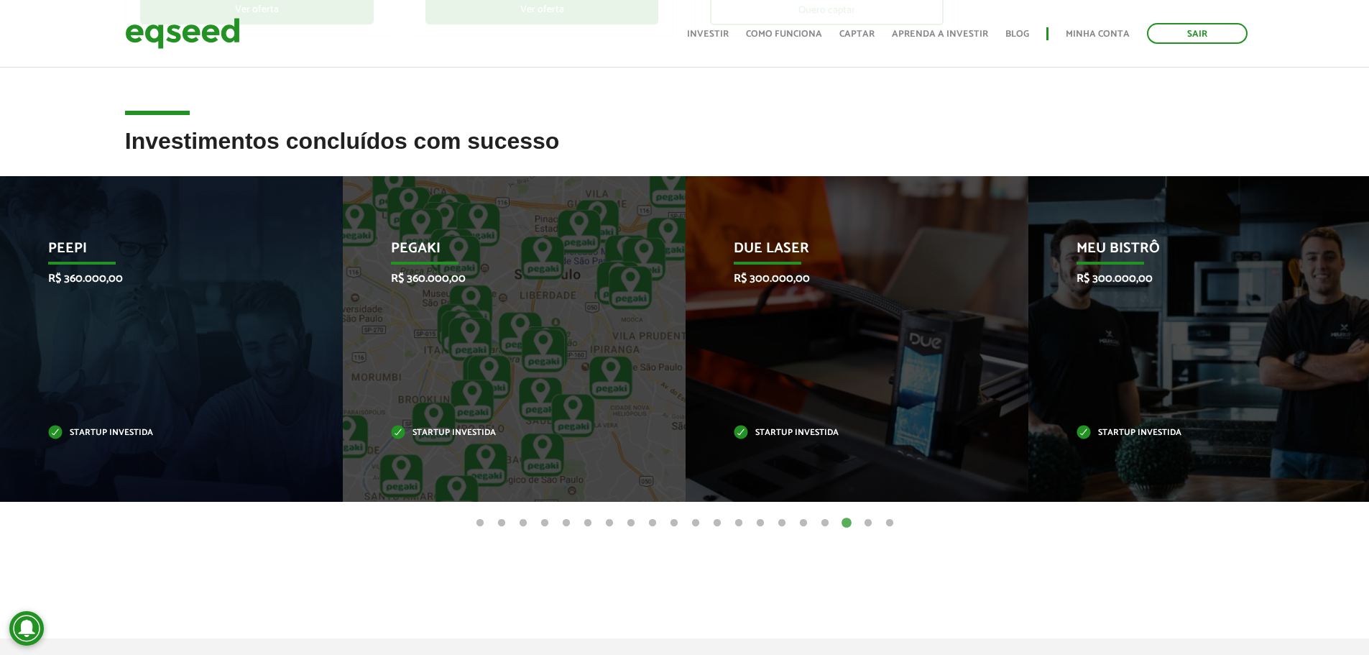
click at [822, 524] on button "17" at bounding box center [825, 523] width 14 height 14
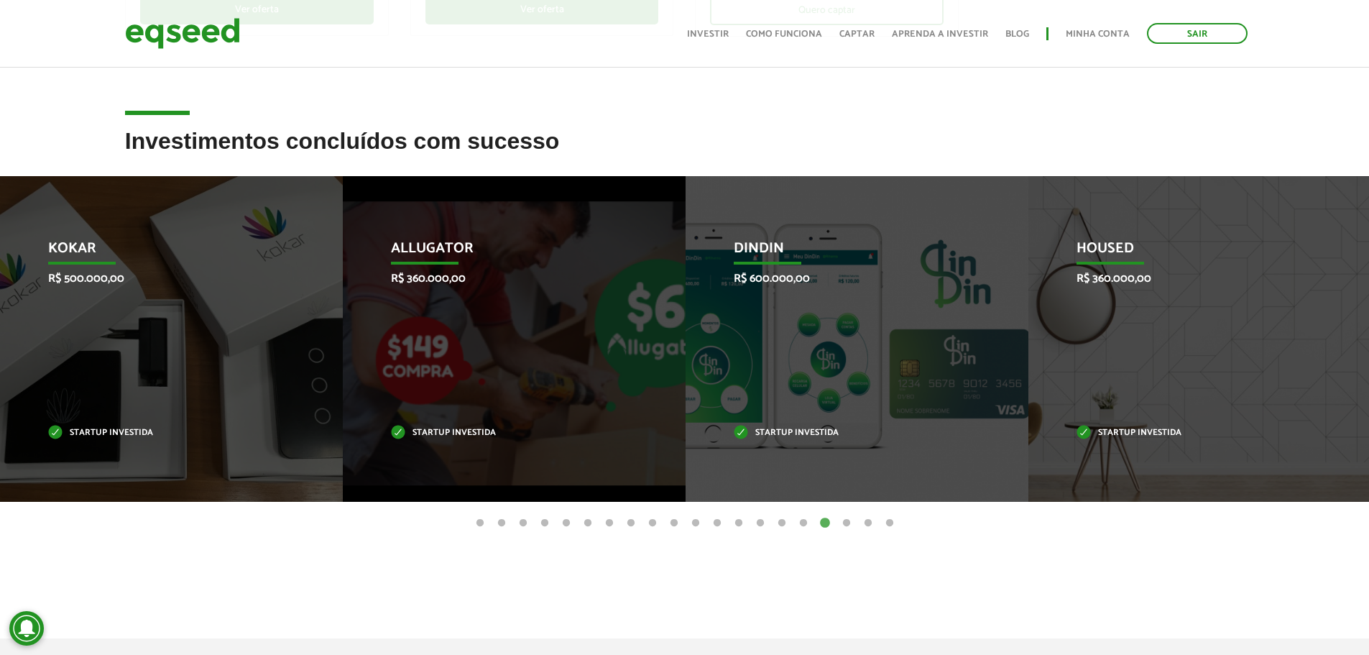
click at [803, 524] on button "16" at bounding box center [804, 523] width 14 height 14
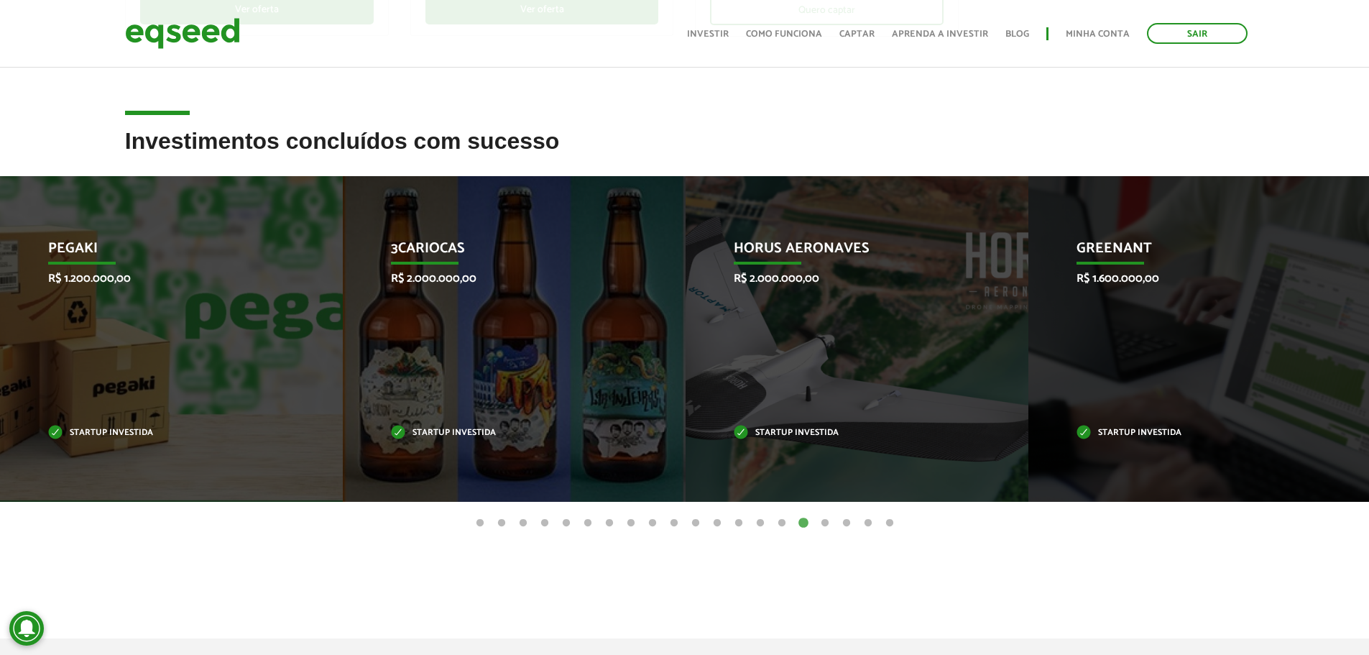
click at [781, 524] on button "15" at bounding box center [782, 523] width 14 height 14
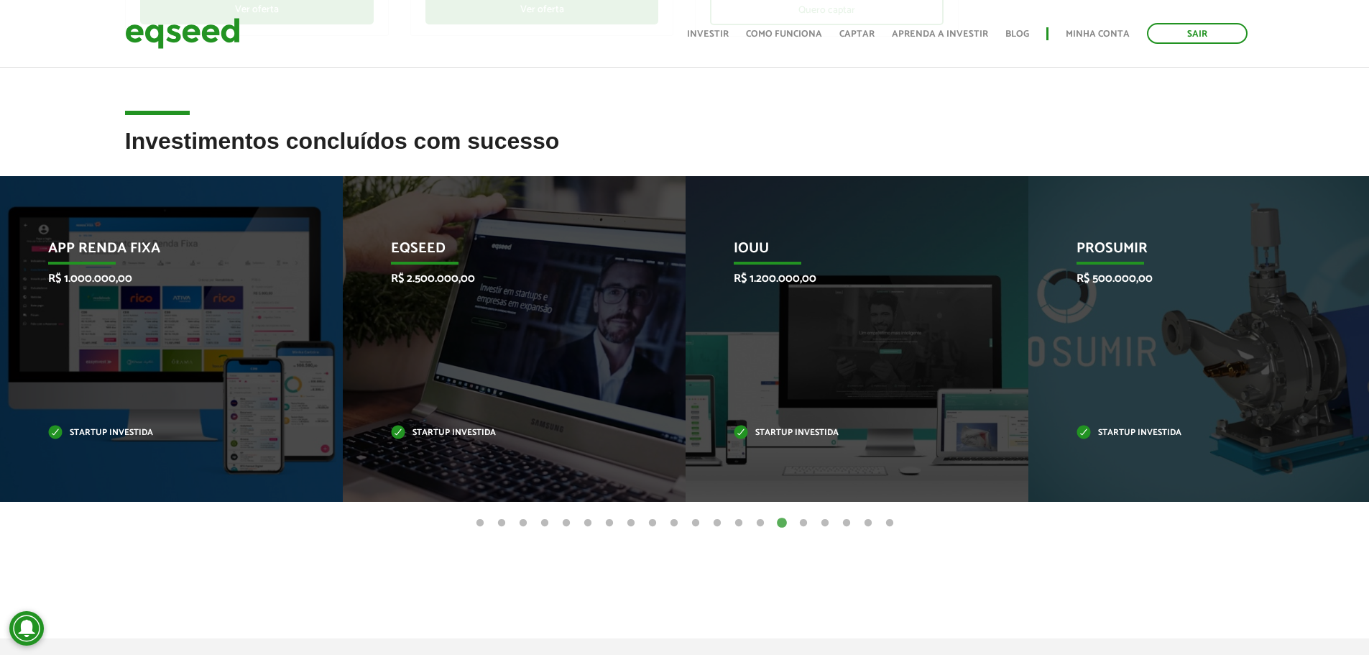
click at [758, 523] on button "14" at bounding box center [760, 523] width 14 height 14
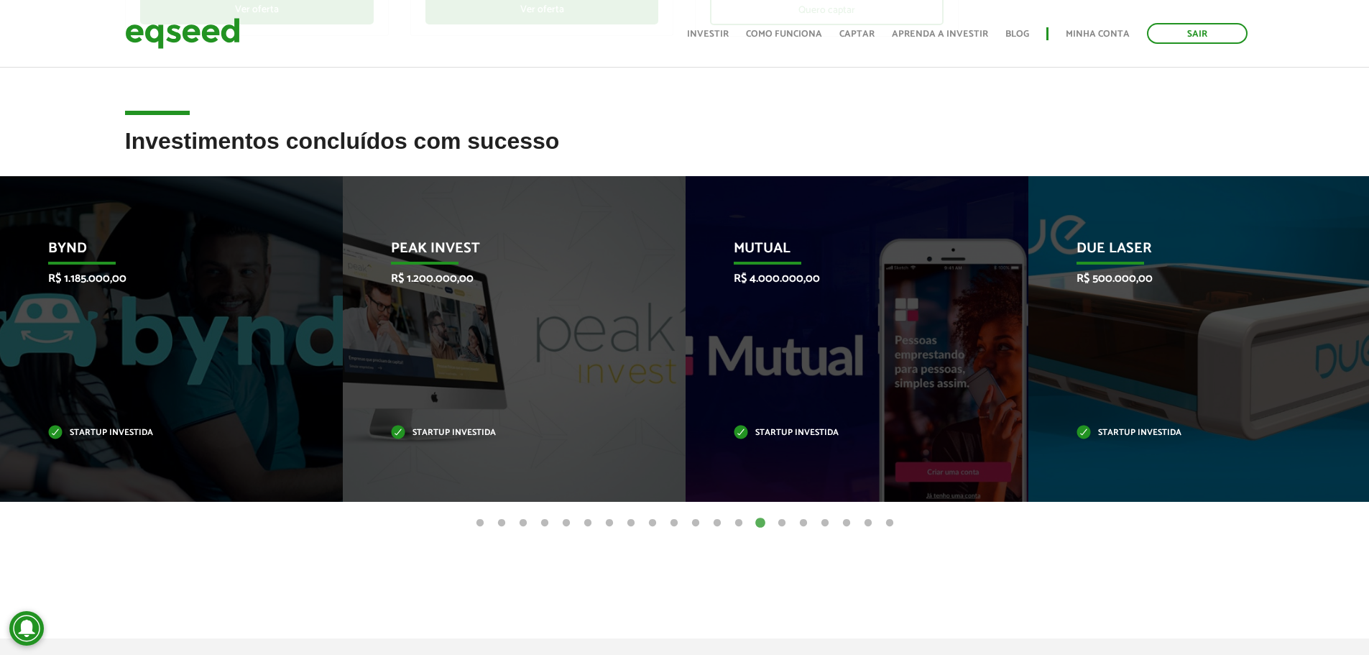
click at [739, 523] on button "13" at bounding box center [739, 523] width 14 height 14
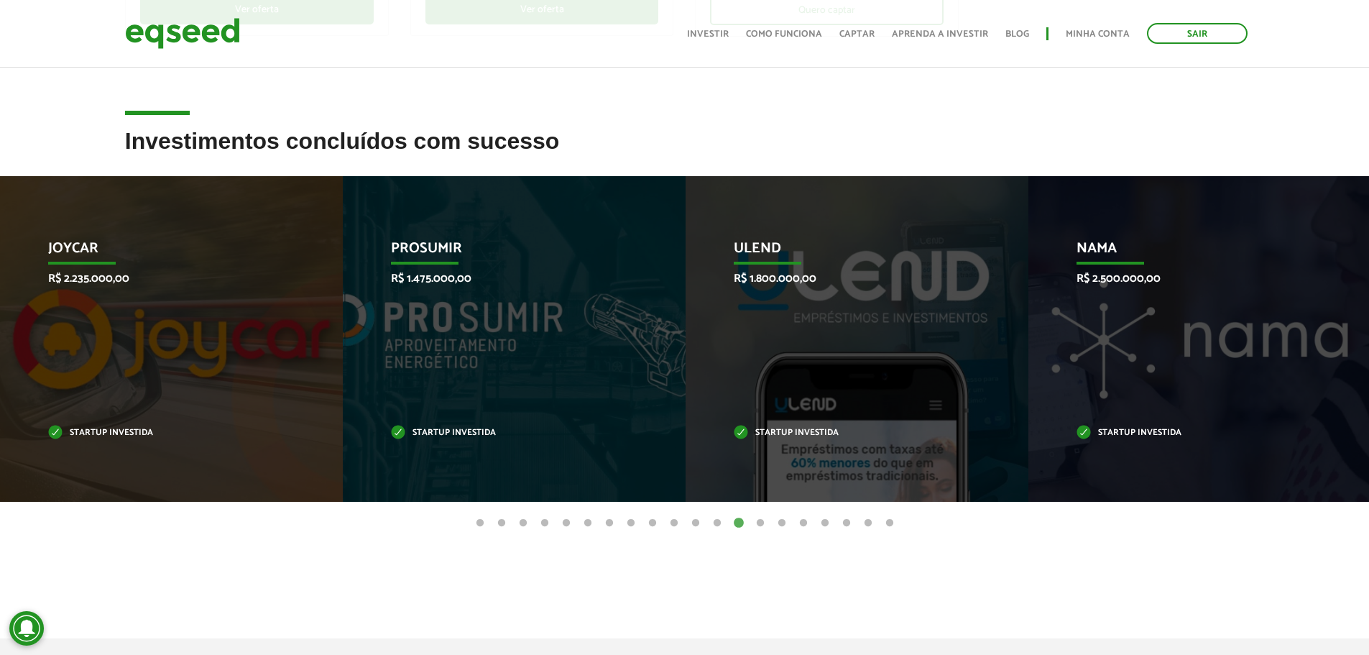
click at [715, 521] on button "12" at bounding box center [717, 523] width 14 height 14
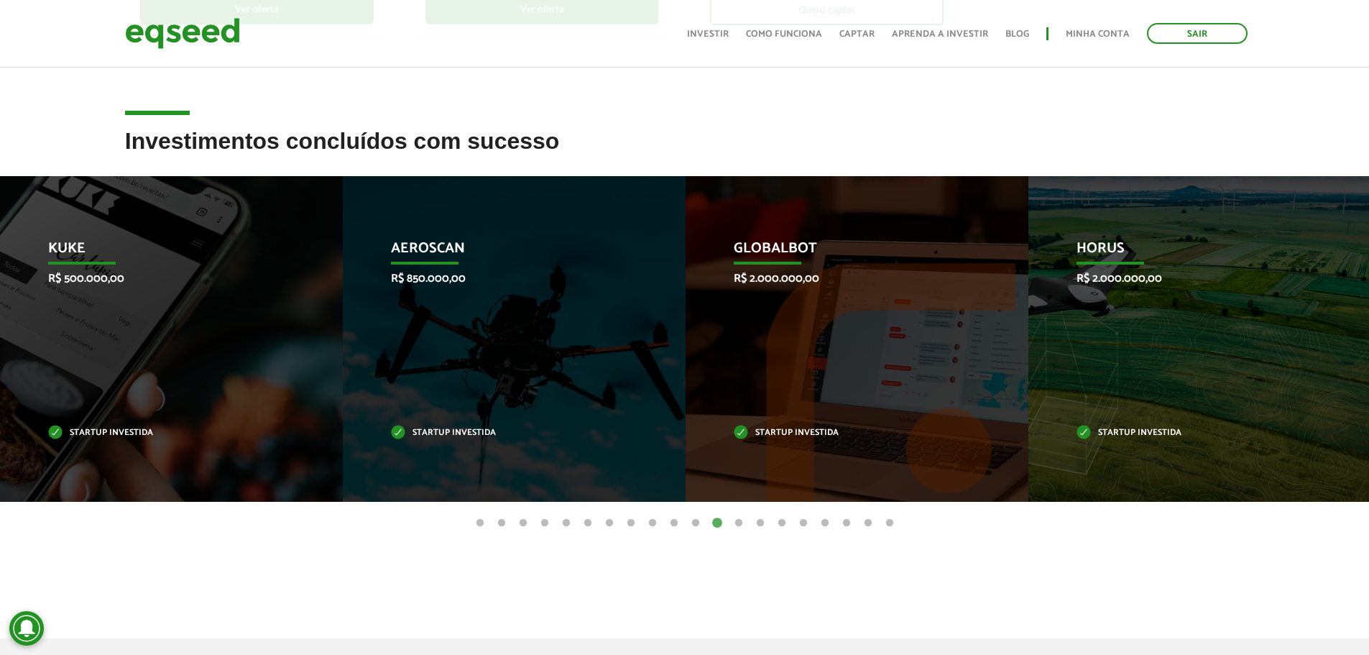
click at [697, 523] on button "11" at bounding box center [696, 523] width 14 height 14
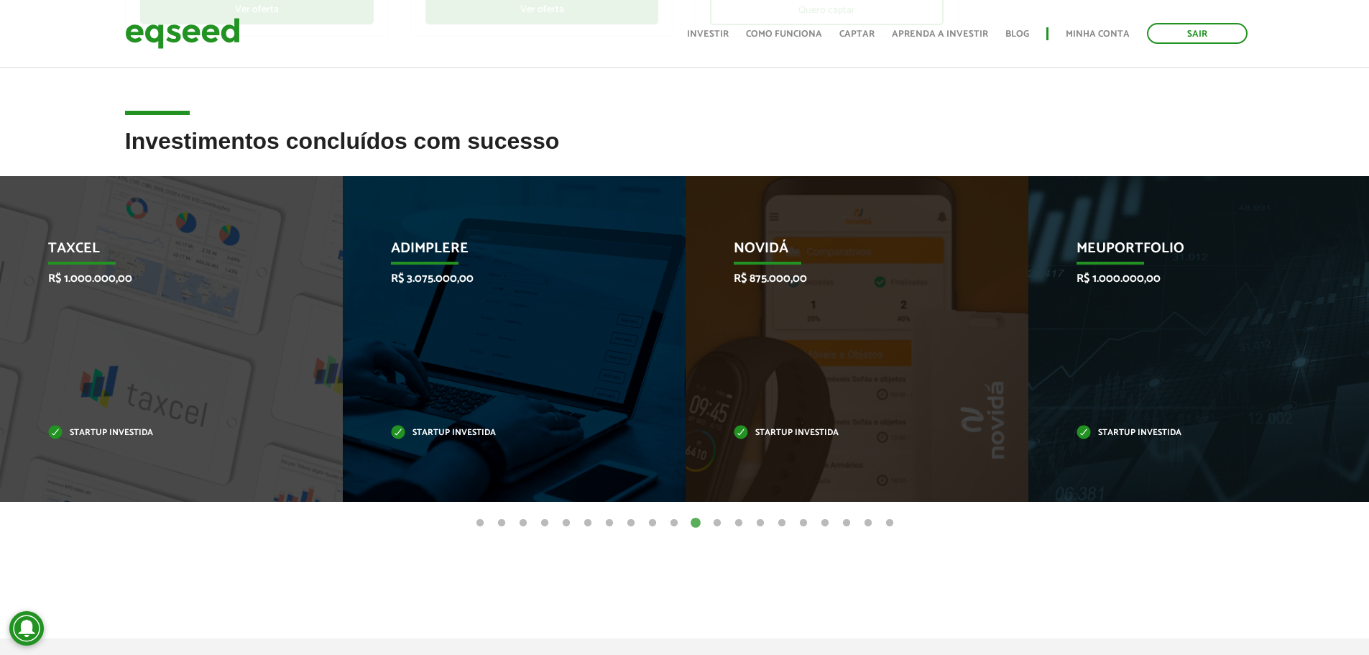
click at [670, 523] on button "10" at bounding box center [674, 523] width 14 height 14
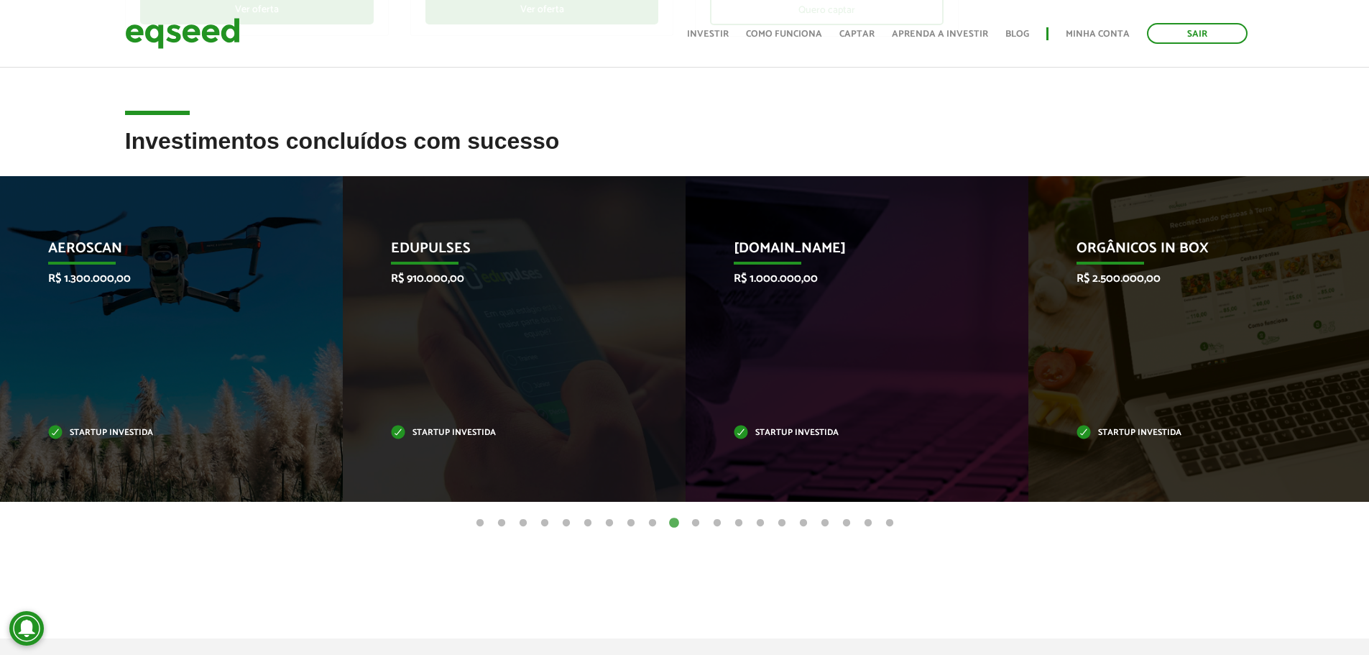
click at [656, 523] on button "9" at bounding box center [653, 523] width 14 height 14
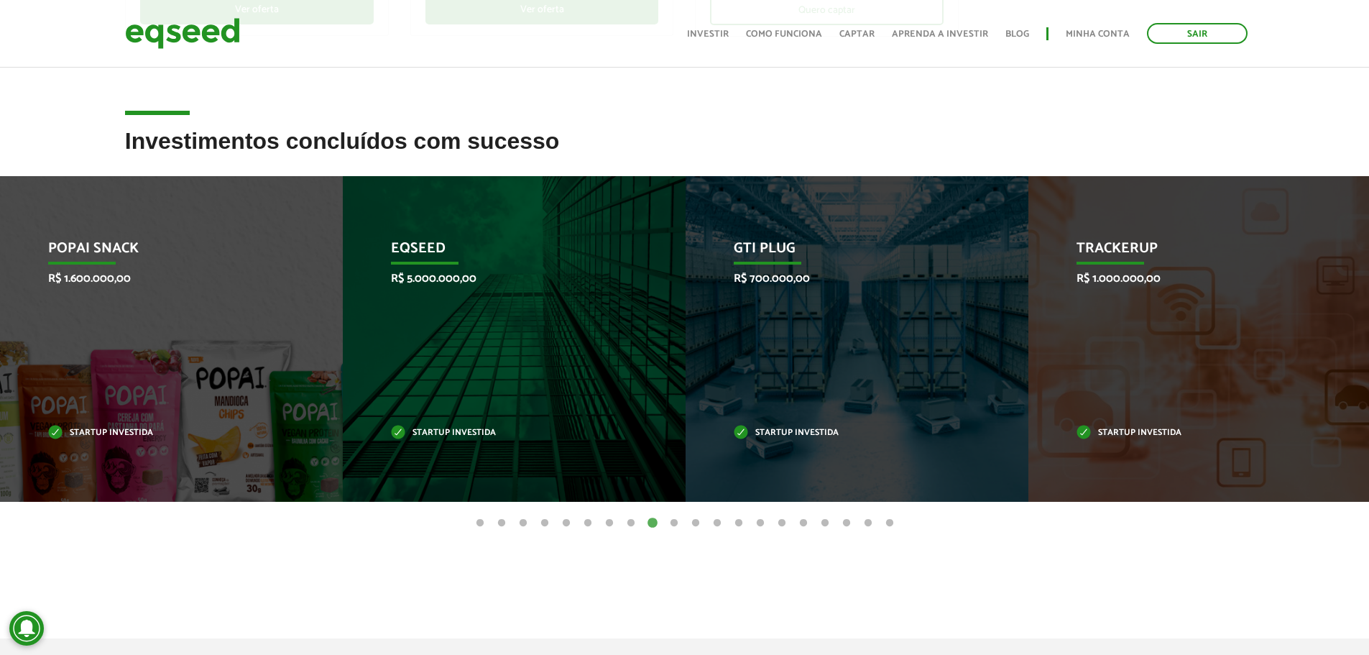
click at [631, 524] on button "8" at bounding box center [631, 523] width 14 height 14
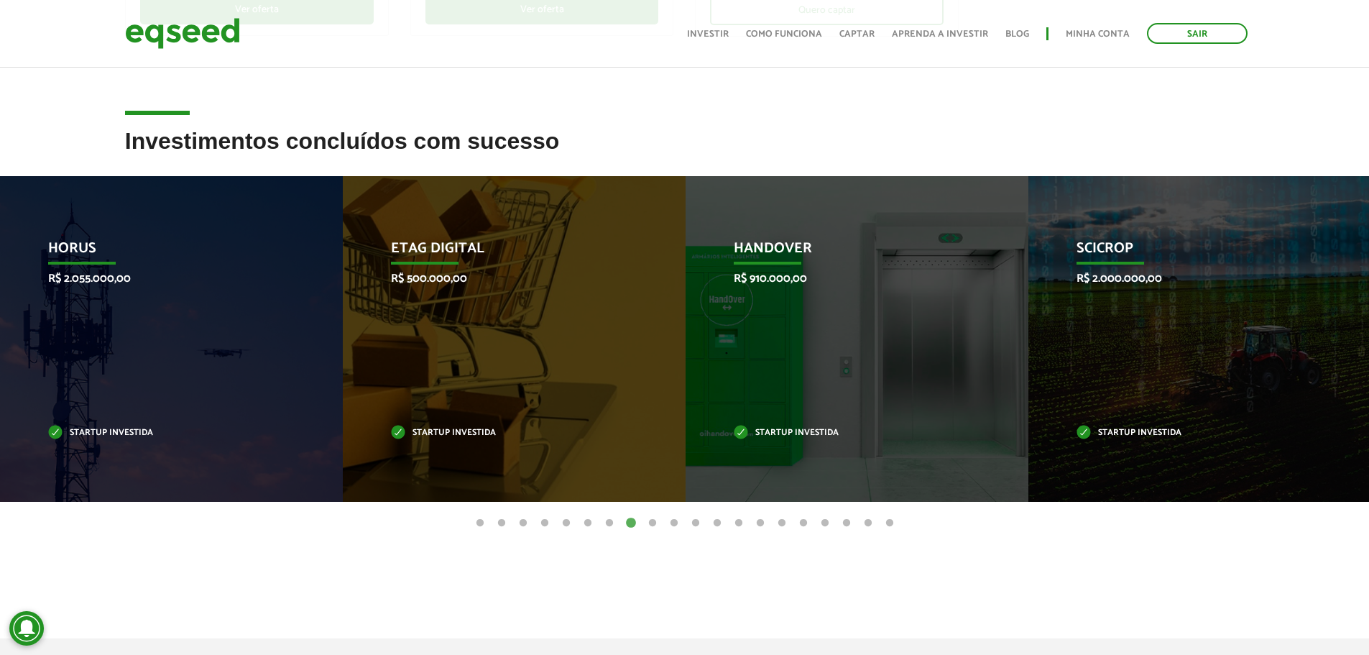
click at [612, 526] on button "7" at bounding box center [609, 523] width 14 height 14
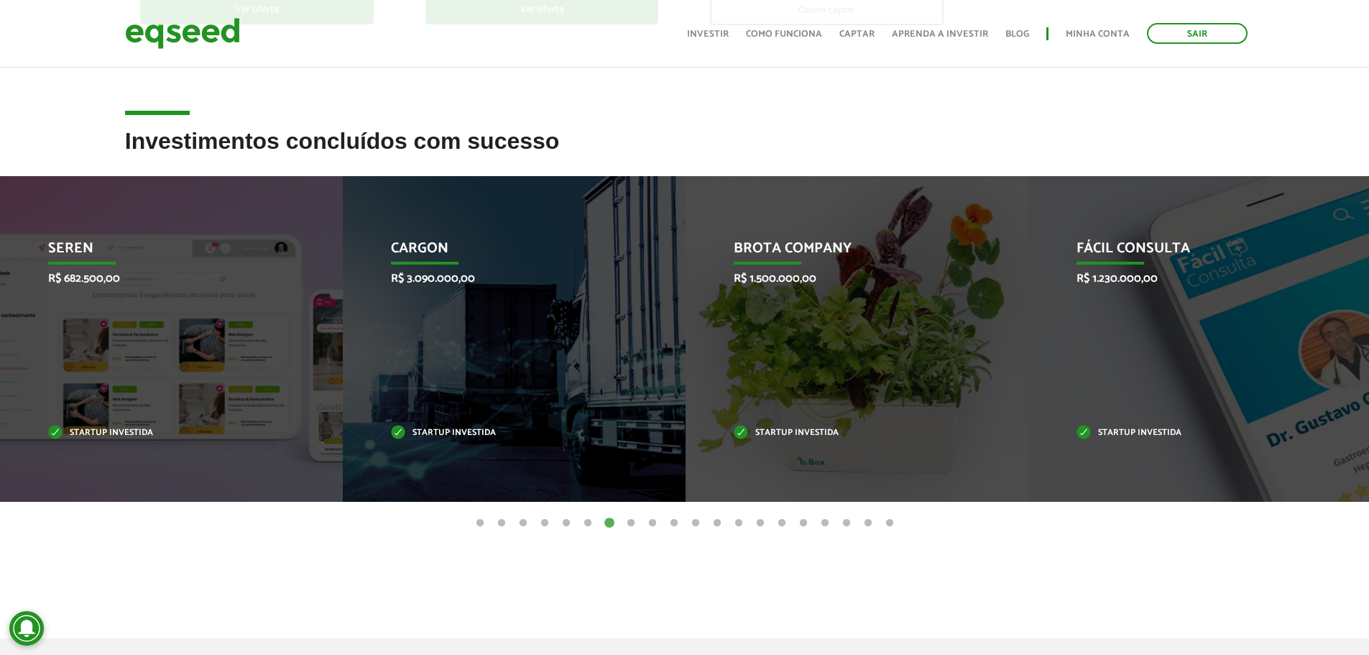
click at [589, 523] on button "6" at bounding box center [588, 523] width 14 height 14
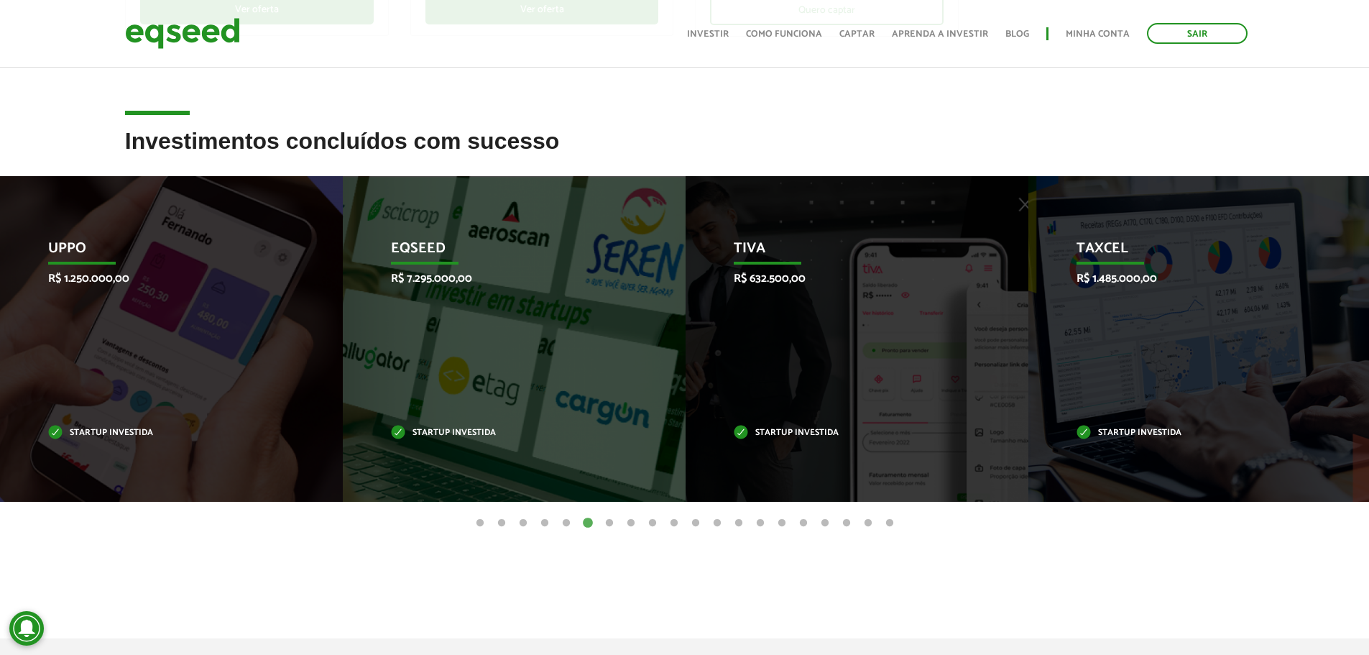
click at [572, 521] on button "5" at bounding box center [566, 523] width 14 height 14
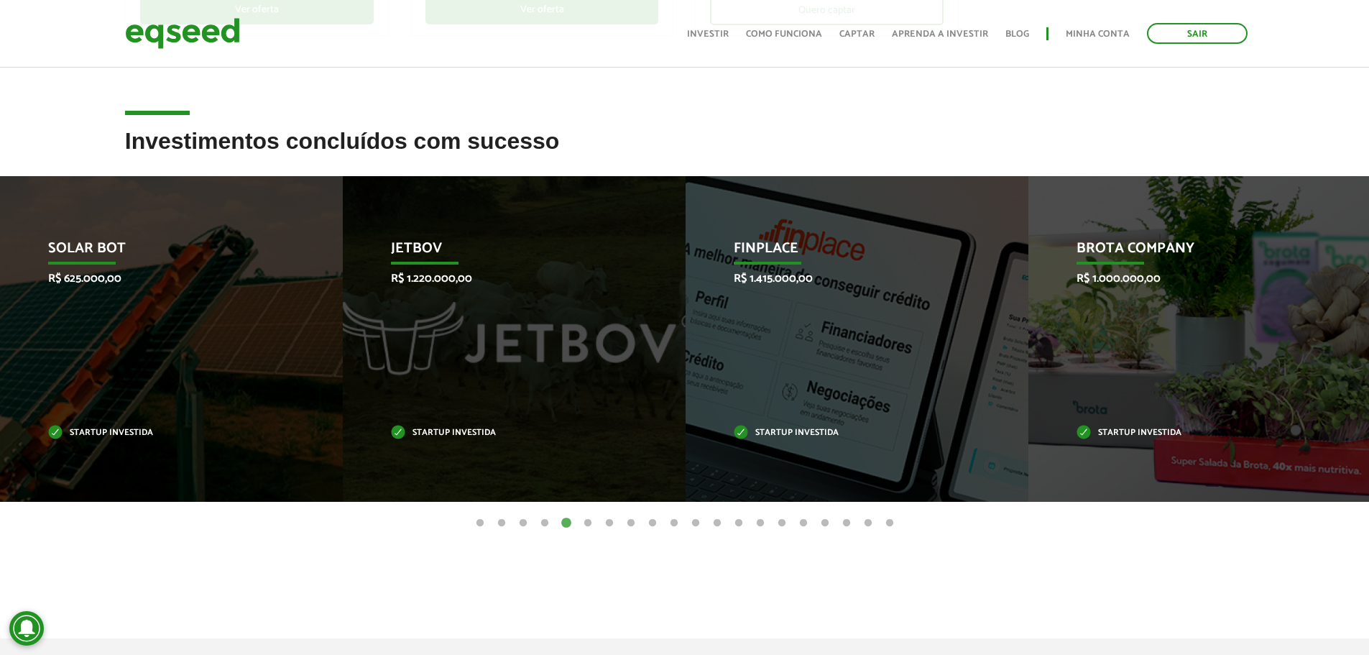
click at [548, 522] on button "4" at bounding box center [545, 523] width 14 height 14
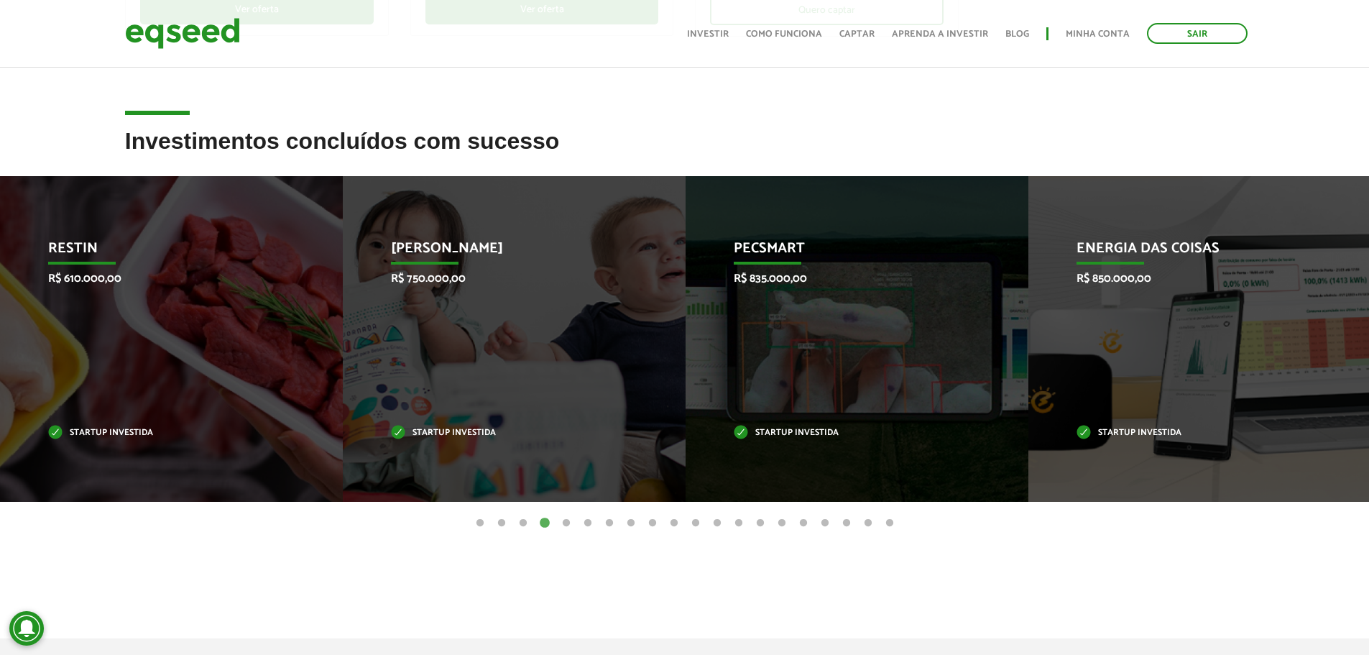
click at [526, 522] on button "3" at bounding box center [523, 523] width 14 height 14
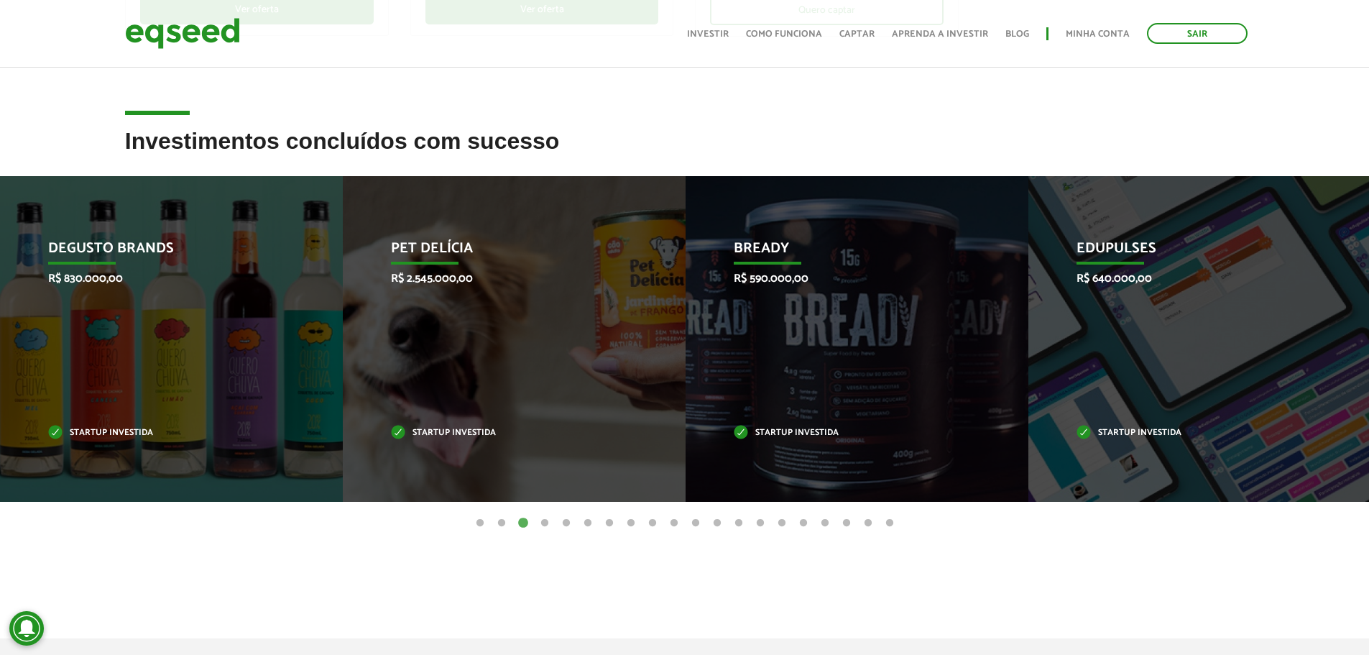
click at [499, 523] on button "2" at bounding box center [502, 523] width 14 height 14
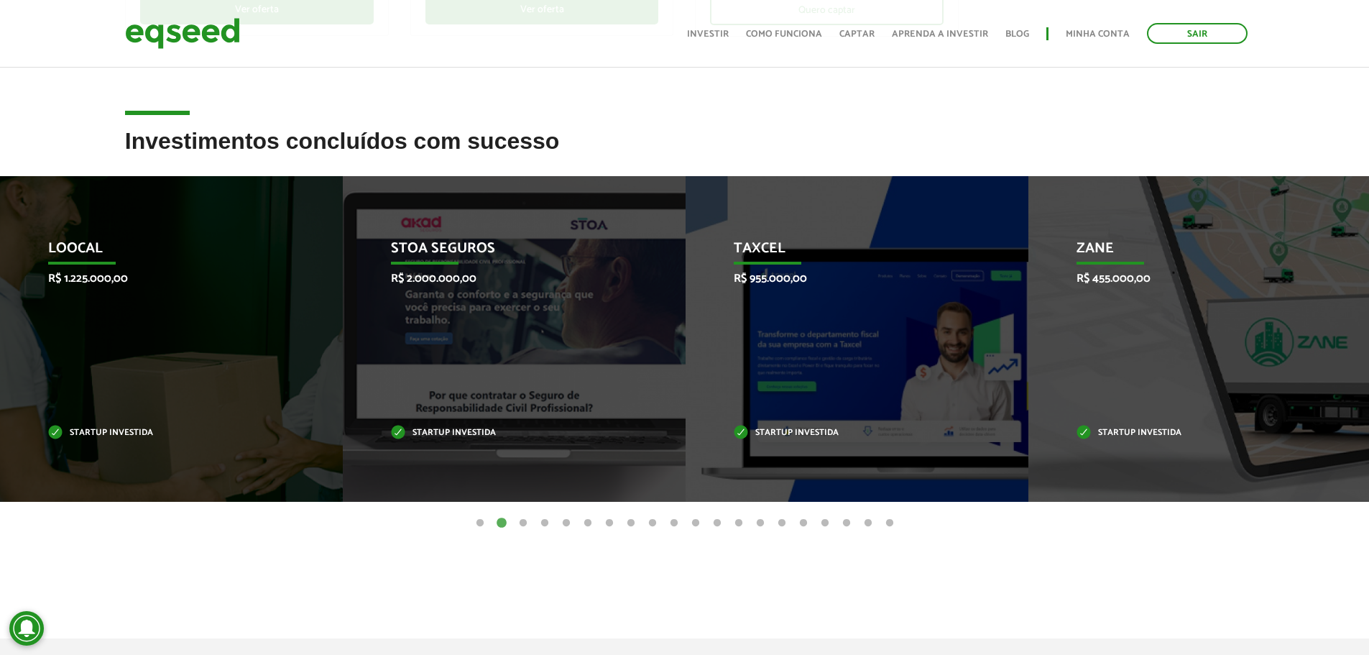
click at [494, 592] on article "Investimentos concluídos com sucesso Invoop R$ 250.000,00 Startup investida Pro…" at bounding box center [684, 369] width 1369 height 480
click at [482, 516] on button "1" at bounding box center [480, 523] width 14 height 14
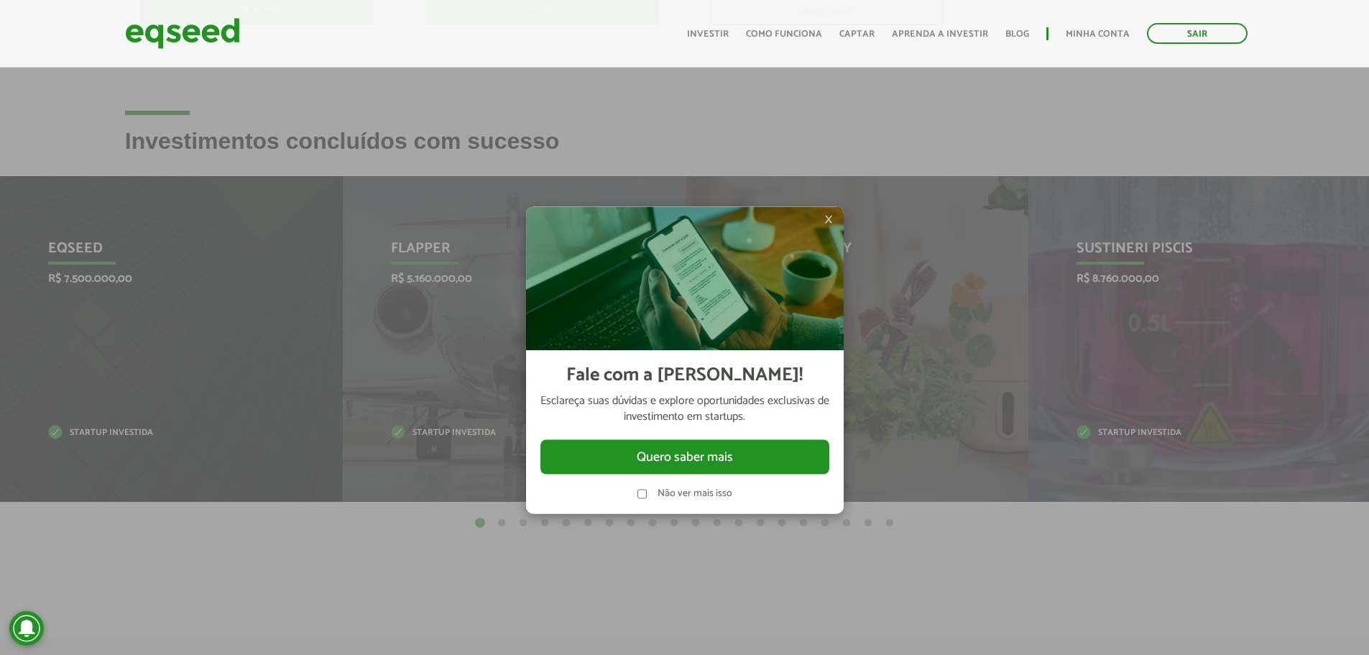
click at [690, 507] on div "Fale com a Lynn! Esclareça suas dúvidas e explore oportunidades exclusivas de i…" at bounding box center [685, 432] width 318 height 162
click at [722, 538] on div "× Fale com a Lynn! Esclareça suas dúvidas e explore oportunidades exclusivas de…" at bounding box center [684, 360] width 431 height 655
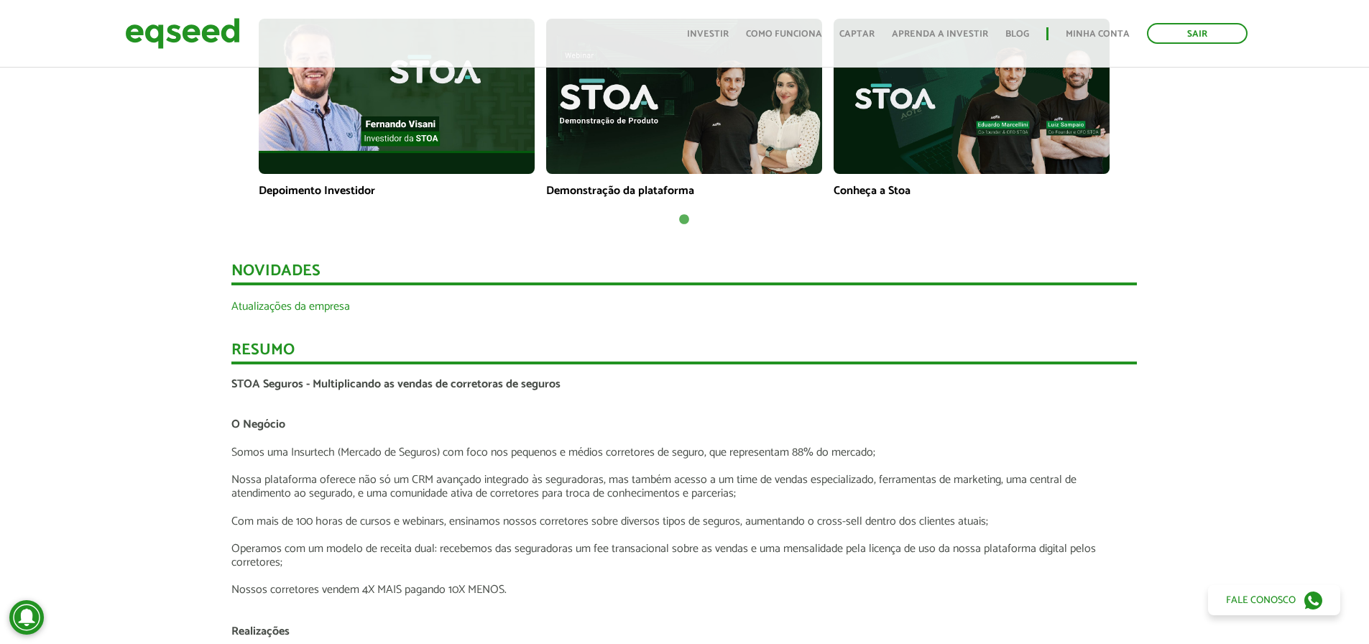
scroll to position [1366, 0]
